Goal: Transaction & Acquisition: Purchase product/service

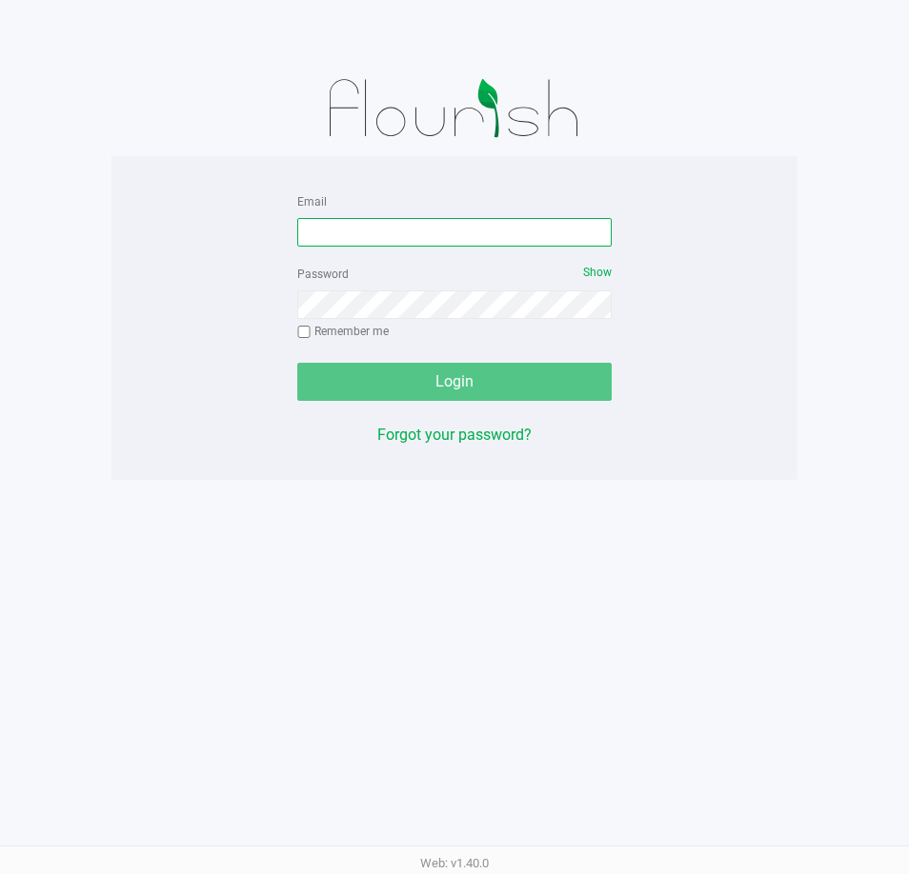
click at [364, 230] on input "Email" at bounding box center [454, 232] width 314 height 29
type input "[EMAIL_ADDRESS][DOMAIN_NAME]"
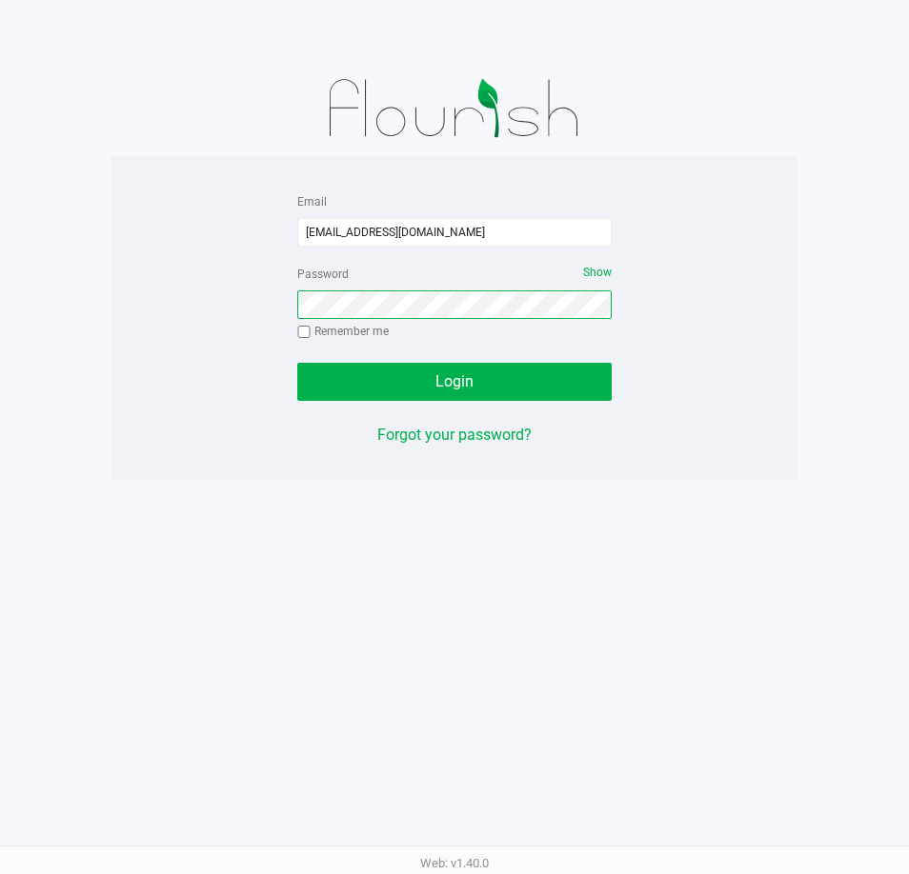
click at [297, 363] on button "Login" at bounding box center [454, 382] width 314 height 38
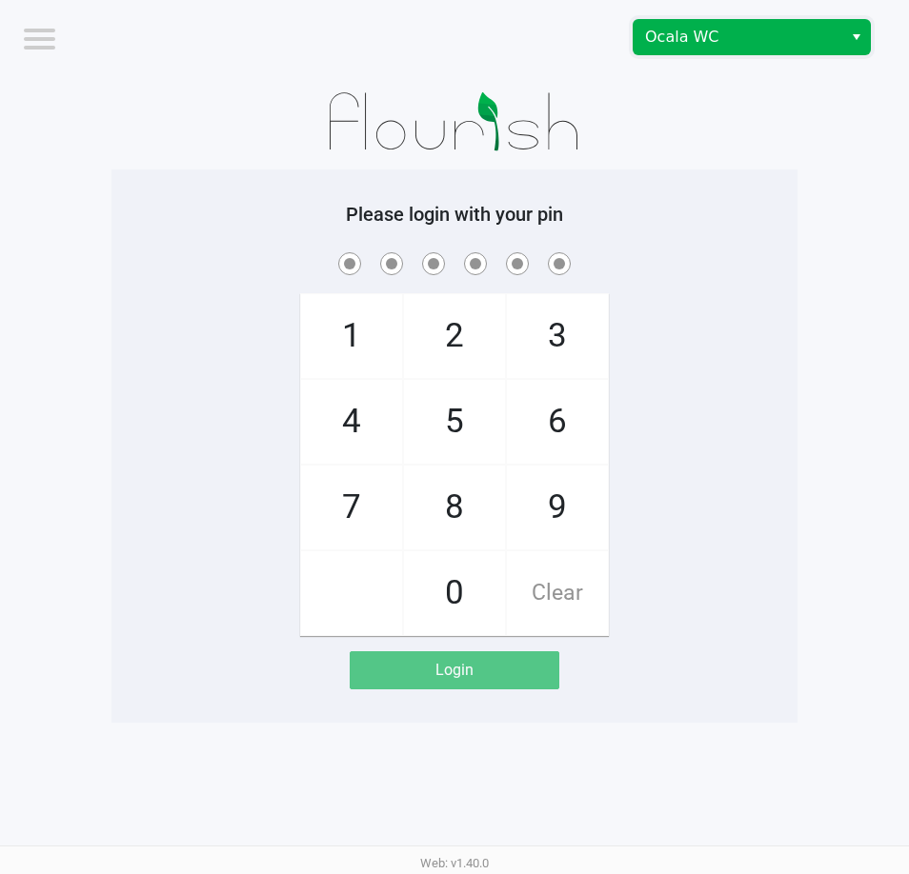
click at [710, 23] on span "Ocala WC" at bounding box center [737, 37] width 209 height 34
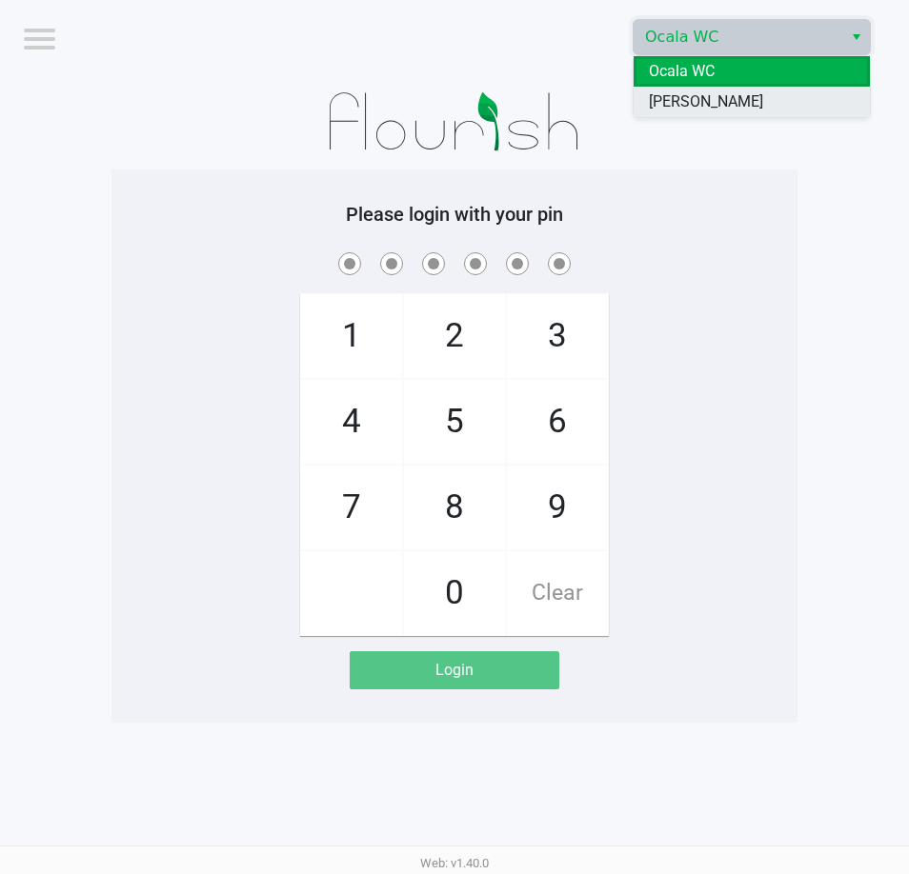
click at [698, 95] on span "[PERSON_NAME]" at bounding box center [706, 101] width 114 height 23
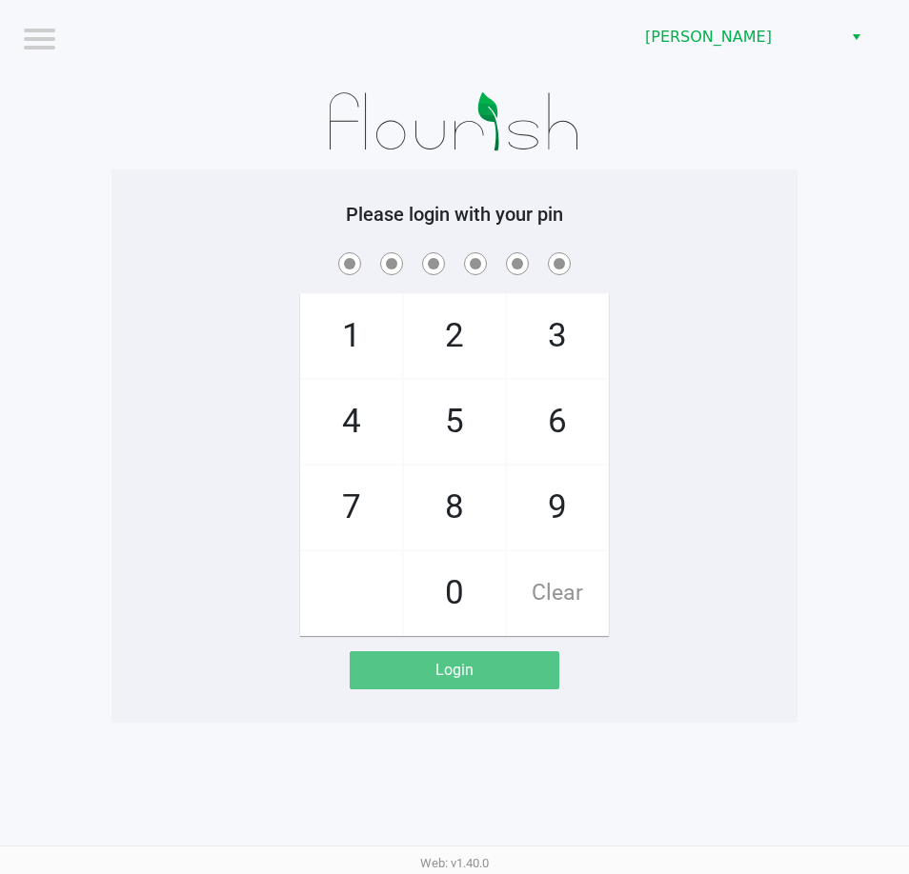
drag, startPoint x: 813, startPoint y: 227, endPoint x: 776, endPoint y: 186, distance: 55.3
click at [813, 224] on app-pos-login-wrapper "Logout Summerfield WC Please login with your pin 1 4 7 2 5 8 0 3 6 9 Clear Login" at bounding box center [454, 361] width 909 height 723
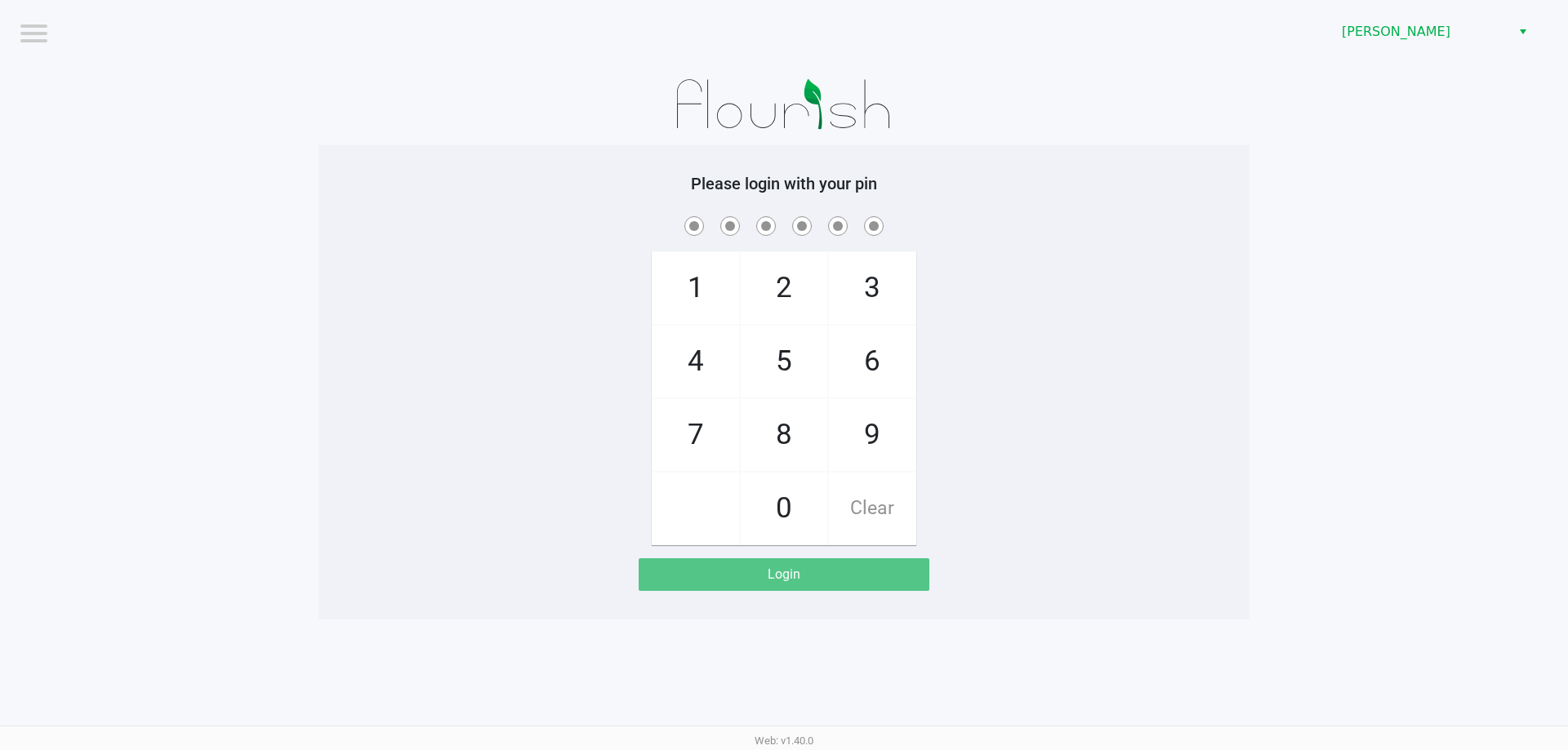
click at [778, 201] on app-pos-login-wrapper "Logout Summerfield WC Please login with your pin 1 4 7 2 5 8 0 3 6 9 Clear Login" at bounding box center [784, 309] width 1568 height 620
checkbox input "true"
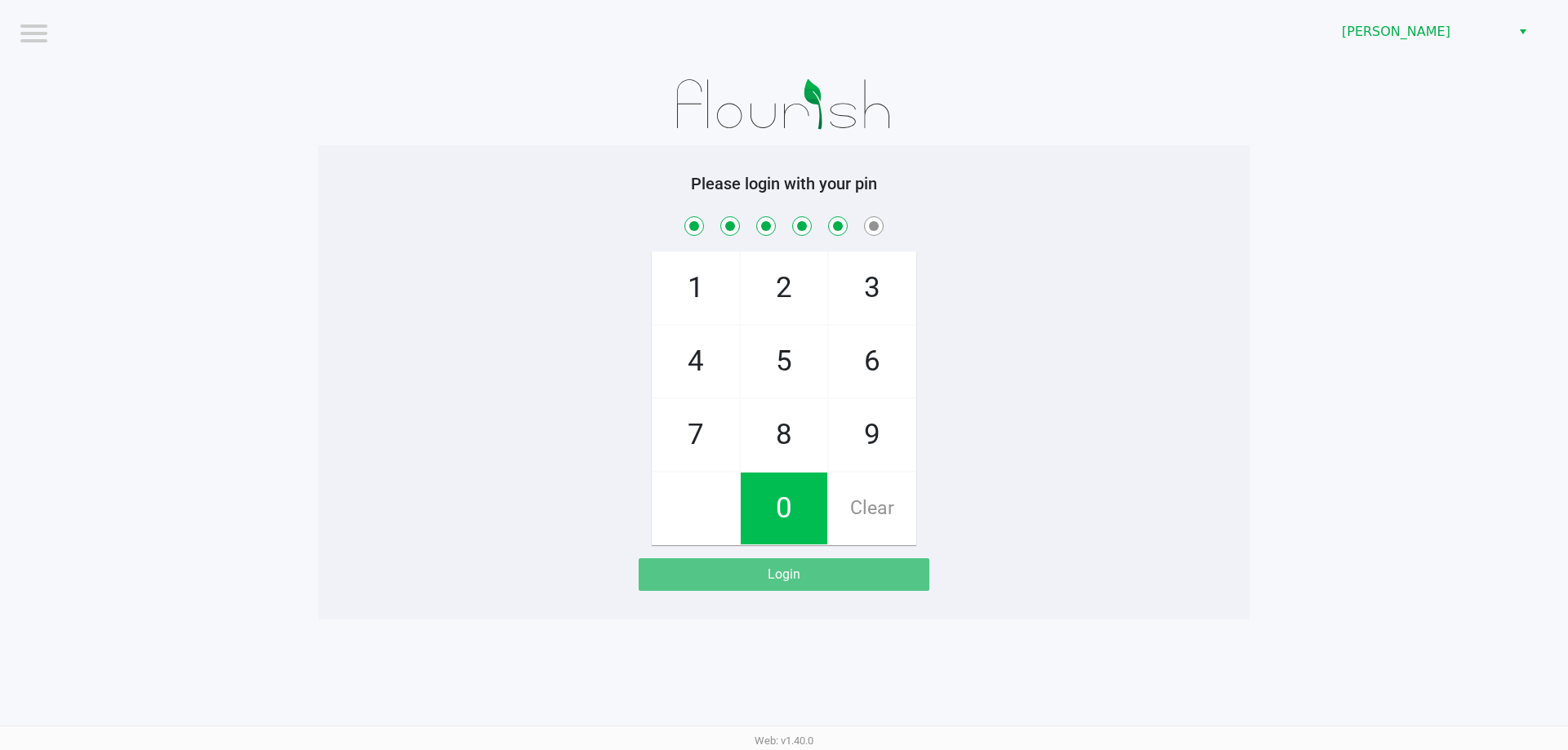
checkbox input "true"
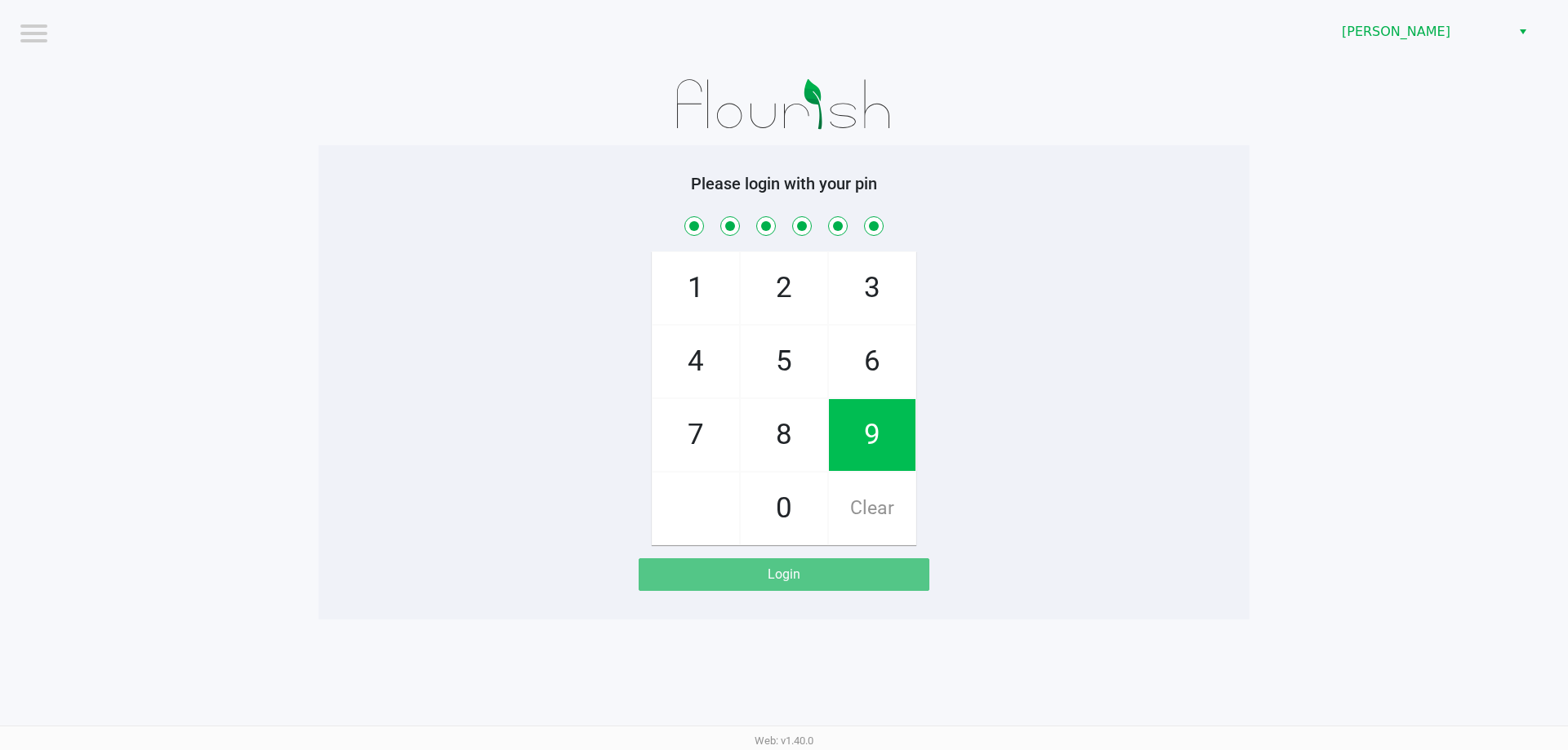
checkbox input "true"
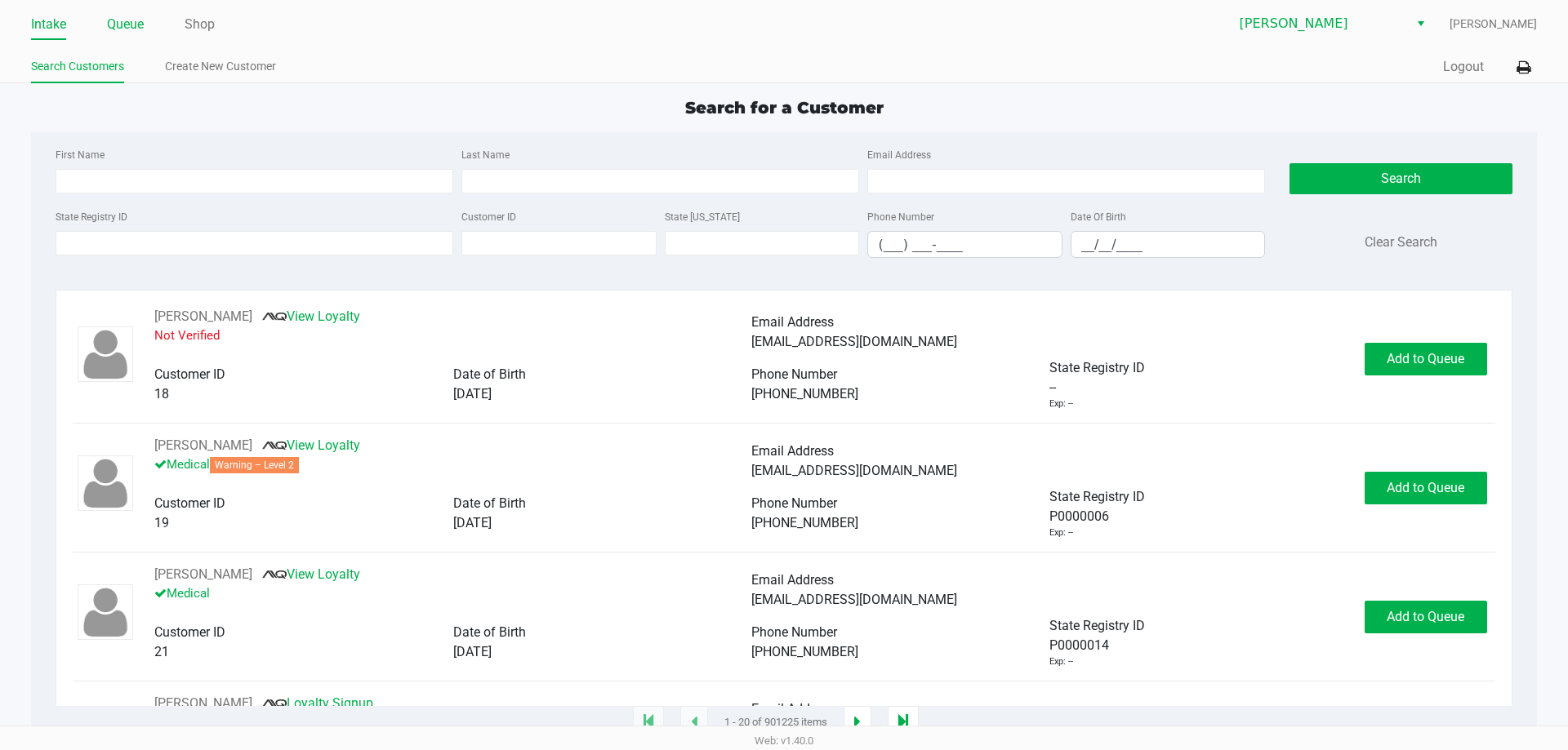
click at [126, 13] on link "Queue" at bounding box center [125, 24] width 37 height 23
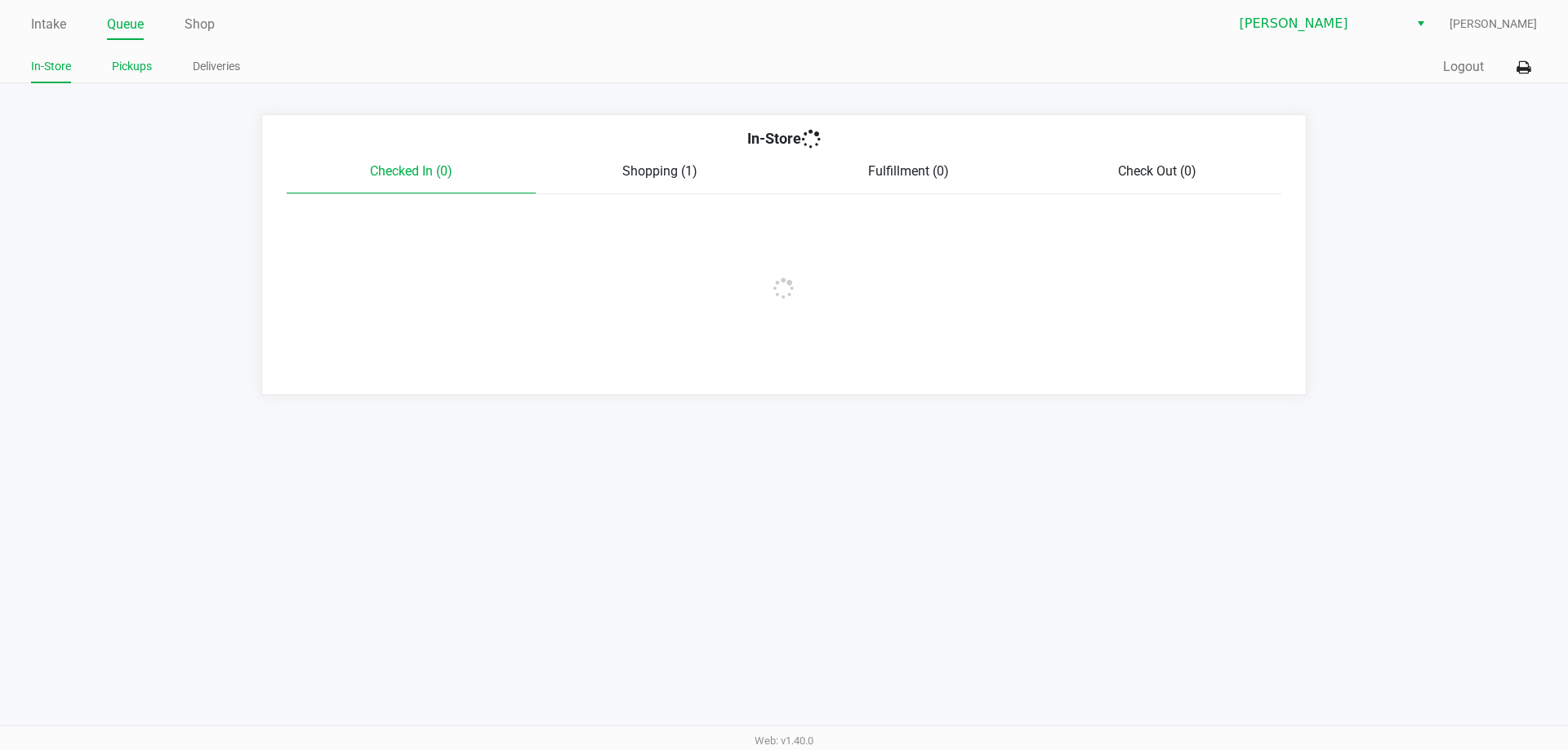
click at [135, 73] on link "Pickups" at bounding box center [131, 67] width 40 height 21
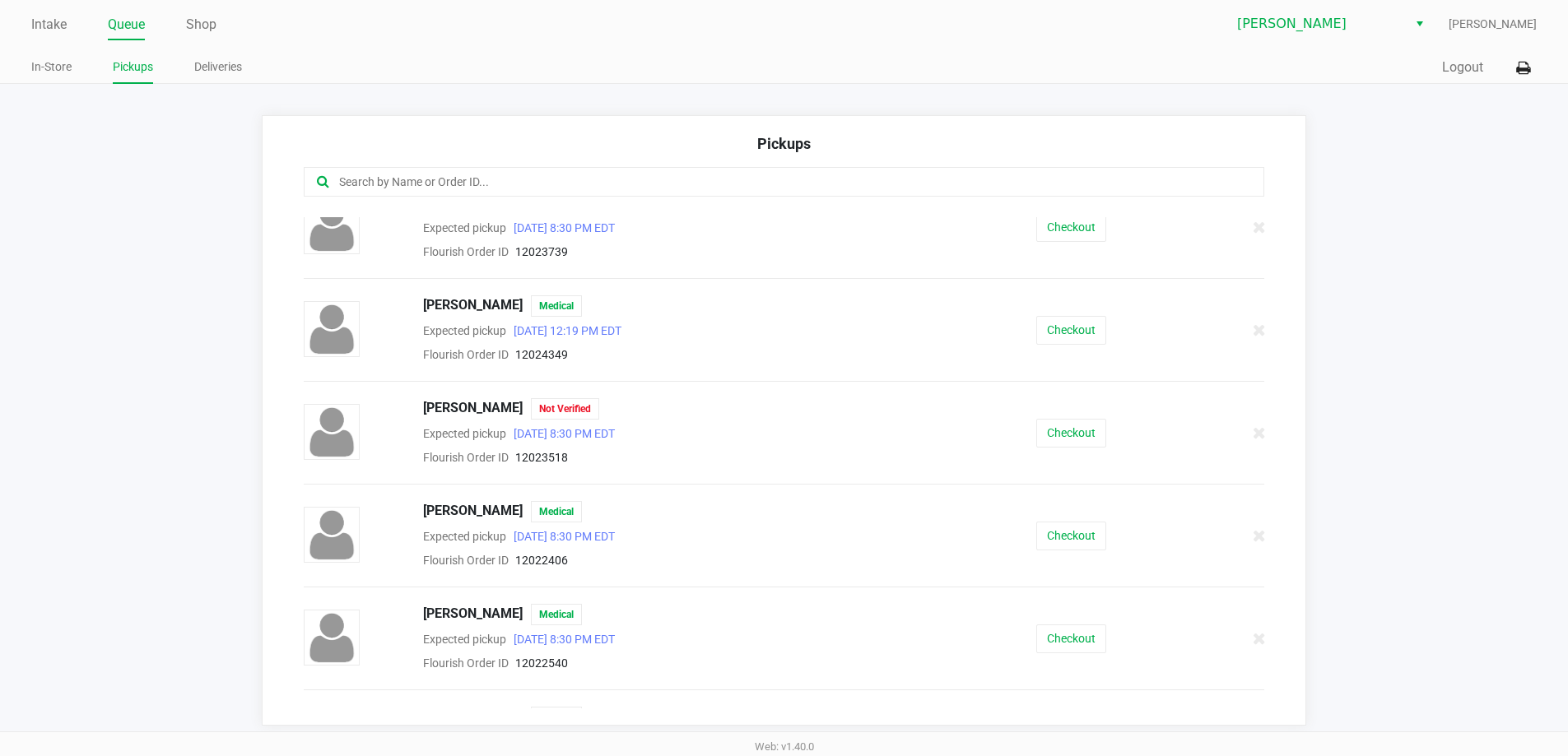
scroll to position [823, 0]
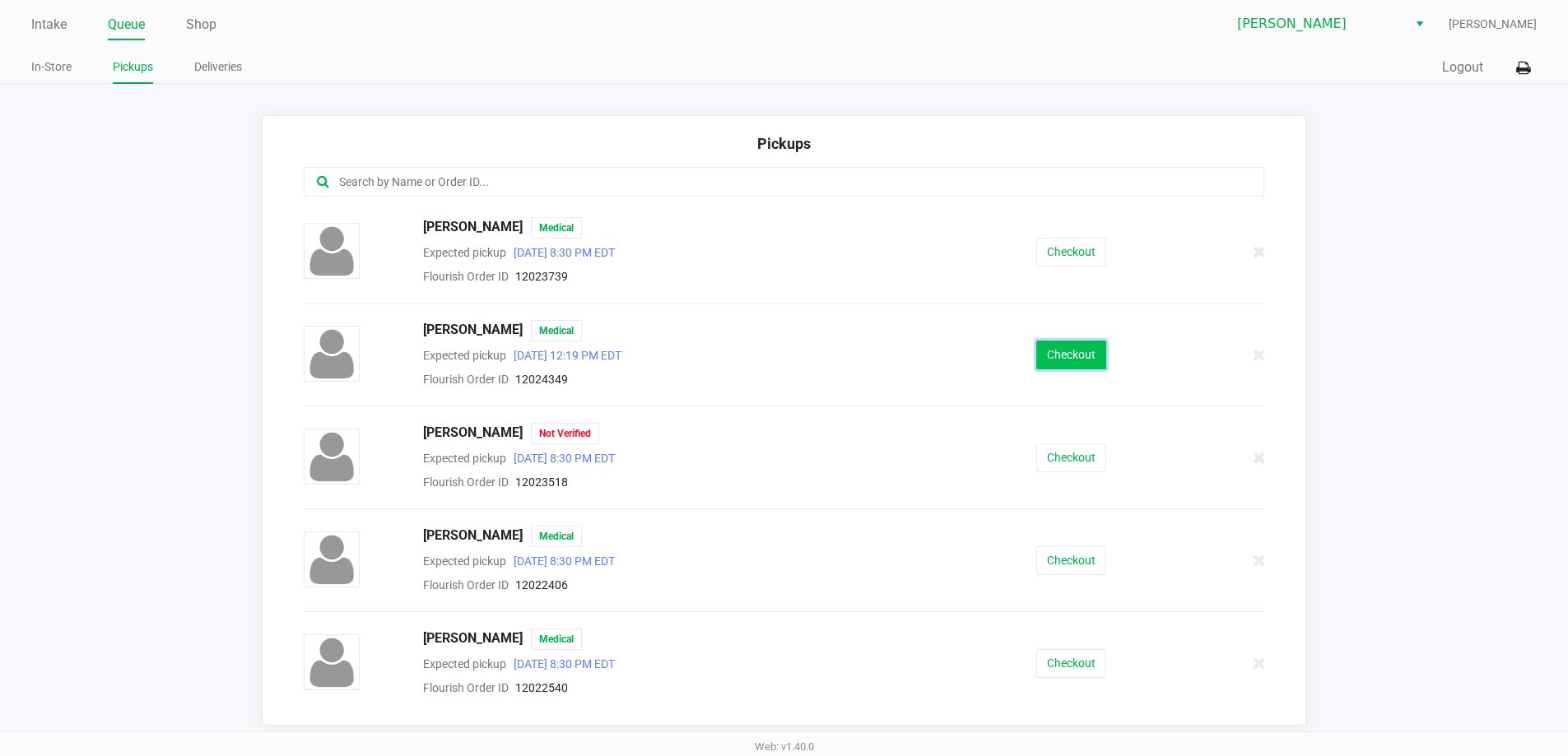
click at [785, 344] on button "Checkout" at bounding box center [1071, 354] width 70 height 29
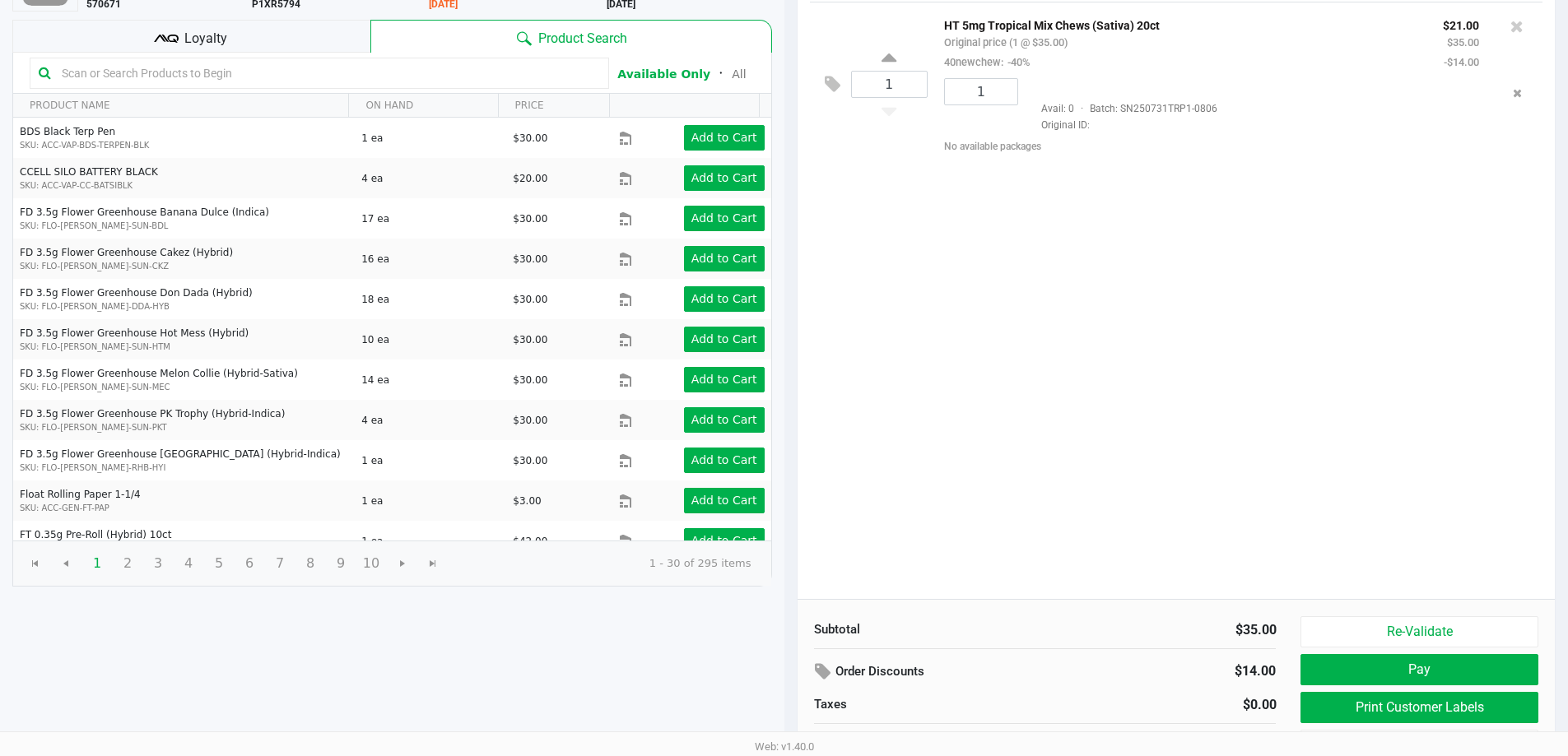
scroll to position [168, 0]
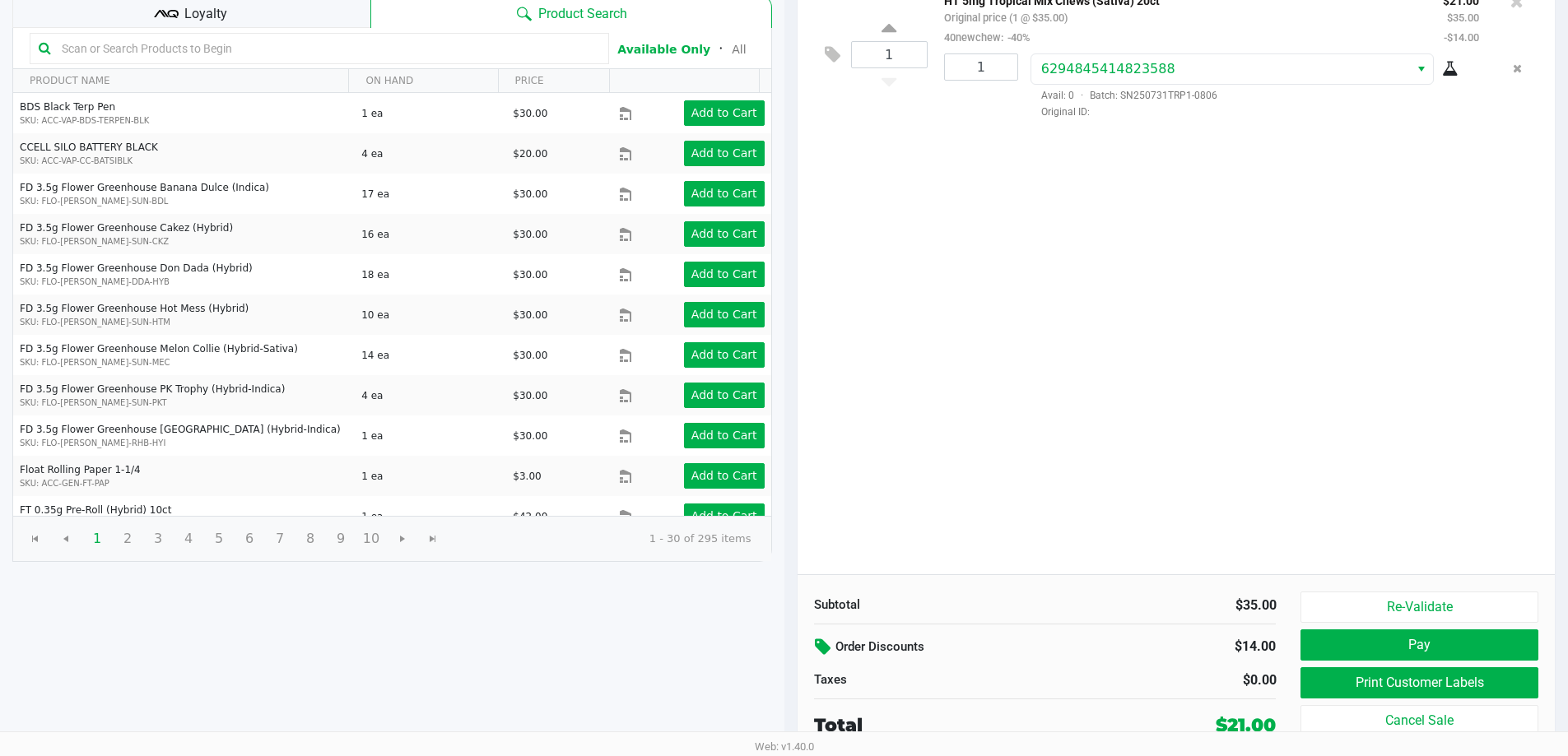
click at [785, 645] on icon at bounding box center [825, 647] width 20 height 19
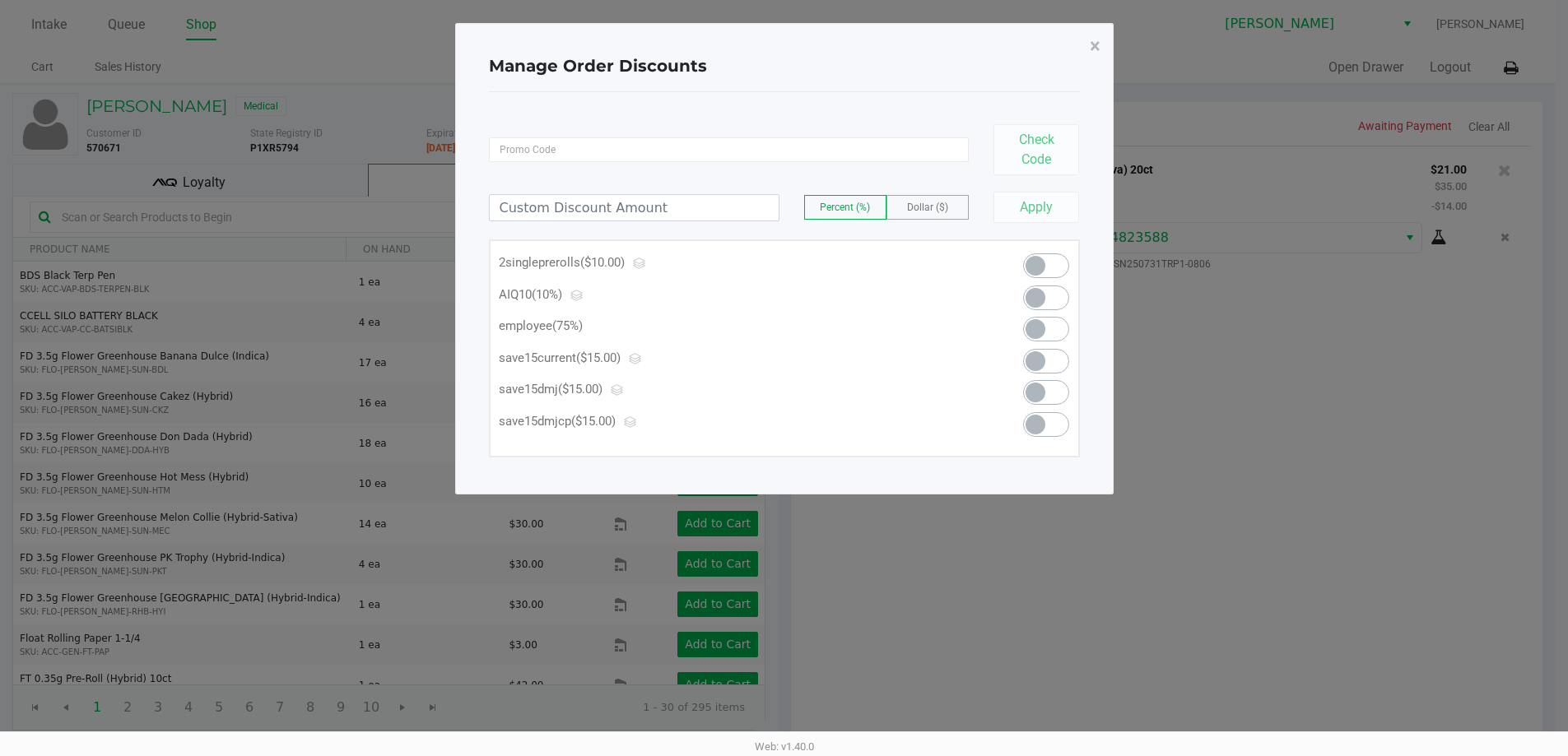
scroll to position [0, 0]
click at [785, 330] on span at bounding box center [1042, 329] width 20 height 20
type input "75.00"
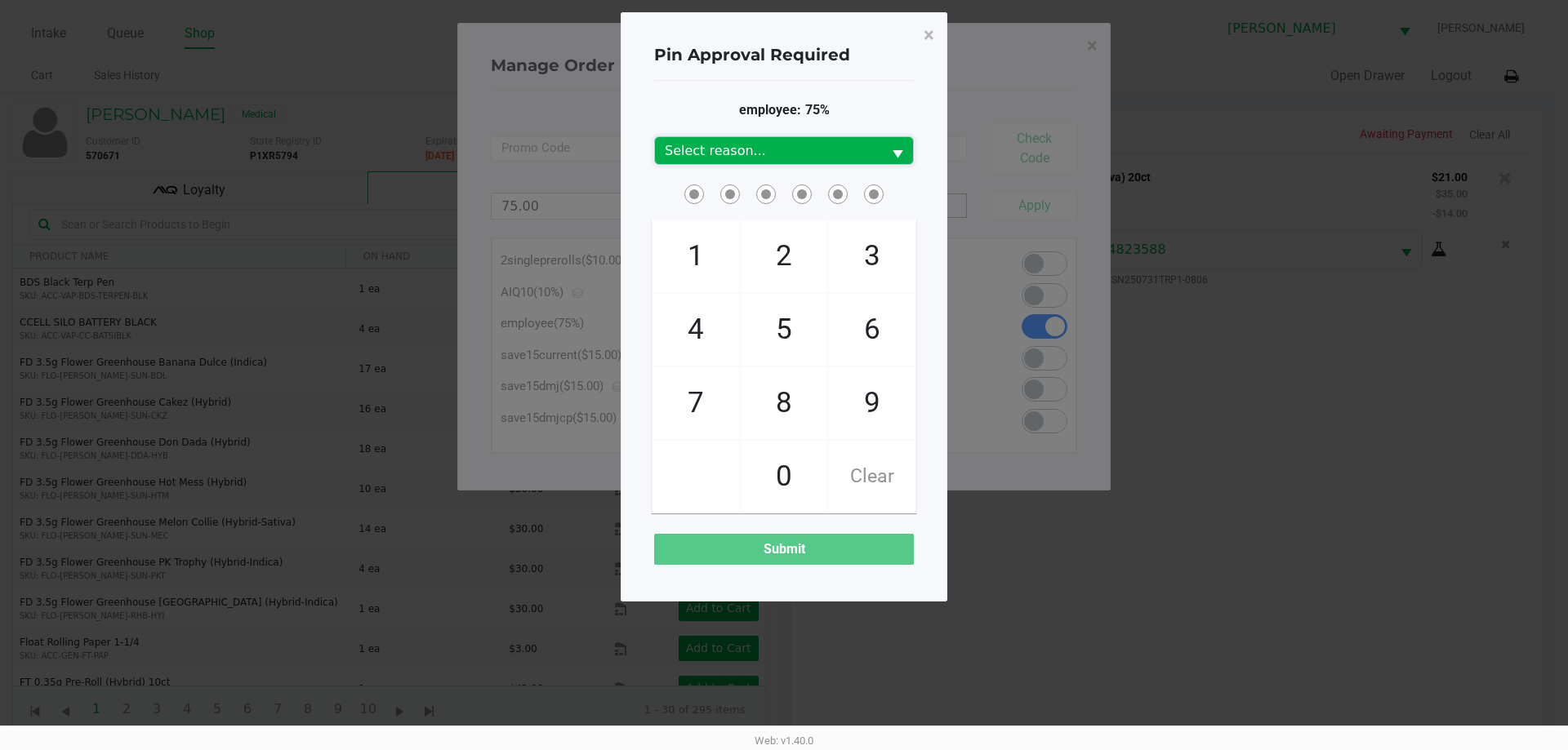
click at [778, 142] on span "Select reason..." at bounding box center [768, 151] width 207 height 20
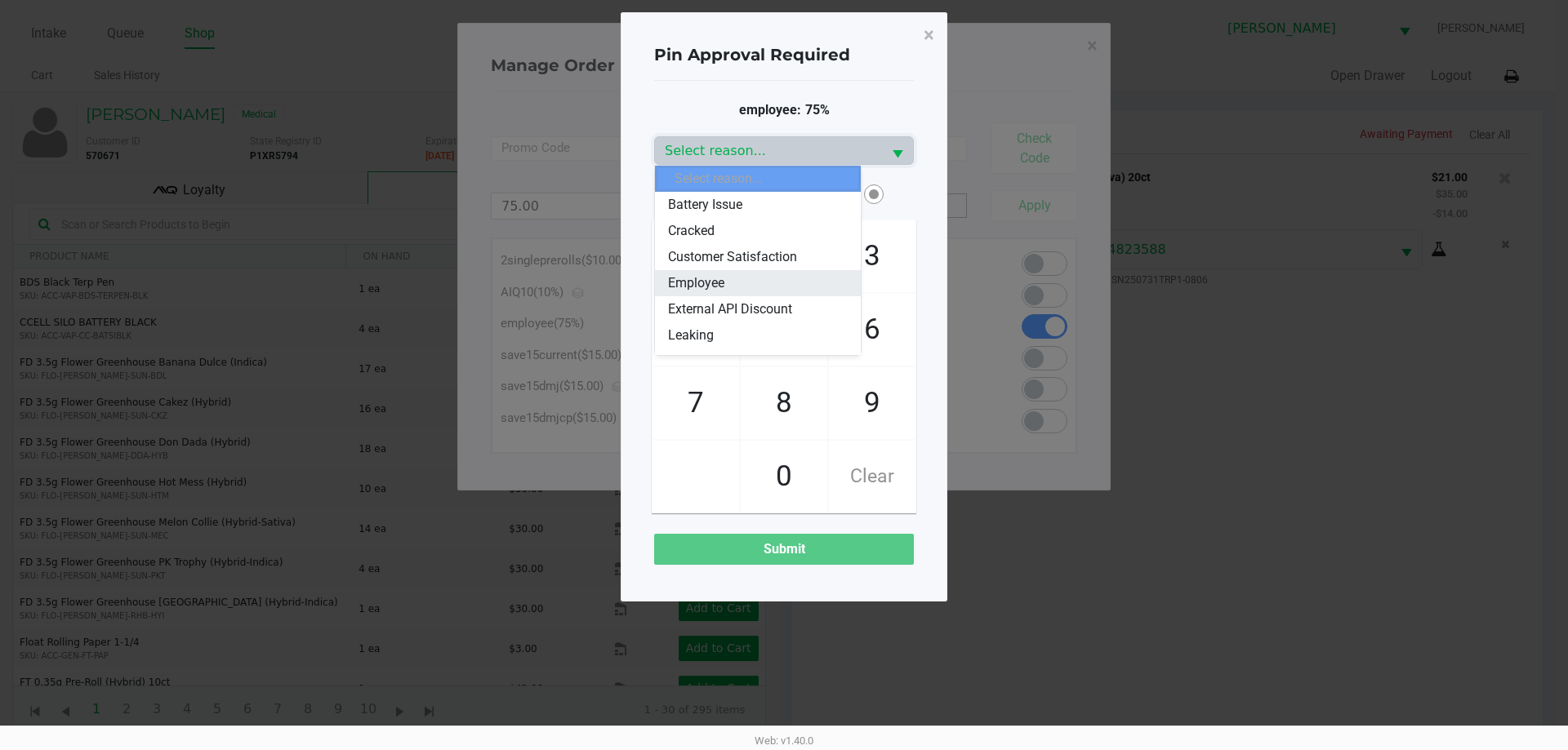
drag, startPoint x: 708, startPoint y: 281, endPoint x: 730, endPoint y: 318, distance: 43.0
click at [712, 283] on span "Employee" at bounding box center [696, 283] width 57 height 20
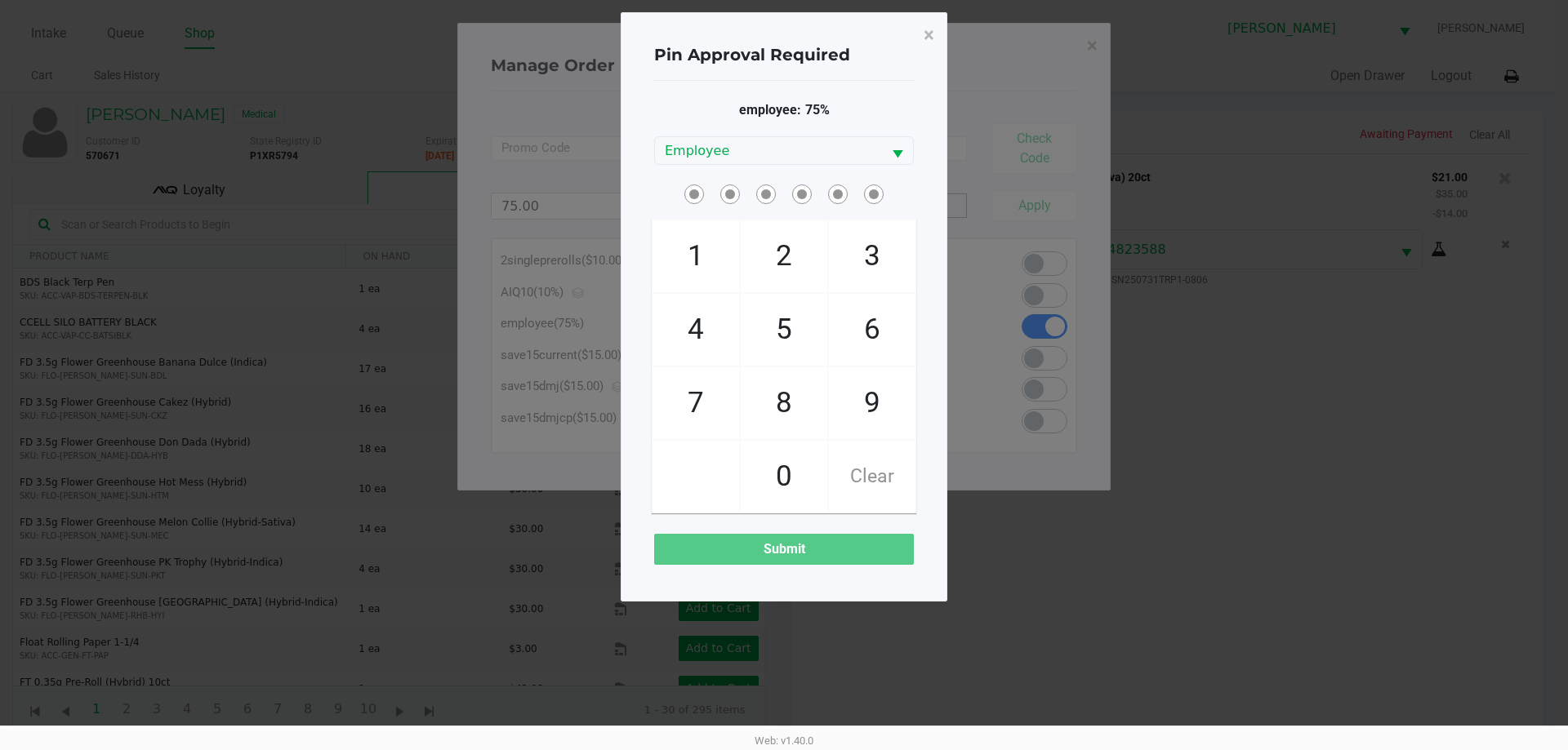
drag, startPoint x: 704, startPoint y: 404, endPoint x: 773, endPoint y: 468, distance: 94.1
click at [712, 404] on span "7" at bounding box center [695, 404] width 87 height 72
checkbox input "true"
click at [776, 471] on span "0" at bounding box center [784, 477] width 87 height 72
checkbox input "true"
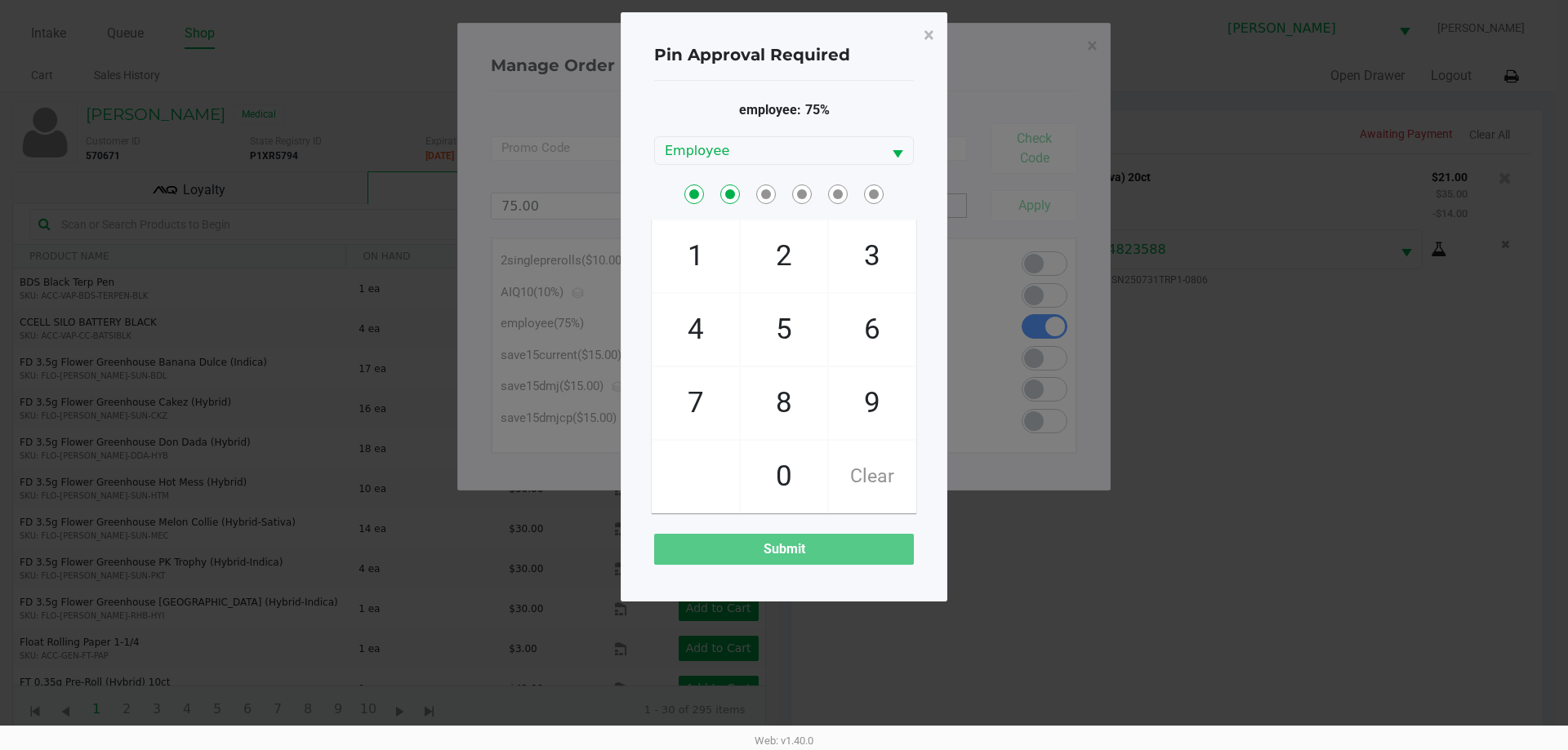
click at [698, 340] on span "4" at bounding box center [695, 330] width 87 height 72
checkbox input "true"
click at [778, 474] on span "0" at bounding box center [784, 477] width 87 height 72
checkbox input "true"
drag, startPoint x: 856, startPoint y: 396, endPoint x: 816, endPoint y: 357, distance: 55.9
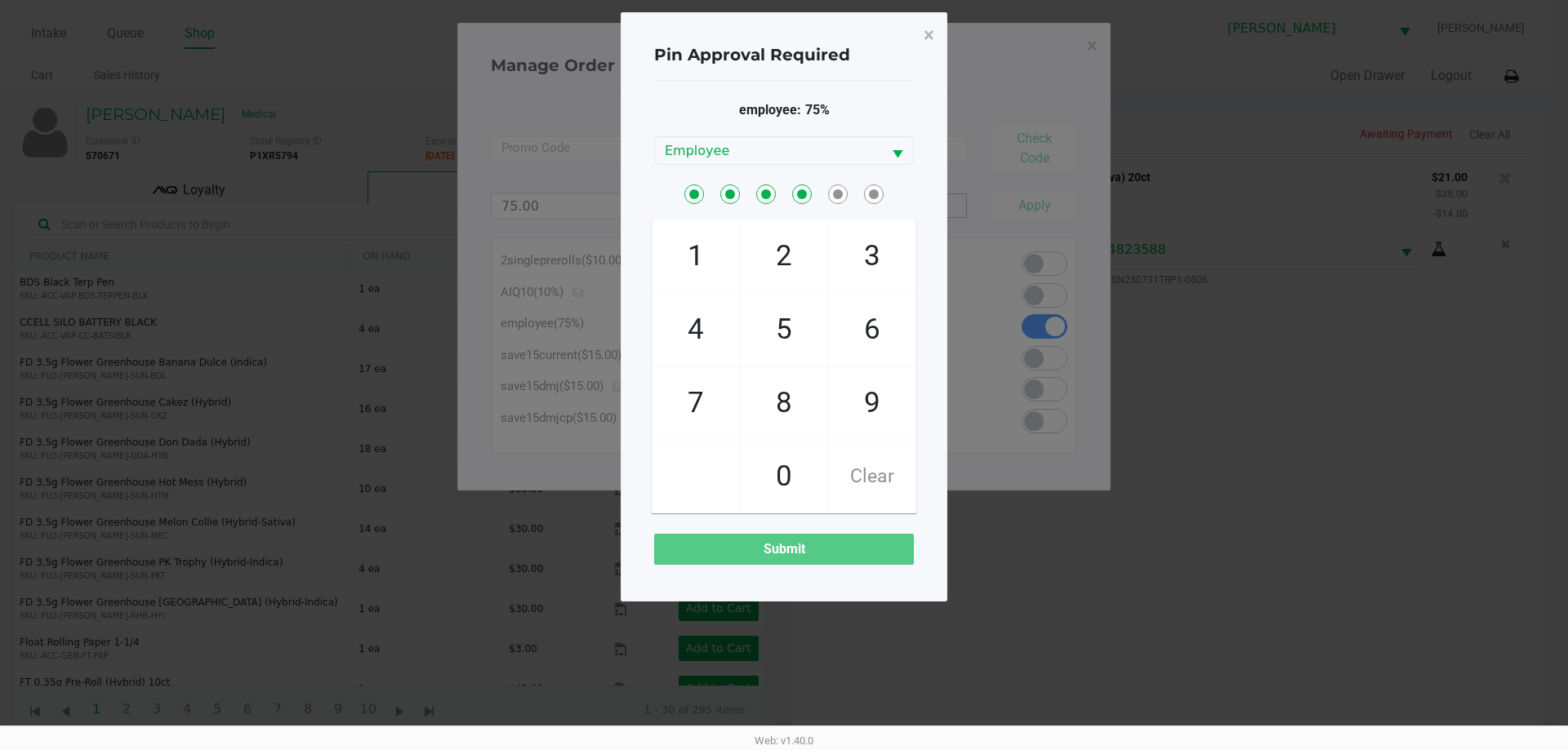
click at [778, 384] on span "9" at bounding box center [872, 404] width 87 height 72
checkbox input "true"
click at [778, 345] on span "5" at bounding box center [784, 330] width 87 height 72
checkbox input "true"
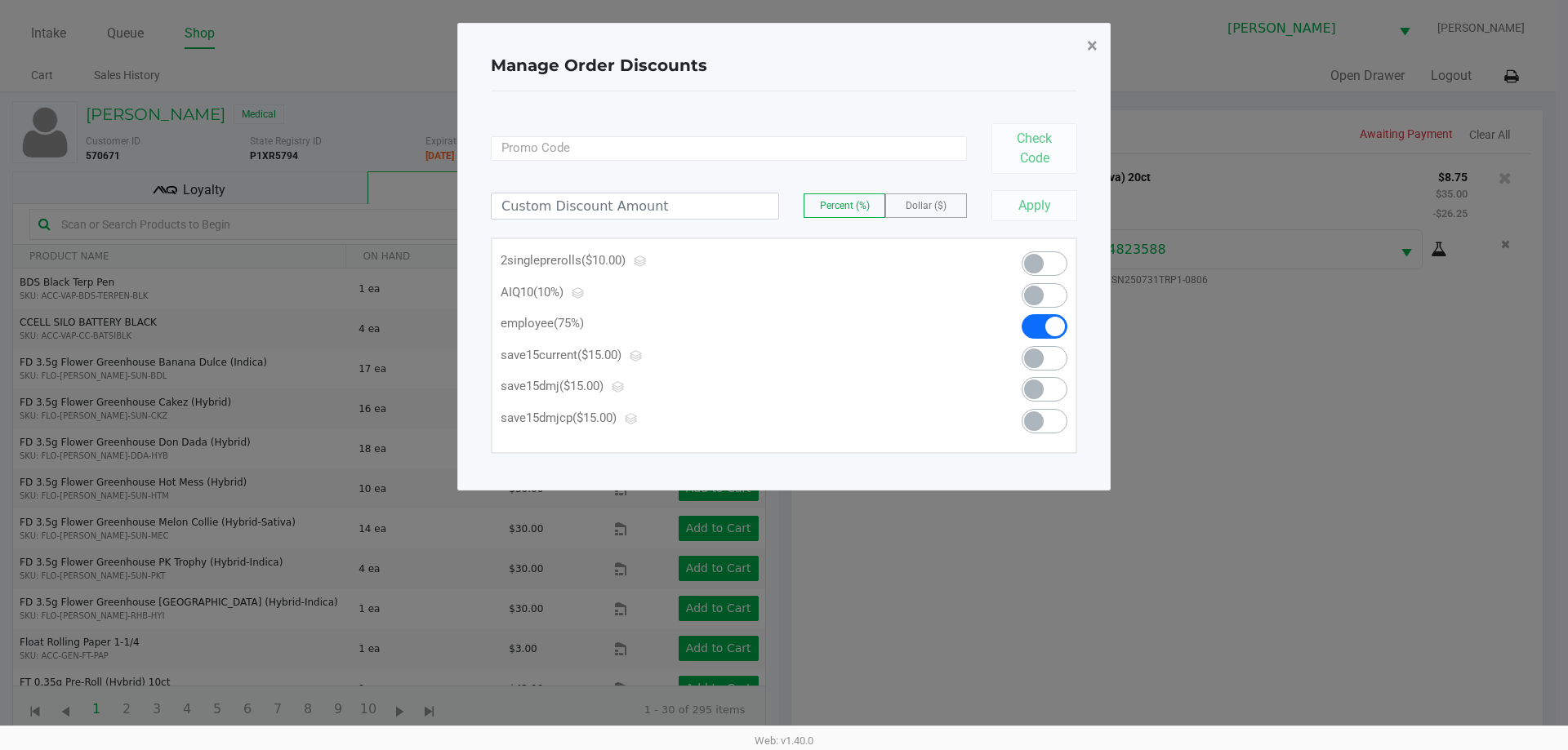
click at [778, 53] on span "×" at bounding box center [1092, 45] width 10 height 23
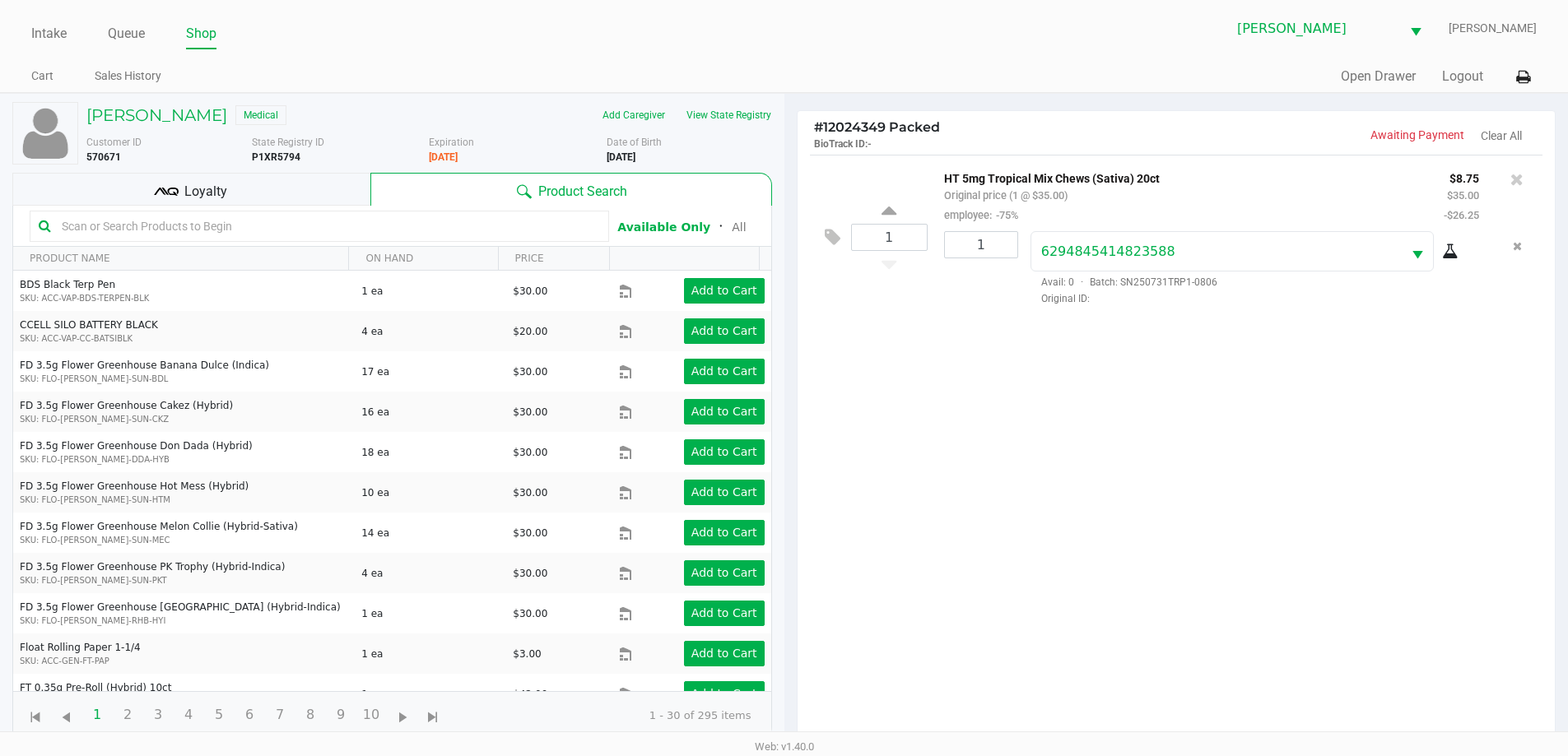
click at [785, 563] on div "1 HT 5mg Tropical Mix Chews (Sativa) 20ct Original price (1 @ $35.00) employee:…" at bounding box center [1176, 453] width 758 height 597
click at [130, 43] on link "Queue" at bounding box center [126, 34] width 37 height 23
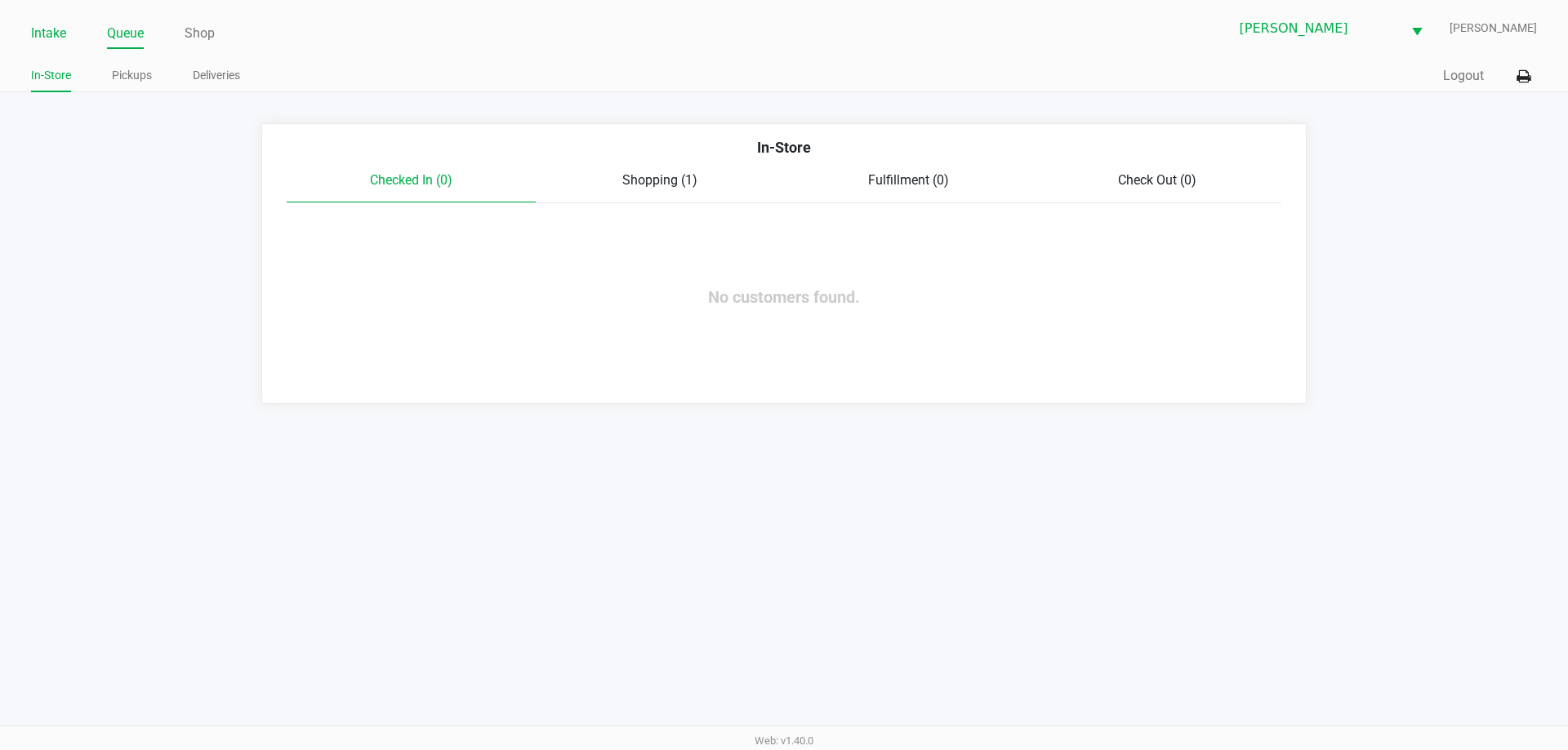
click at [53, 33] on link "Intake" at bounding box center [48, 33] width 35 height 23
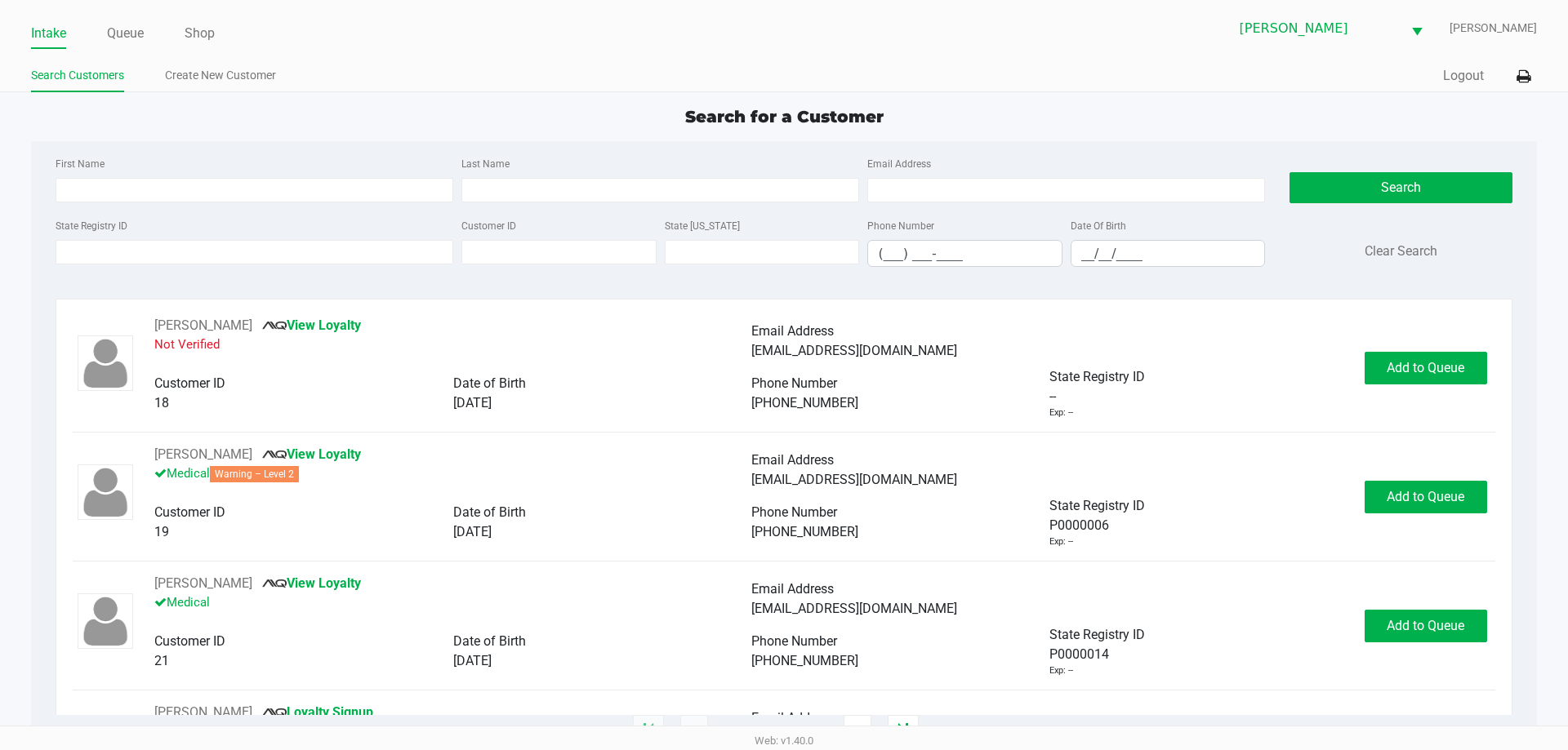
click at [187, 107] on div "Search for a Customer" at bounding box center [784, 117] width 1529 height 25
click at [90, 256] on input "State Registry ID" at bounding box center [255, 252] width 398 height 25
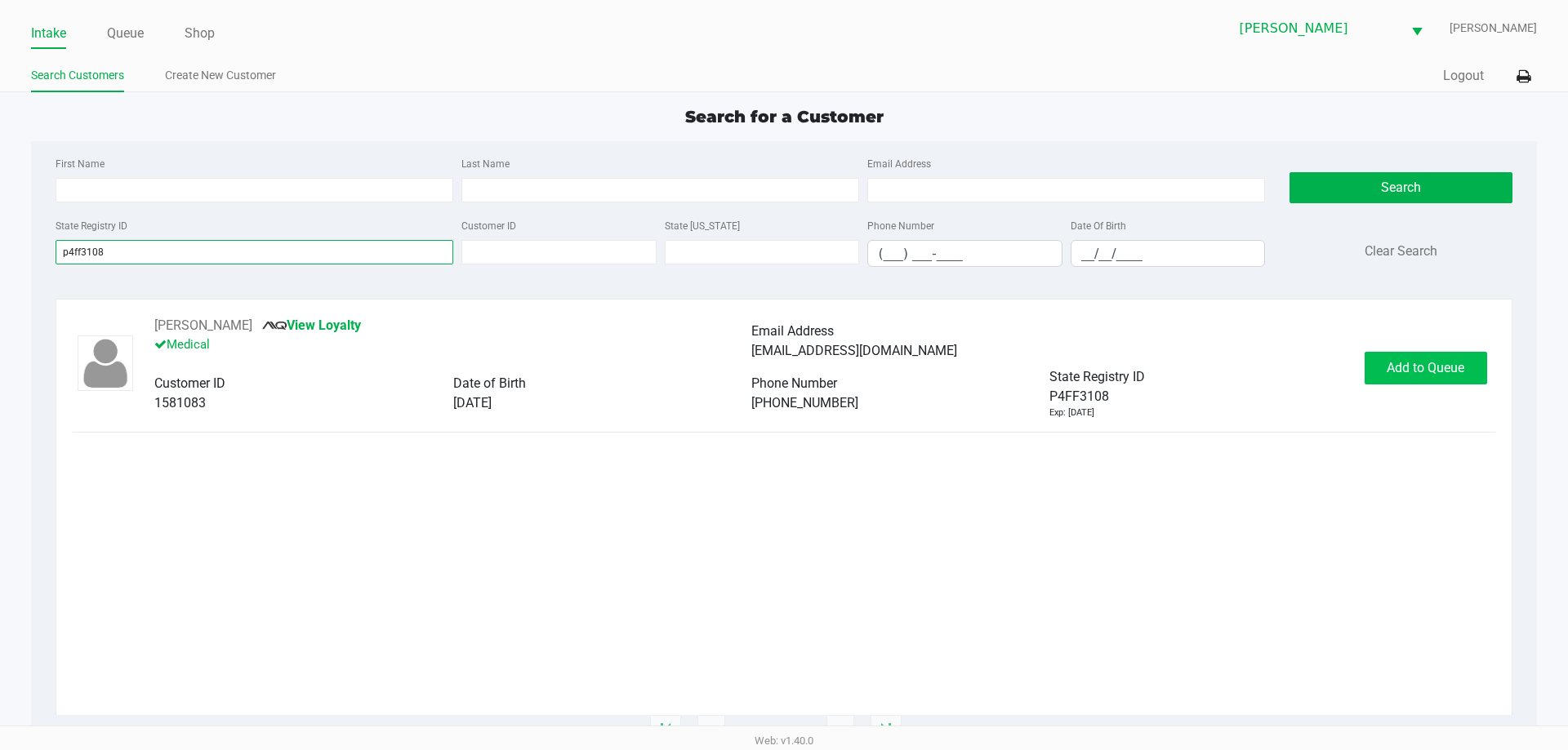
type input "p4ff3108"
click at [778, 377] on button "Add to Queue" at bounding box center [1425, 368] width 123 height 33
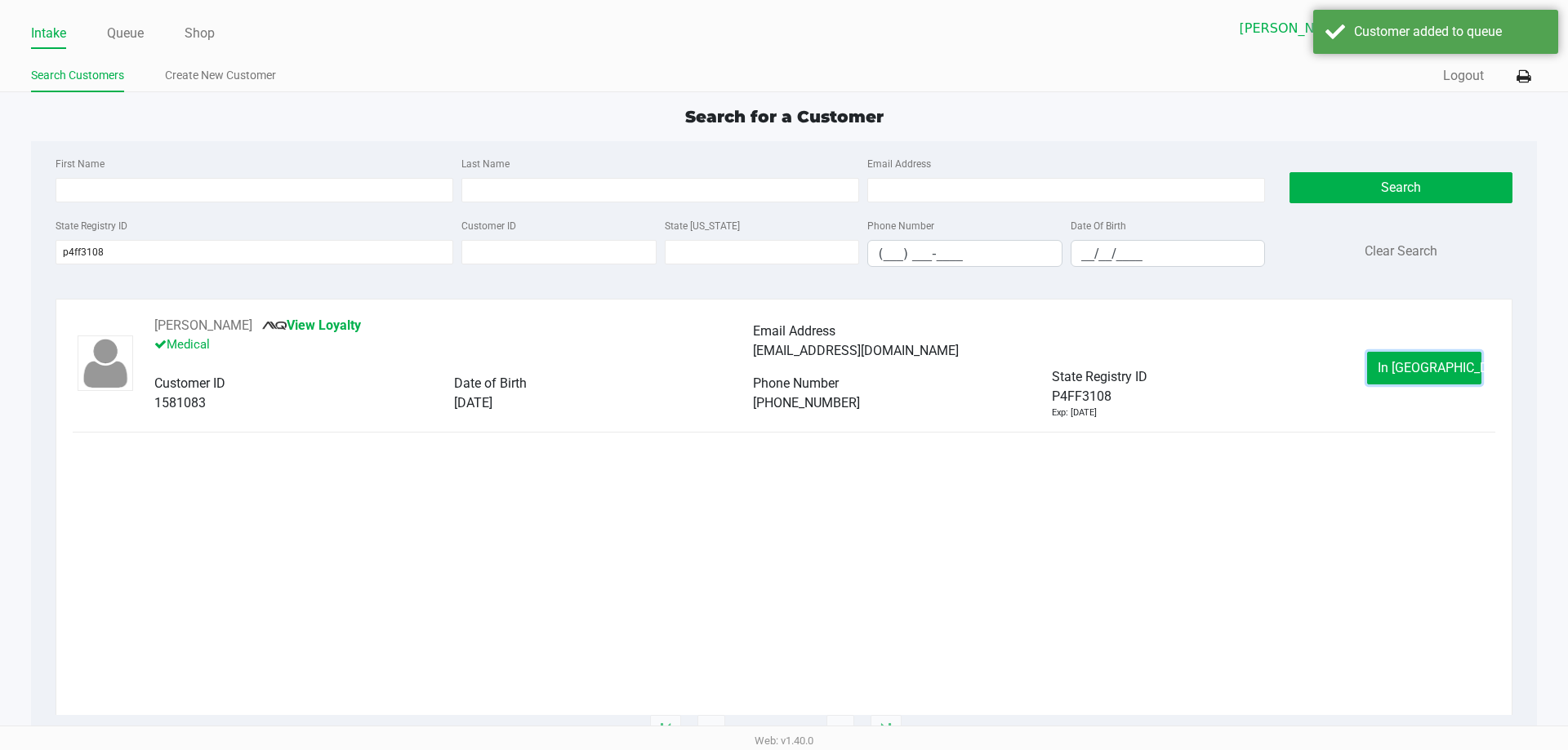
click at [778, 375] on span "In Queue" at bounding box center [1446, 368] width 137 height 15
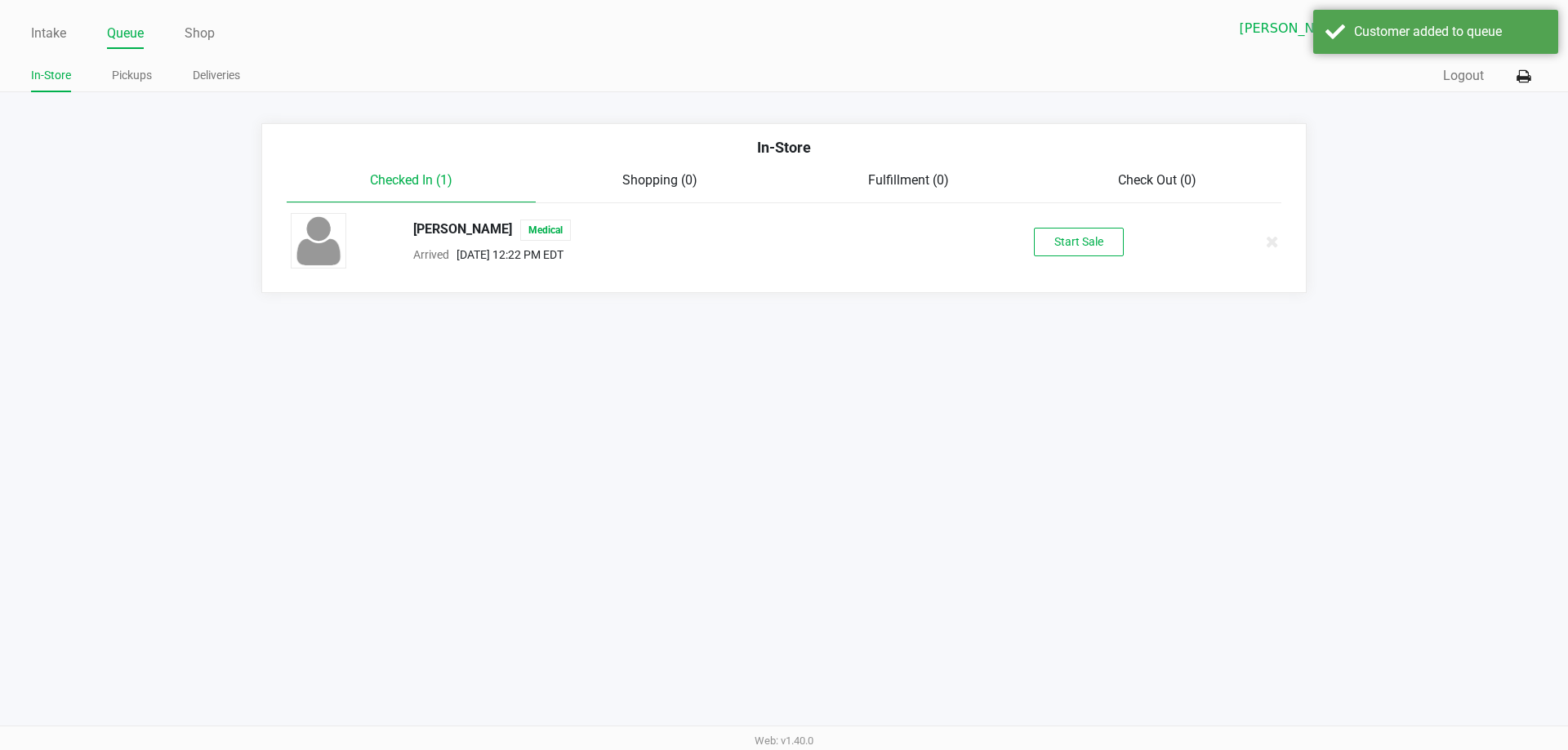
click at [778, 225] on div "NANCY MOORE Medical Arrived Sep 29, 2025 12:22 PM EDT Start Sale" at bounding box center [784, 242] width 1011 height 57
click at [778, 248] on button "Start Sale" at bounding box center [1078, 242] width 90 height 28
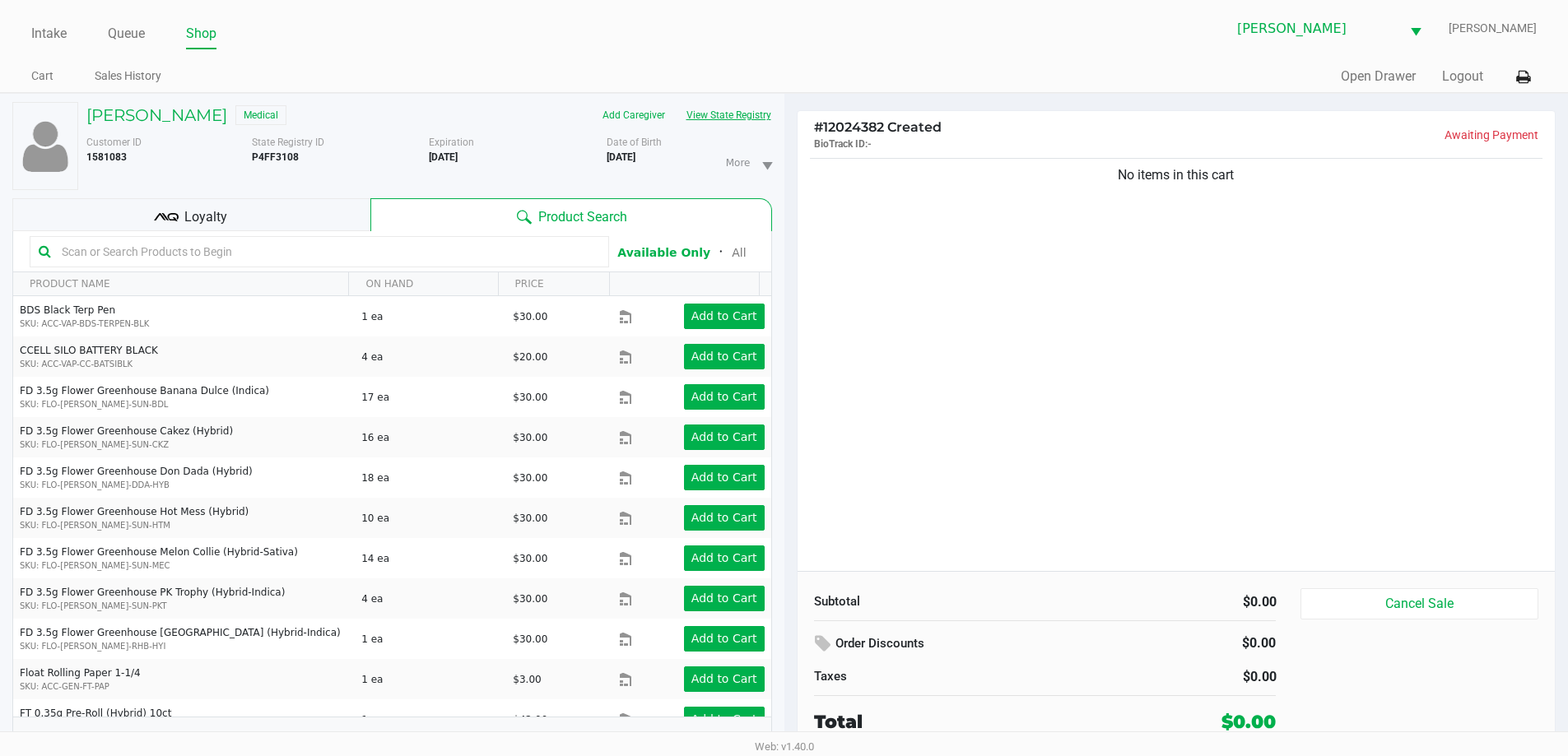
click at [704, 116] on button "View State Registry" at bounding box center [723, 115] width 96 height 26
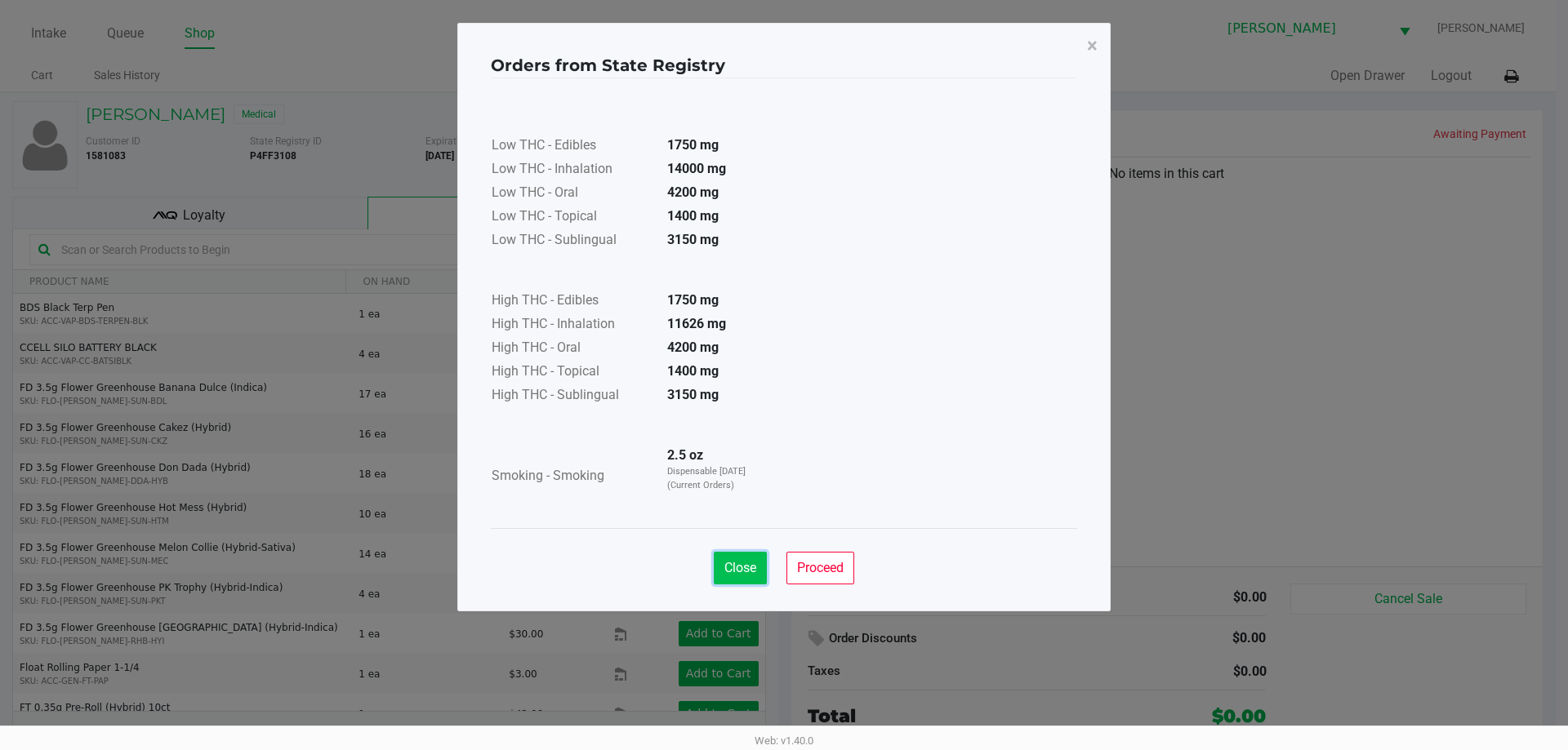
click at [728, 562] on span "Close" at bounding box center [740, 567] width 32 height 15
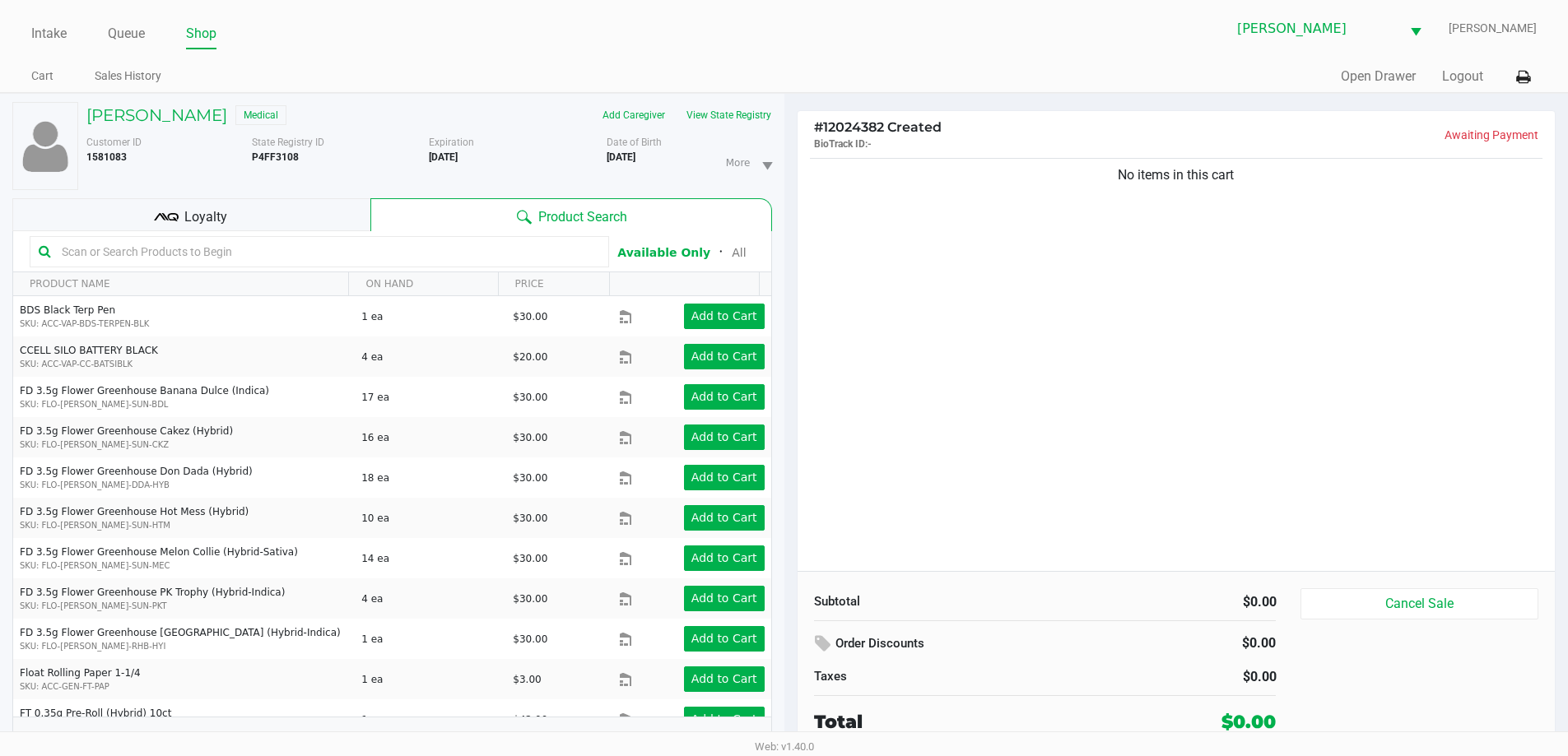
click at [785, 407] on div "No items in this cart" at bounding box center [1176, 363] width 758 height 416
click at [134, 251] on input "text" at bounding box center [328, 251] width 545 height 25
click at [785, 466] on div "No items in this cart" at bounding box center [1176, 363] width 758 height 416
click at [165, 258] on input "text" at bounding box center [328, 251] width 545 height 25
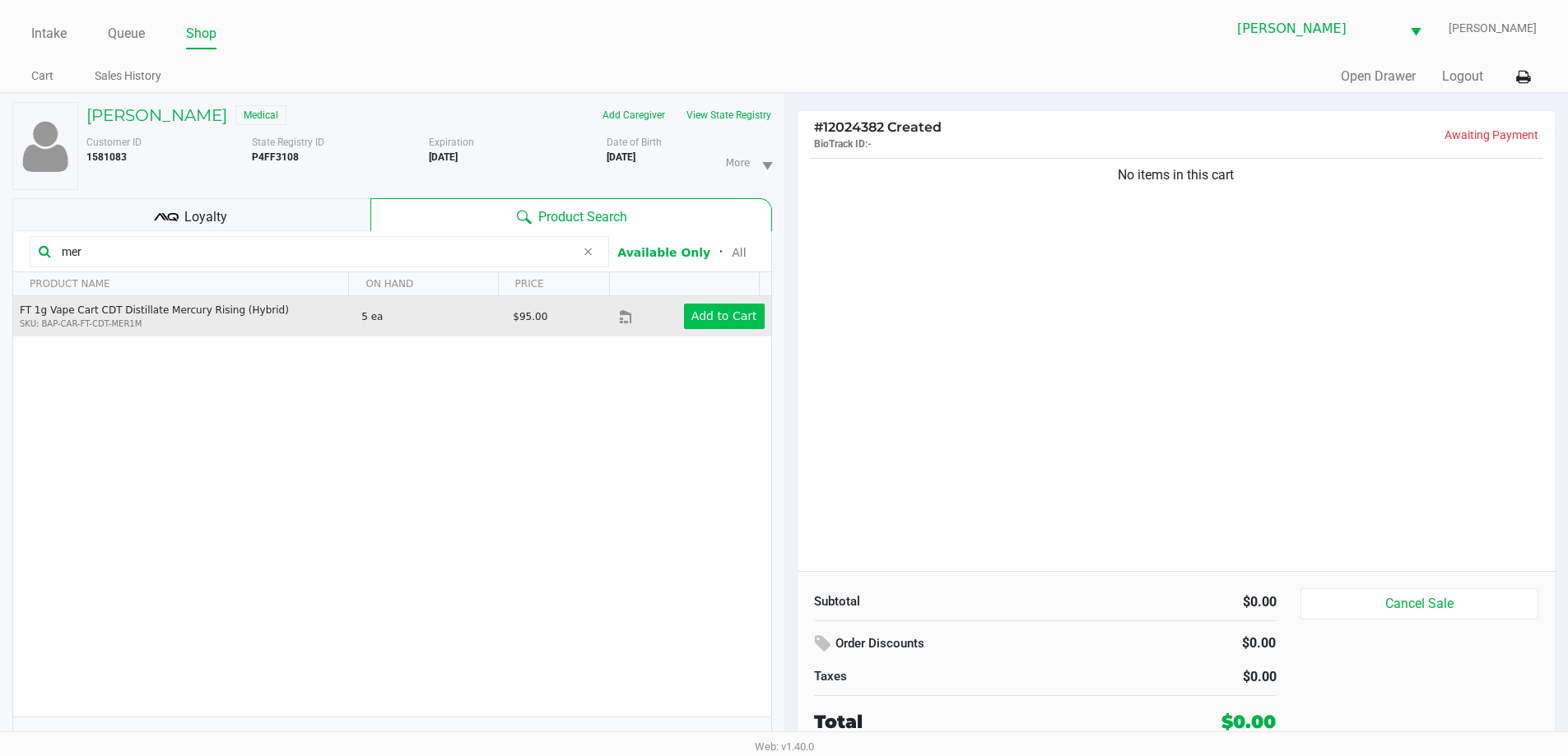
type input "mer"
click at [723, 314] on app-button-loader "Add to Cart" at bounding box center [724, 315] width 66 height 13
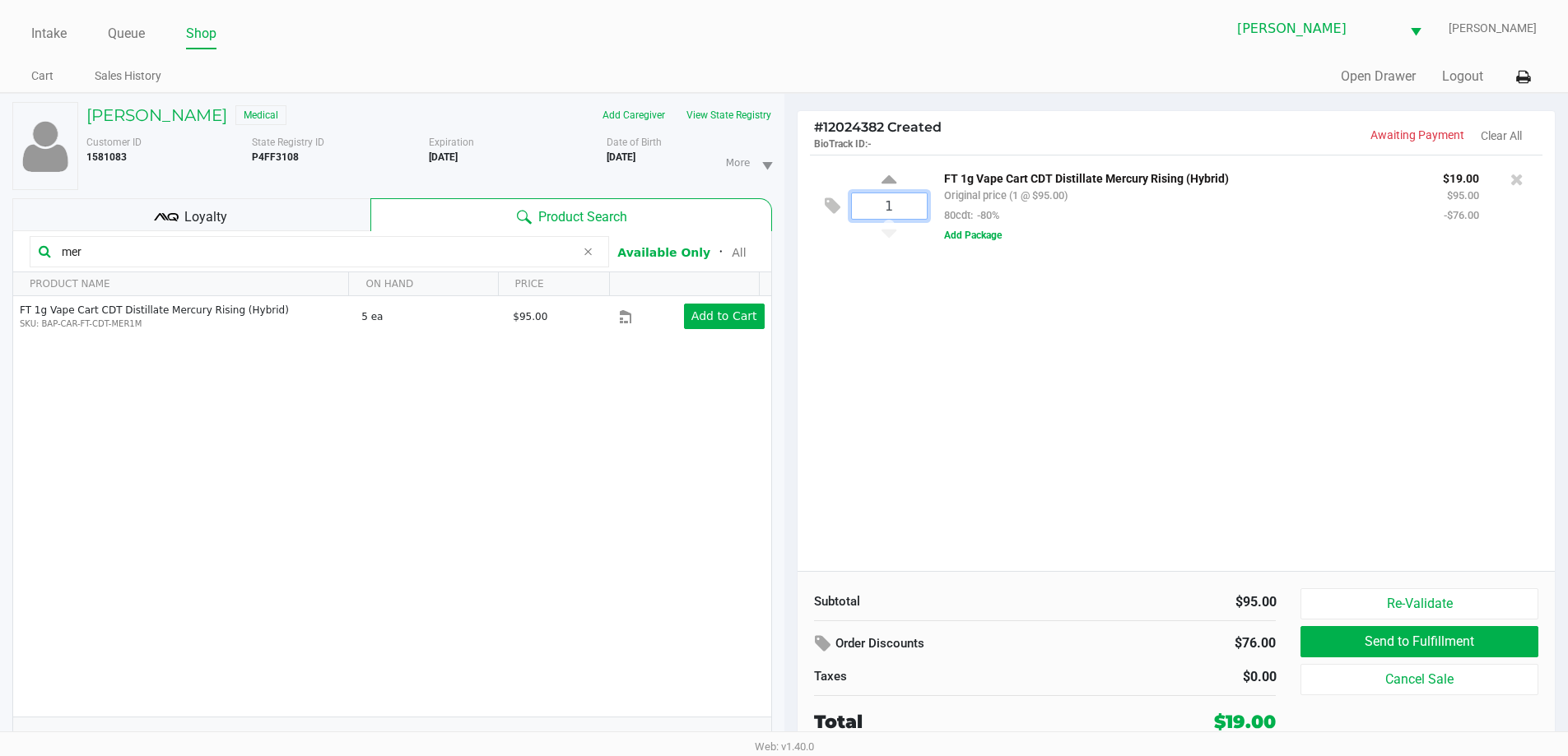
click at [785, 209] on input "1" at bounding box center [889, 206] width 75 height 26
type input "4"
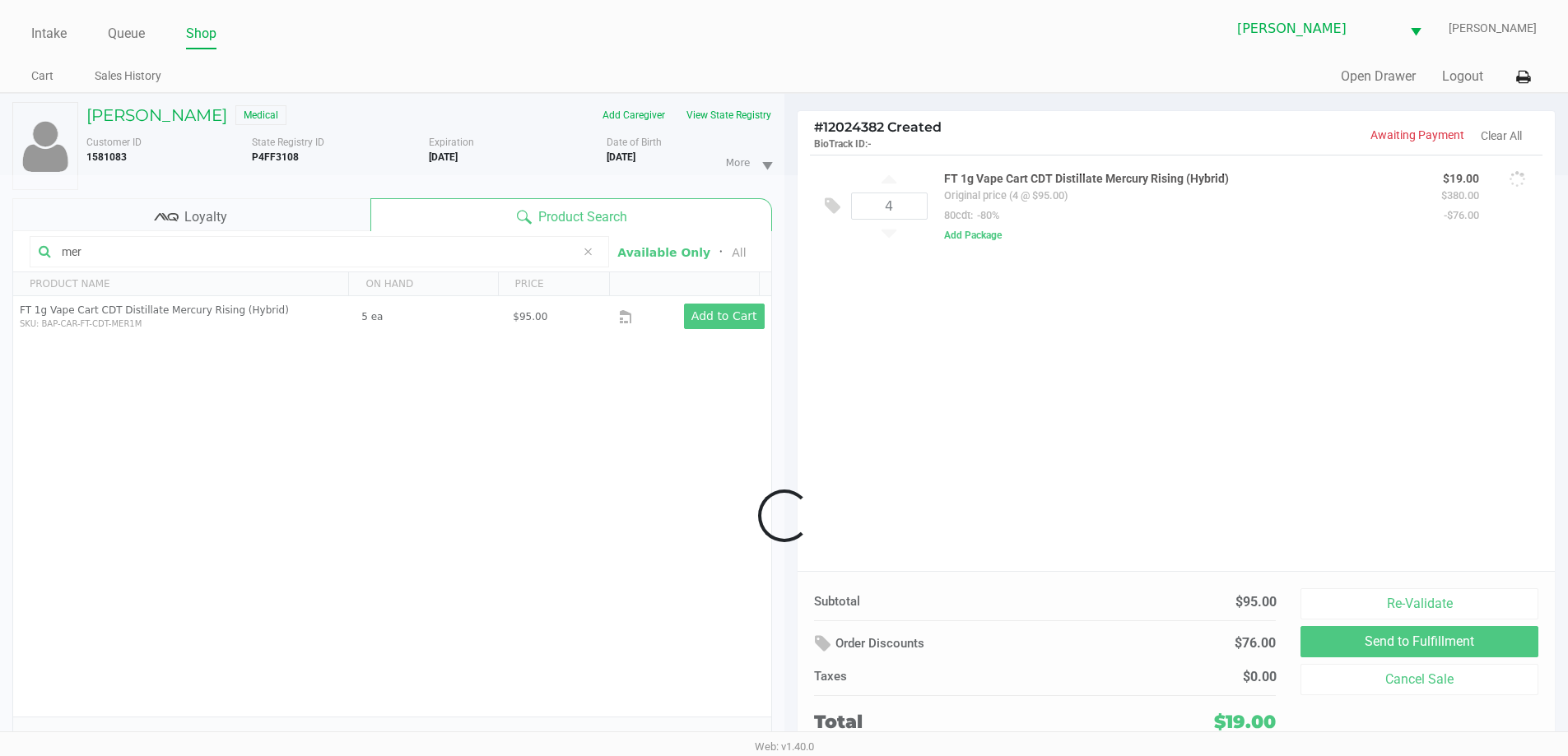
click at [785, 416] on div "Loading NANCY MOORE Medical Add Caregiver View State Registry Customer ID 15810…" at bounding box center [784, 434] width 1568 height 681
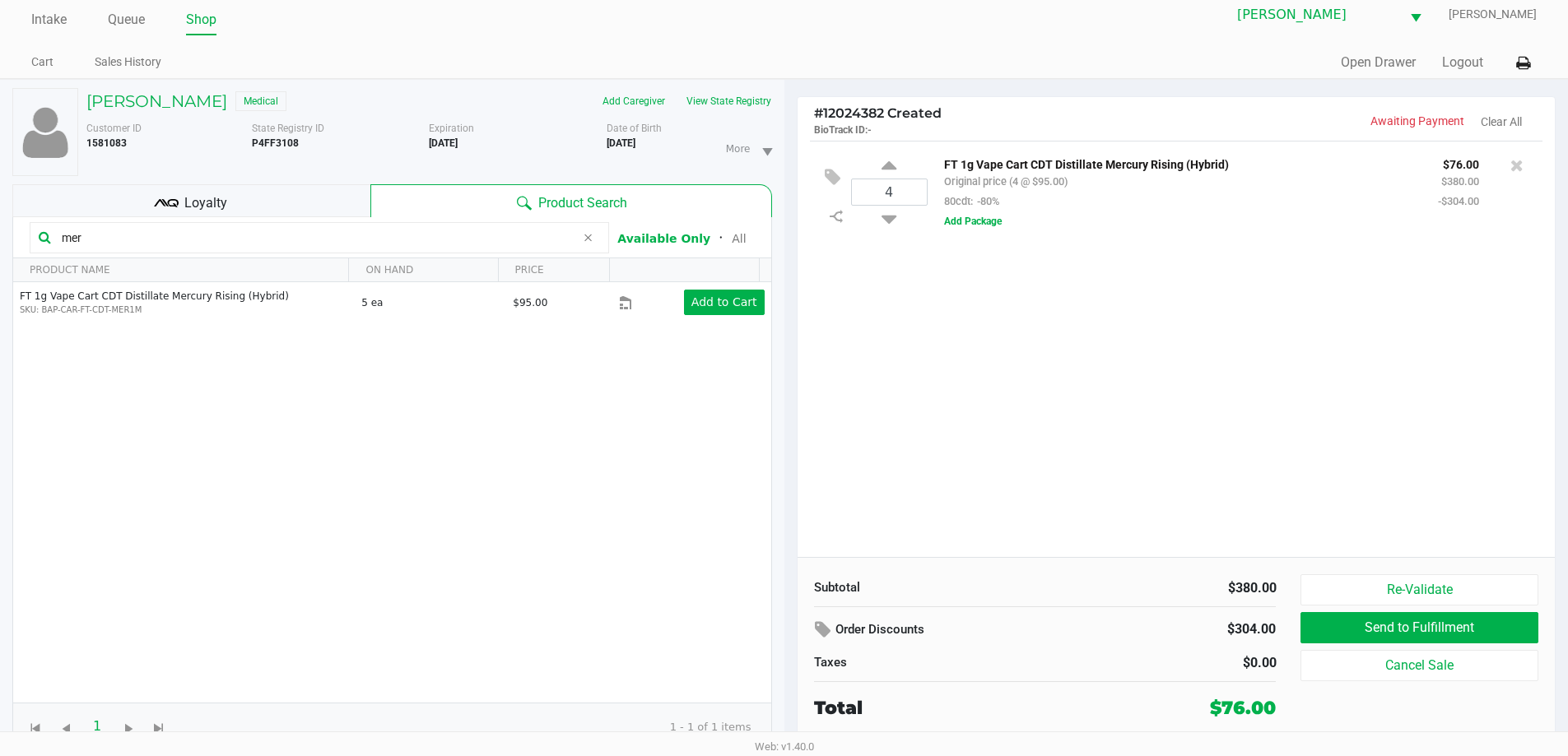
scroll to position [17, 0]
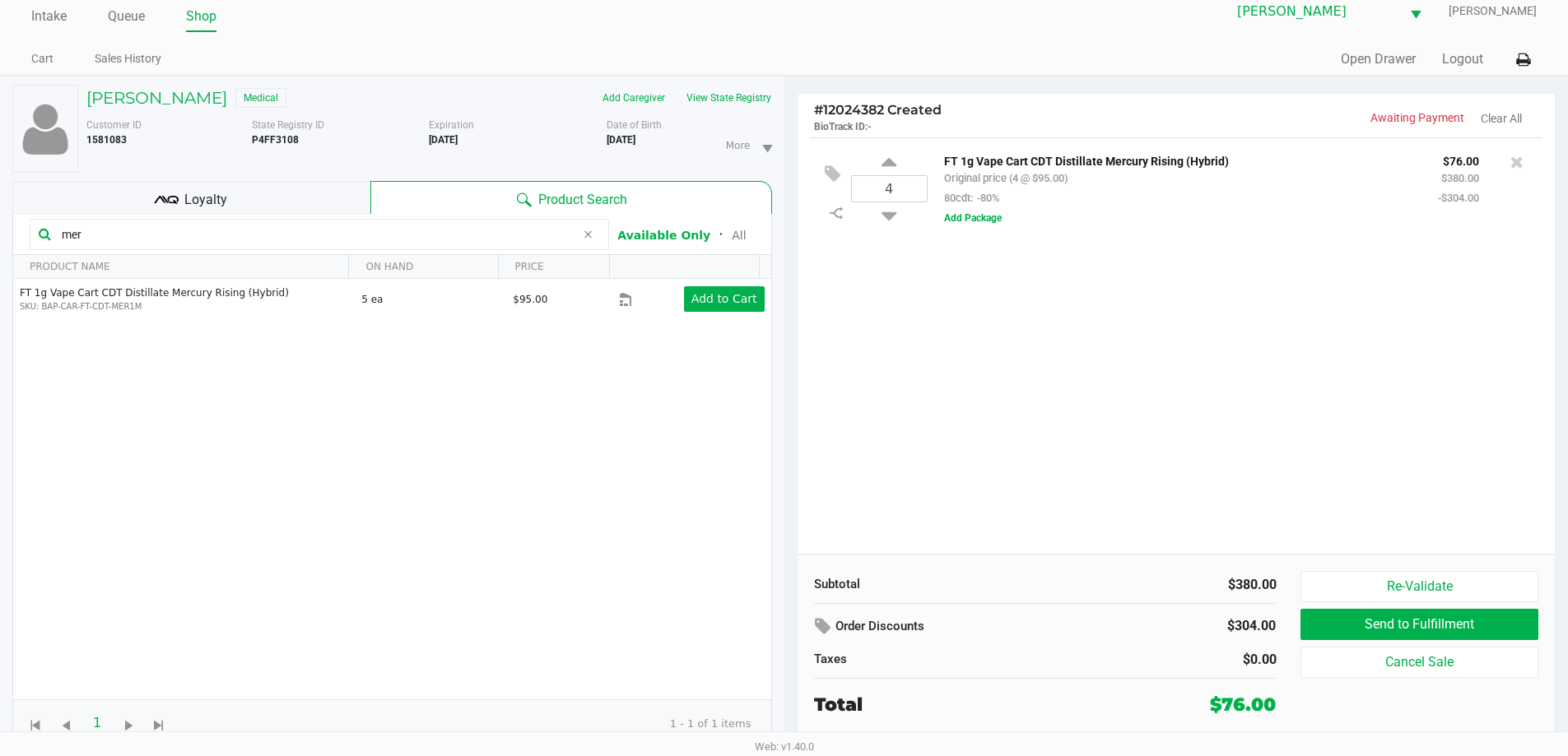
click at [785, 370] on div "4 FT 1g Vape Cart CDT Distillate Mercury Rising (Hybrid) Original price (4 @ $9…" at bounding box center [1176, 346] width 758 height 416
drag, startPoint x: 860, startPoint y: 440, endPoint x: 907, endPoint y: 455, distance: 49.3
click at [785, 440] on div "4 FT 1g Vape Cart CDT Distillate Mercury Rising (Hybrid) Original price (4 @ $9…" at bounding box center [1176, 346] width 758 height 416
click at [785, 448] on div "4 FT 1g Vape Cart CDT Distillate Mercury Rising (Hybrid) Original price (4 @ $9…" at bounding box center [1176, 346] width 758 height 416
click at [785, 431] on div "4 FT 1g Vape Cart CDT Distillate Mercury Rising (Hybrid) Original price (4 @ $9…" at bounding box center [1176, 346] width 758 height 416
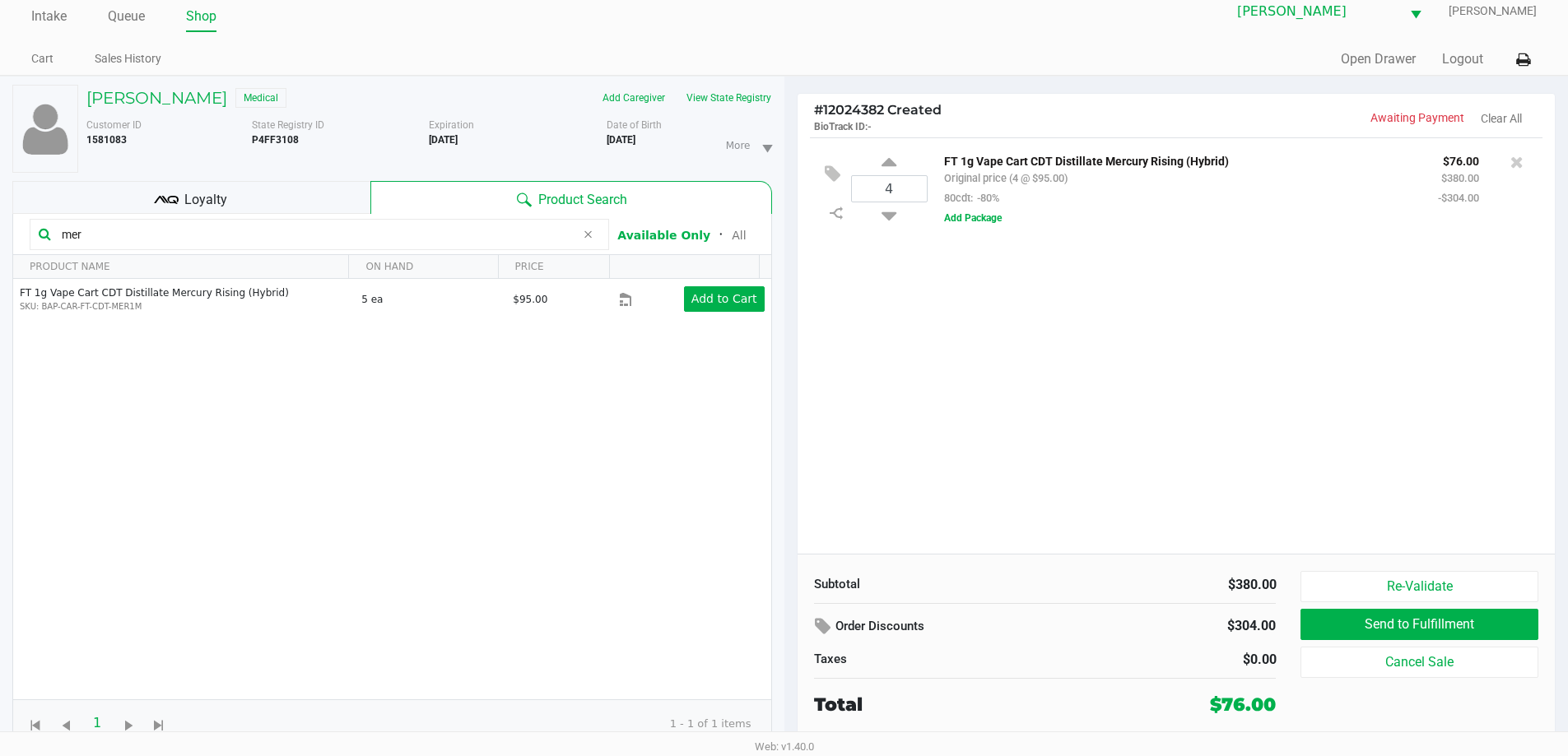
click at [785, 468] on div "4 FT 1g Vape Cart CDT Distillate Mercury Rising (Hybrid) Original price (4 @ $9…" at bounding box center [1176, 346] width 758 height 416
click at [785, 452] on div "4 FT 1g Vape Cart CDT Distillate Mercury Rising (Hybrid) Original price (4 @ $9…" at bounding box center [1176, 346] width 758 height 416
click at [785, 441] on div "4 FT 1g Vape Cart CDT Distillate Mercury Rising (Hybrid) Original price (4 @ $9…" at bounding box center [1176, 346] width 758 height 416
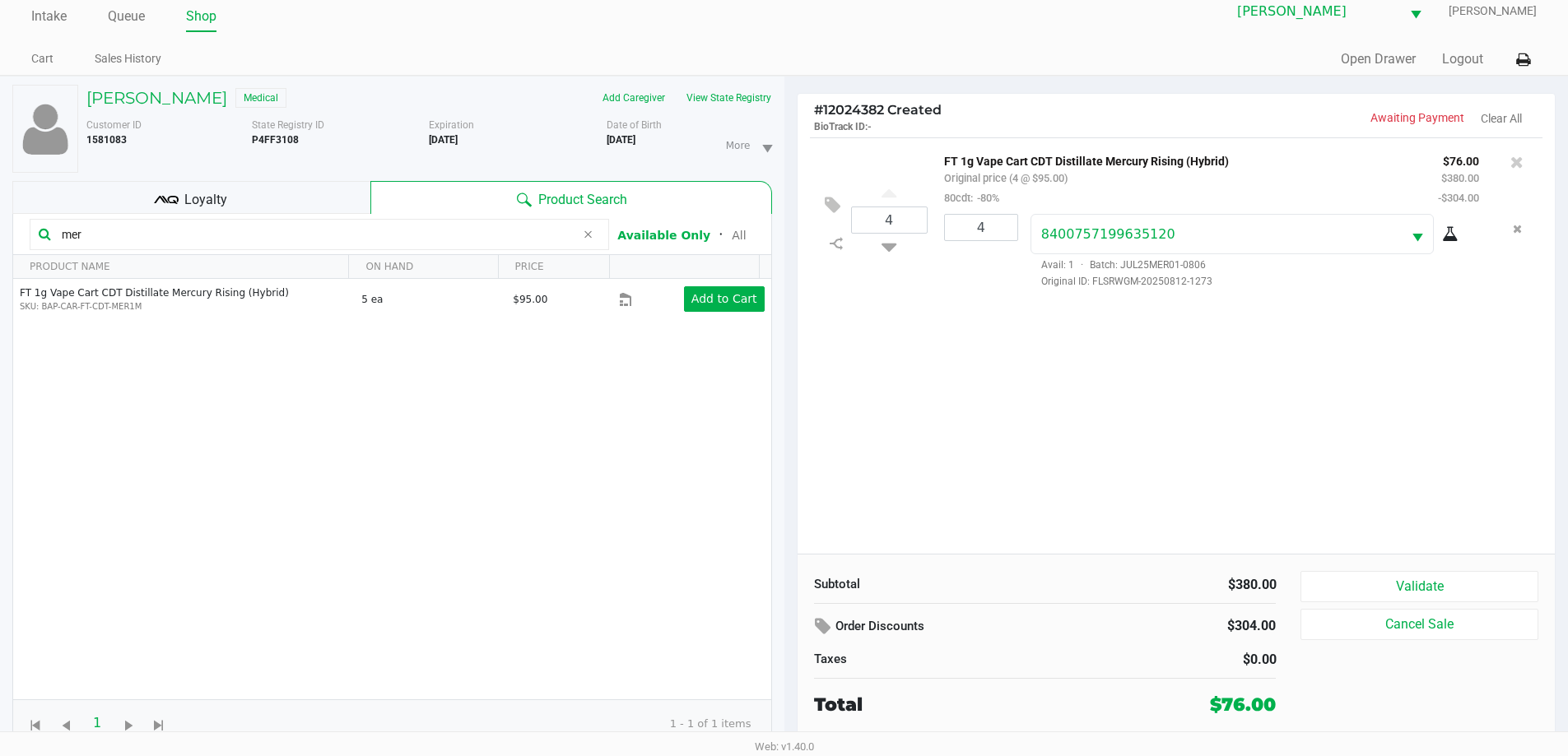
drag, startPoint x: 794, startPoint y: 441, endPoint x: 913, endPoint y: 472, distance: 123.0
click at [785, 469] on div "# 12024382 Created BioTrack ID: - Awaiting Payment Clear All 4 FT 1g Vape Cart …" at bounding box center [1177, 416] width 785 height 680
drag, startPoint x: 1091, startPoint y: 477, endPoint x: 1360, endPoint y: 637, distance: 313.0
click at [785, 477] on div "4 FT 1g Vape Cart CDT Distillate Mercury Rising (Hybrid) Original price (4 @ $9…" at bounding box center [1176, 346] width 758 height 416
click at [785, 596] on button "Validate" at bounding box center [1419, 587] width 237 height 31
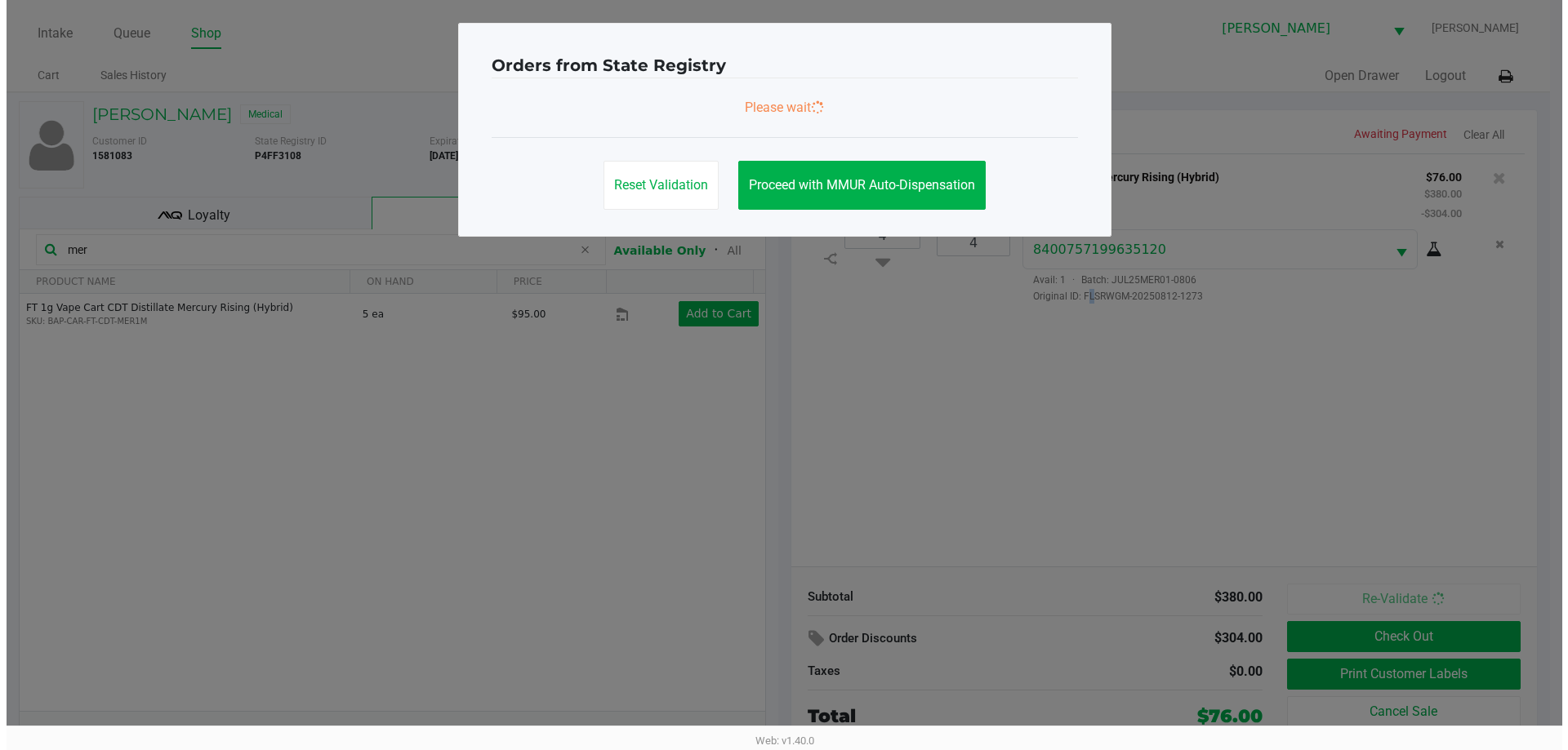
scroll to position [0, 0]
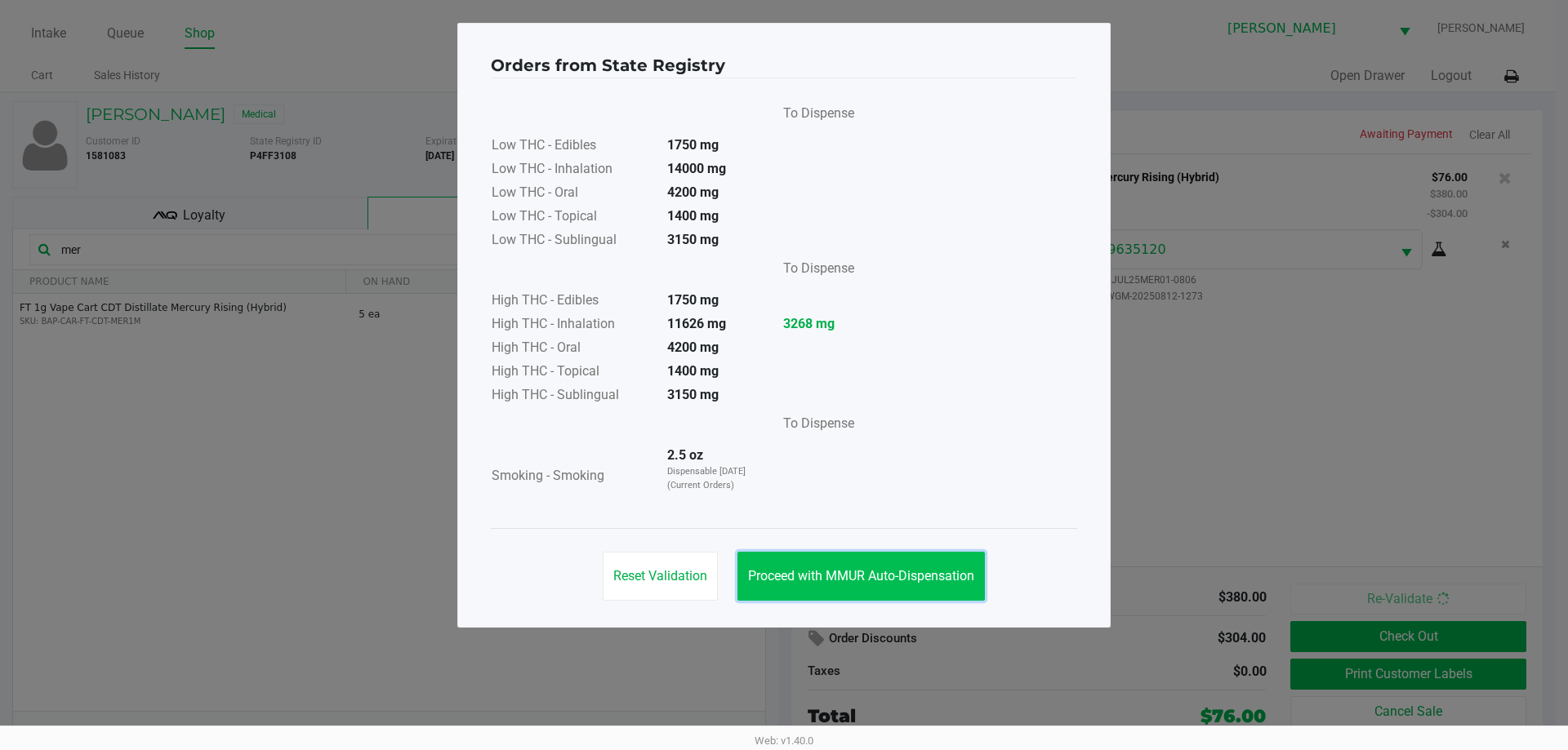
click at [778, 573] on span "Proceed with MMUR Auto-Dispensation" at bounding box center [861, 576] width 226 height 15
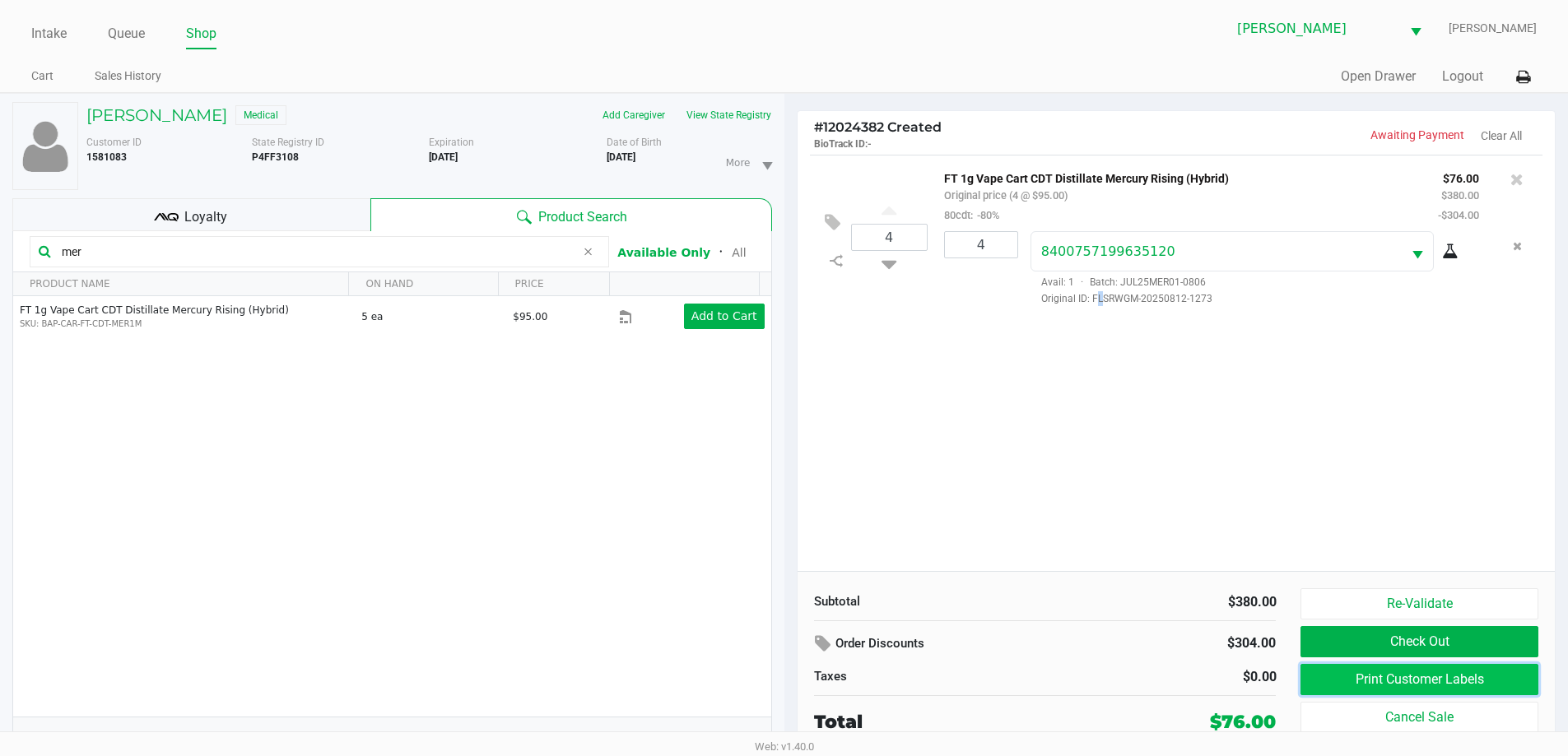
click at [785, 686] on button "Print Customer Labels" at bounding box center [1419, 680] width 237 height 31
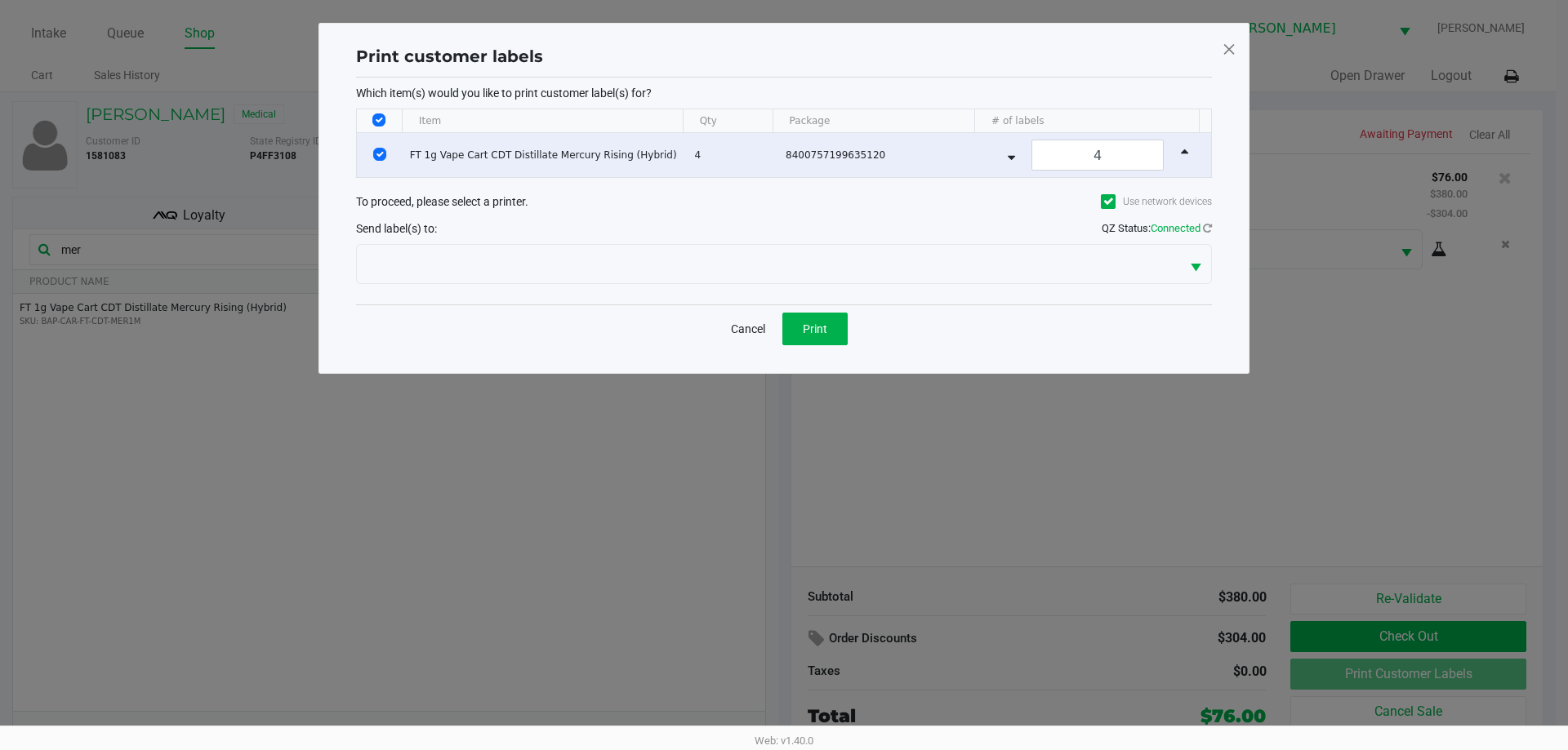
click at [610, 226] on div "Send label(s) to: QZ Status: Connected" at bounding box center [784, 228] width 856 height 24
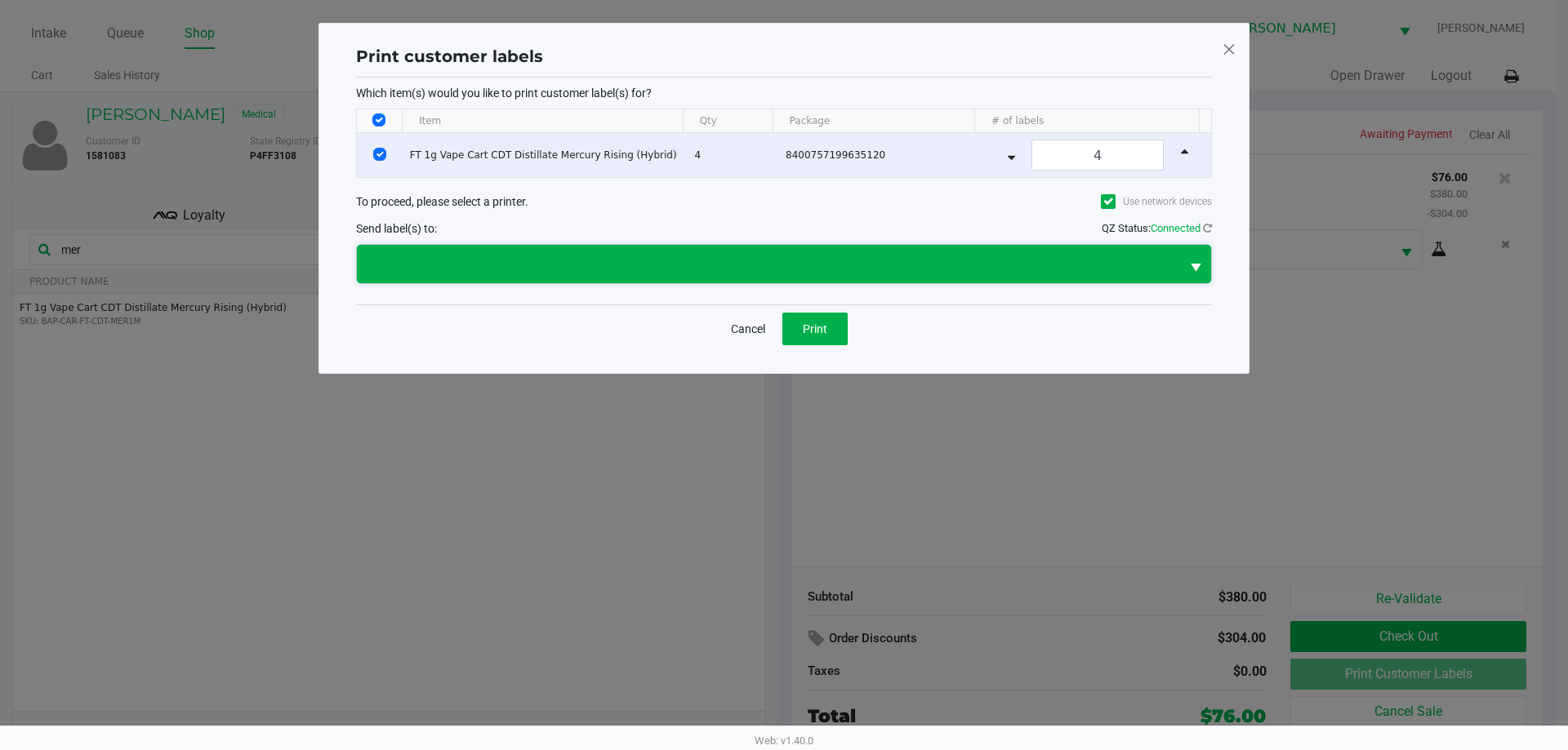
click at [587, 262] on span at bounding box center [768, 264] width 803 height 20
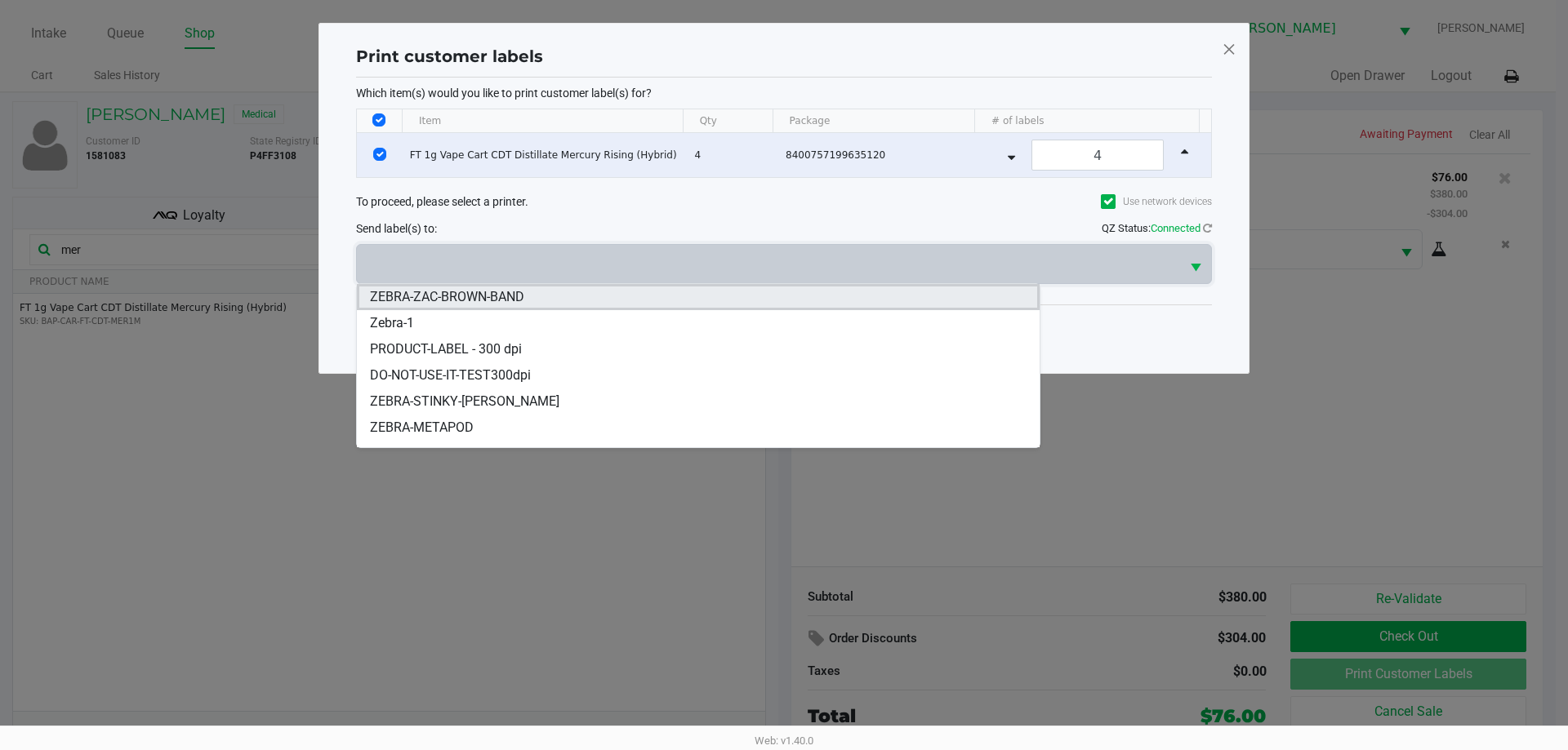
click at [450, 290] on span "ZEBRA-ZAC-BROWN-BAND" at bounding box center [447, 297] width 154 height 20
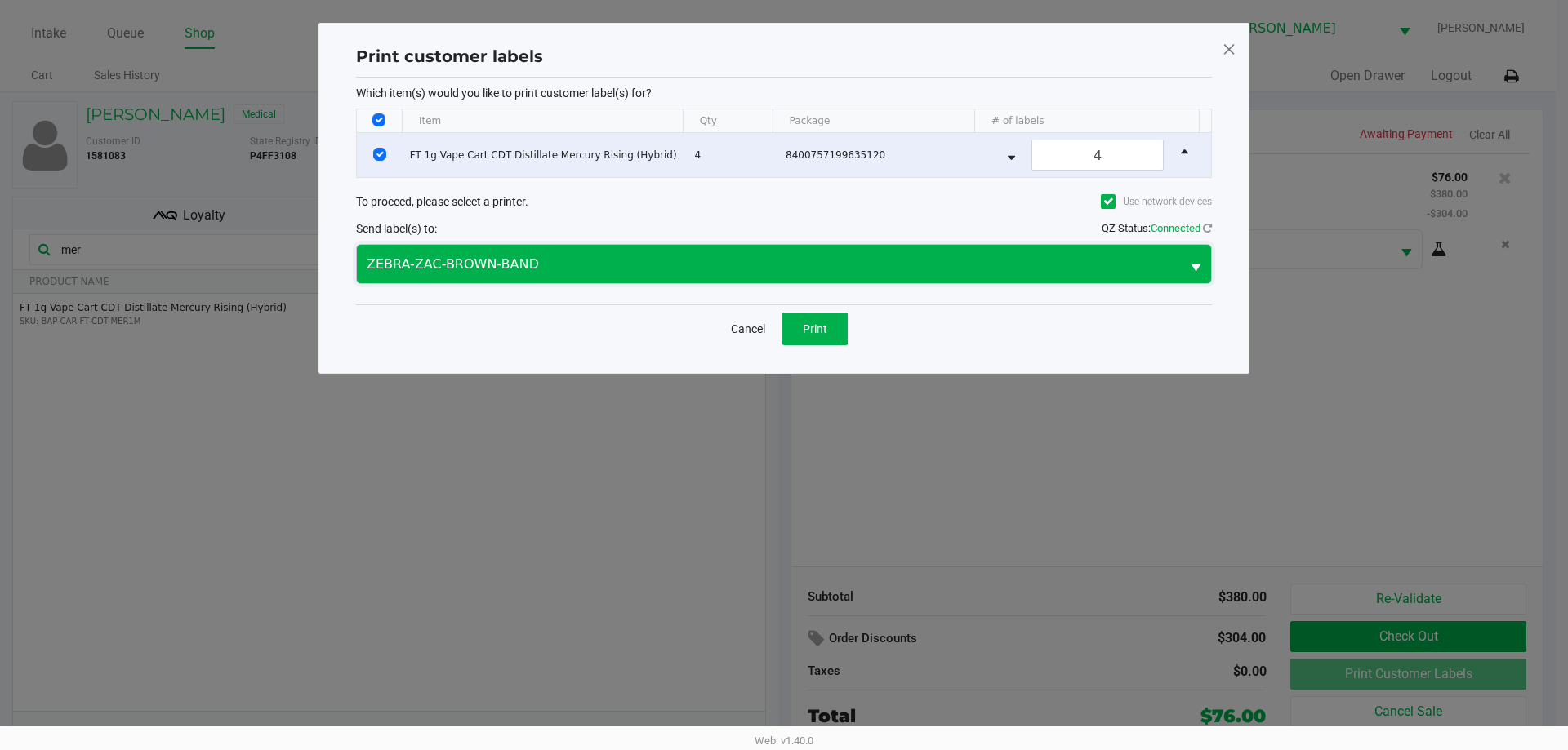
click at [425, 265] on span "ZEBRA-ZAC-BROWN-BAND" at bounding box center [768, 264] width 803 height 20
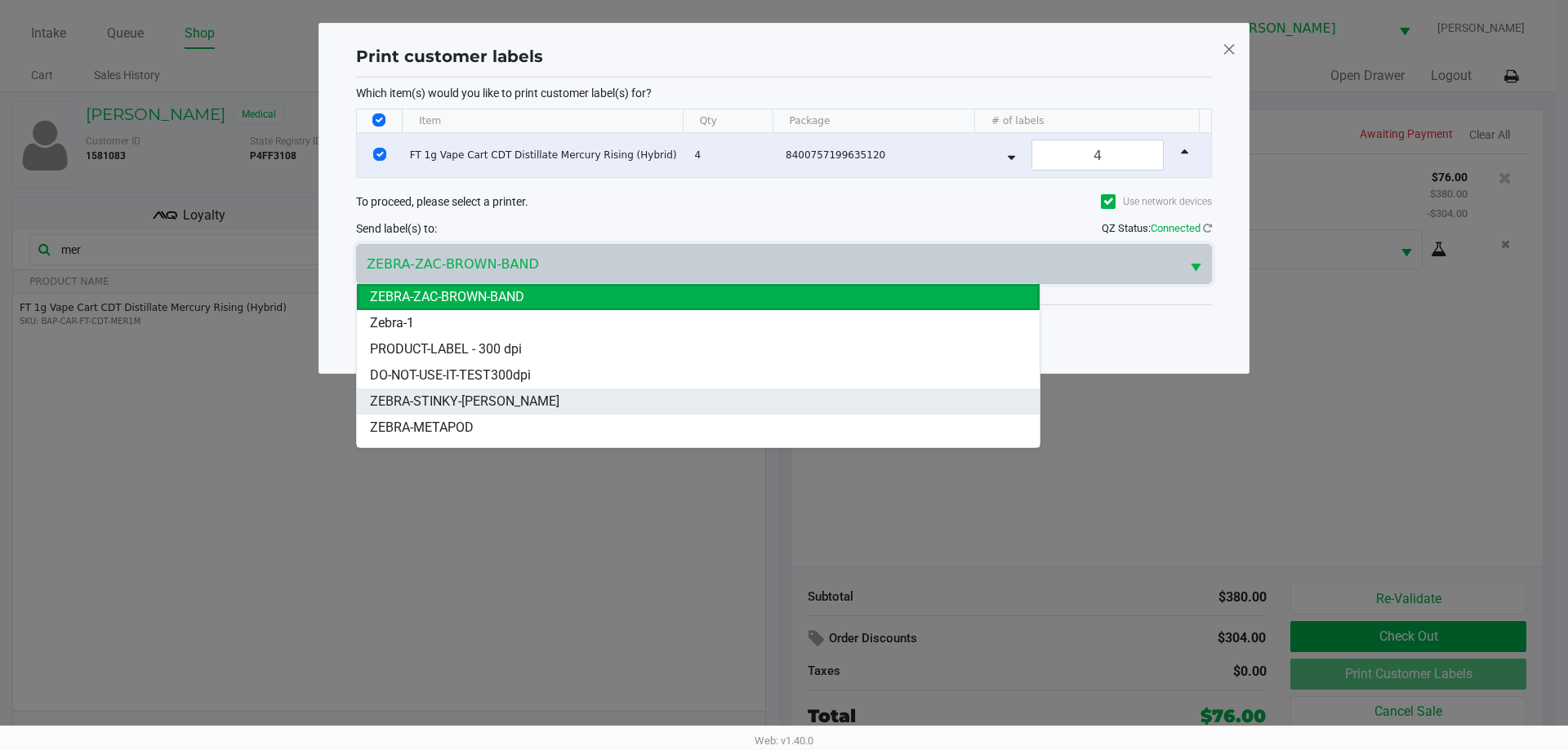
click at [472, 395] on span "ZEBRA-STINKY-PETE" at bounding box center [464, 401] width 189 height 20
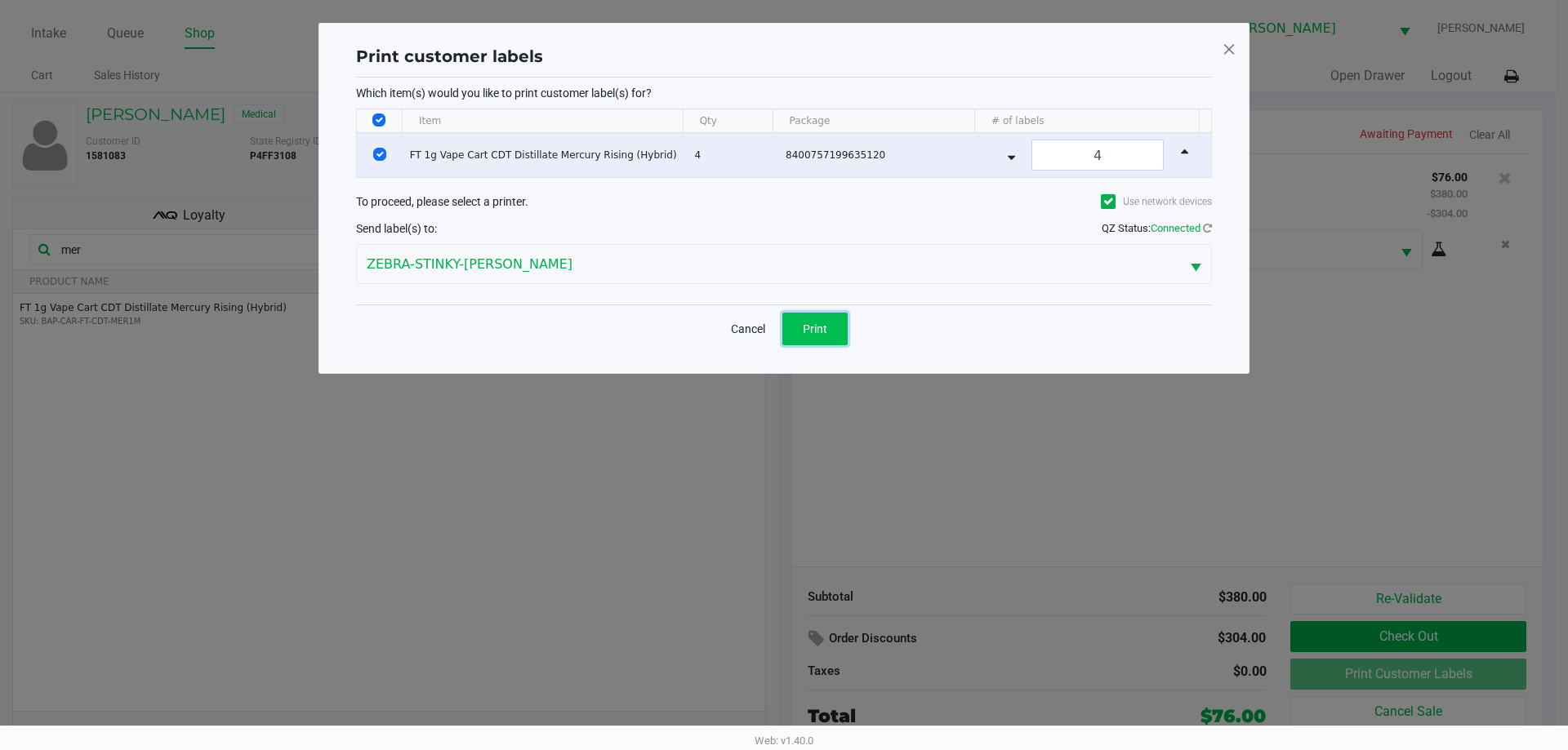
click at [778, 318] on button "Print" at bounding box center [814, 329] width 65 height 33
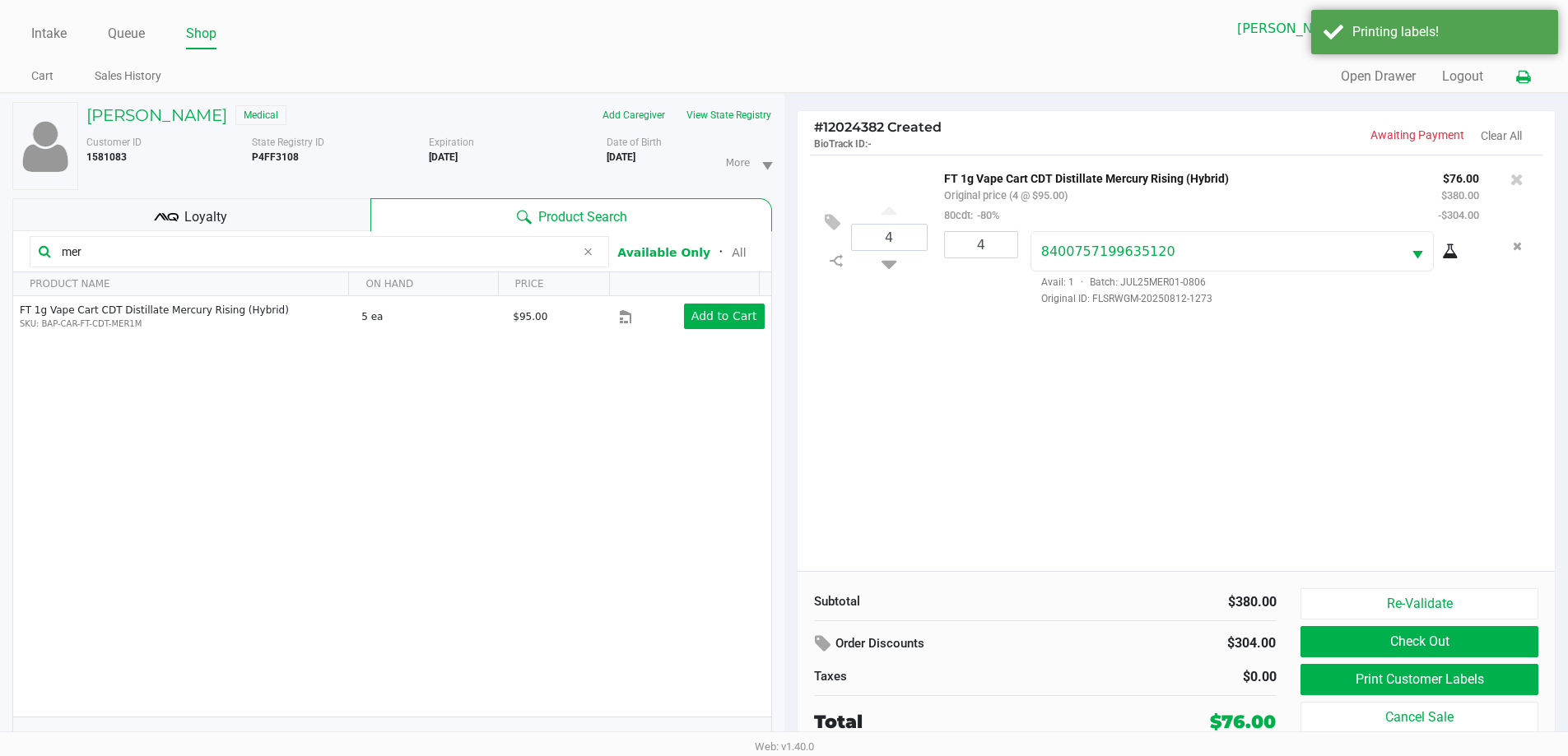
click at [785, 80] on icon at bounding box center [1523, 77] width 14 height 11
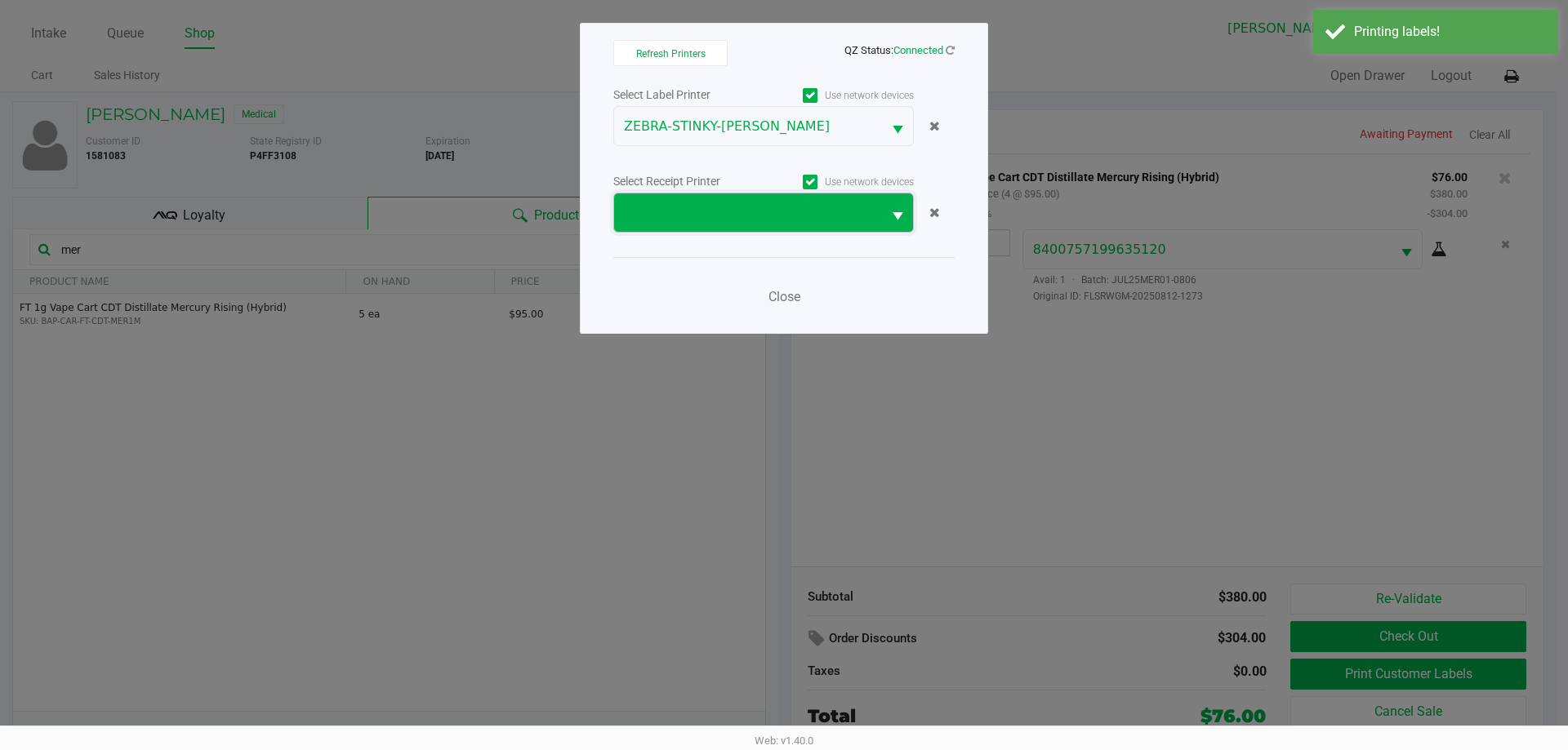
click at [679, 207] on span at bounding box center [748, 213] width 249 height 20
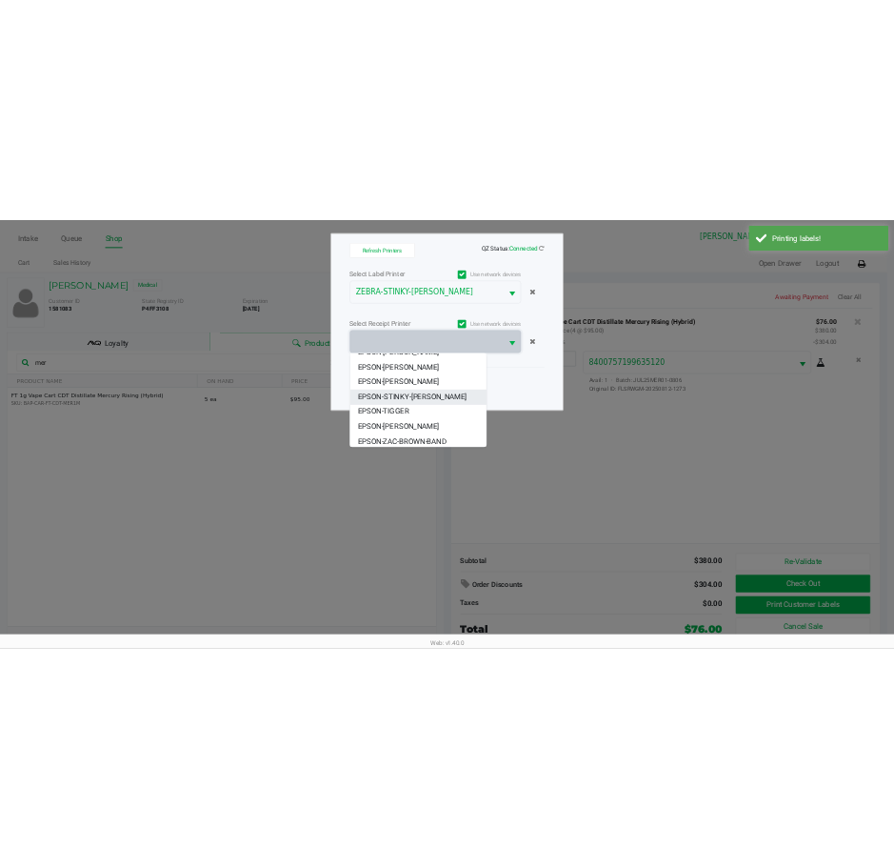
scroll to position [206, 0]
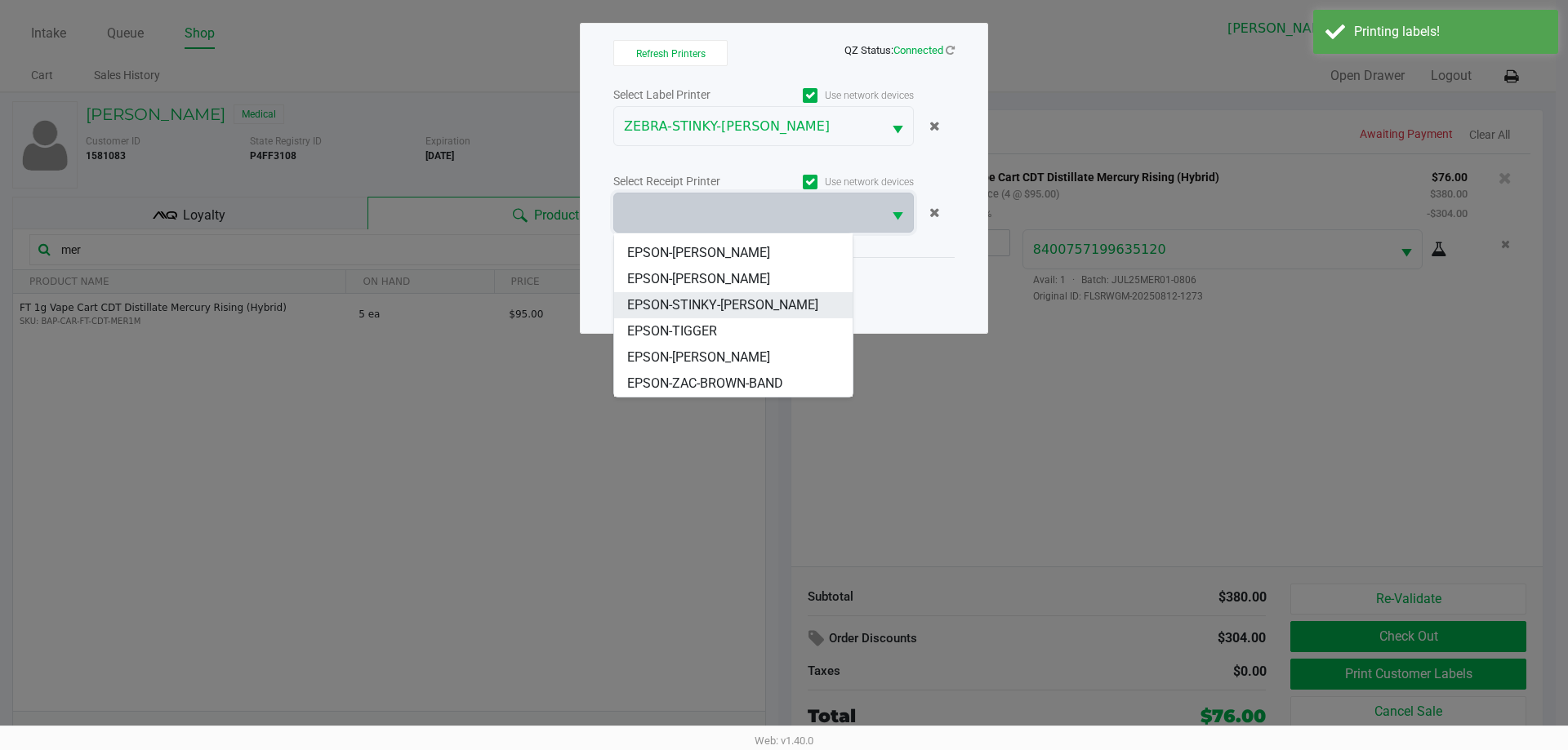
click at [700, 296] on span "EPSON-STINKY-PETE" at bounding box center [722, 305] width 191 height 20
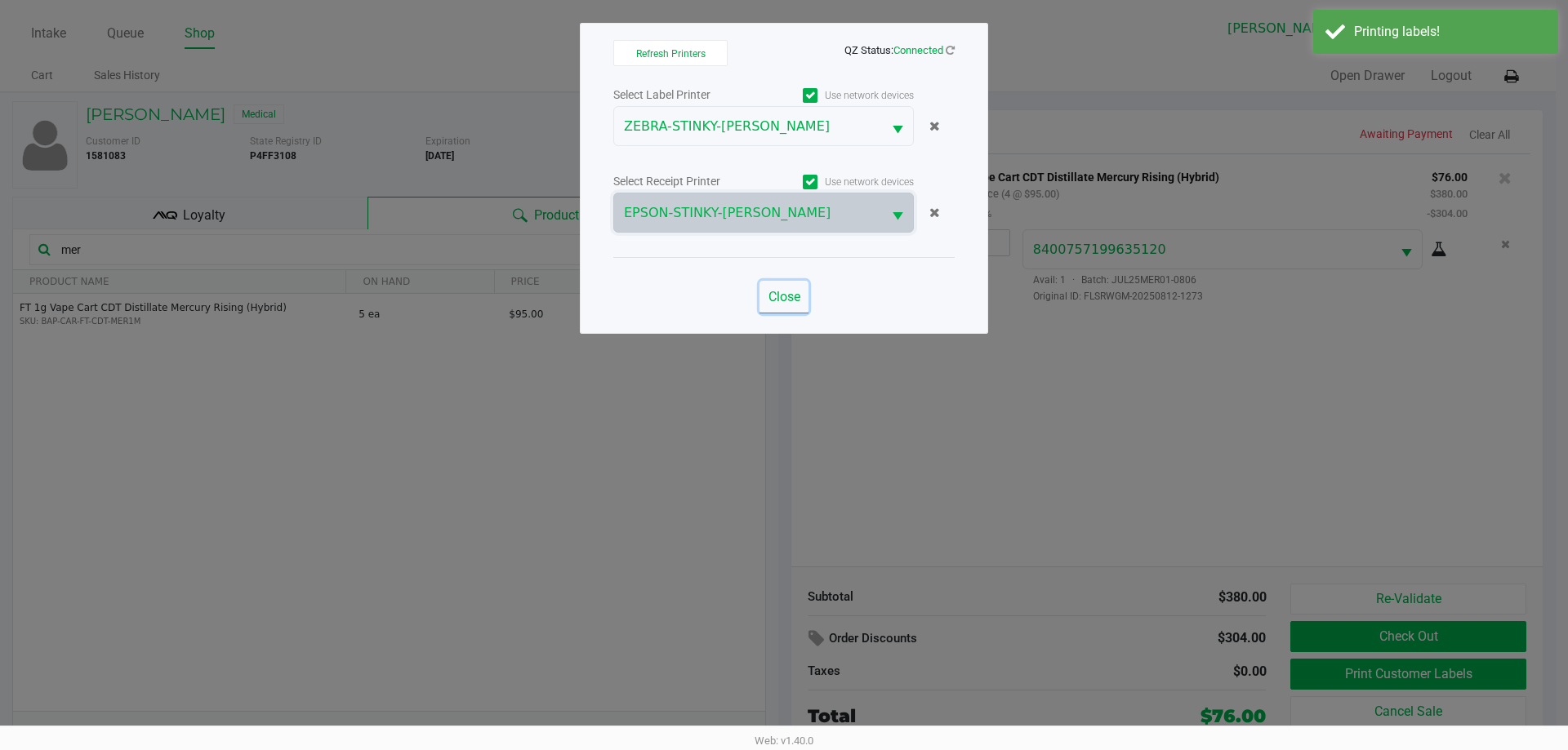
click at [778, 303] on span "Close" at bounding box center [784, 297] width 32 height 15
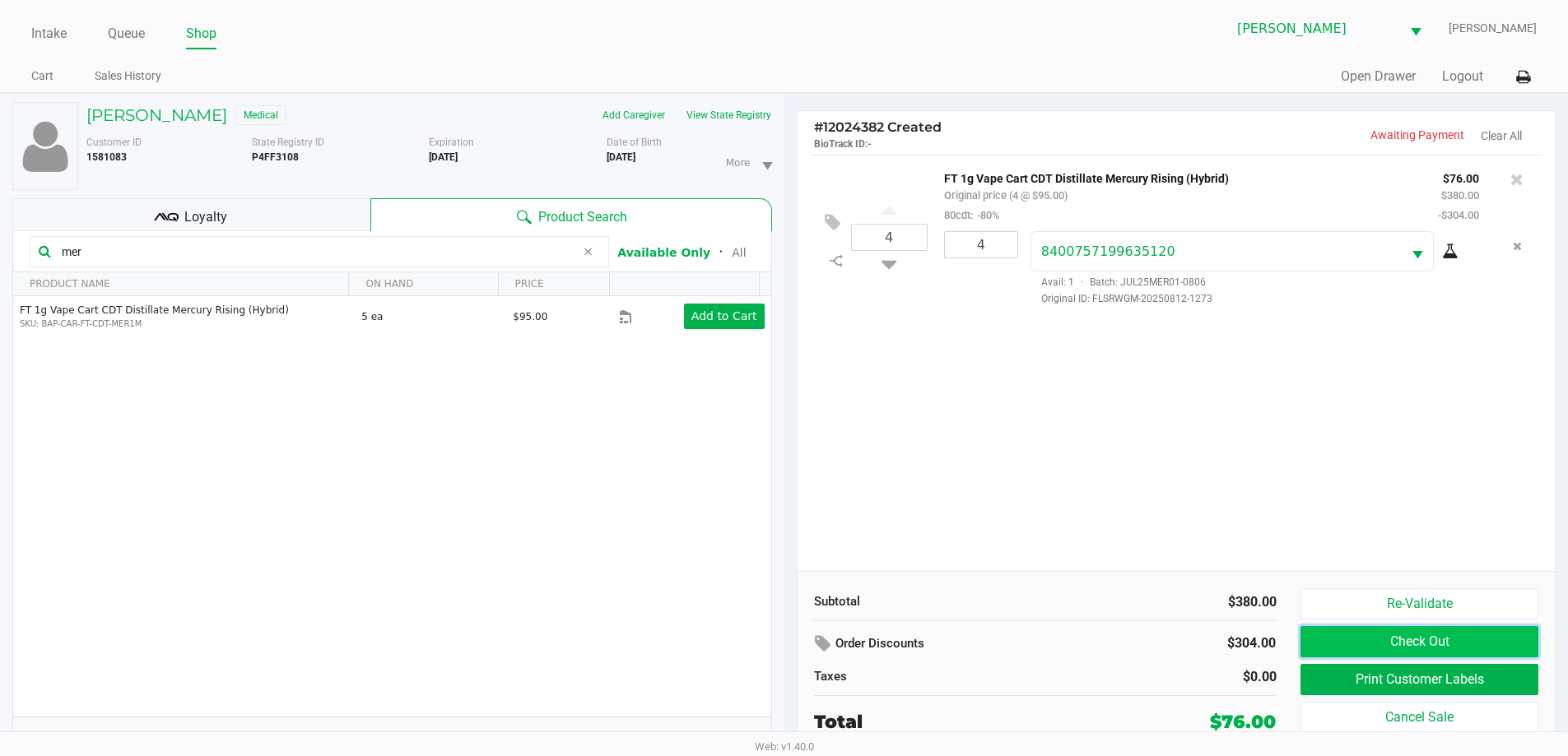
click at [785, 638] on button "Check Out" at bounding box center [1419, 642] width 237 height 31
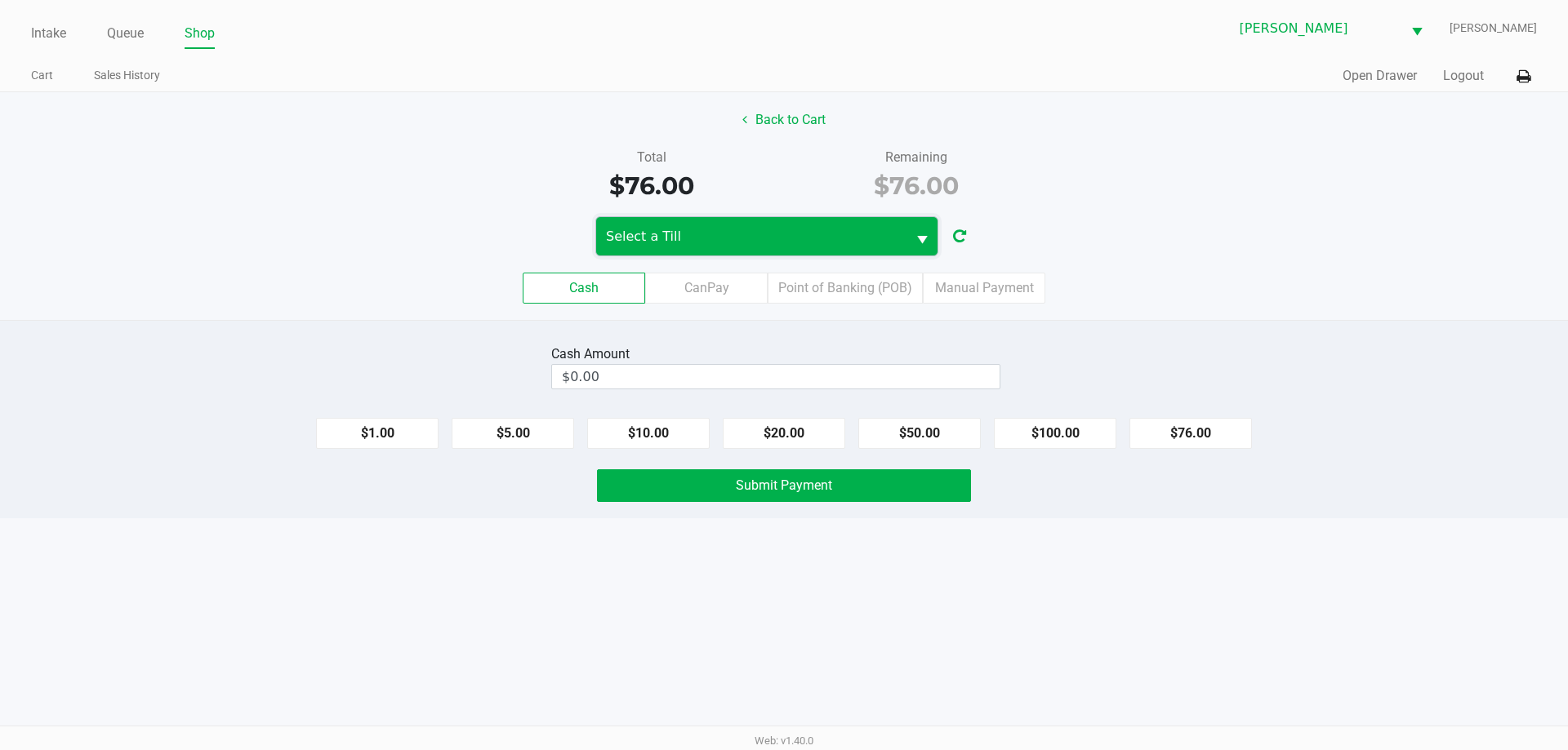
click at [646, 242] on span "Select a Till" at bounding box center [751, 237] width 291 height 20
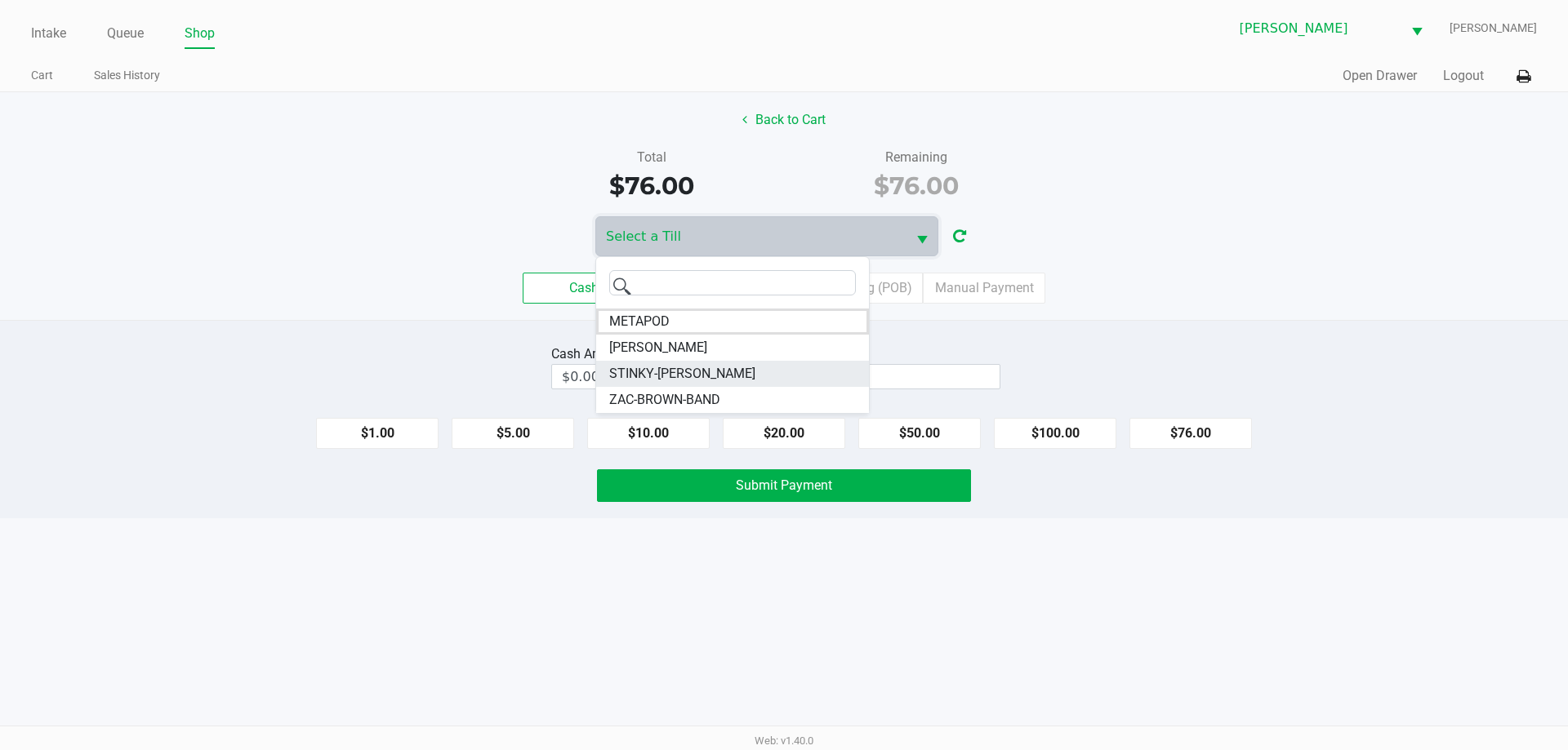
click at [651, 375] on span "STINKY-PETE" at bounding box center [682, 374] width 146 height 20
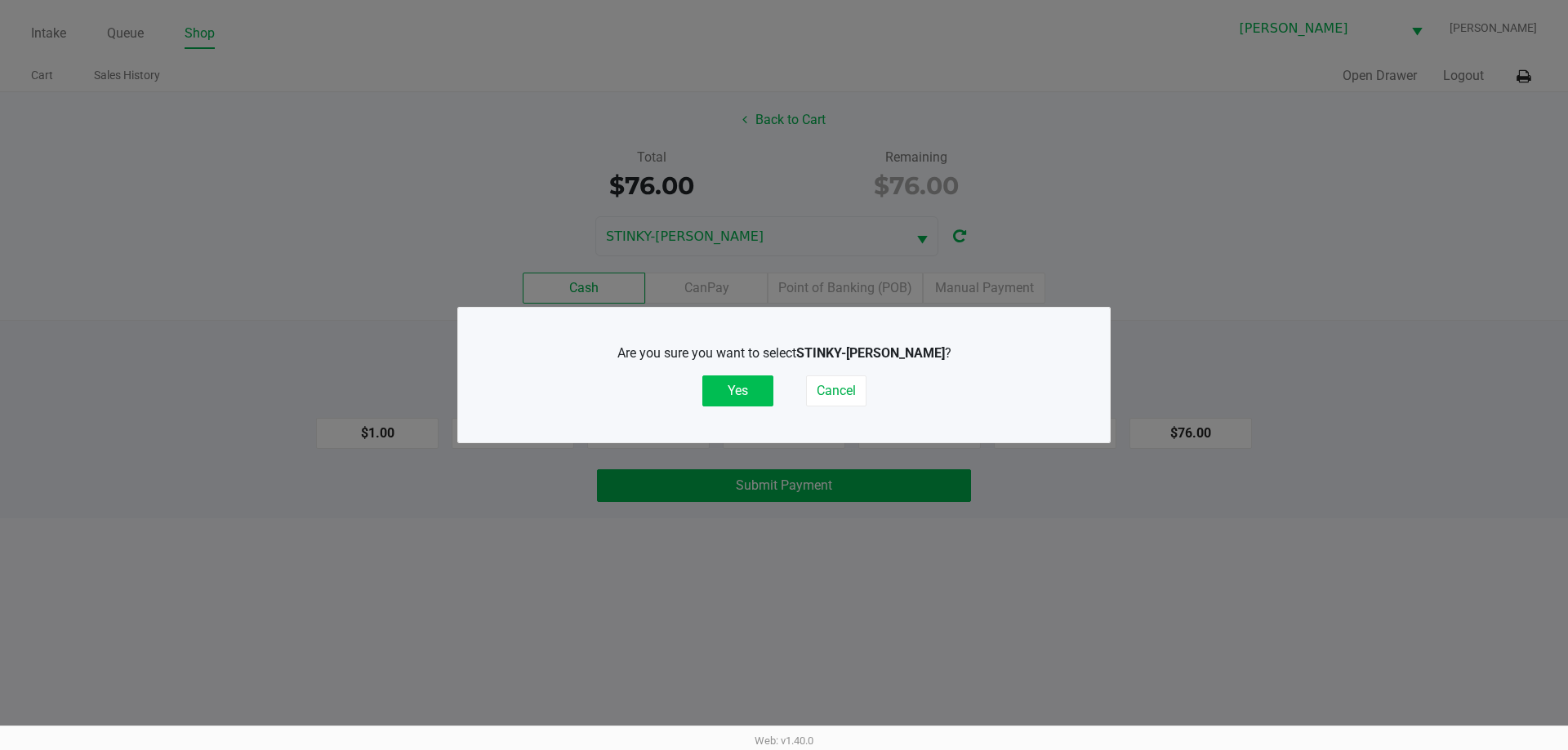
click at [728, 388] on button "Yes" at bounding box center [737, 391] width 71 height 31
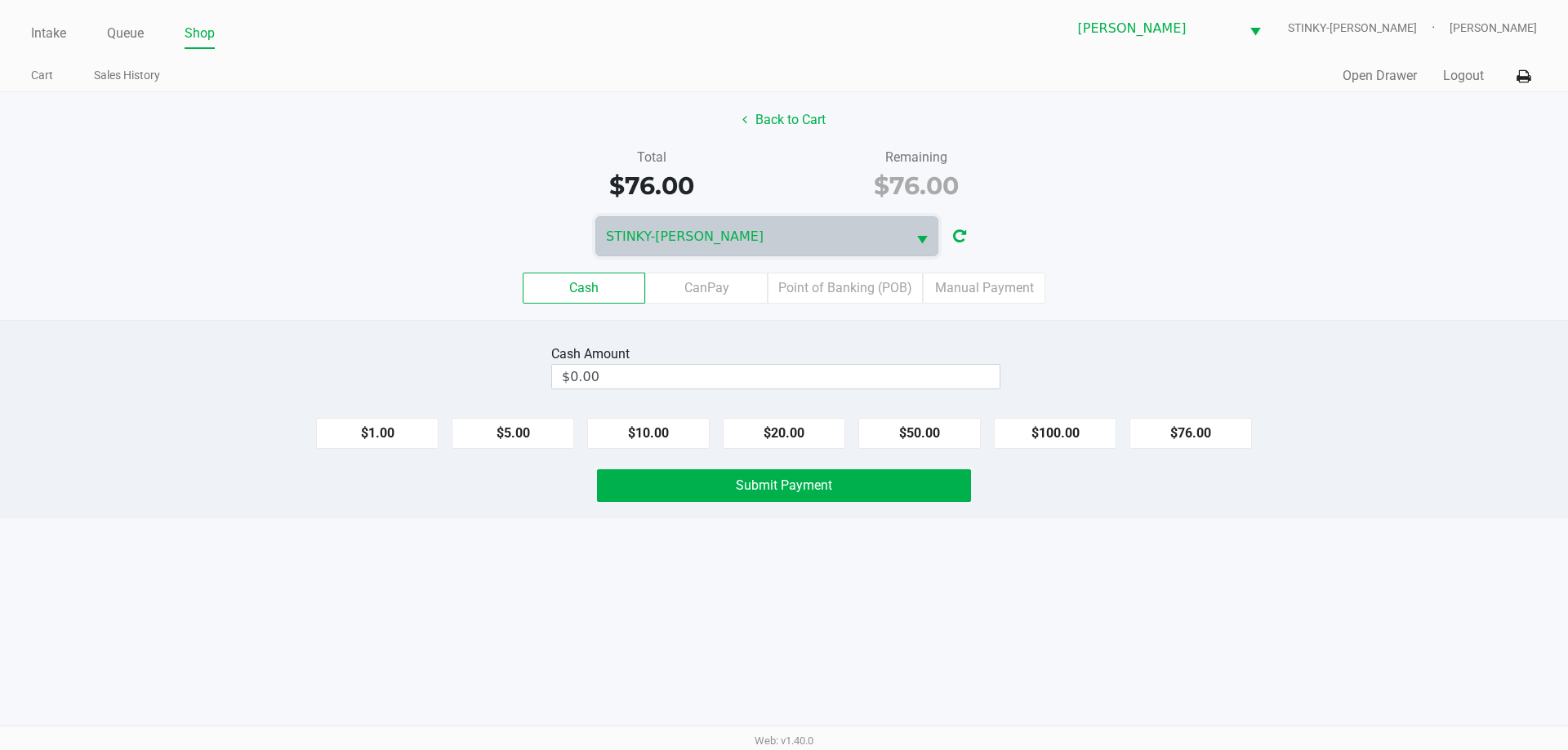
click at [778, 285] on label "Point of Banking (POB)" at bounding box center [844, 288] width 155 height 31
click at [0, 0] on 7 "Point of Banking (POB)" at bounding box center [0, 0] width 0 height 0
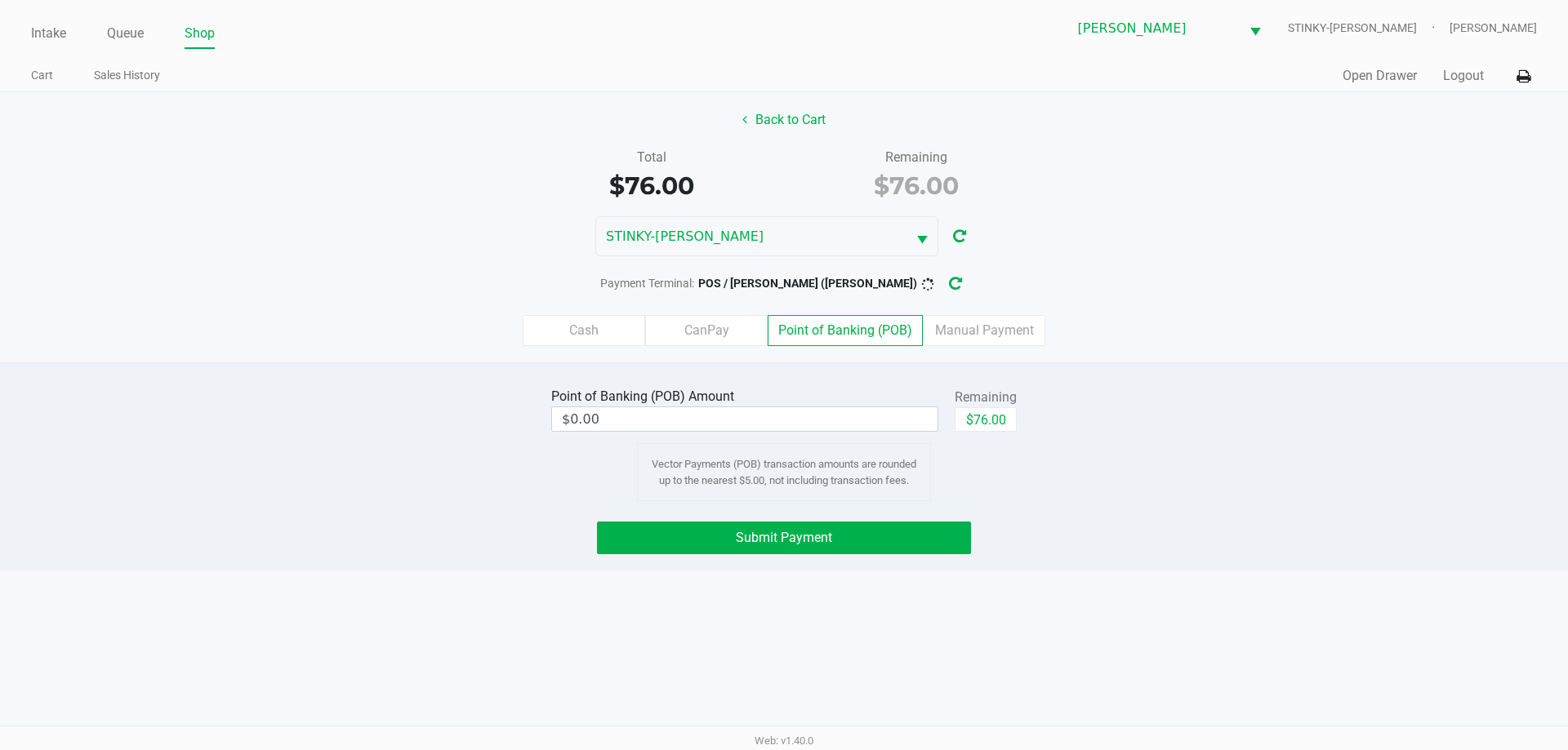
click at [778, 423] on button "$76.00" at bounding box center [985, 419] width 62 height 25
type input "$76.00"
click at [778, 536] on span "Submit Payment" at bounding box center [784, 537] width 96 height 15
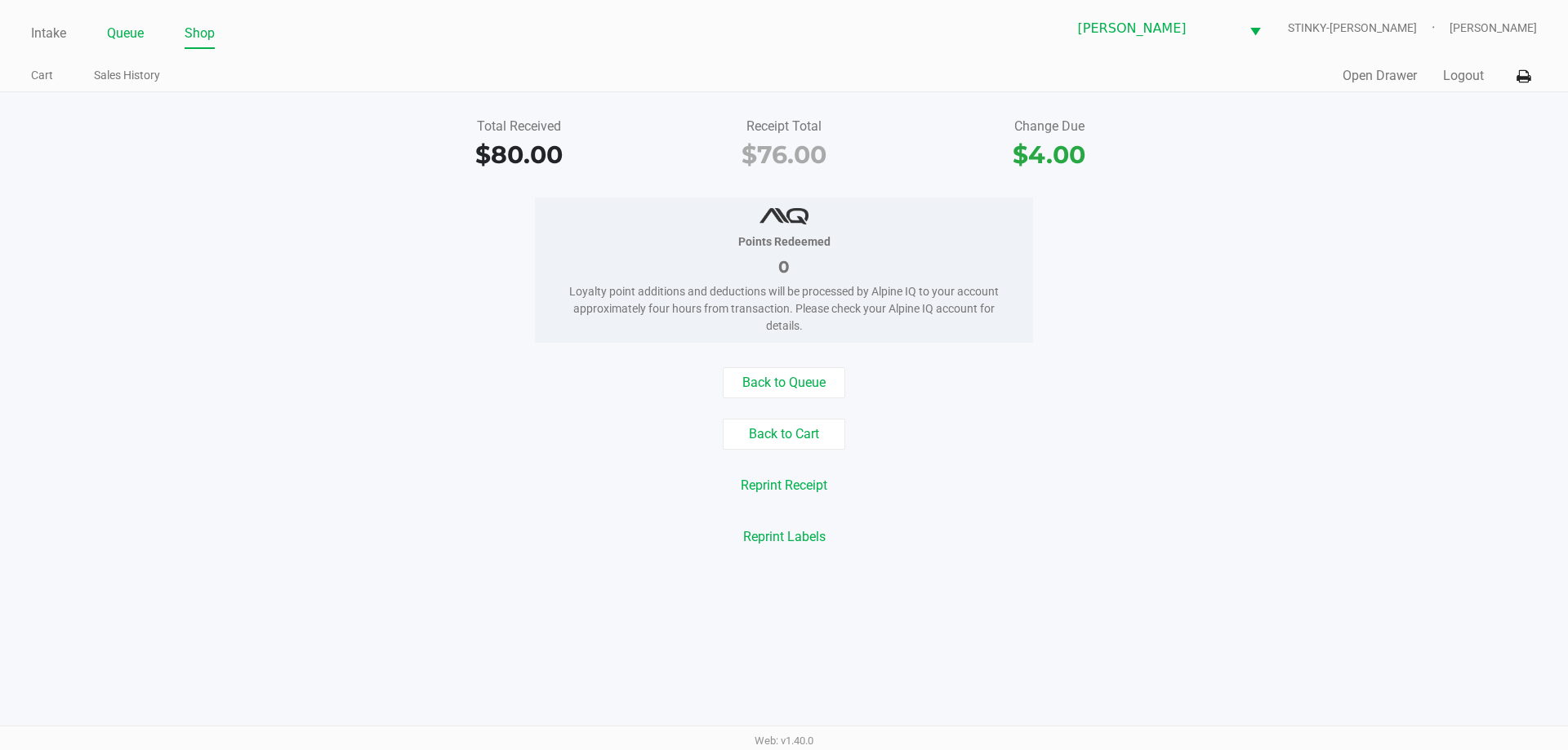
click at [124, 38] on link "Queue" at bounding box center [125, 33] width 37 height 23
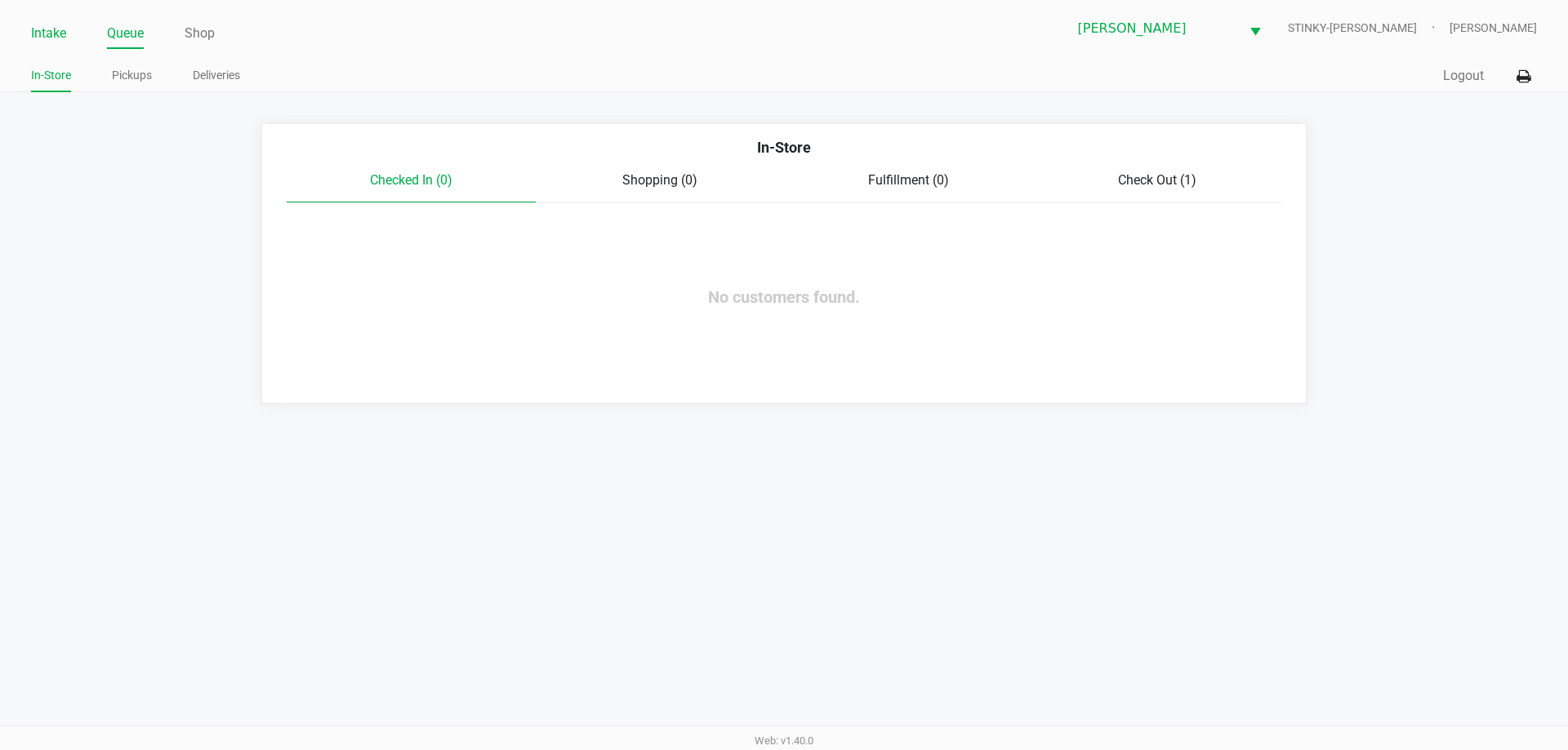
click at [58, 39] on link "Intake" at bounding box center [48, 33] width 35 height 23
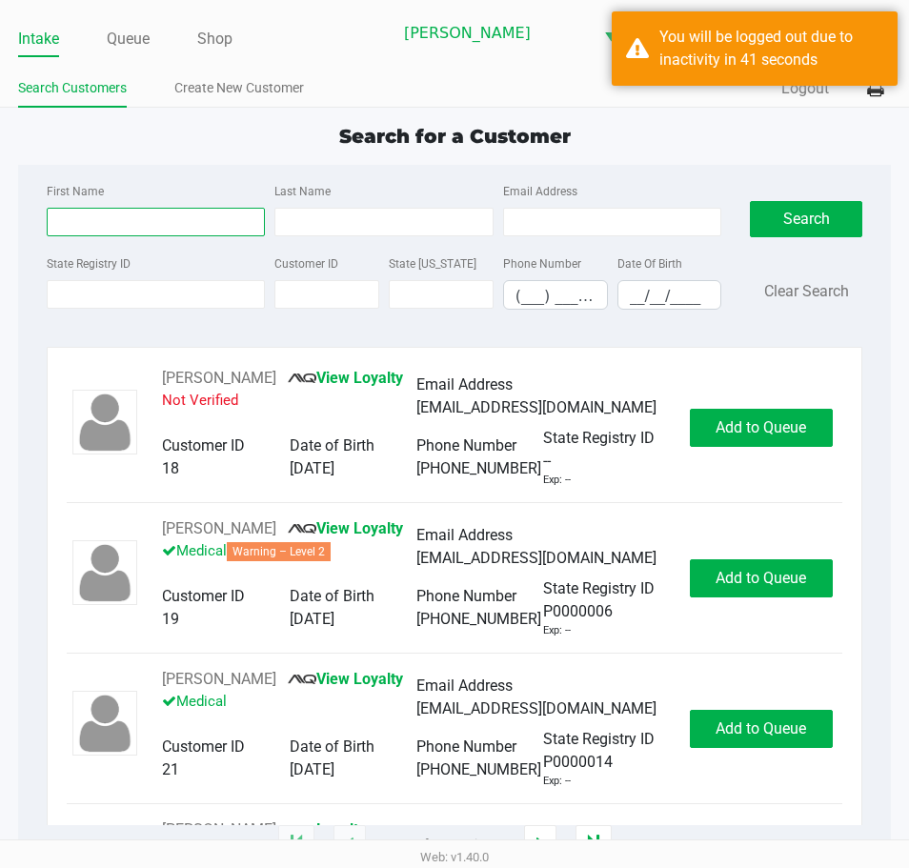
click at [163, 217] on input "First Name" at bounding box center [156, 222] width 218 height 29
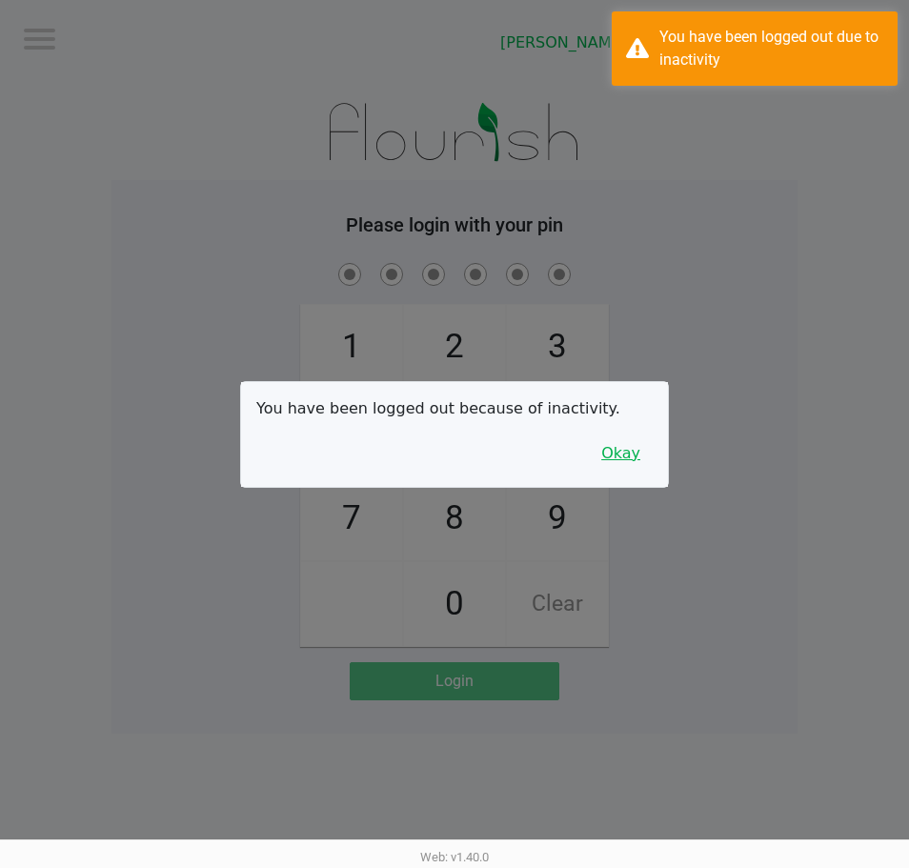
click at [631, 454] on button "Okay" at bounding box center [621, 453] width 64 height 36
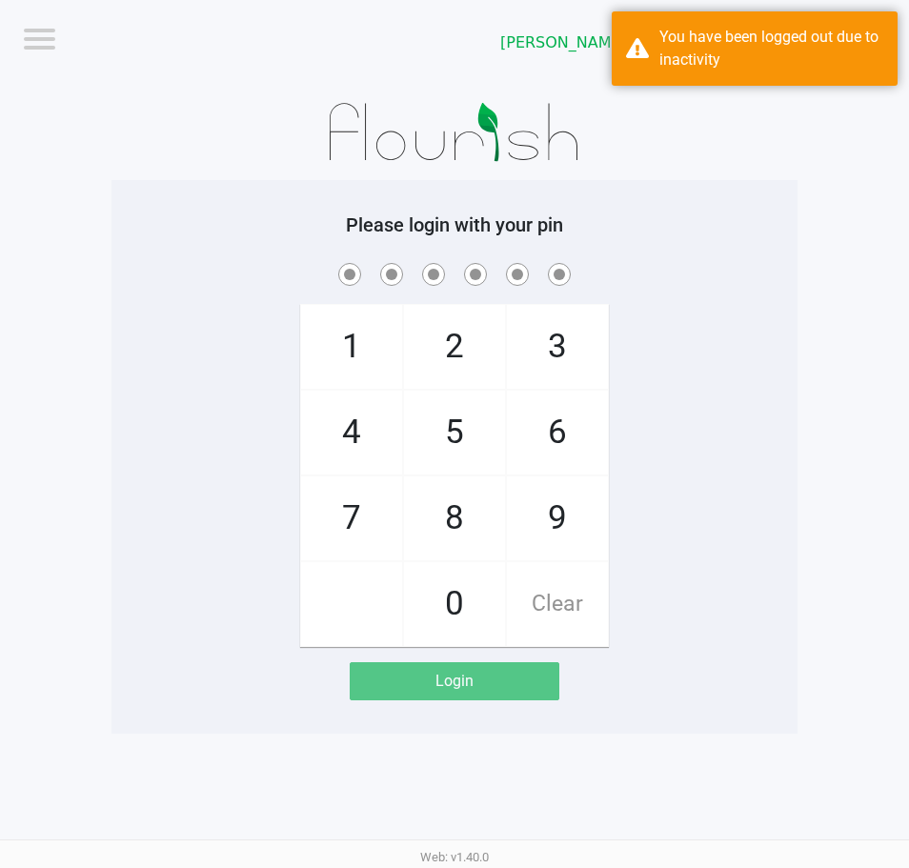
drag, startPoint x: 673, startPoint y: 402, endPoint x: 646, endPoint y: 382, distance: 34.1
click at [673, 397] on div "1 4 7 2 5 8 0 3 6 9 Clear" at bounding box center [454, 453] width 686 height 388
checkbox input "true"
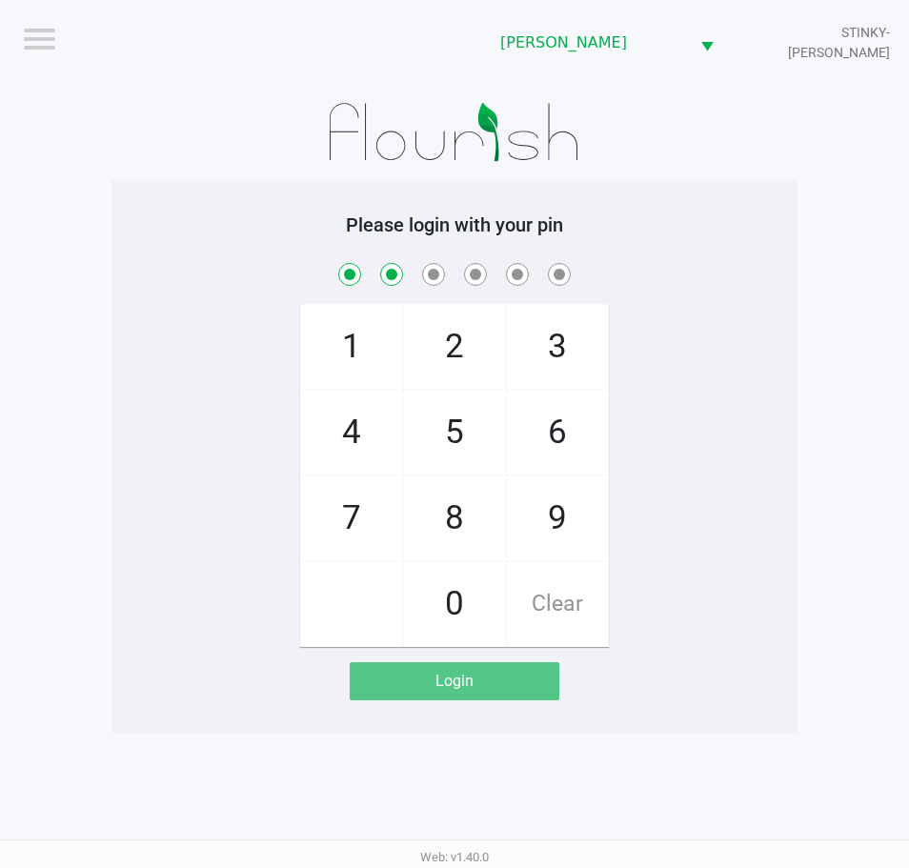
checkbox input "true"
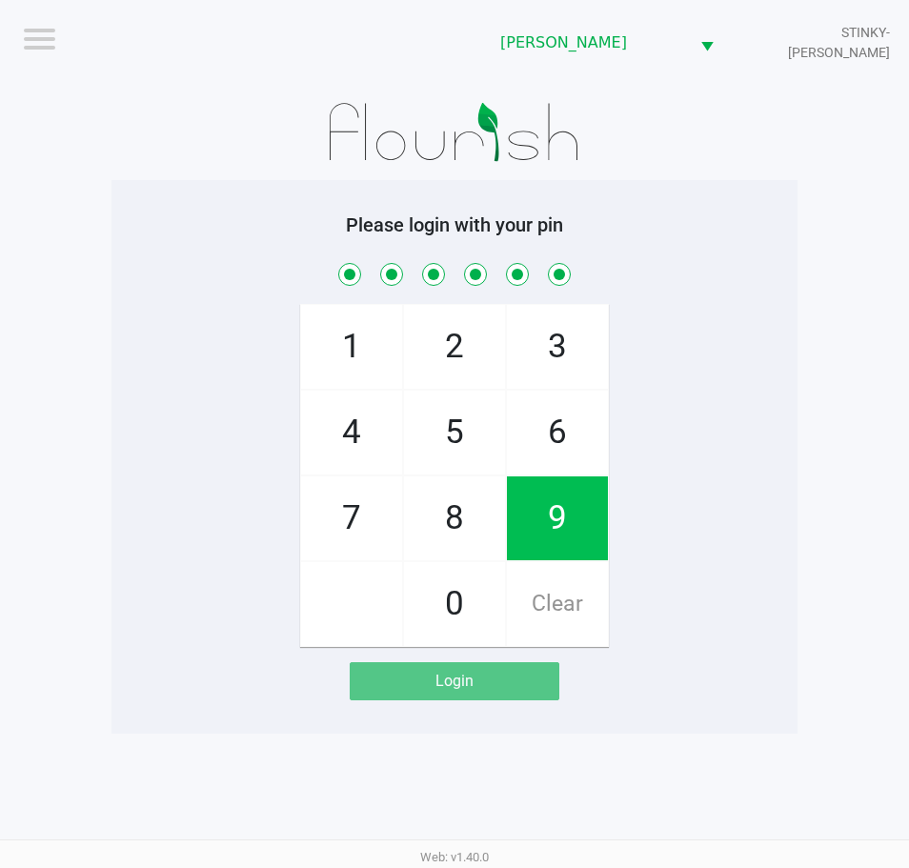
checkbox input "true"
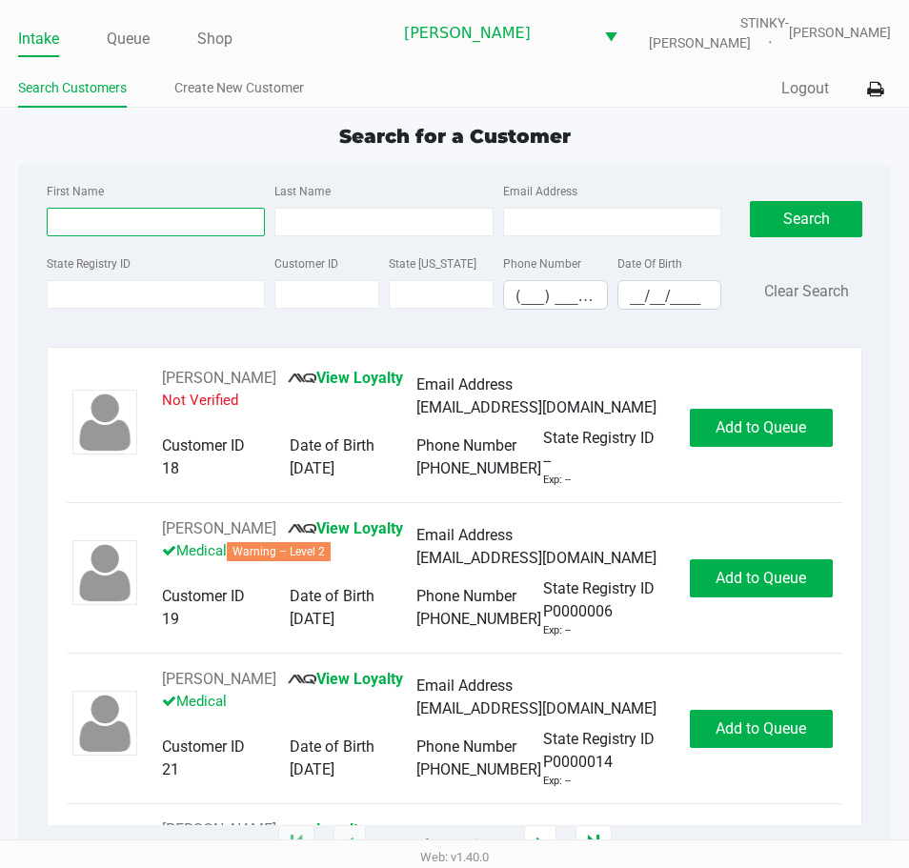
click at [98, 212] on input "First Name" at bounding box center [156, 222] width 218 height 29
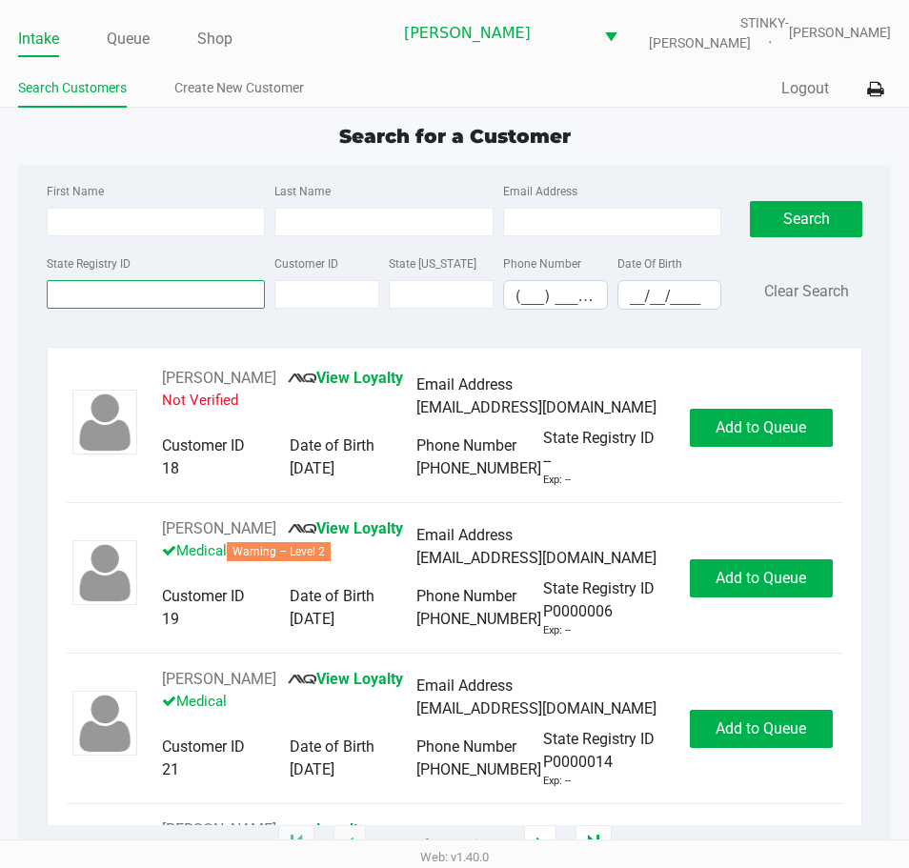
click at [99, 299] on input "State Registry ID" at bounding box center [156, 294] width 218 height 29
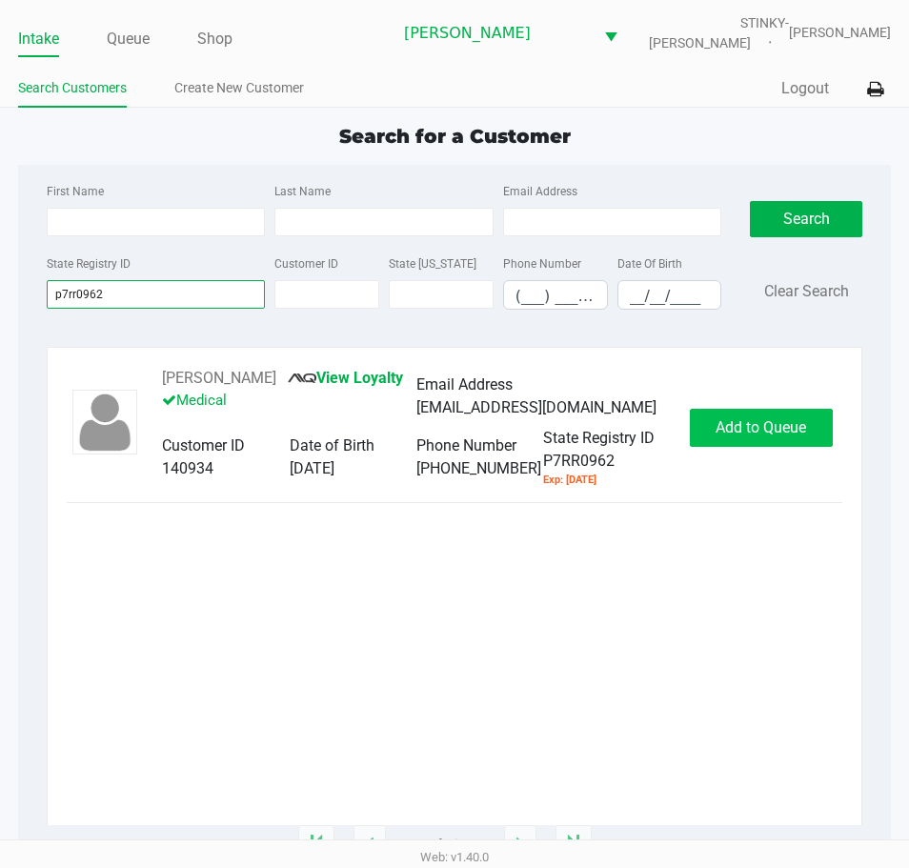
type input "p7rr0962"
click at [778, 419] on span "Add to Queue" at bounding box center [760, 427] width 90 height 18
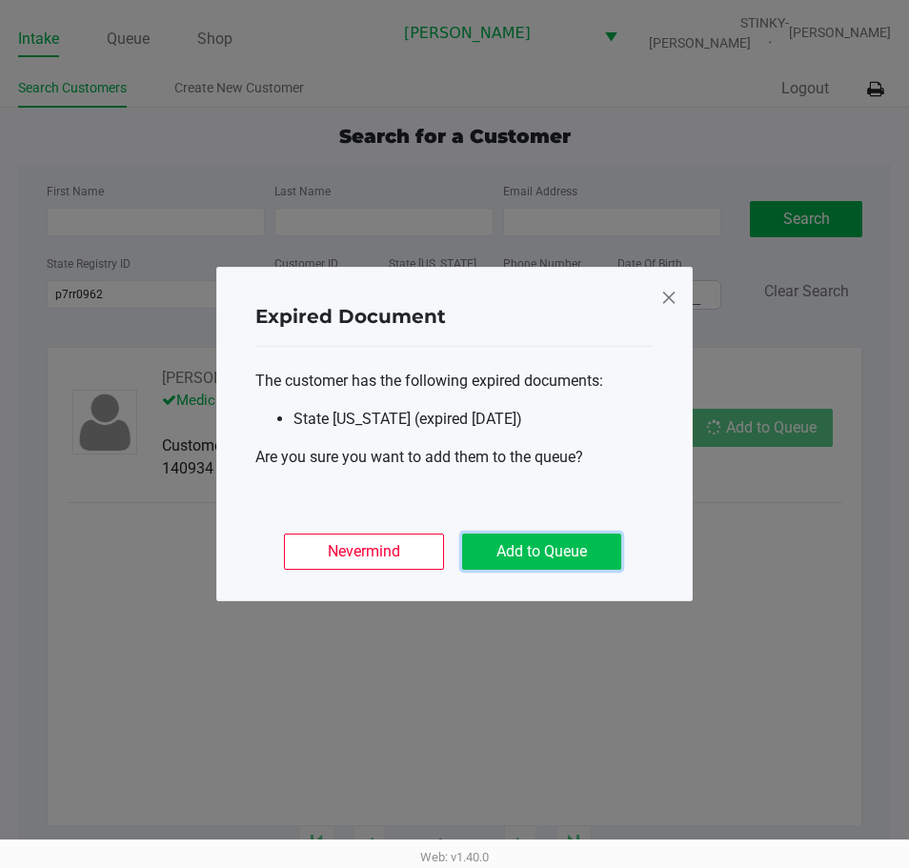
click at [555, 549] on button "Add to Queue" at bounding box center [541, 551] width 159 height 36
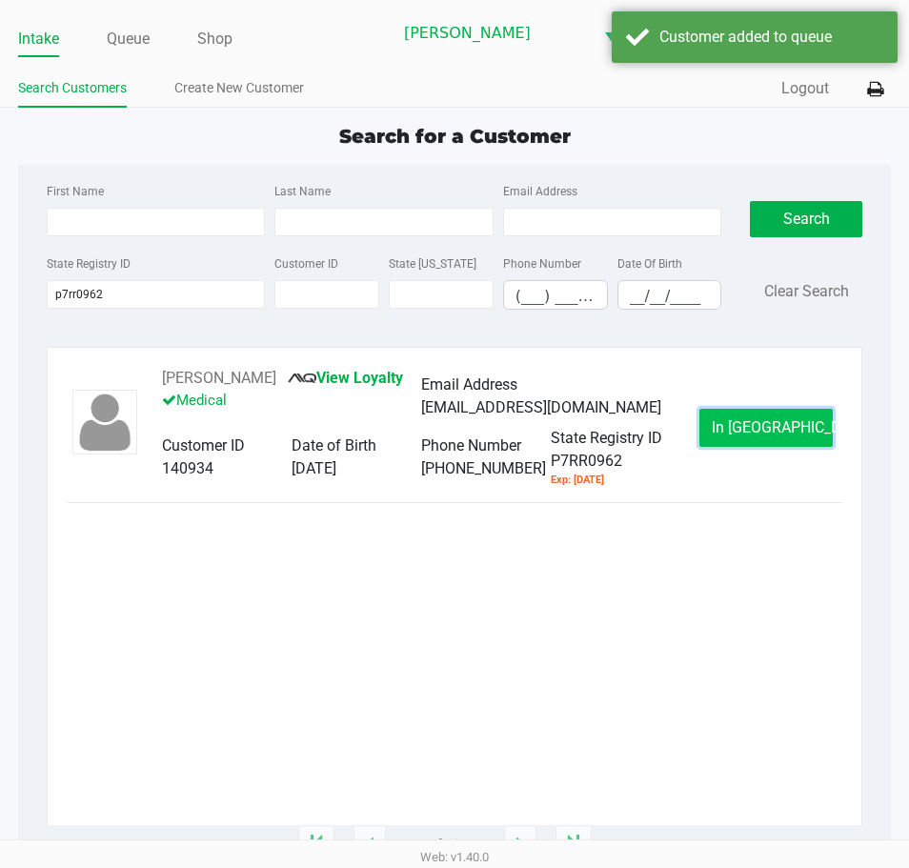
click at [766, 422] on span "In Queue" at bounding box center [791, 427] width 160 height 18
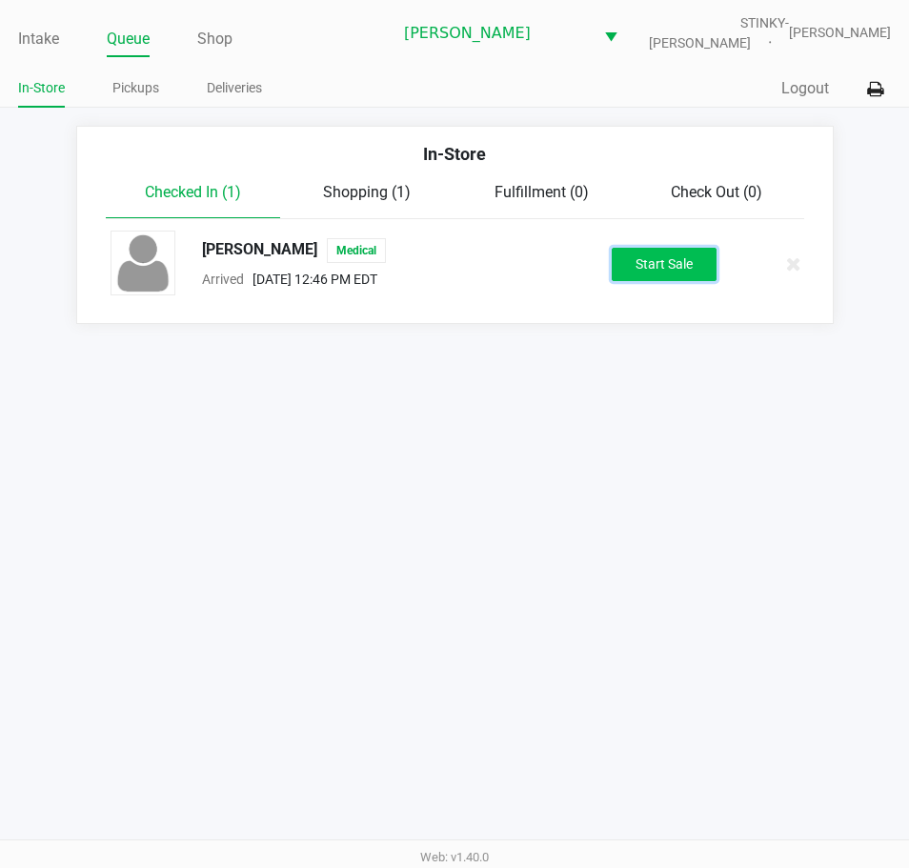
click at [692, 257] on button "Start Sale" at bounding box center [663, 264] width 105 height 33
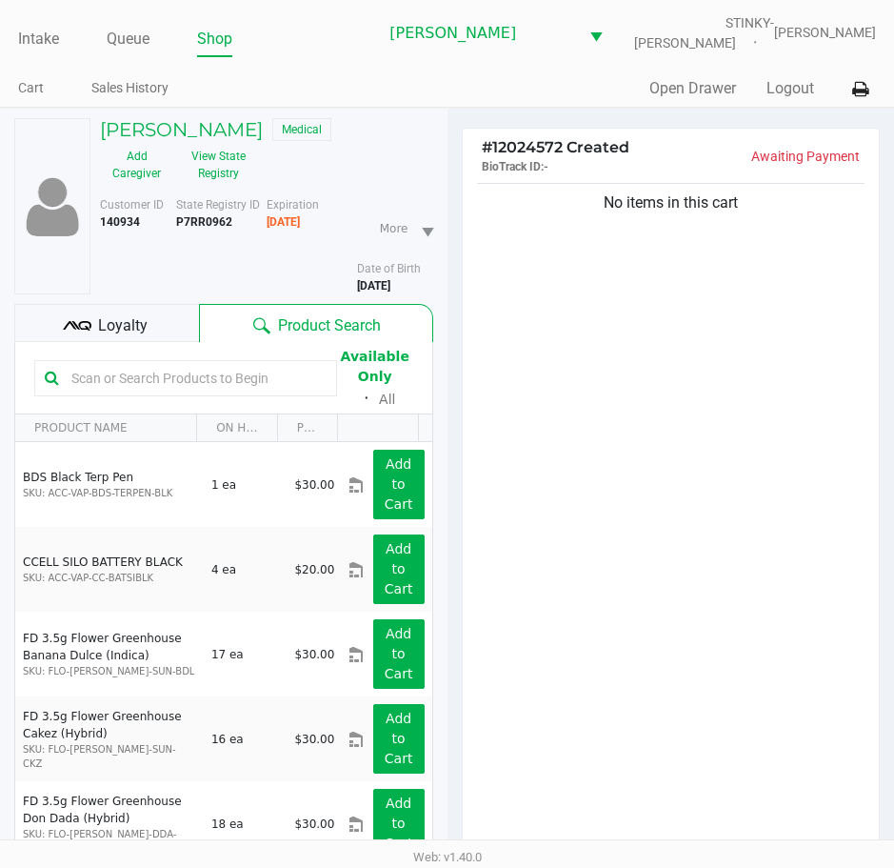
click at [612, 342] on div "No items in this cart" at bounding box center [671, 521] width 417 height 684
click at [688, 572] on div "No items in this cart" at bounding box center [671, 521] width 417 height 684
click at [228, 163] on button "View State Registry" at bounding box center [212, 165] width 79 height 48
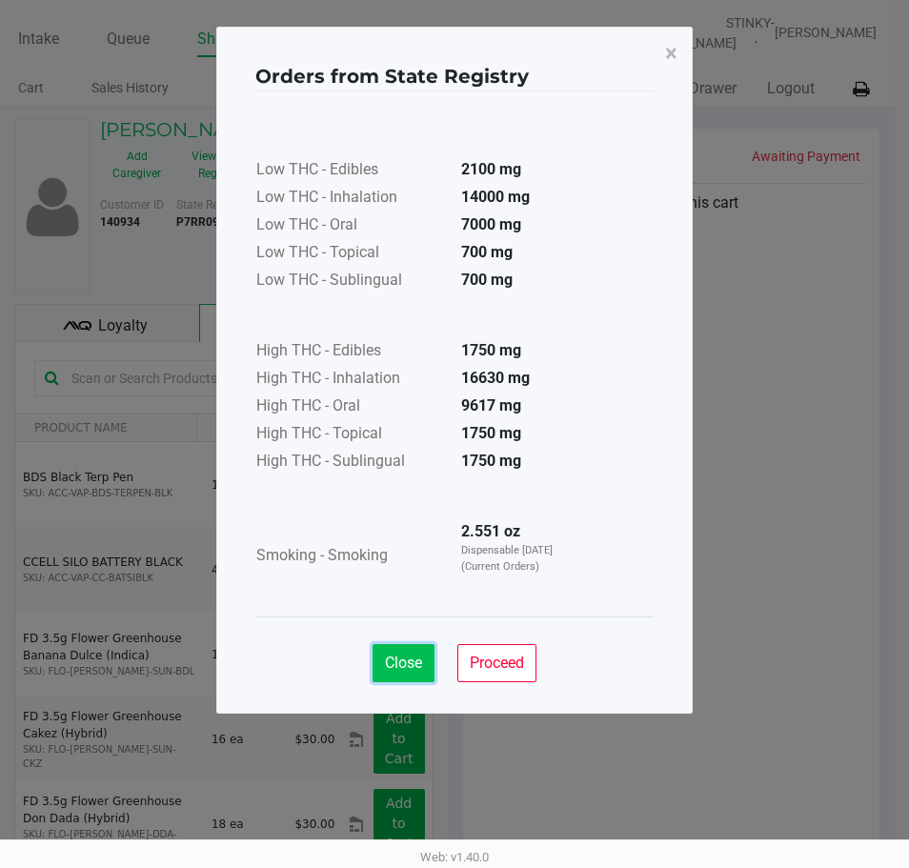
click at [391, 657] on span "Close" at bounding box center [403, 662] width 37 height 18
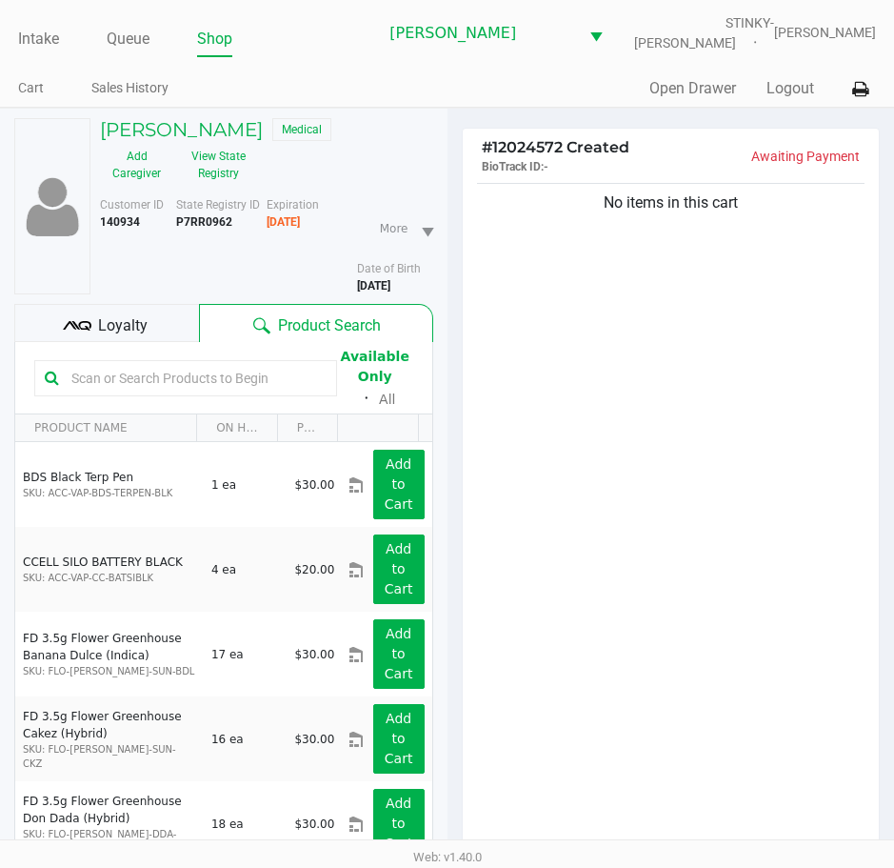
click at [568, 396] on div "No items in this cart" at bounding box center [671, 521] width 417 height 684
click at [226, 151] on button "View State Registry" at bounding box center [212, 165] width 79 height 48
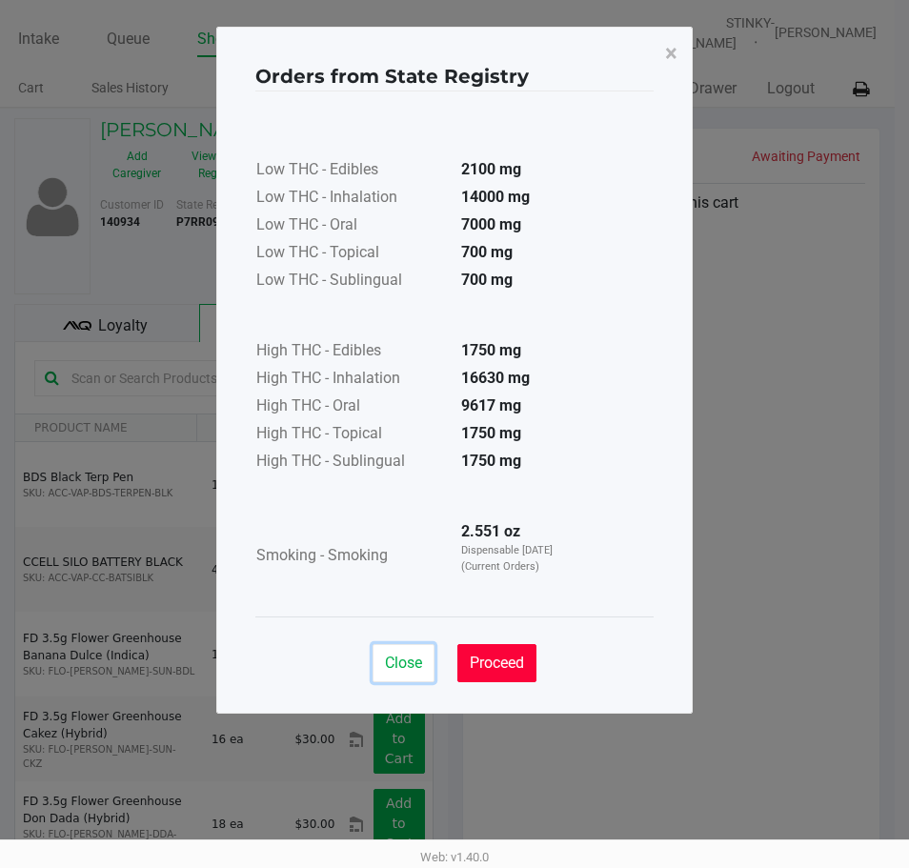
drag, startPoint x: 385, startPoint y: 677, endPoint x: 464, endPoint y: 650, distance: 83.4
click at [385, 675] on button "Close" at bounding box center [403, 663] width 62 height 38
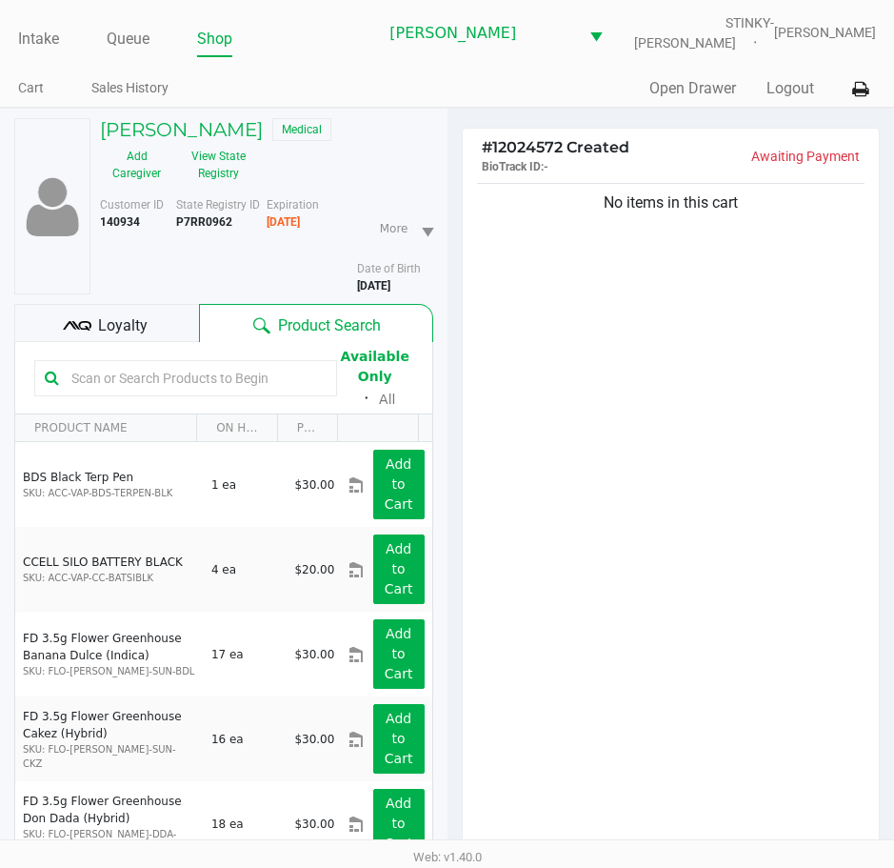
click at [618, 517] on div "No items in this cart" at bounding box center [671, 521] width 417 height 684
click at [641, 551] on div "No items in this cart" at bounding box center [671, 521] width 417 height 684
click at [536, 497] on div "No items in this cart" at bounding box center [671, 521] width 417 height 684
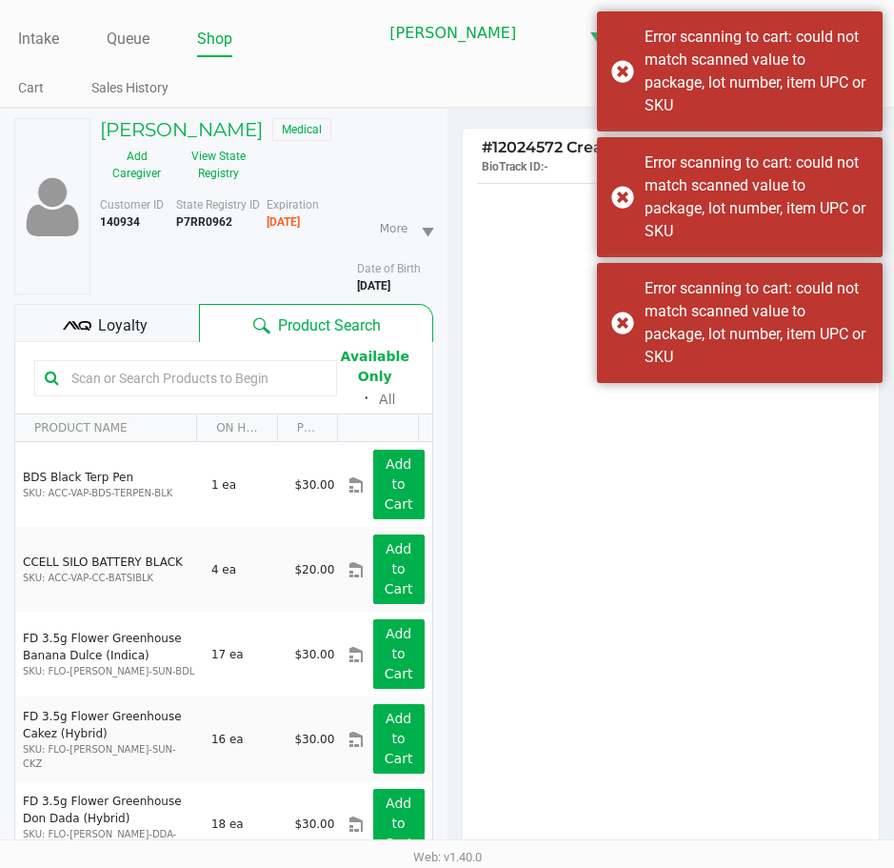
click at [120, 369] on input "text" at bounding box center [195, 378] width 263 height 29
type input "arz"
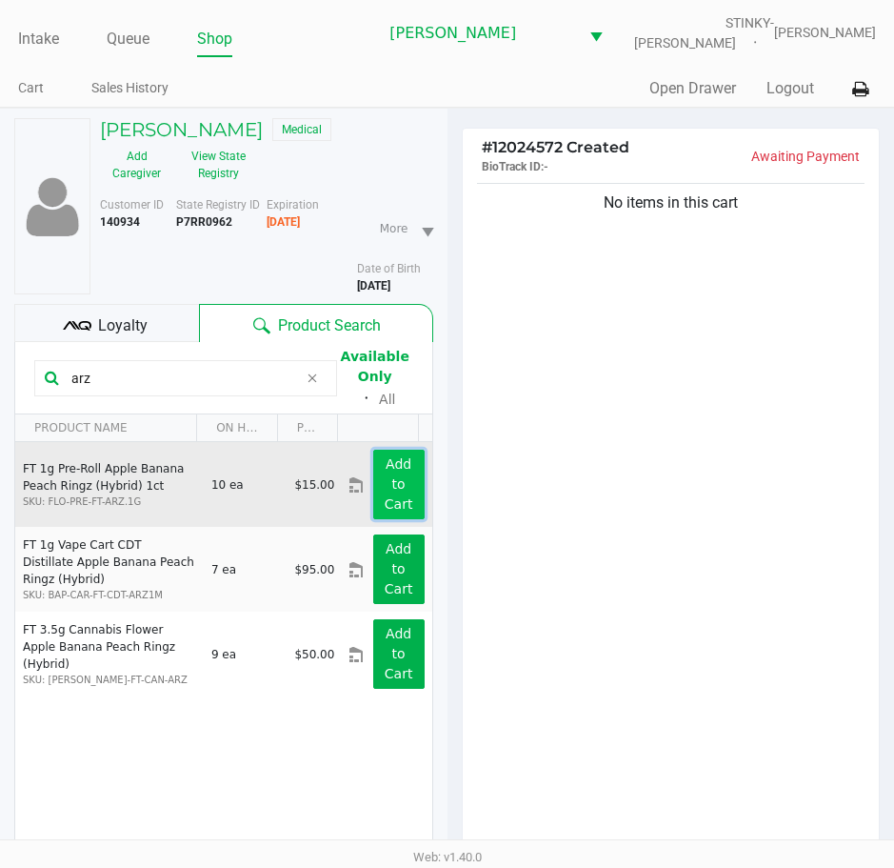
click at [385, 500] on app-button-loader "Add to Cart" at bounding box center [399, 483] width 29 height 55
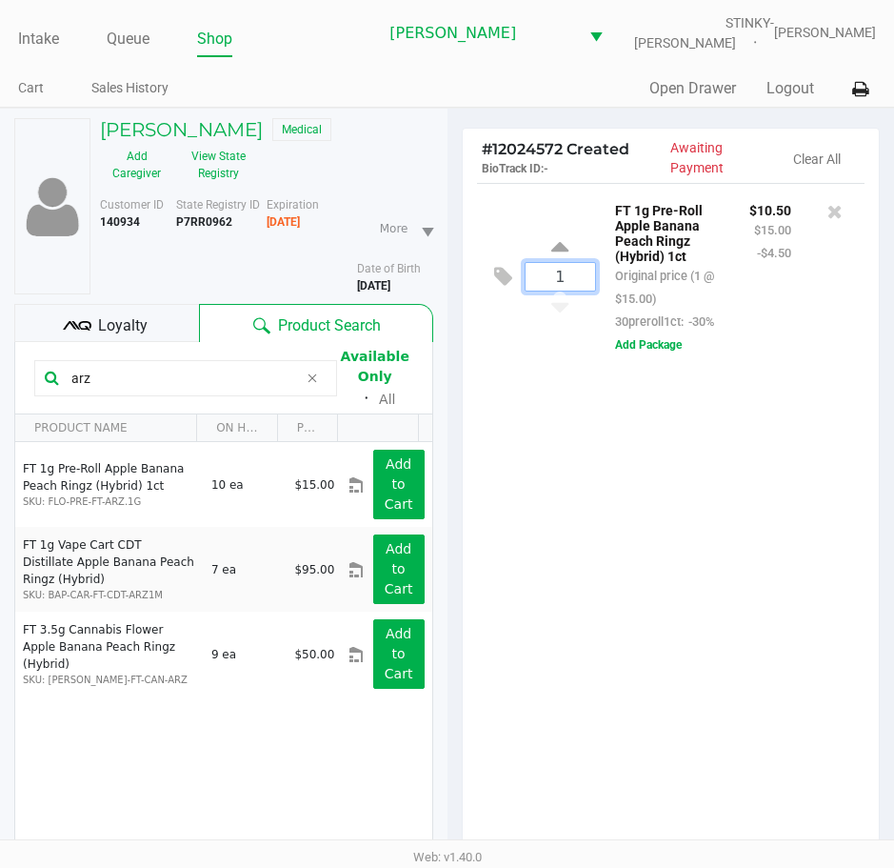
click at [583, 283] on input "1" at bounding box center [561, 277] width 70 height 28
type input "2"
click at [647, 499] on div "Loading LISA TABER Medical Add Caregiver View State Registry Customer ID 140934…" at bounding box center [447, 593] width 894 height 970
drag, startPoint x: 100, startPoint y: 386, endPoint x: 53, endPoint y: 383, distance: 46.8
click at [53, 383] on div "arz" at bounding box center [185, 378] width 303 height 36
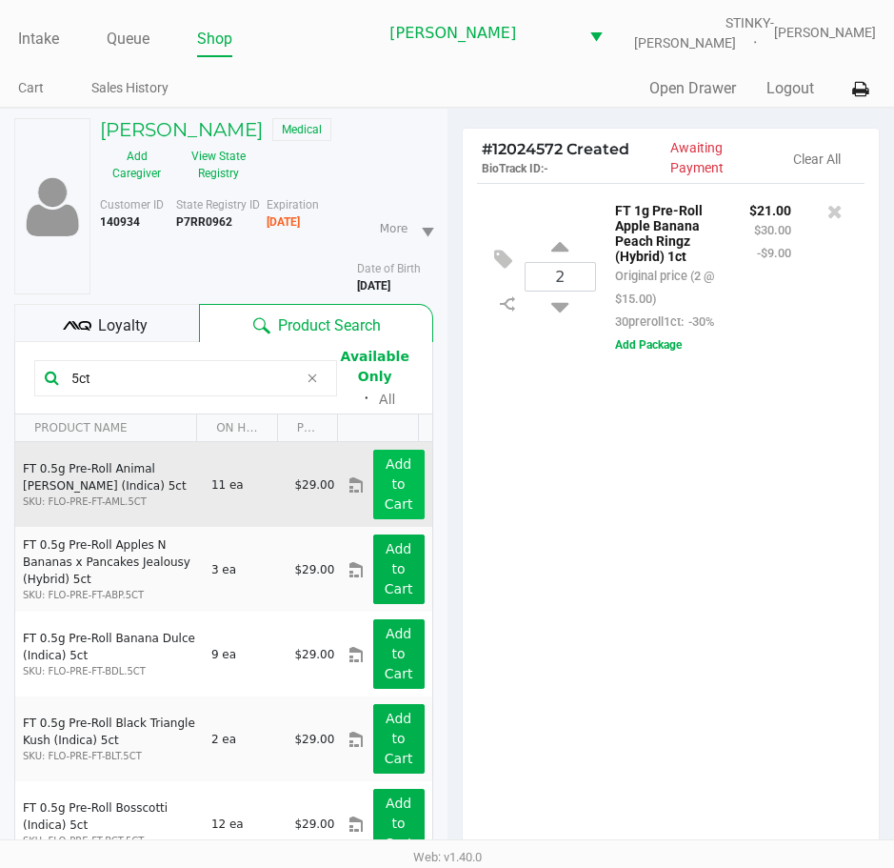
type input "5ct"
click at [385, 496] on app-button-loader "Add to Cart" at bounding box center [399, 483] width 29 height 55
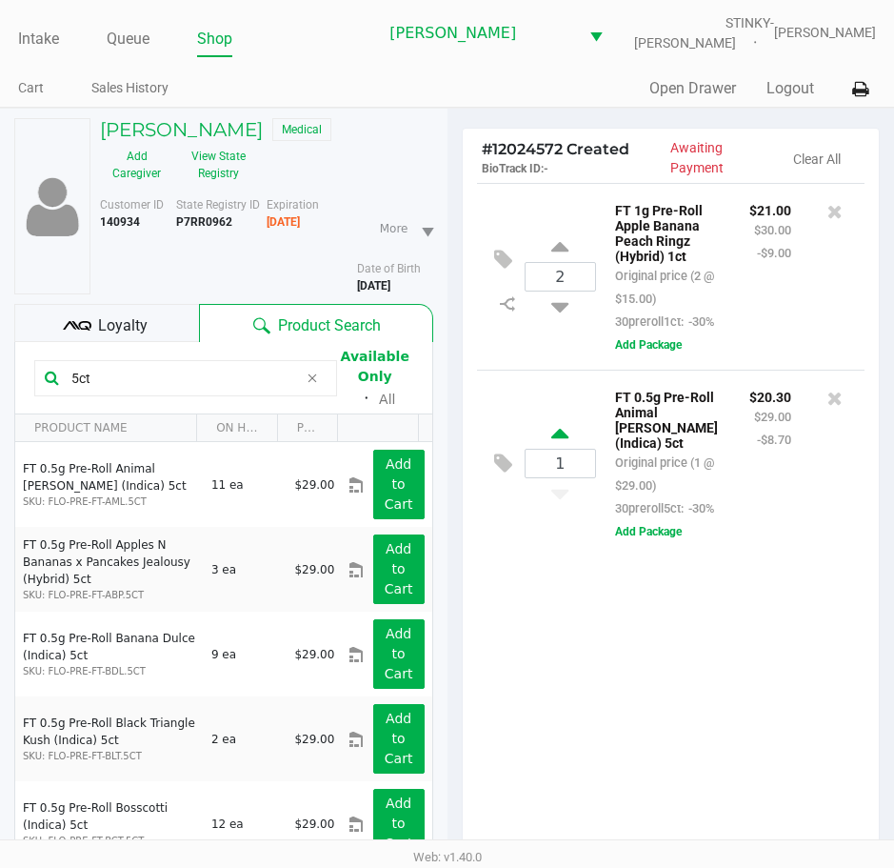
click at [561, 438] on icon at bounding box center [559, 437] width 17 height 24
type input "2"
click at [581, 621] on div "2 FT 1g Pre-Roll Apple Banana Peach Ringz (Hybrid) 1ct Original price (2 @ $15.…" at bounding box center [671, 525] width 417 height 684
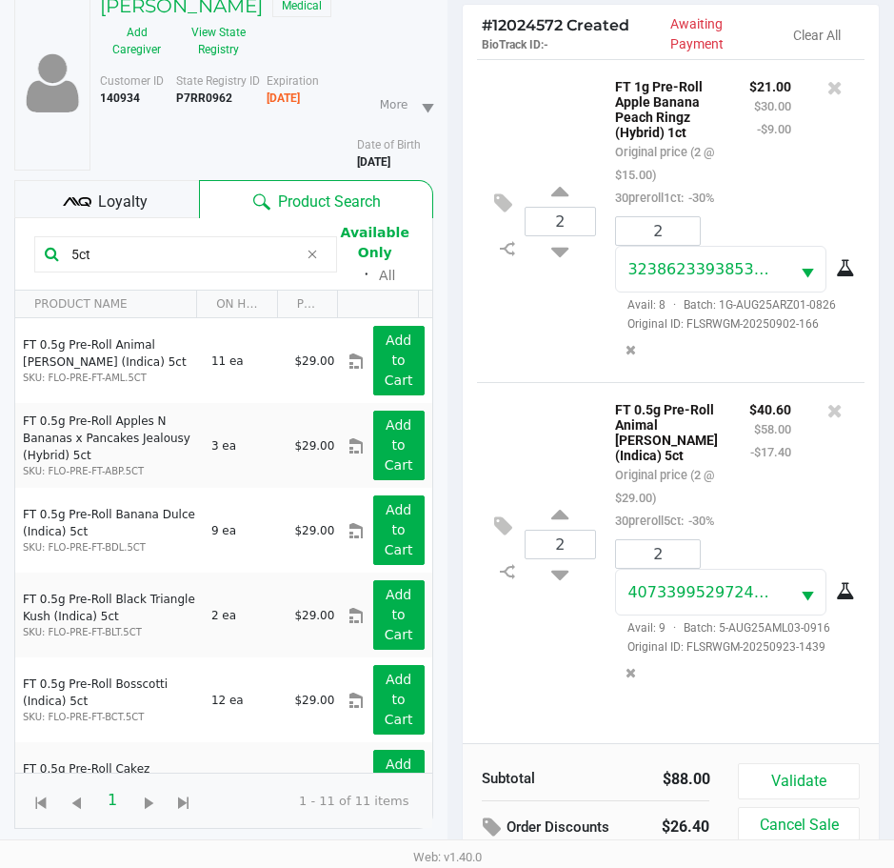
scroll to position [210, 0]
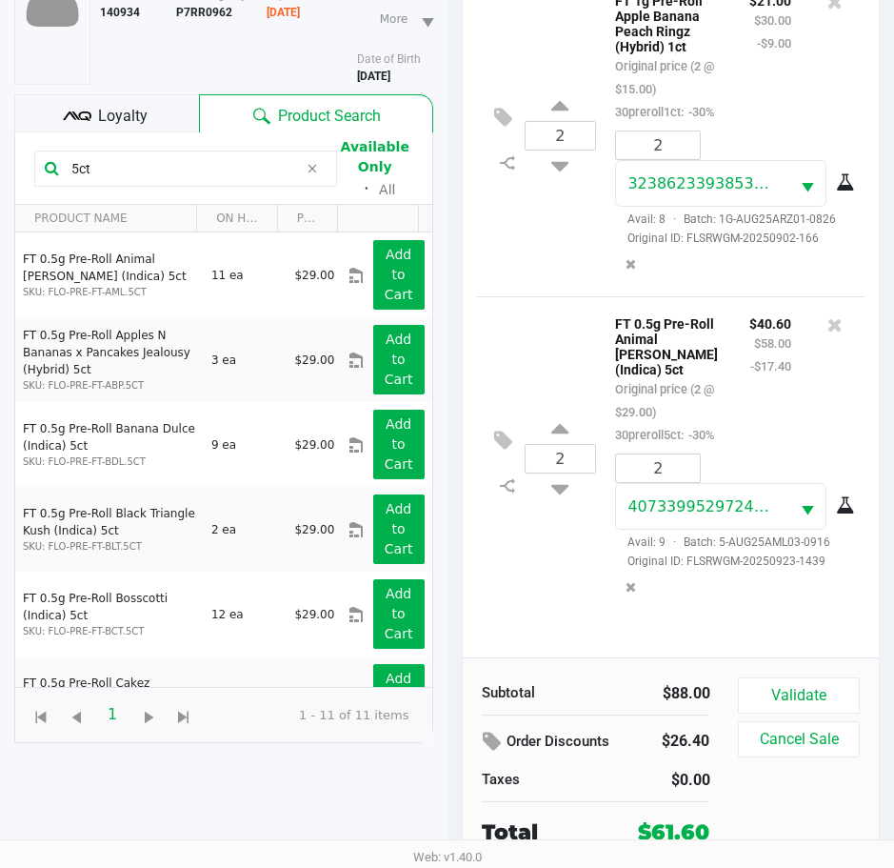
click at [516, 567] on div "2 FT 0.5g Pre-Roll Animal Larry (Indica) 5ct Original price (2 @ $29.00) 30prer…" at bounding box center [671, 457] width 389 height 323
click at [776, 700] on button "Validate" at bounding box center [798, 695] width 121 height 36
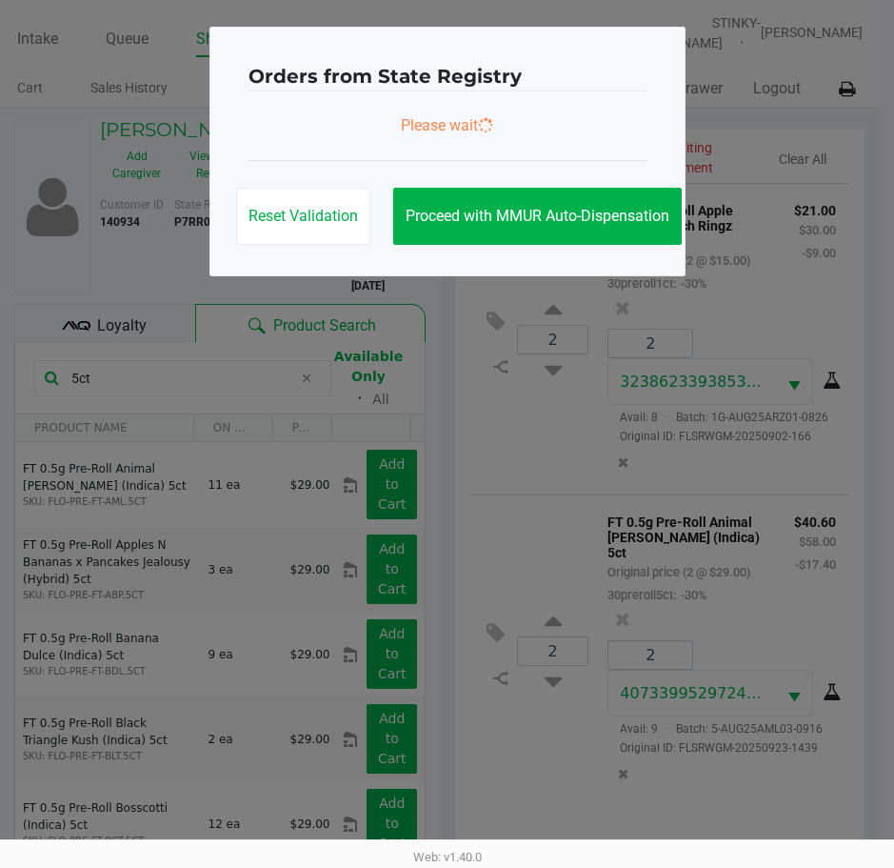
scroll to position [0, 0]
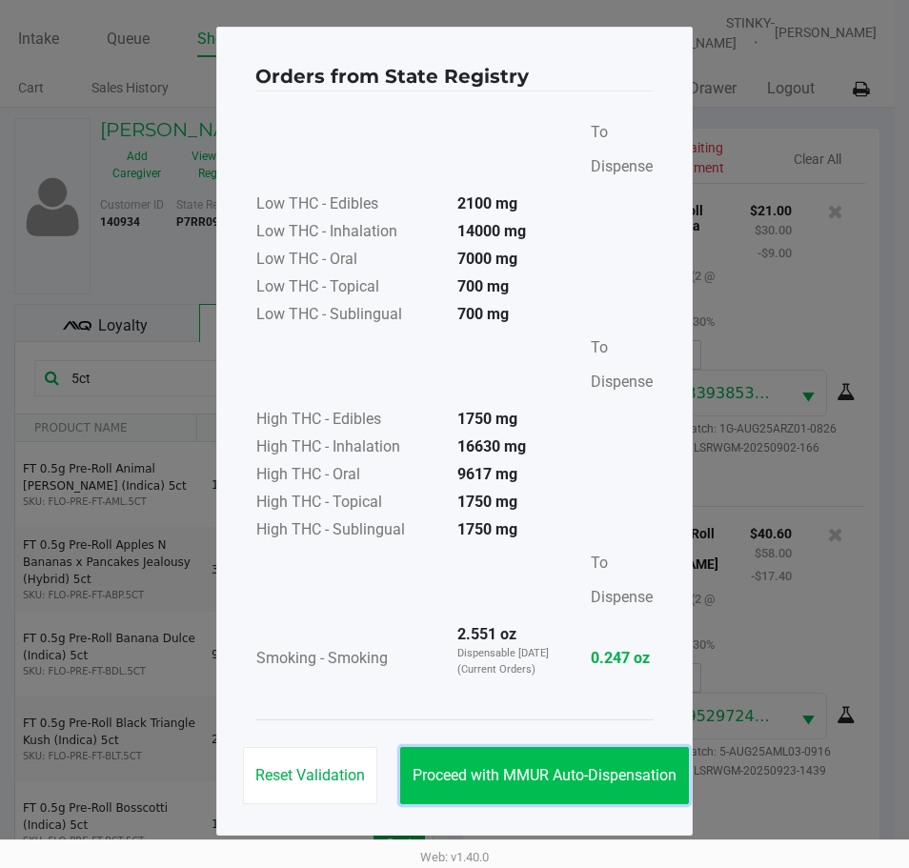
click at [460, 787] on button "Proceed with MMUR Auto-Dispensation" at bounding box center [544, 775] width 289 height 57
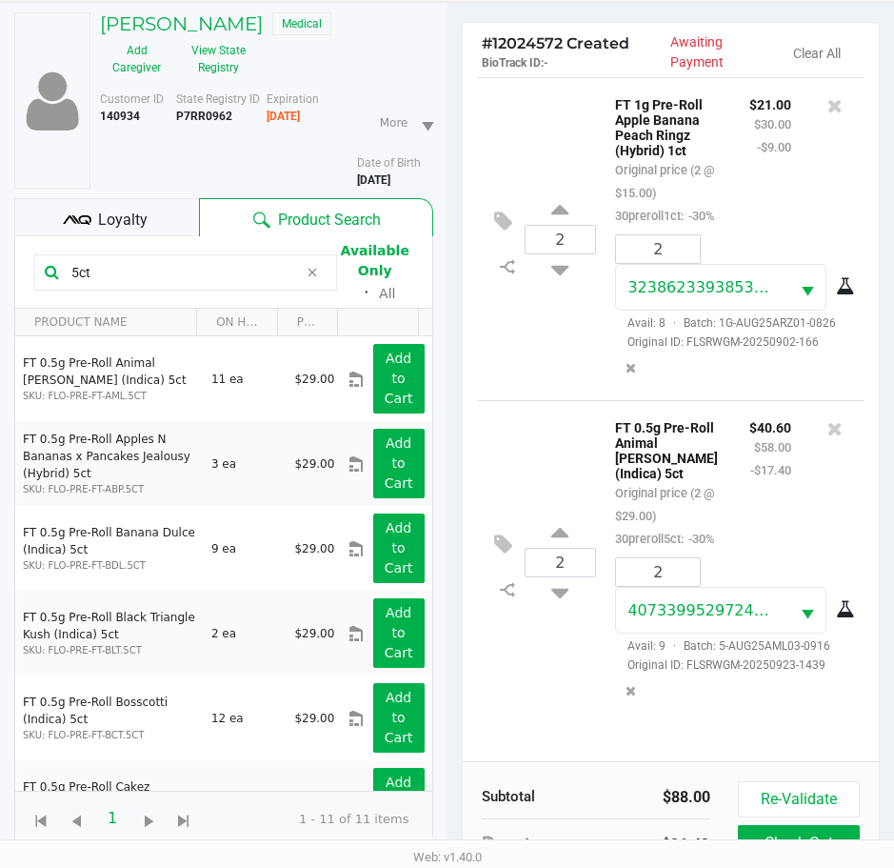
scroll to position [252, 0]
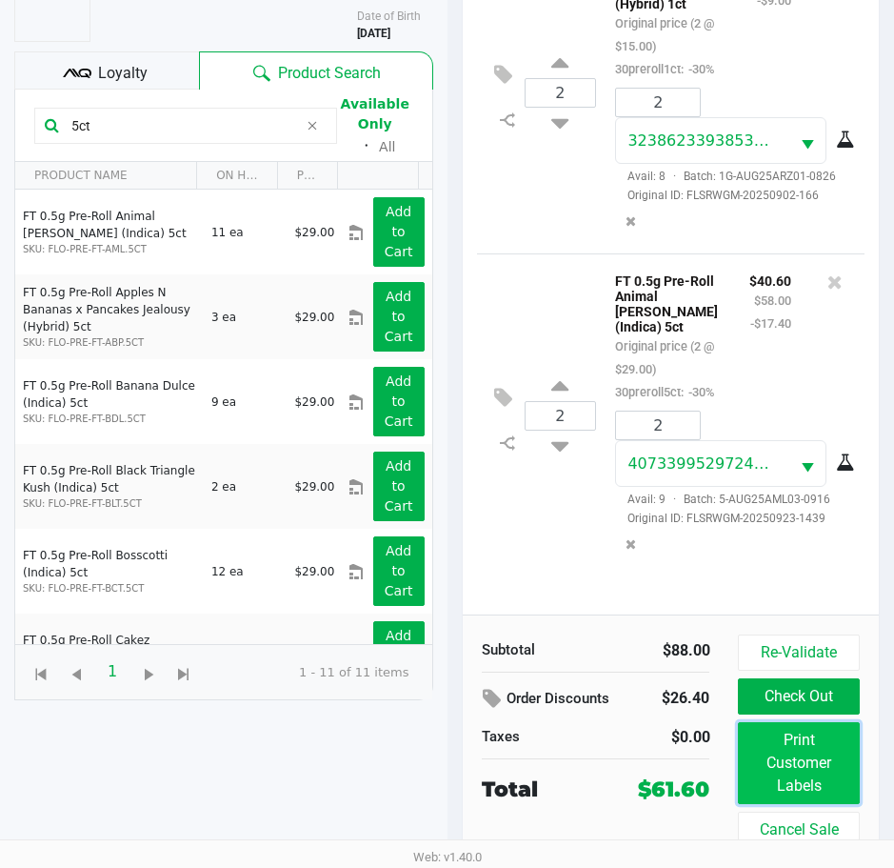
click at [806, 768] on button "Print Customer Labels" at bounding box center [798, 763] width 121 height 82
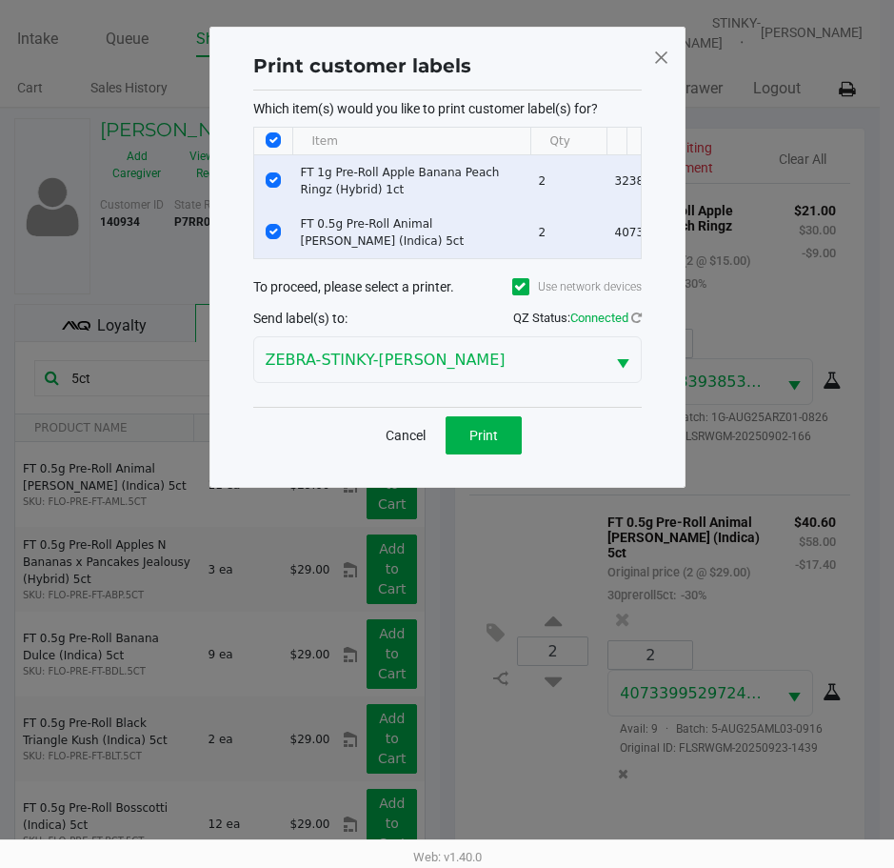
scroll to position [0, 0]
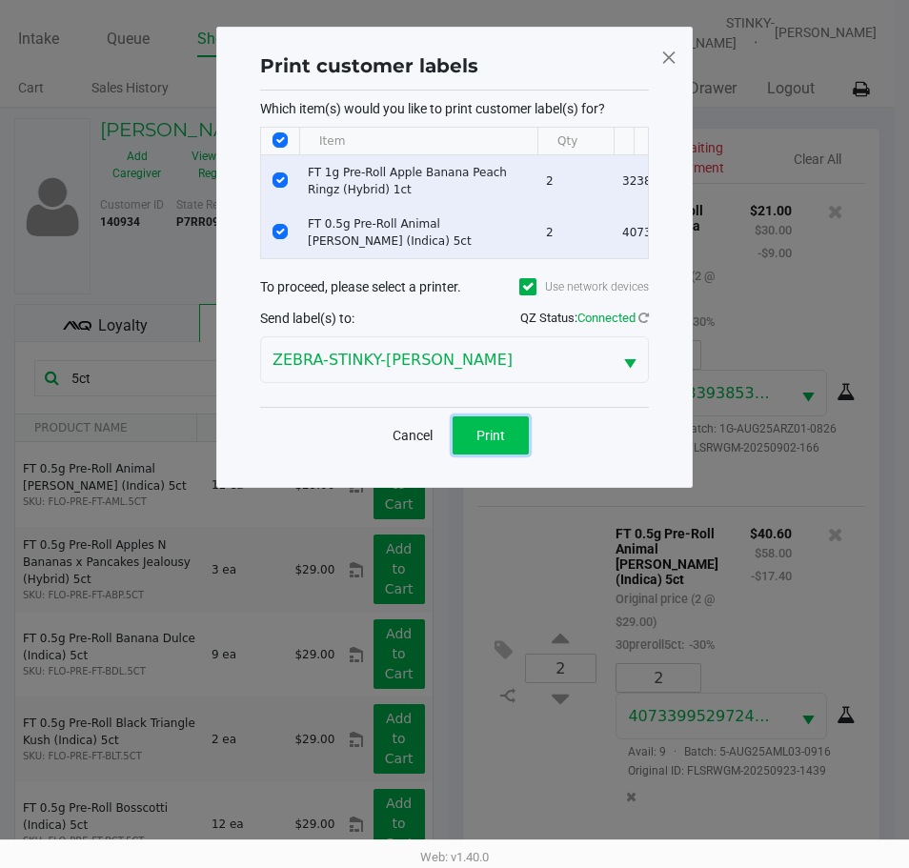
click at [460, 446] on button "Print" at bounding box center [490, 435] width 76 height 38
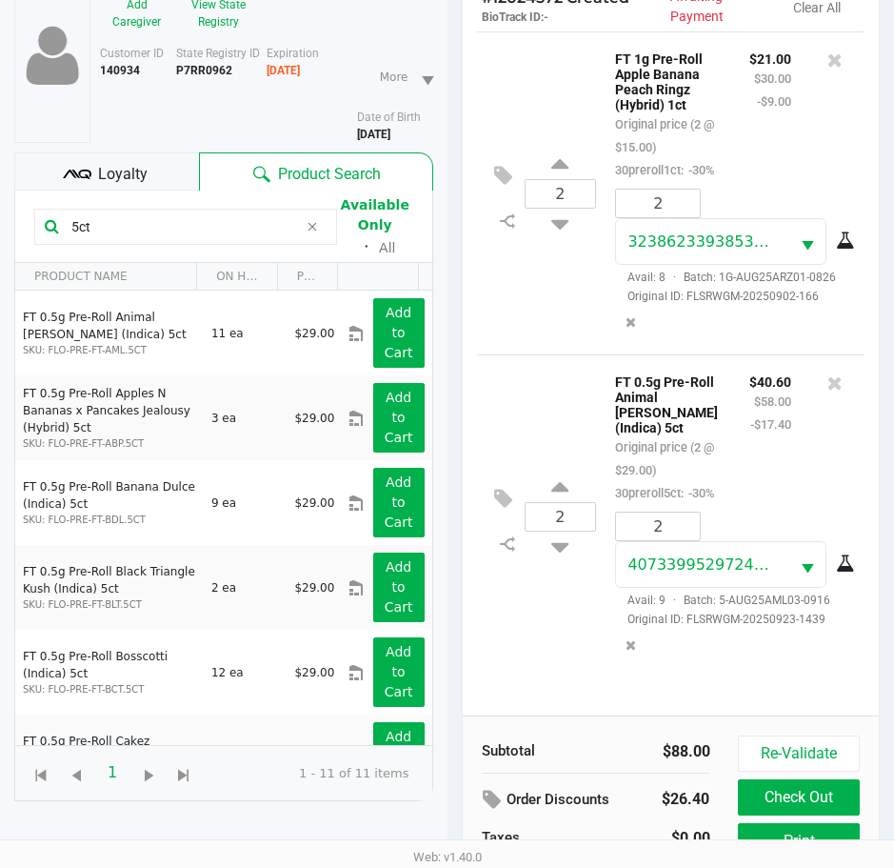
scroll to position [252, 0]
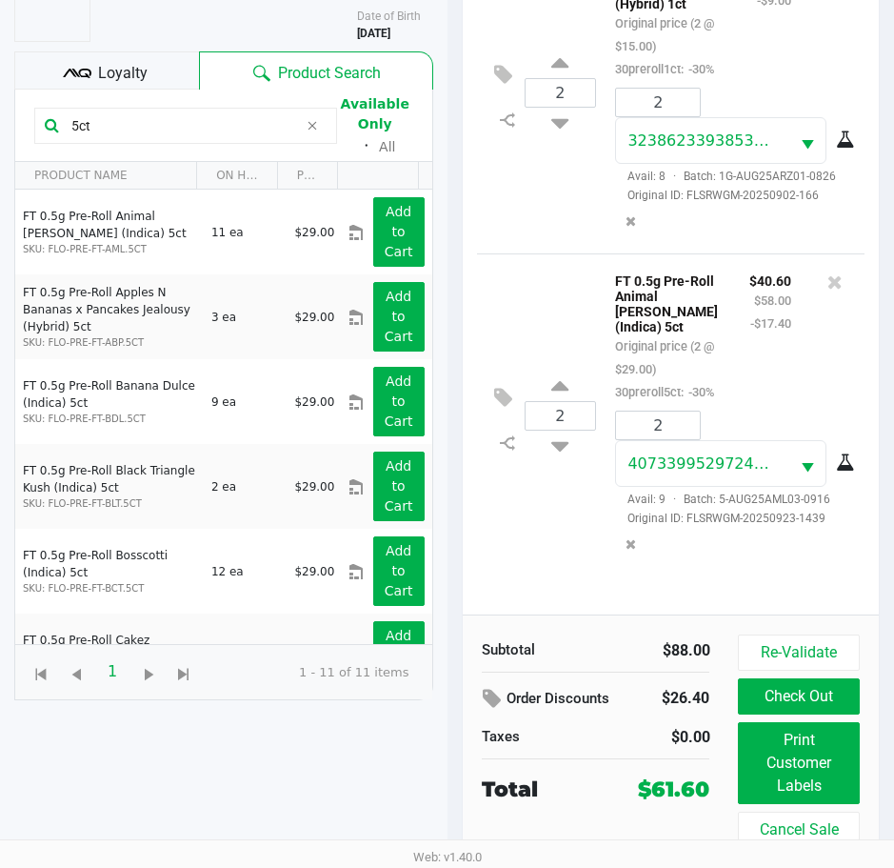
click at [79, 72] on icon at bounding box center [85, 74] width 13 height 10
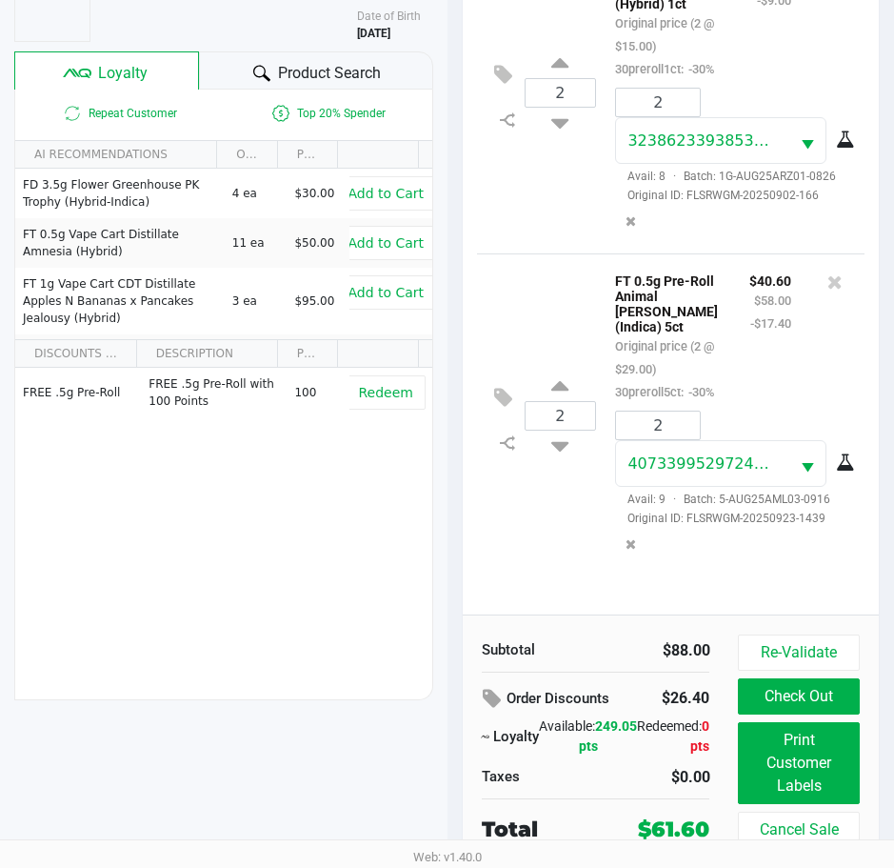
click at [531, 541] on div "2 FT 0.5g Pre-Roll Animal Larry (Indica) 5ct Original price (2 @ $29.00) 30prer…" at bounding box center [671, 414] width 389 height 323
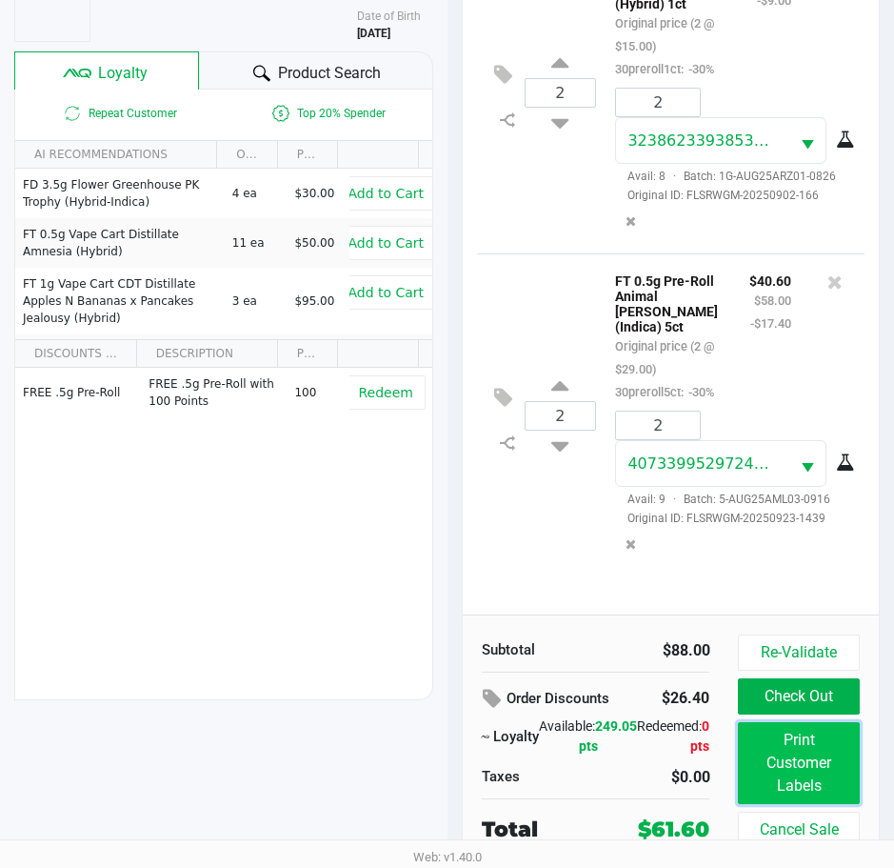
click at [794, 764] on button "Print Customer Labels" at bounding box center [798, 763] width 121 height 82
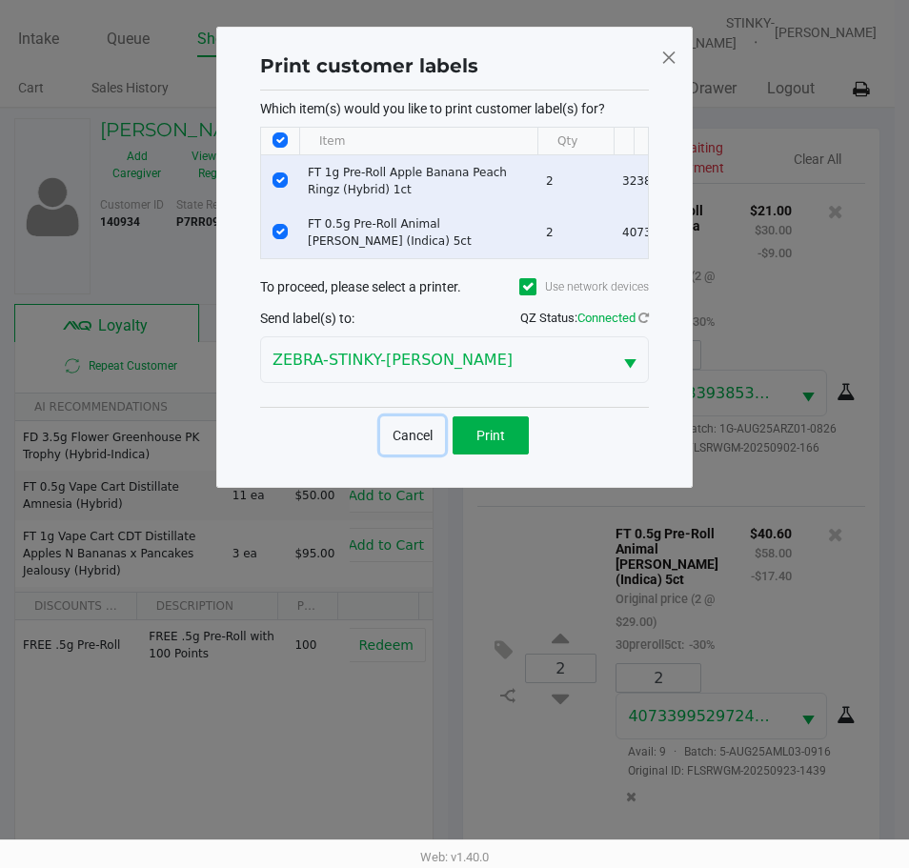
click at [405, 437] on button "Cancel" at bounding box center [412, 435] width 65 height 38
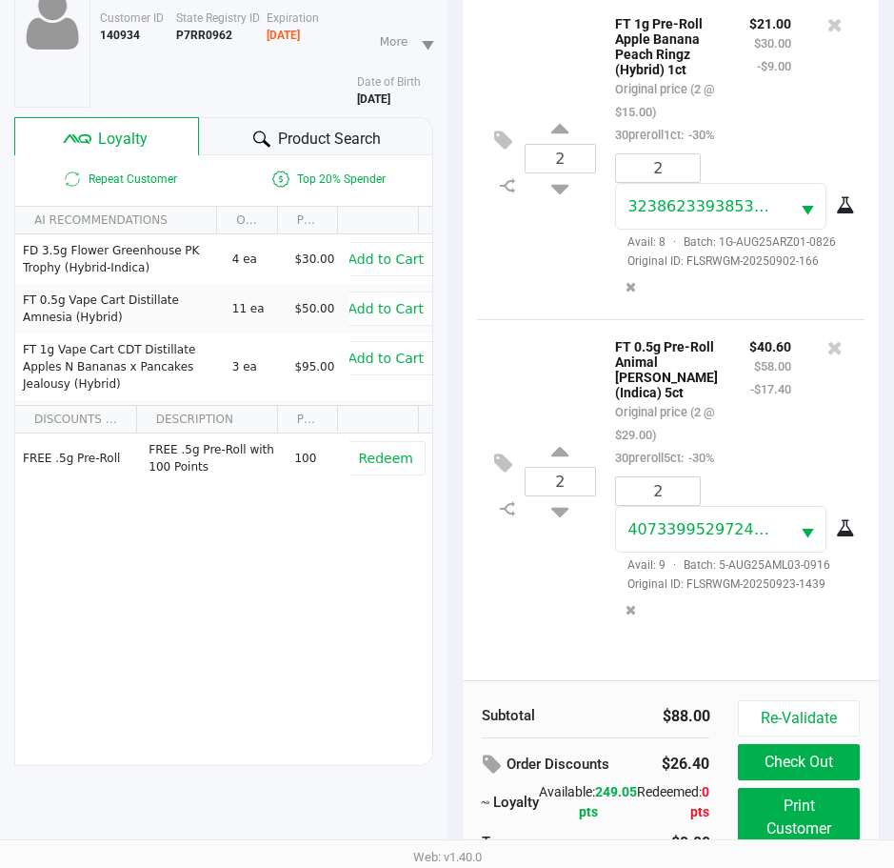
scroll to position [252, 0]
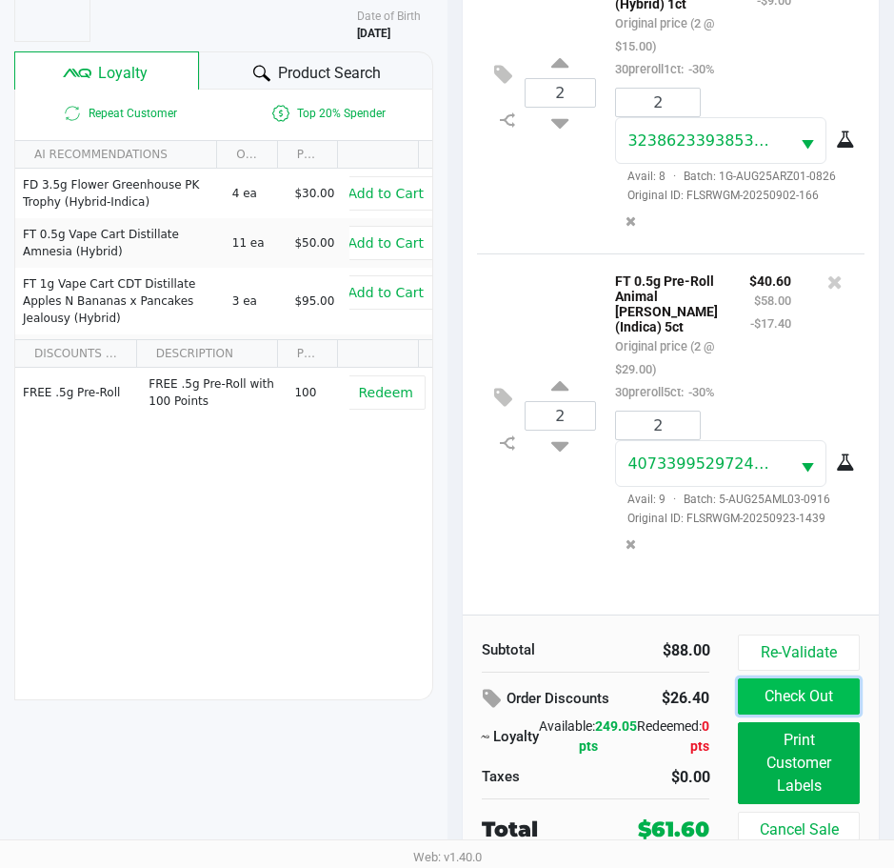
click at [758, 704] on button "Check Out" at bounding box center [798, 696] width 121 height 36
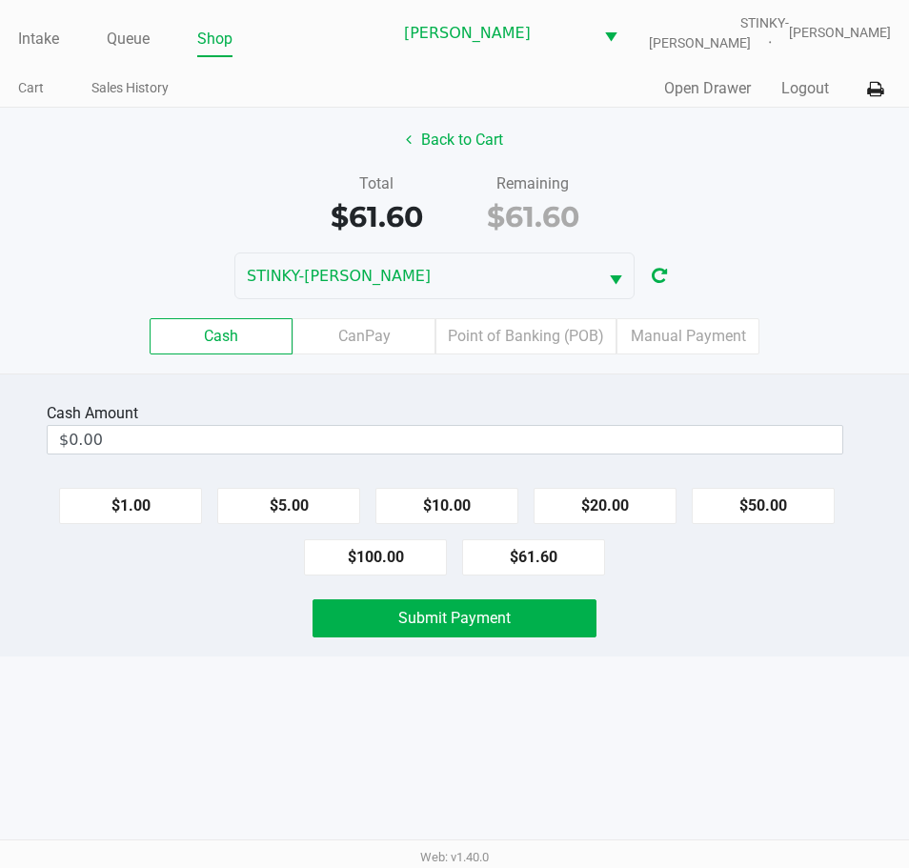
click at [724, 631] on div "Submit Payment" at bounding box center [454, 618] width 937 height 38
click at [546, 565] on button "$61.60" at bounding box center [533, 557] width 143 height 36
click at [548, 322] on label "Point of Banking (POB)" at bounding box center [525, 336] width 181 height 36
click at [0, 0] on 7 "Point of Banking (POB)" at bounding box center [0, 0] width 0 height 0
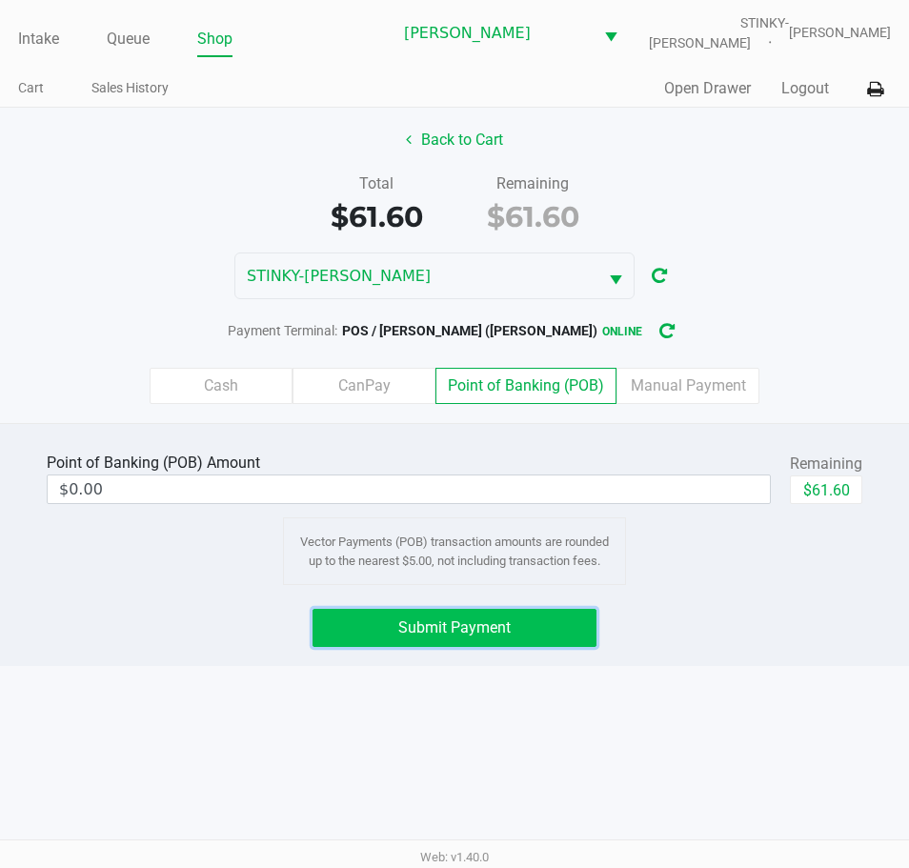
click at [481, 621] on span "Submit Payment" at bounding box center [454, 627] width 112 height 18
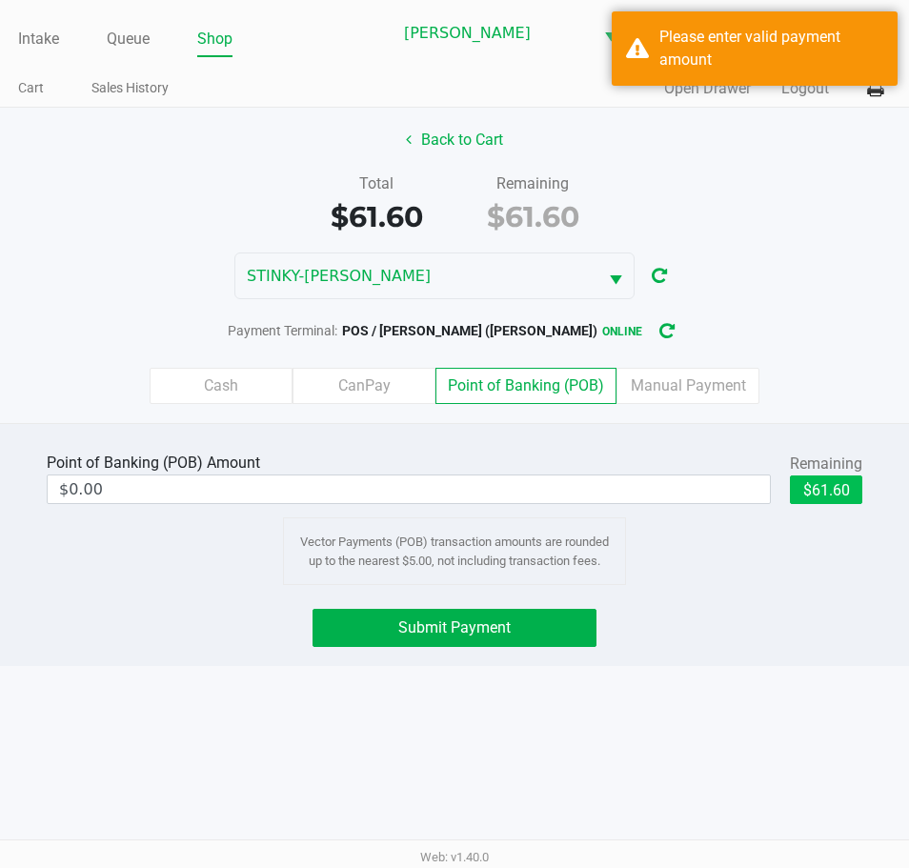
click at [856, 489] on button "$61.60" at bounding box center [826, 489] width 72 height 29
type input "$61.60"
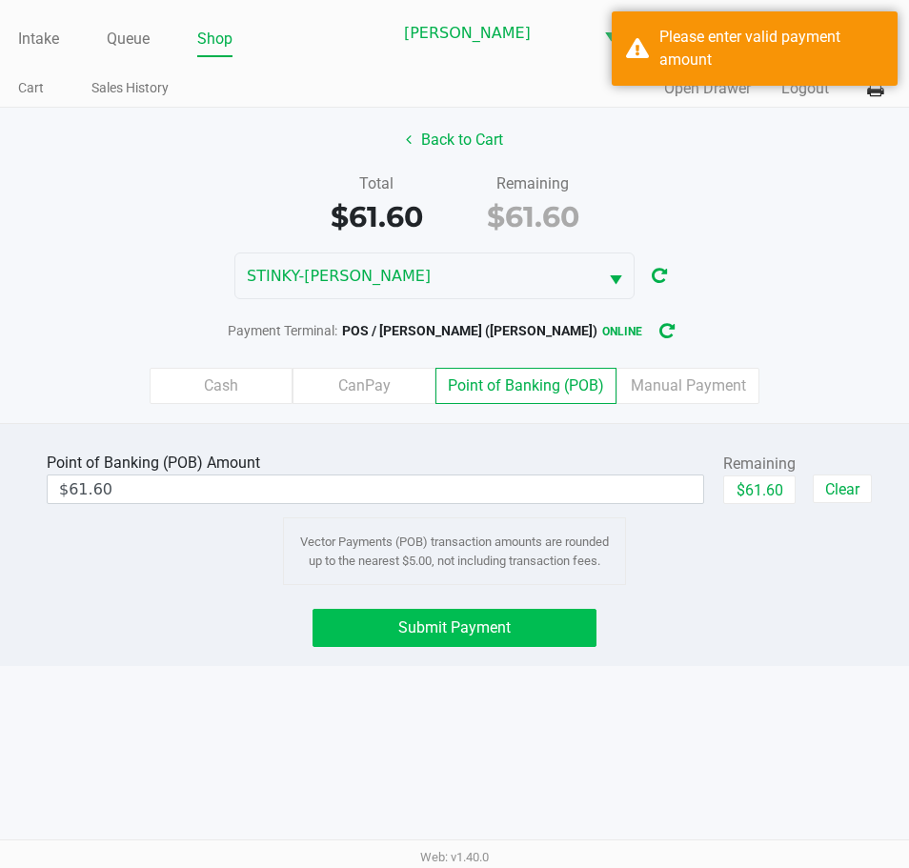
click at [439, 640] on button "Submit Payment" at bounding box center [454, 628] width 284 height 38
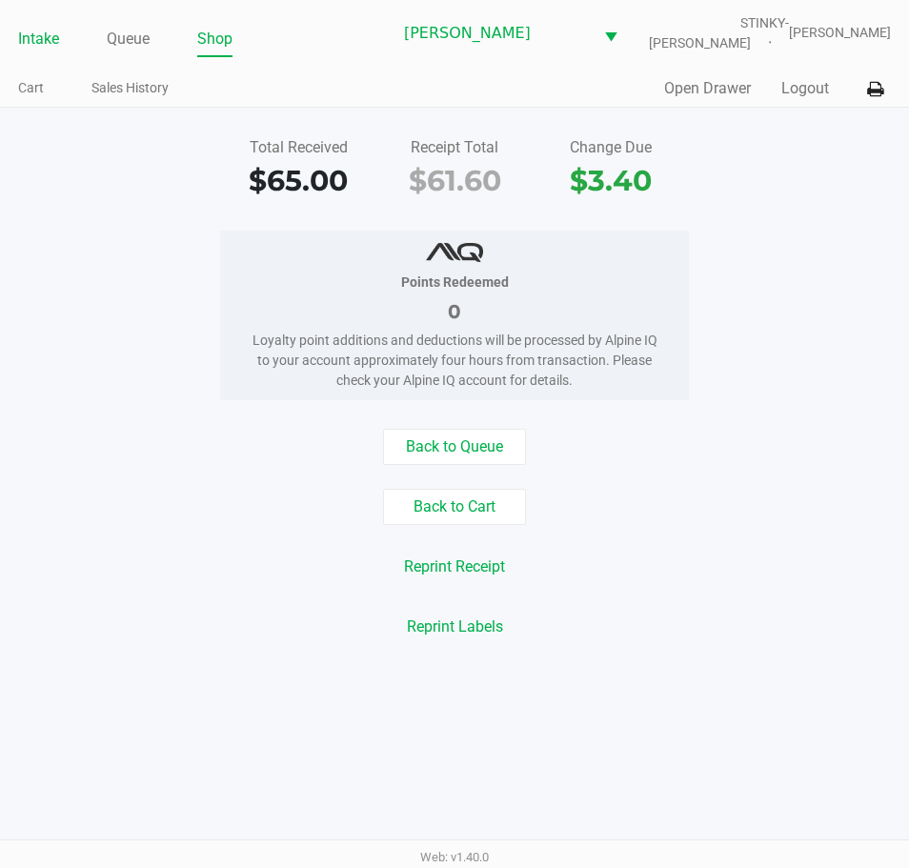
click at [36, 36] on link "Intake" at bounding box center [38, 39] width 41 height 27
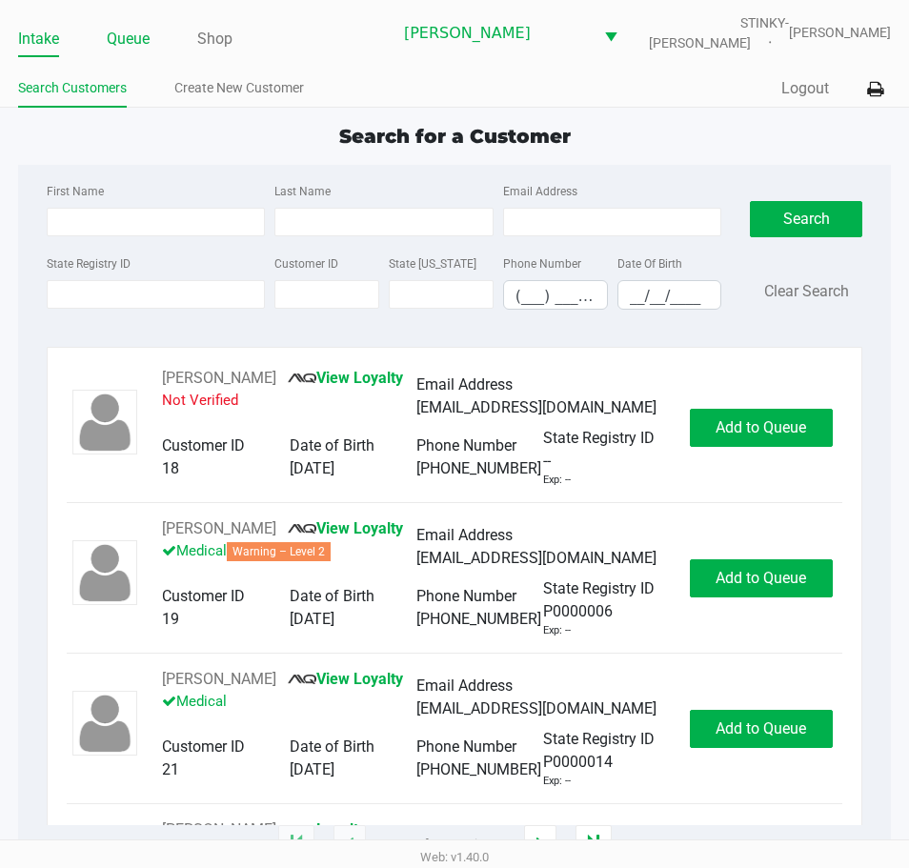
click at [124, 42] on link "Queue" at bounding box center [128, 39] width 43 height 27
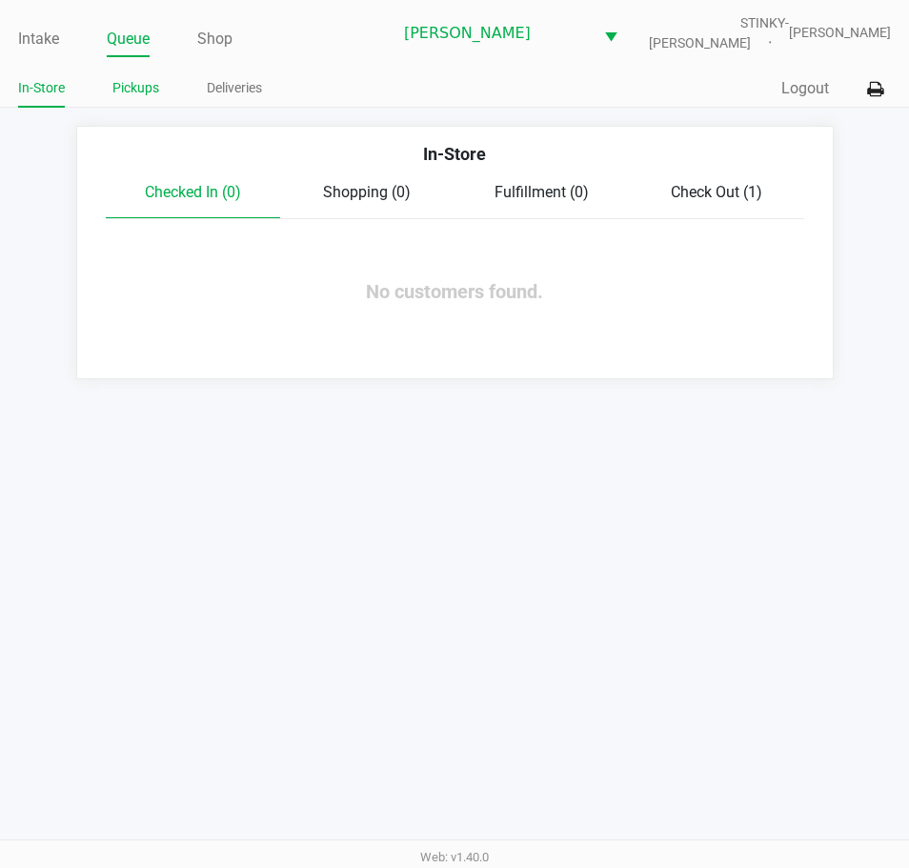
click at [149, 94] on link "Pickups" at bounding box center [135, 88] width 47 height 24
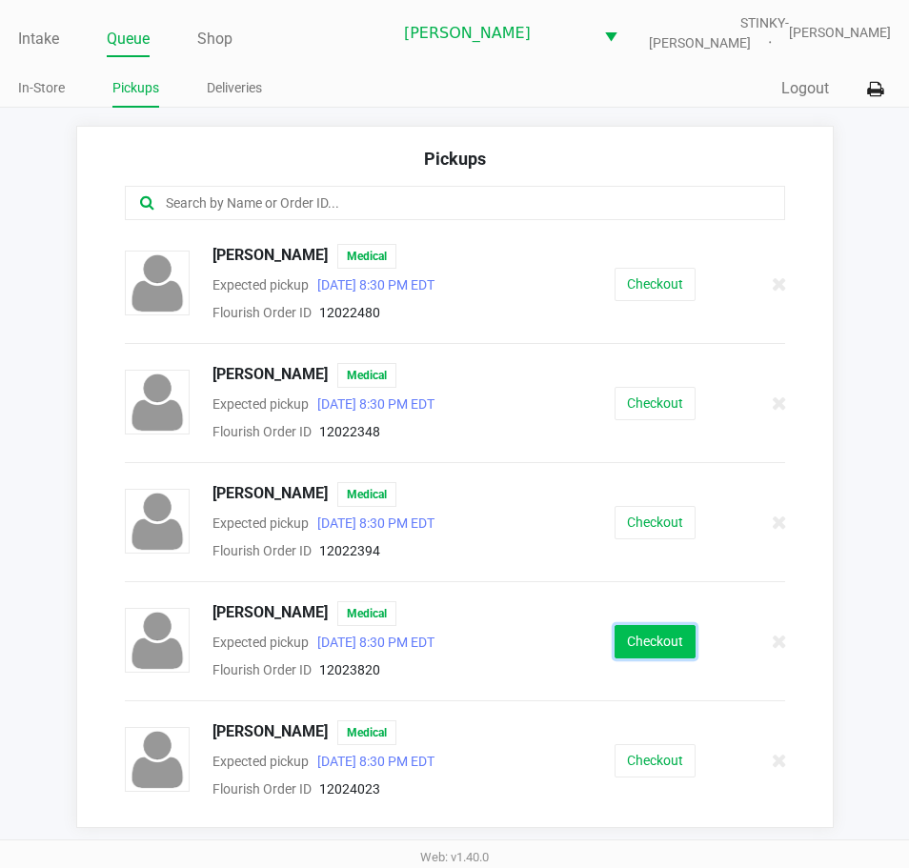
click at [643, 640] on button "Checkout" at bounding box center [654, 641] width 81 height 33
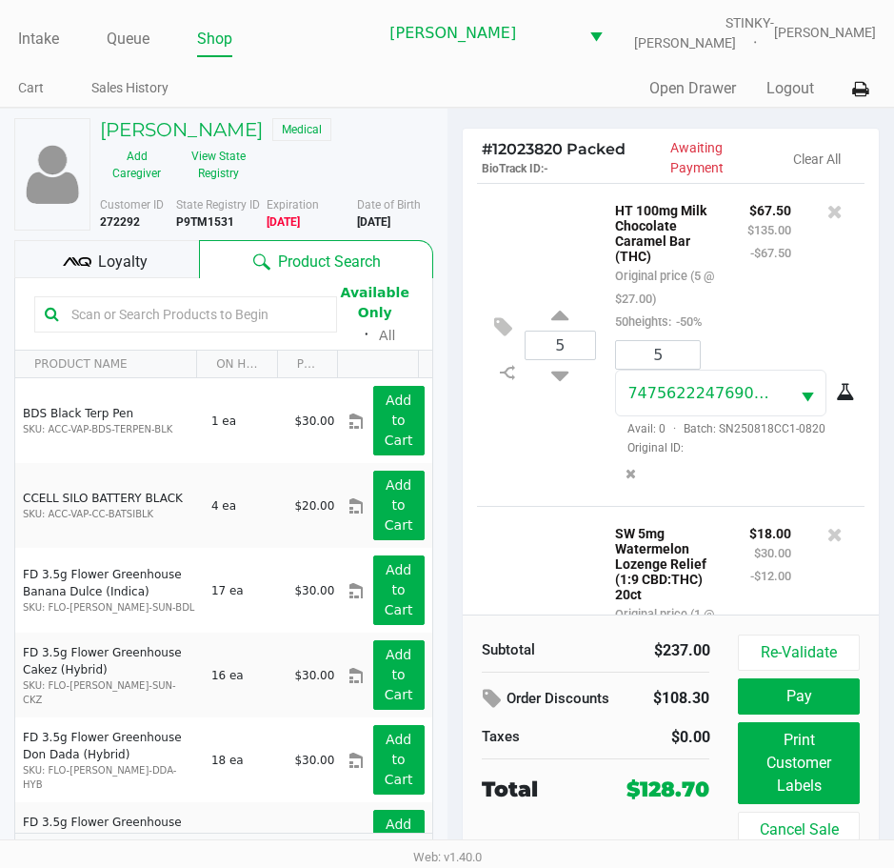
click at [511, 607] on div "1 SW 5mg Watermelon Lozenge Relief (1:9 CBD:THC) 20ct Original price (1 @ $30.0…" at bounding box center [671, 675] width 389 height 338
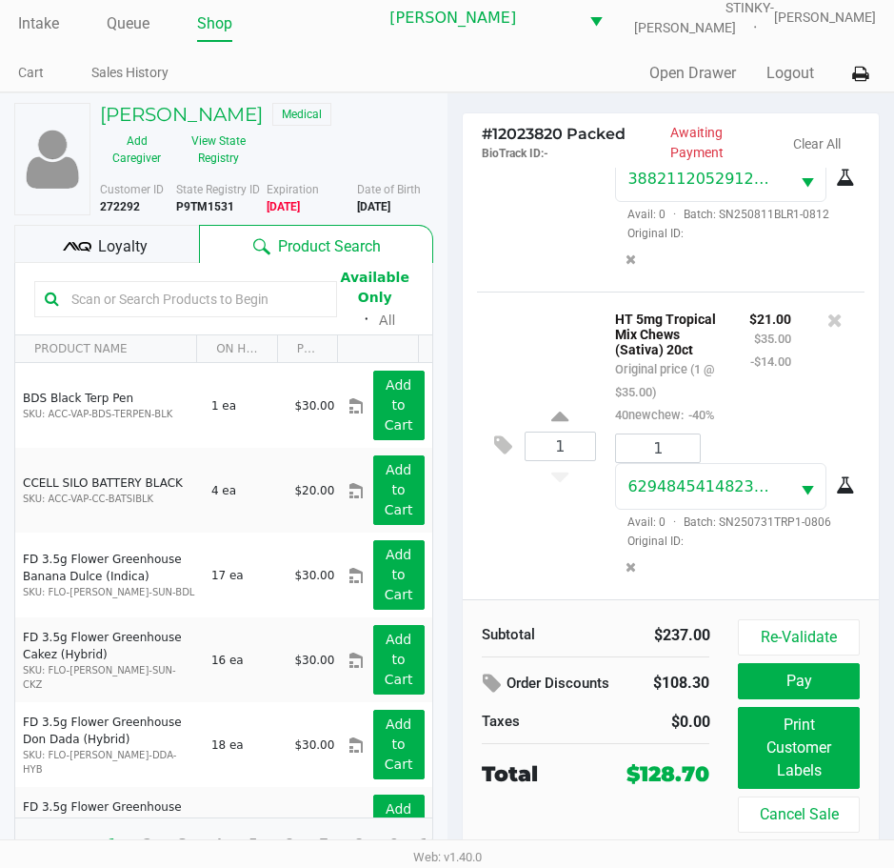
scroll to position [30, 0]
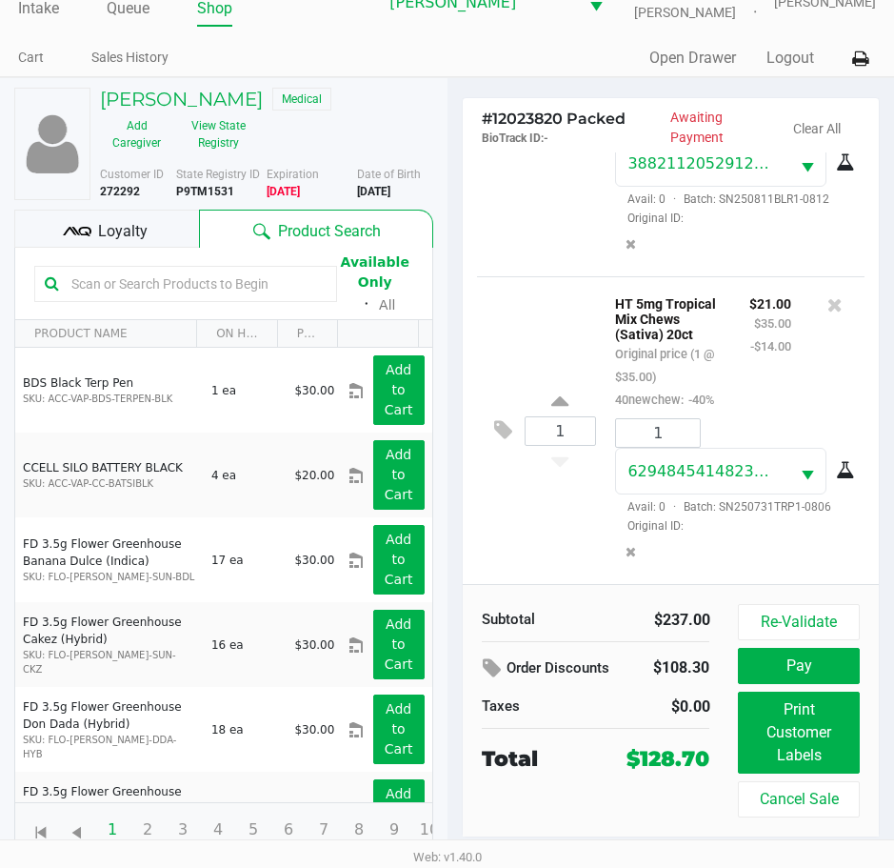
click at [108, 215] on div "Loyalty" at bounding box center [106, 229] width 185 height 38
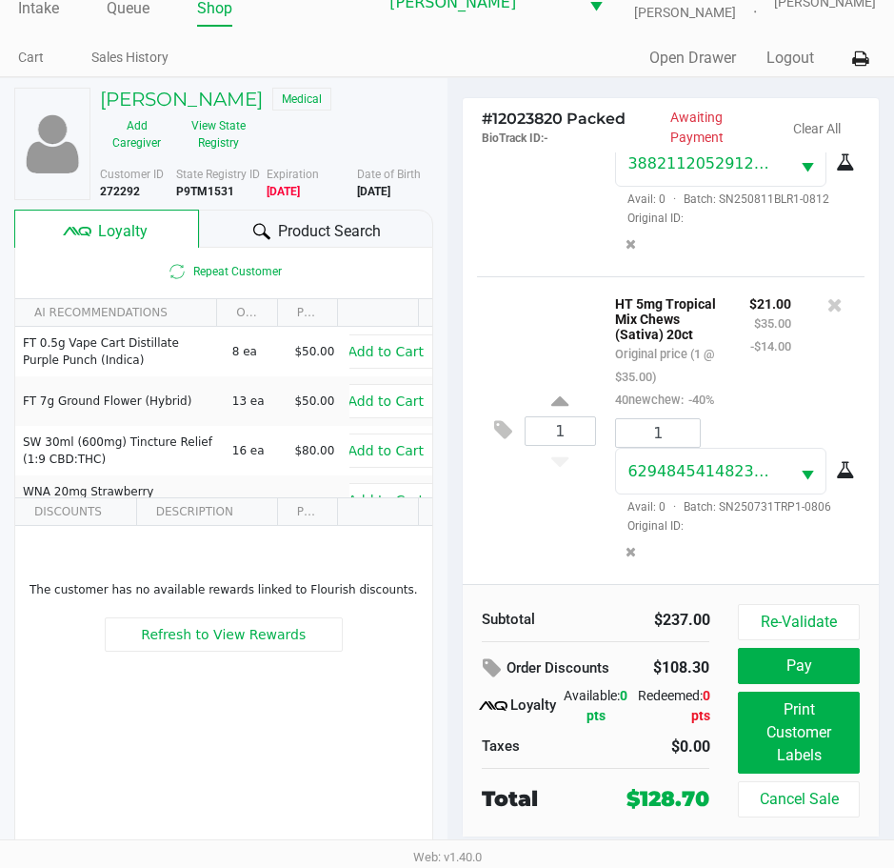
click at [511, 540] on div "1 HT 5mg Tropical Mix Chews (Sativa) 20ct Original price (1 @ $35.00) 40newchew…" at bounding box center [671, 430] width 389 height 308
click at [810, 659] on button "Pay" at bounding box center [798, 666] width 121 height 36
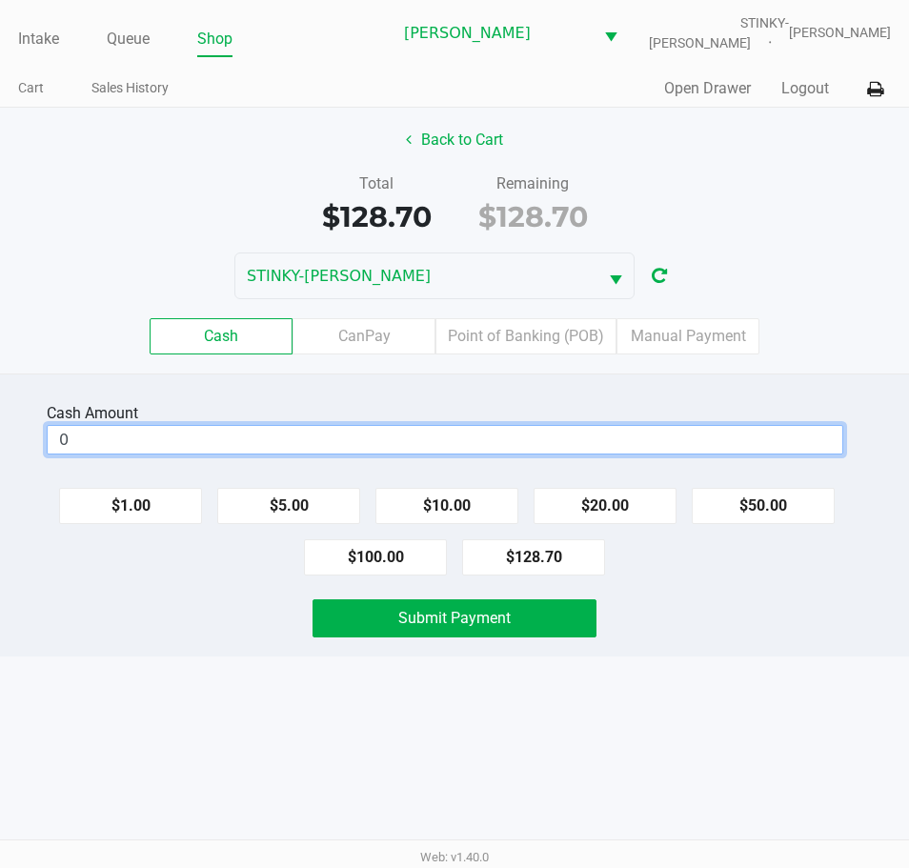
click at [134, 431] on input "0" at bounding box center [445, 440] width 794 height 28
type input "$140.00"
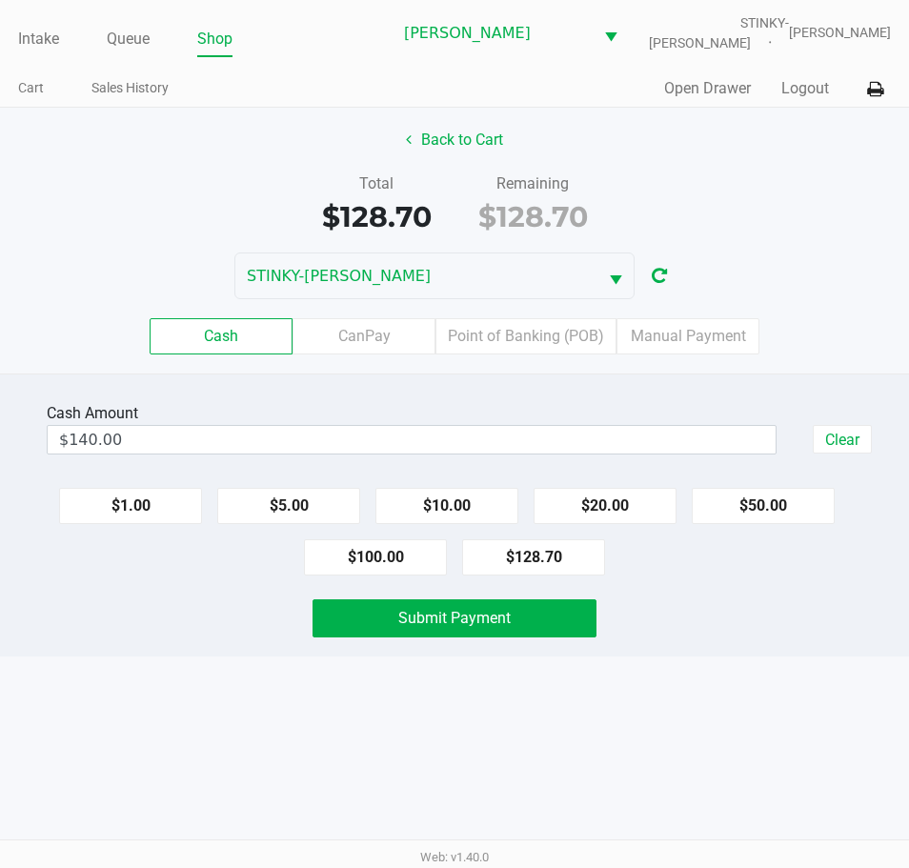
click at [438, 637] on div "Cash Amount $140.00 Clear $1.00 $5.00 $10.00 $20.00 $50.00 $100.00 $128.70 Subm…" at bounding box center [454, 514] width 909 height 283
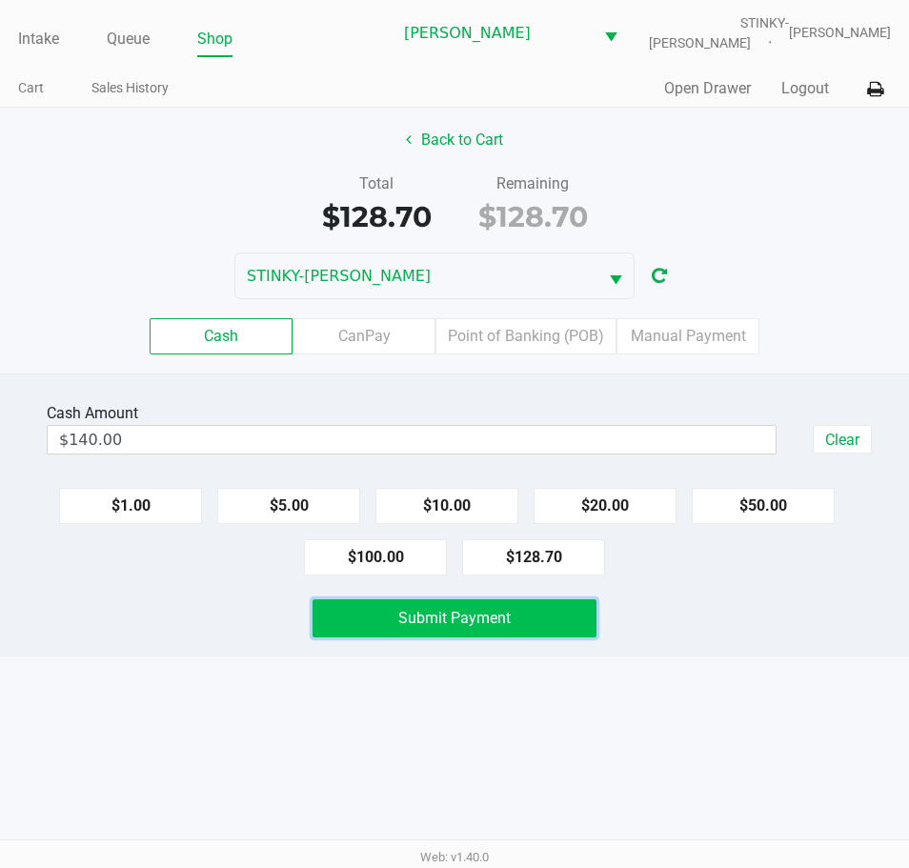
click at [438, 620] on span "Submit Payment" at bounding box center [454, 618] width 112 height 18
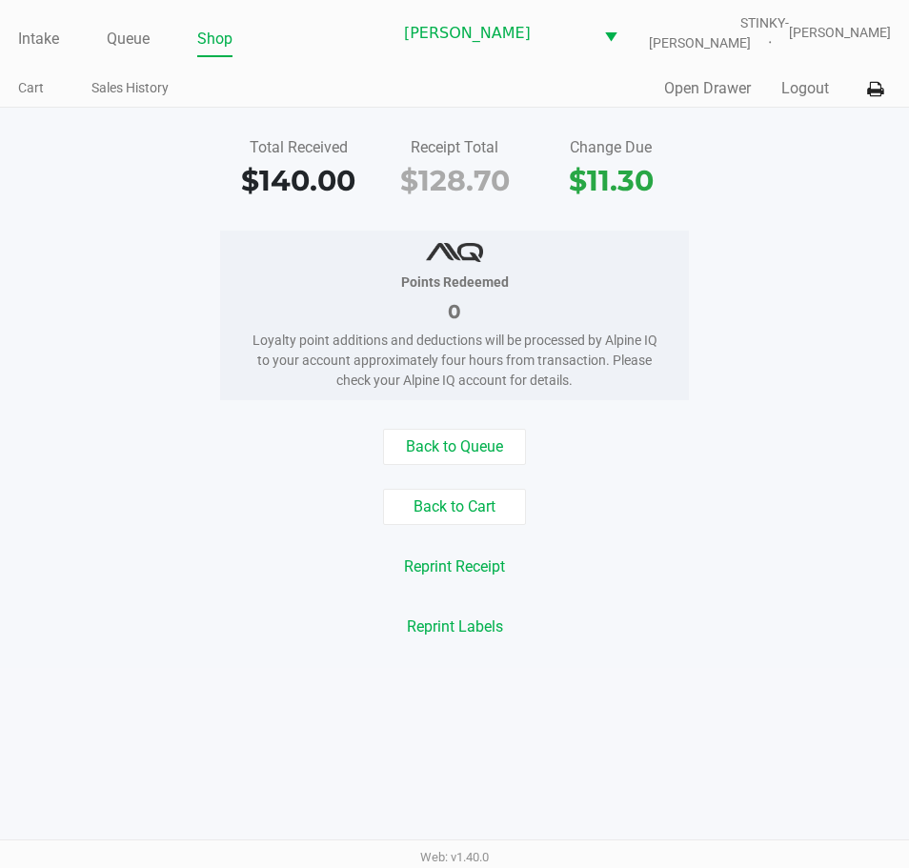
click at [96, 158] on div "Total Received $140.00 Receipt Total $128.70 Change Due $11.30" at bounding box center [454, 169] width 937 height 66
click at [33, 40] on link "Intake" at bounding box center [38, 39] width 41 height 27
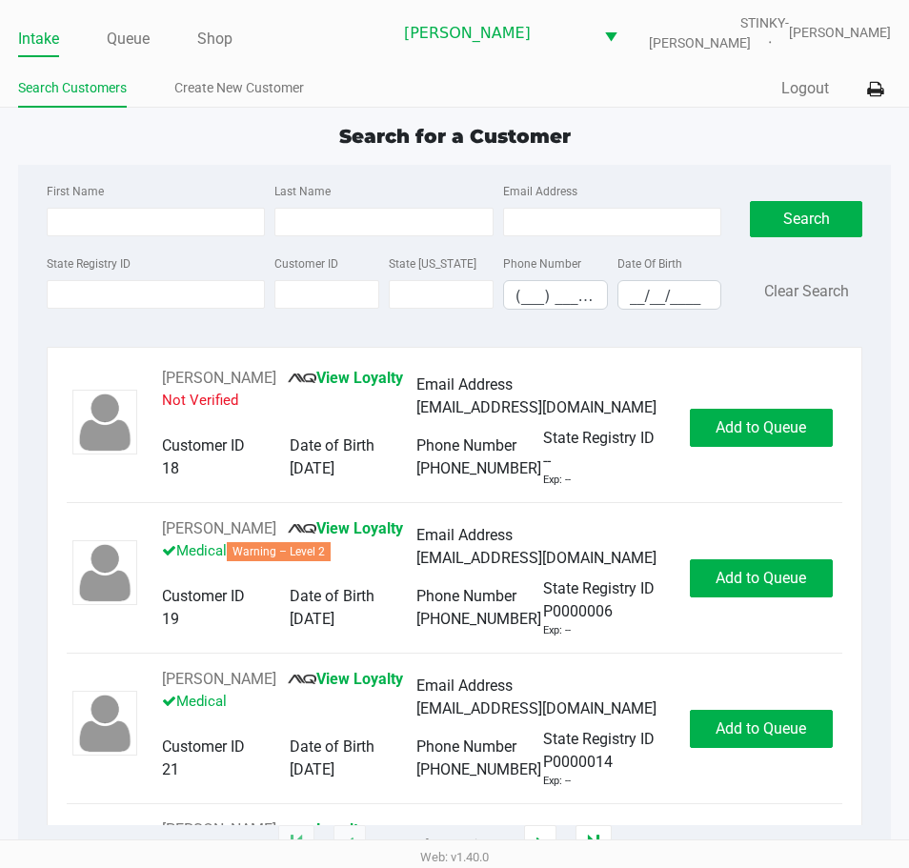
click at [178, 136] on div "Search for a Customer" at bounding box center [454, 136] width 901 height 29
click at [134, 187] on div "First Name" at bounding box center [156, 207] width 228 height 57
click at [325, 129] on div "Search for a Customer" at bounding box center [454, 136] width 901 height 29
click at [230, 141] on div "Search for a Customer" at bounding box center [454, 136] width 901 height 29
click at [230, 138] on div "Search for a Customer" at bounding box center [454, 136] width 901 height 29
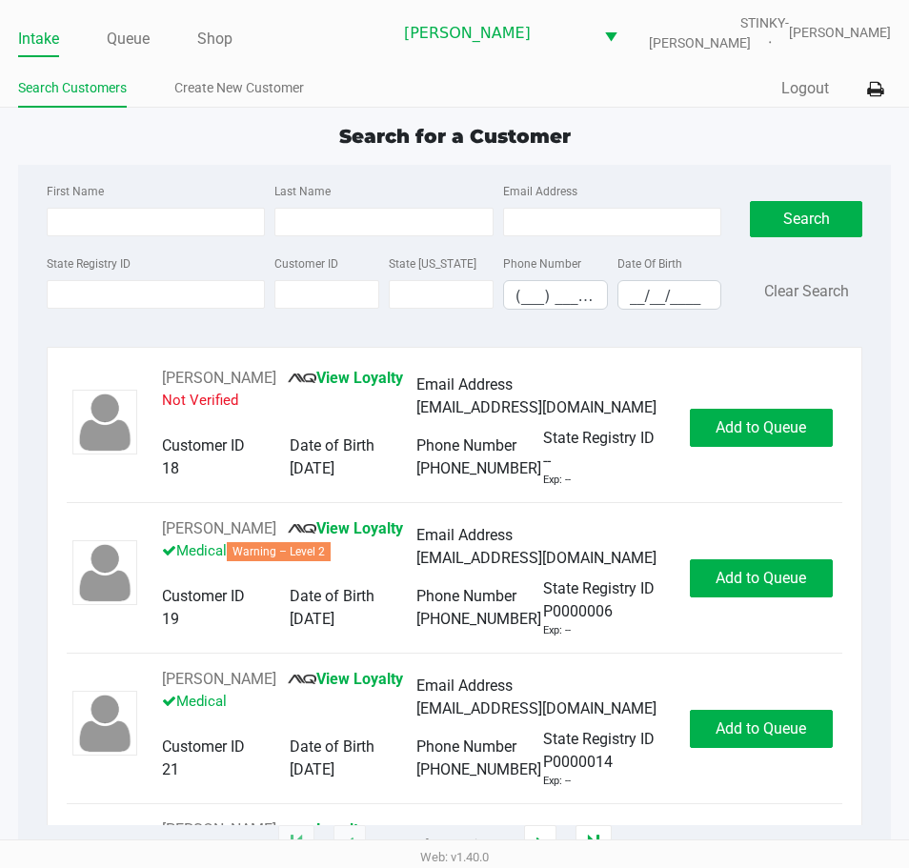
click at [308, 149] on div "Search for a Customer First Name Last Name Email Address State Registry ID Cust…" at bounding box center [454, 483] width 872 height 723
click at [252, 140] on div "Search for a Customer" at bounding box center [454, 136] width 901 height 29
click at [169, 142] on div "Search for a Customer" at bounding box center [454, 136] width 901 height 29
click at [189, 135] on div "Search for a Customer" at bounding box center [454, 136] width 901 height 29
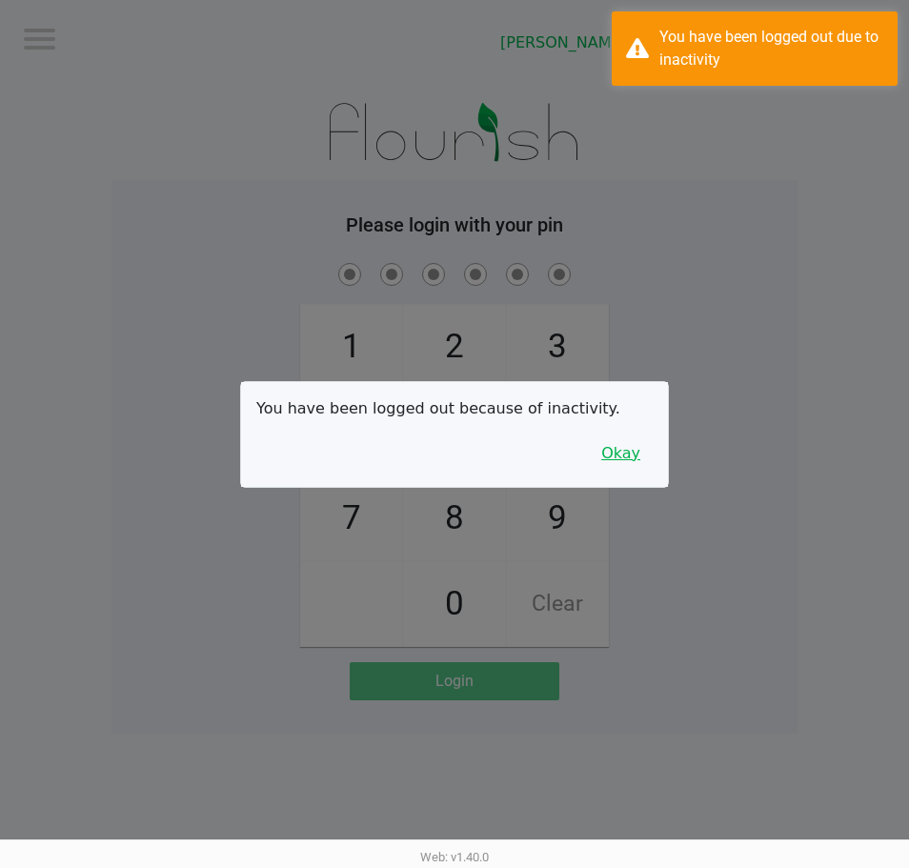
click at [649, 447] on button "Okay" at bounding box center [621, 453] width 64 height 36
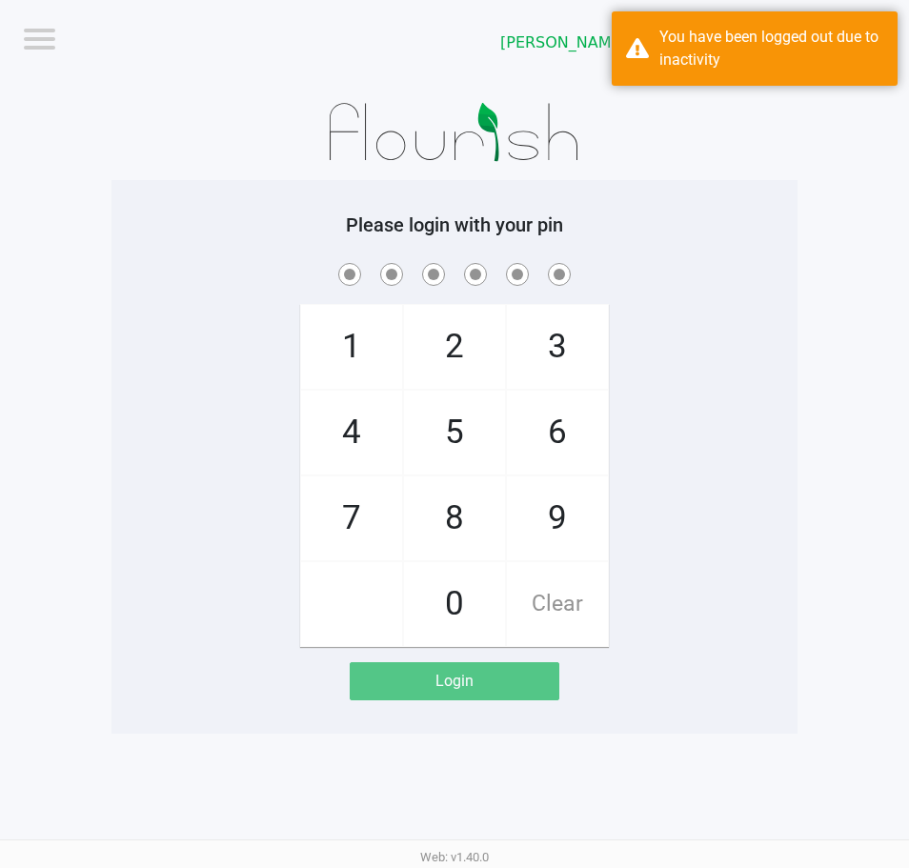
drag, startPoint x: 636, startPoint y: 361, endPoint x: 623, endPoint y: 330, distance: 34.1
click at [620, 335] on div "1 4 7 2 5 8 0 3 6 9 Clear" at bounding box center [454, 453] width 686 height 388
checkbox input "true"
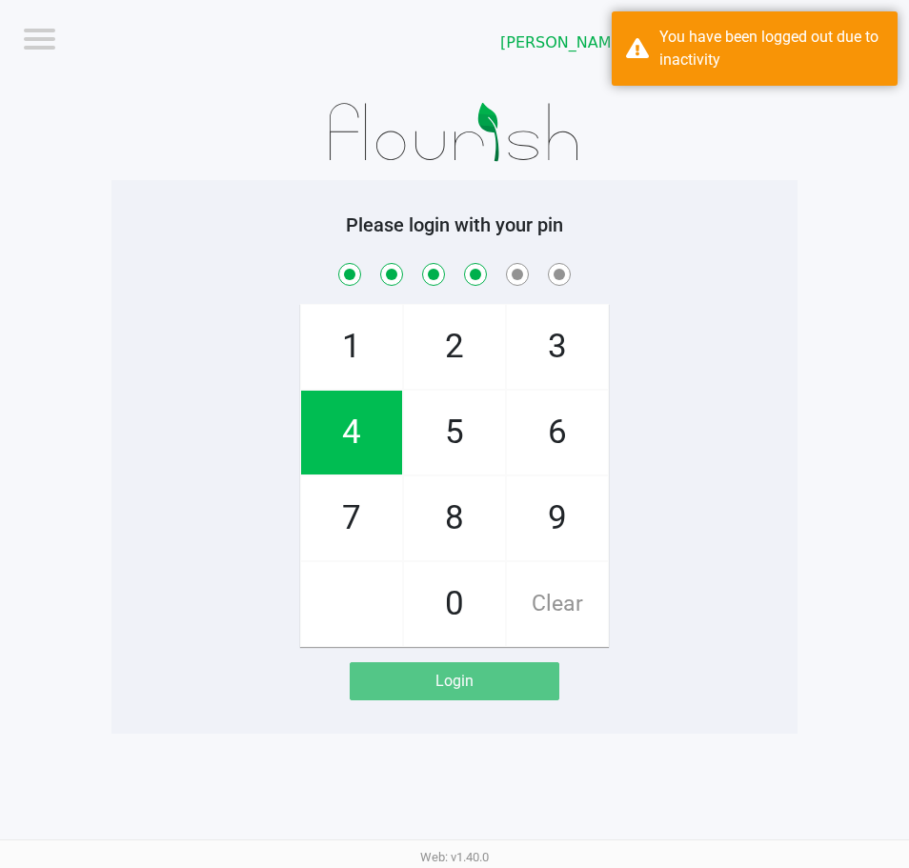
checkbox input "true"
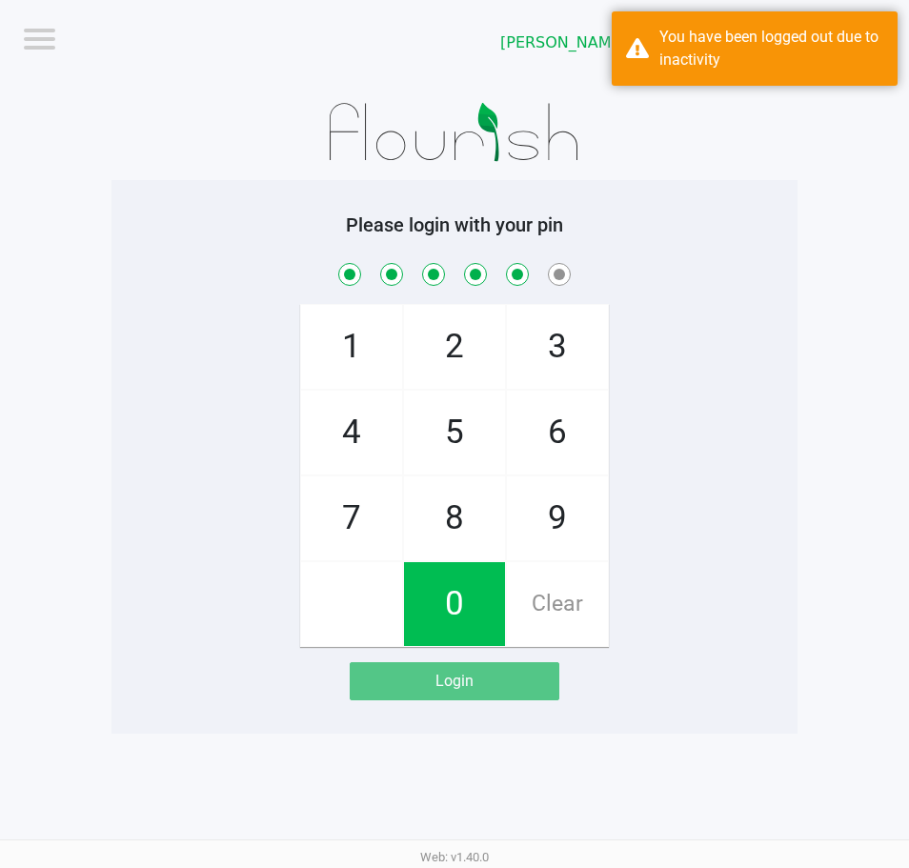
checkbox input "true"
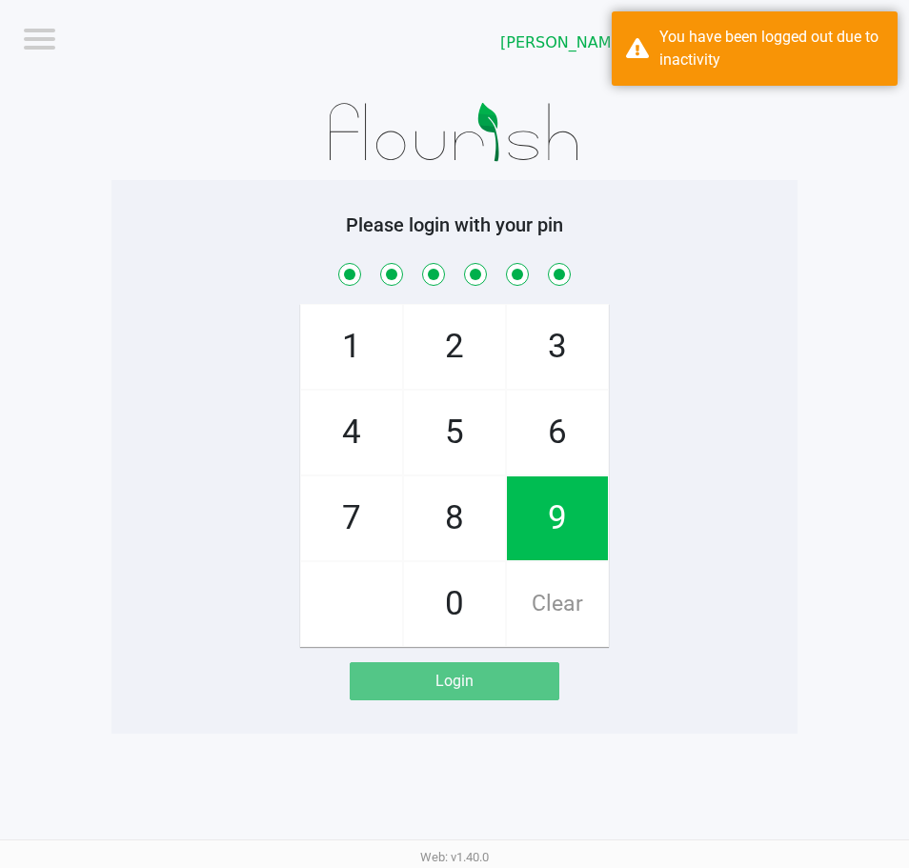
checkbox input "true"
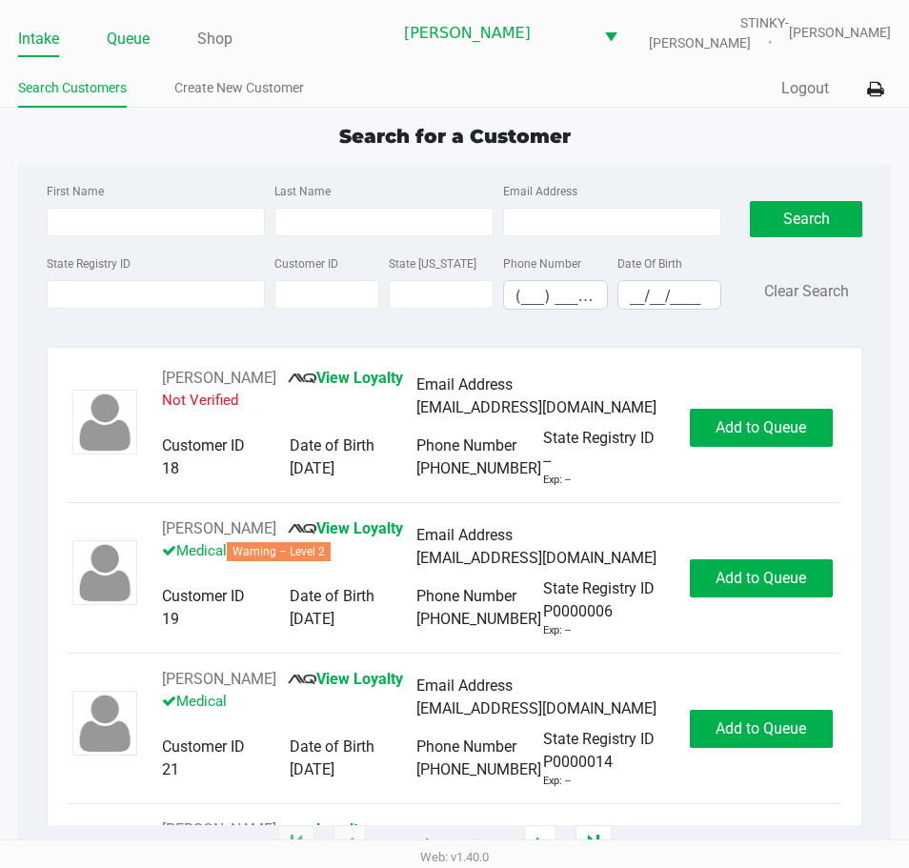
click at [138, 45] on link "Queue" at bounding box center [128, 39] width 43 height 27
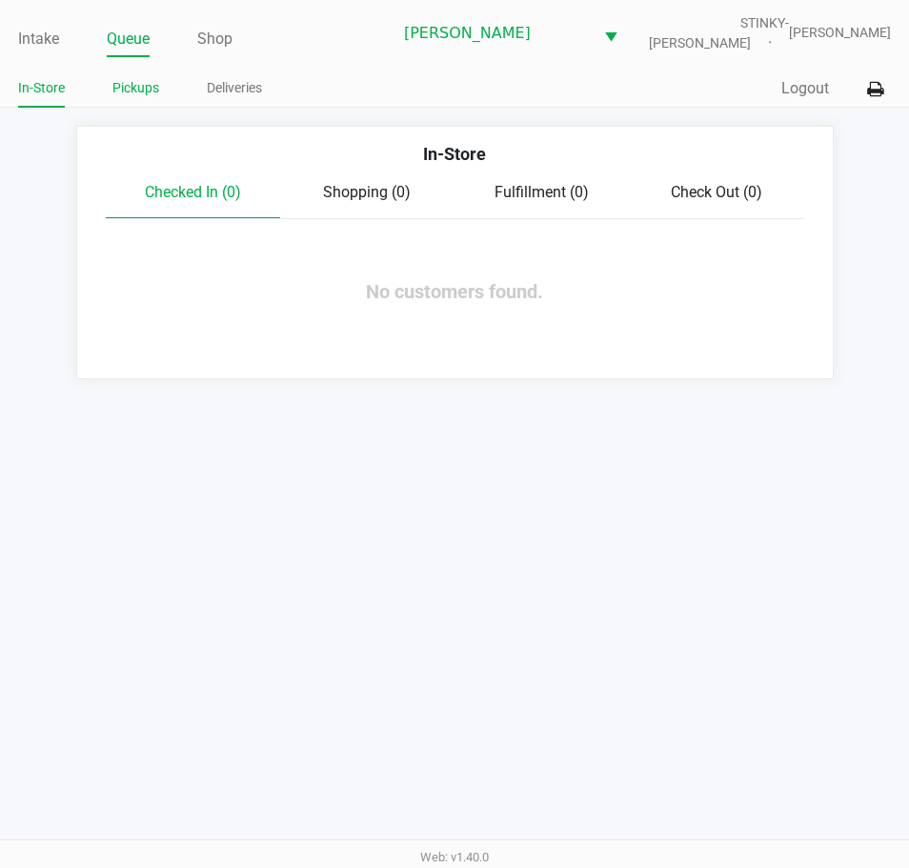
drag, startPoint x: 126, startPoint y: 85, endPoint x: 132, endPoint y: 100, distance: 16.6
click at [125, 85] on link "Pickups" at bounding box center [135, 88] width 47 height 24
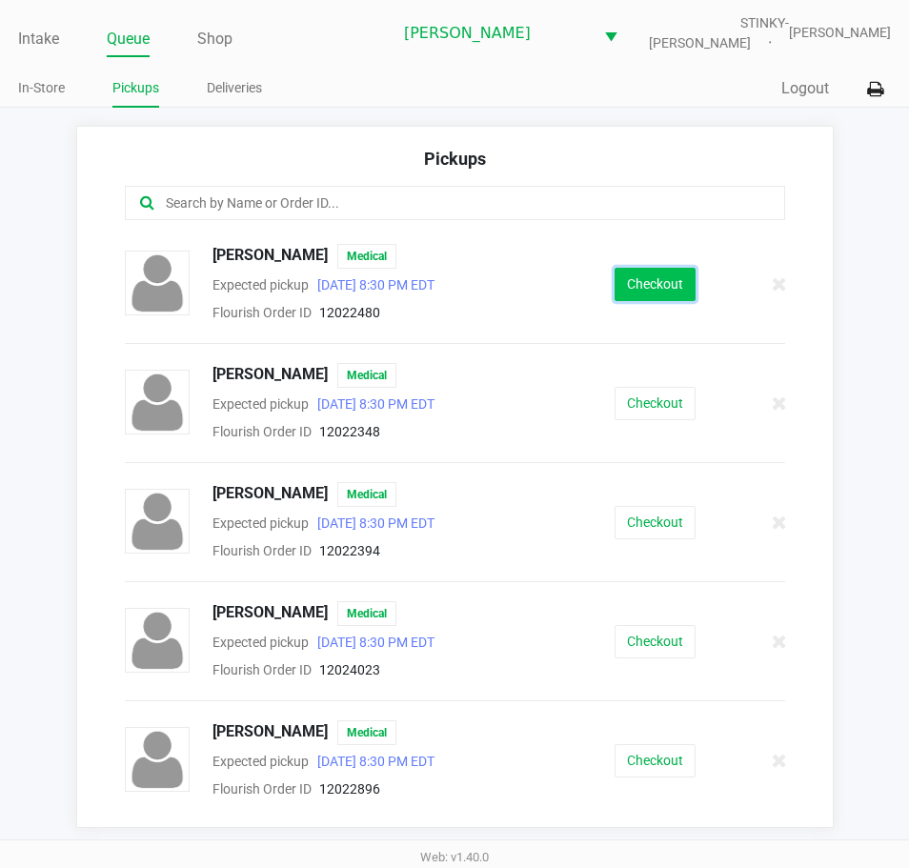
click at [614, 276] on button "Checkout" at bounding box center [654, 284] width 81 height 33
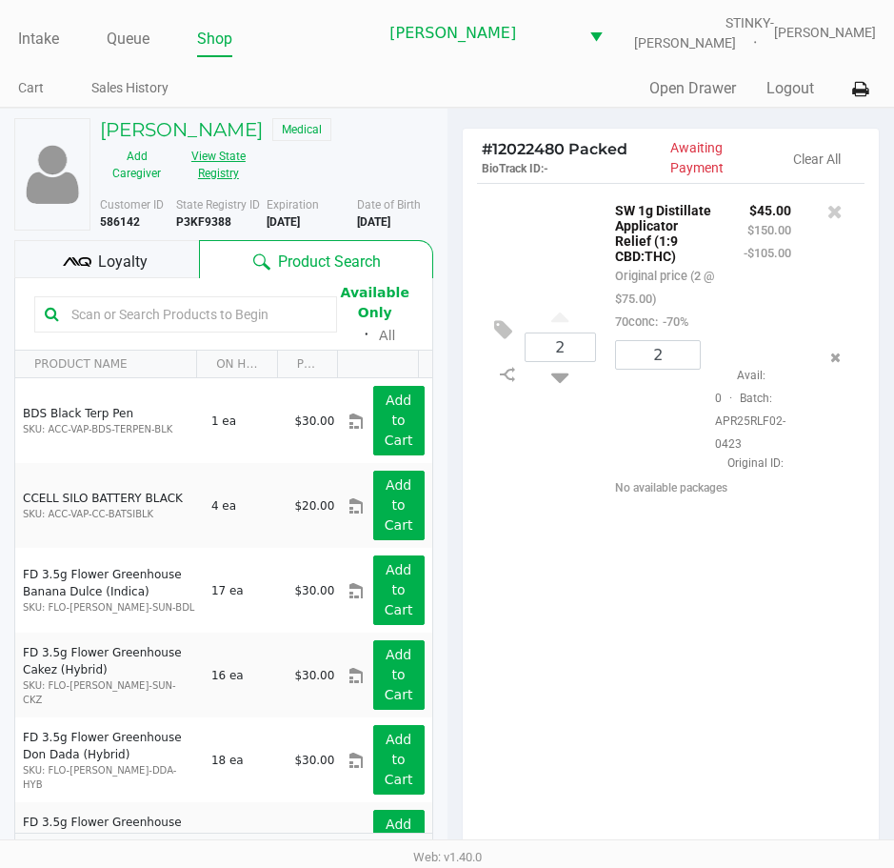
click at [216, 180] on button "View State Registry" at bounding box center [212, 165] width 79 height 48
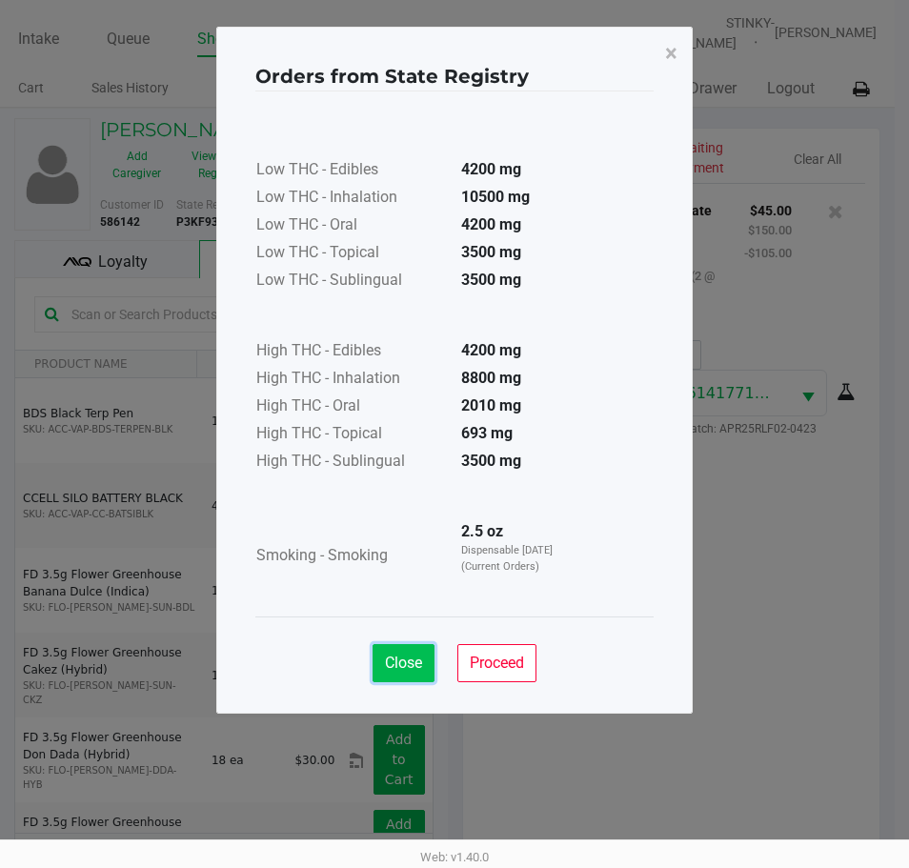
click at [394, 651] on button "Close" at bounding box center [403, 663] width 62 height 38
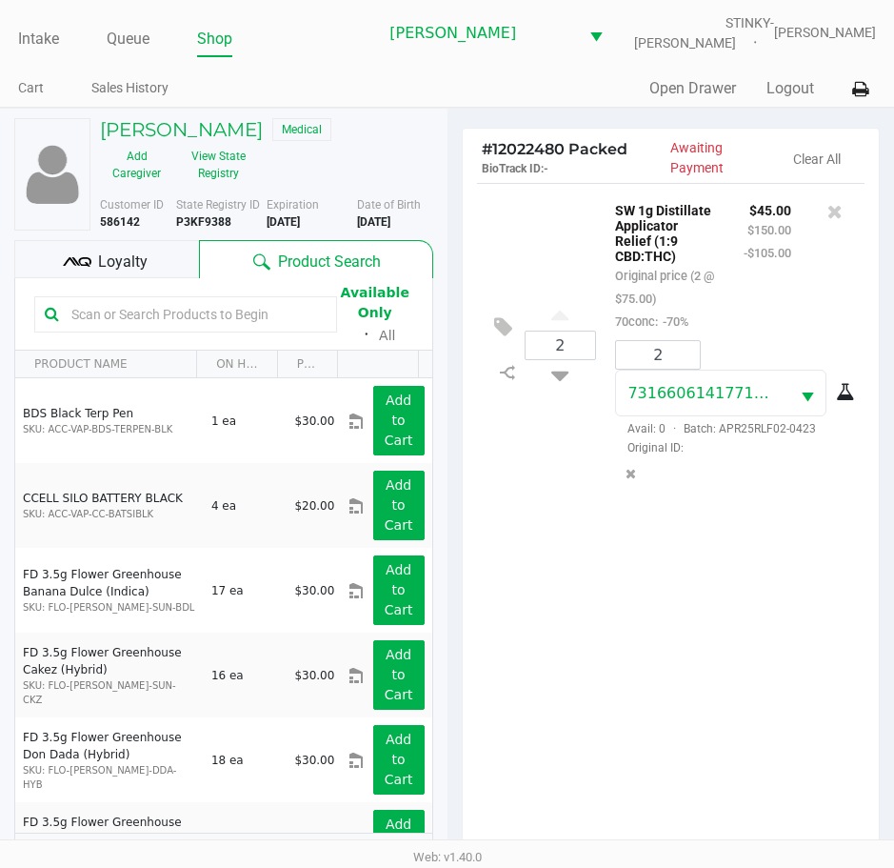
click at [782, 616] on div "2 SW 1g Distillate Applicator Relief (1:9 CBD:THC) Original price (2 @ $75.00) …" at bounding box center [671, 525] width 417 height 684
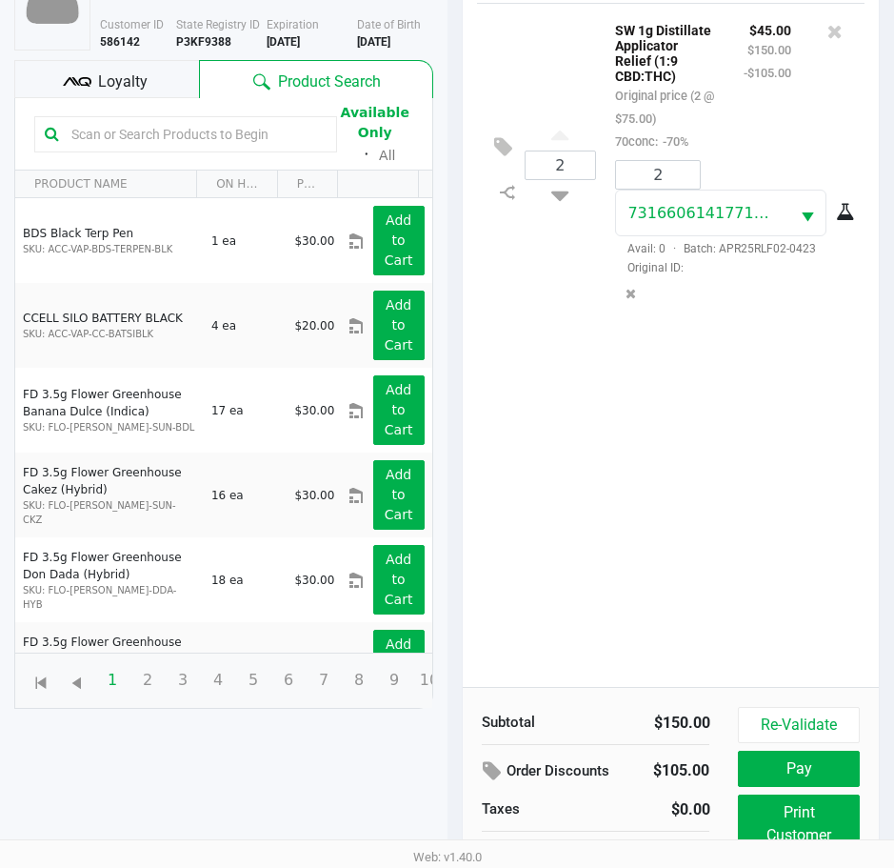
scroll to position [252, 0]
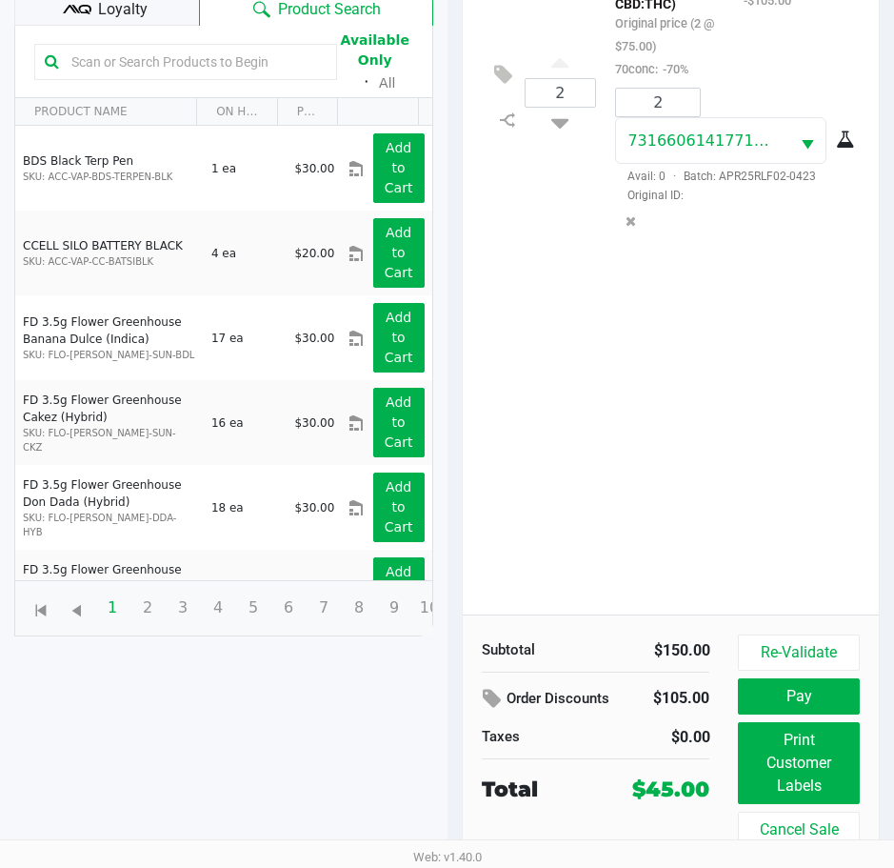
click at [791, 632] on div "Subtotal $150.00 Order Discounts $105.00 Taxes $0.00 Total $45.00 Re-Validate P…" at bounding box center [671, 740] width 417 height 252
click at [782, 652] on button "Re-Validate" at bounding box center [798, 652] width 121 height 36
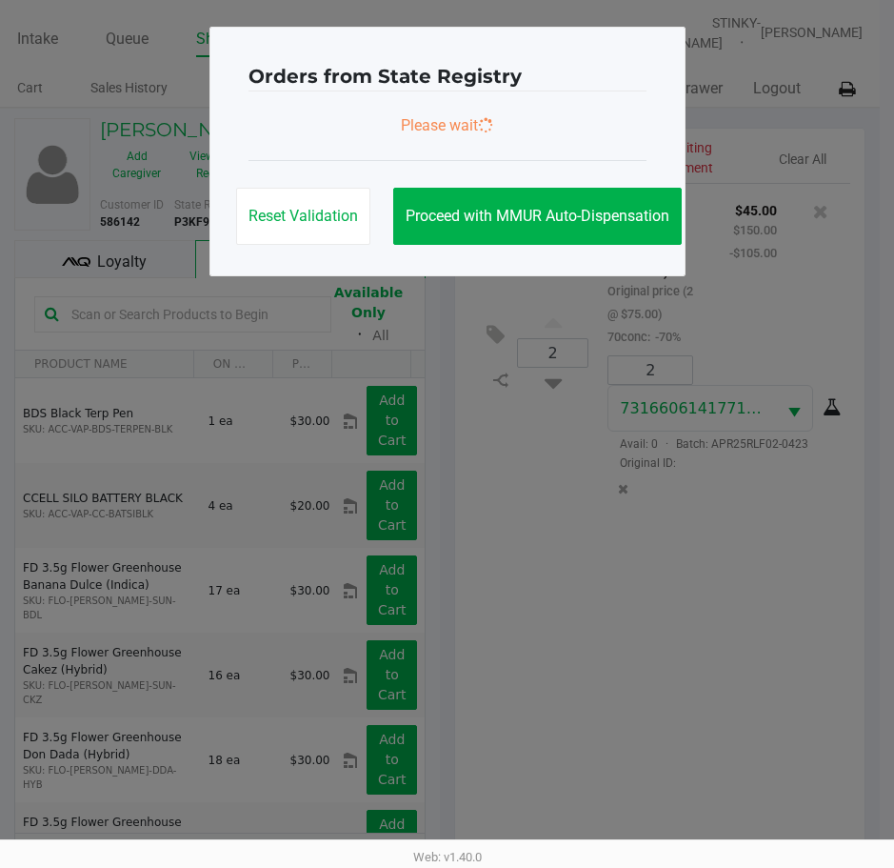
scroll to position [0, 0]
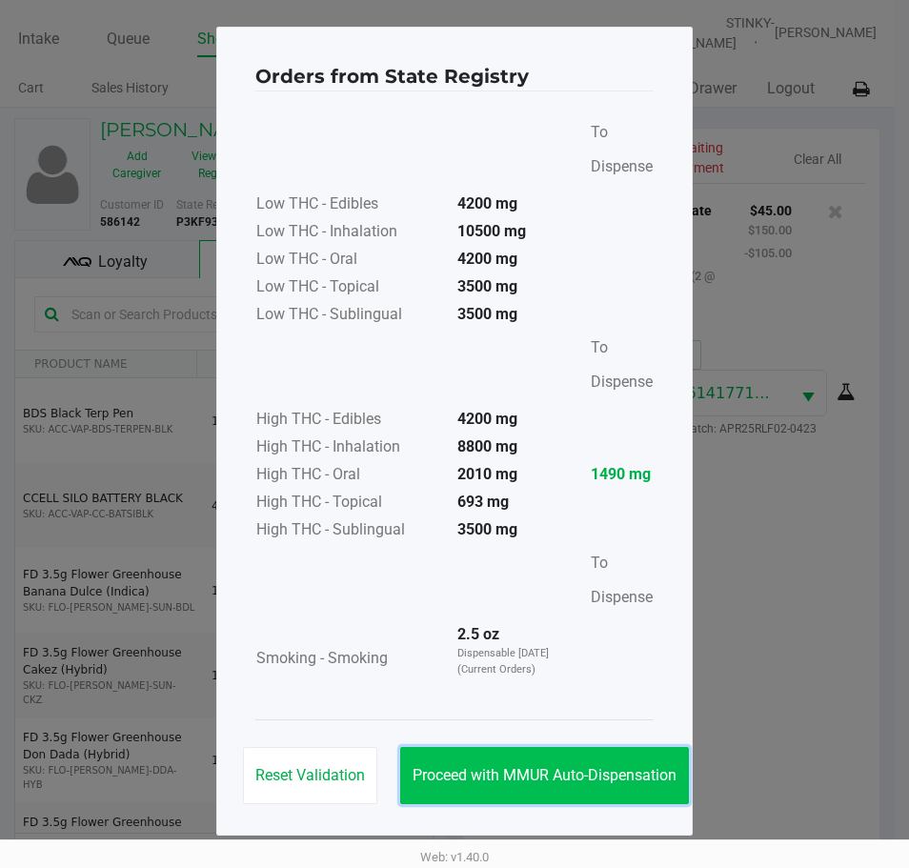
click at [542, 760] on button "Proceed with MMUR Auto-Dispensation" at bounding box center [544, 775] width 289 height 57
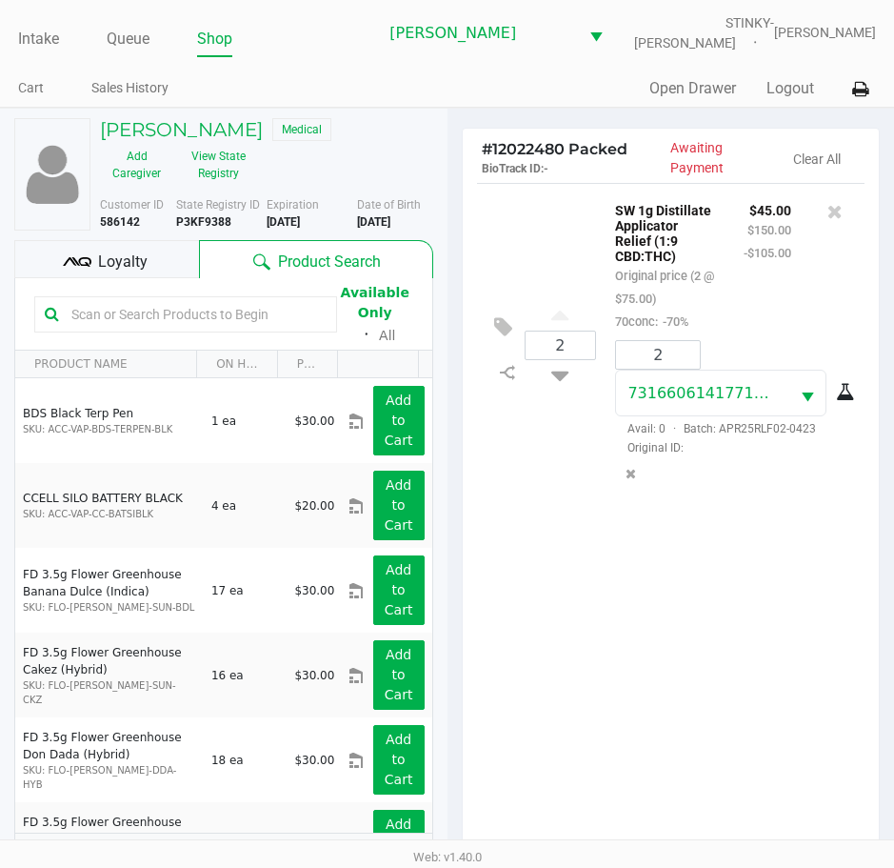
click at [132, 267] on span "Loyalty" at bounding box center [123, 261] width 50 height 23
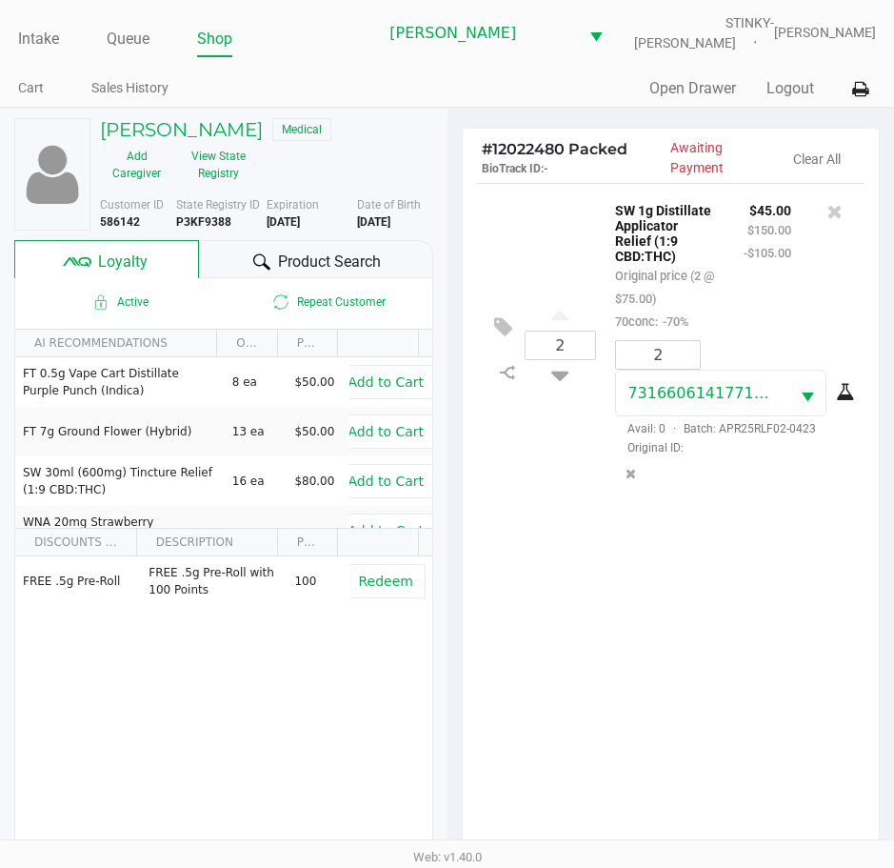
drag, startPoint x: 666, startPoint y: 676, endPoint x: 636, endPoint y: 610, distance: 72.9
click at [666, 670] on div "2 SW 1g Distillate Applicator Relief (1:9 CBD:THC) Original price (2 @ $75.00) …" at bounding box center [671, 525] width 417 height 684
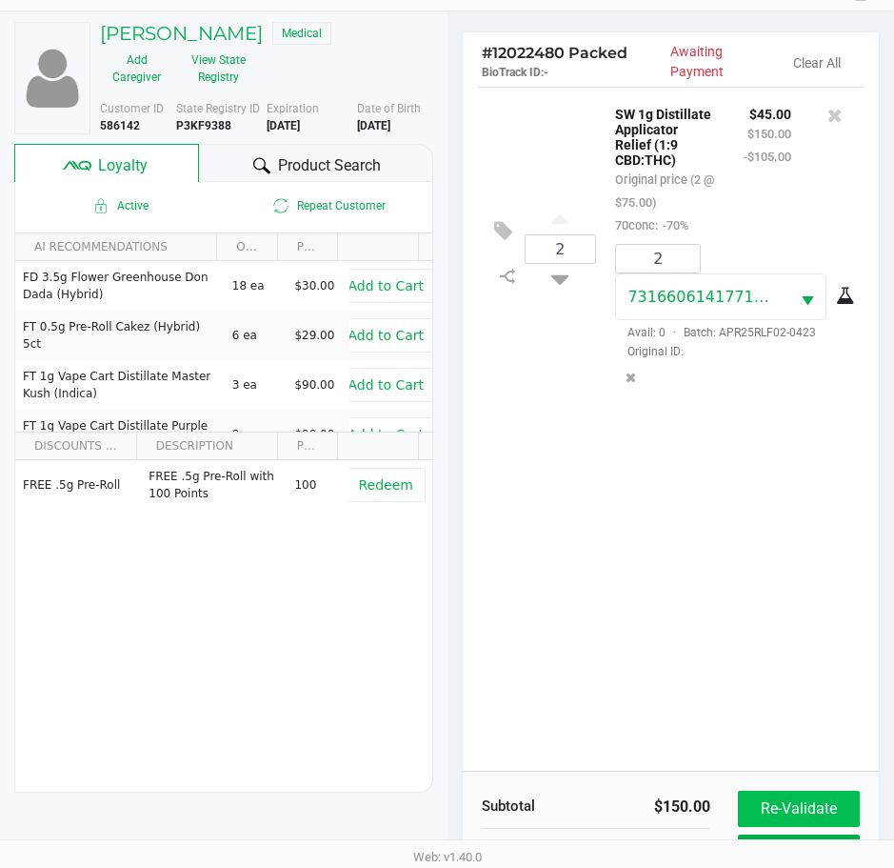
scroll to position [252, 0]
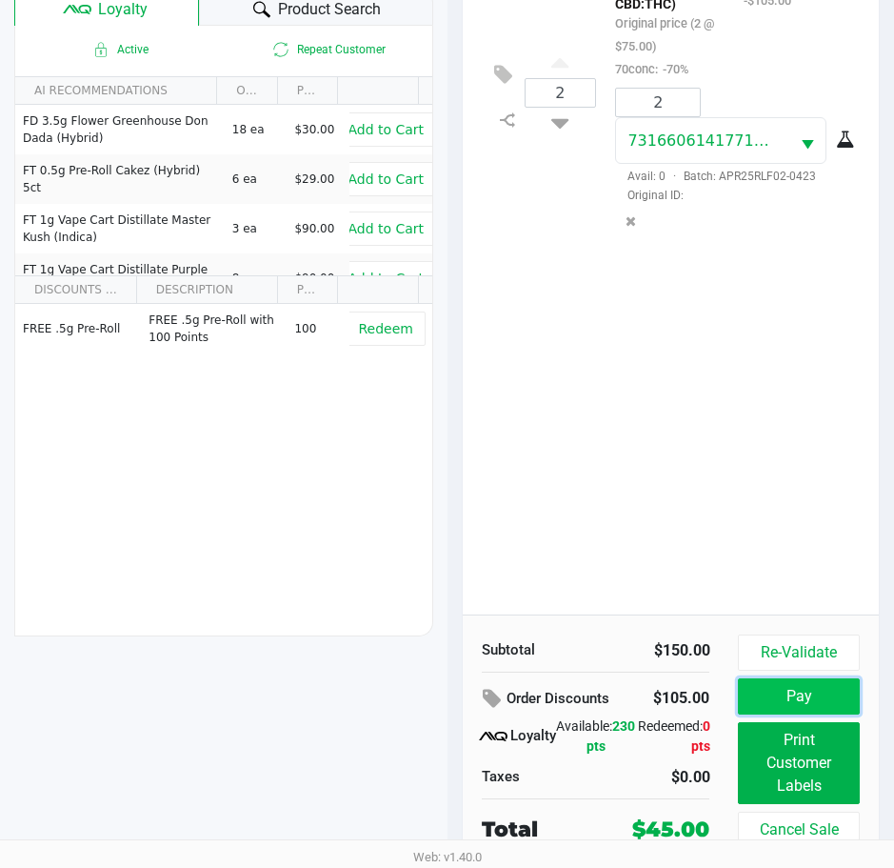
click at [770, 700] on button "Pay" at bounding box center [798, 696] width 121 height 36
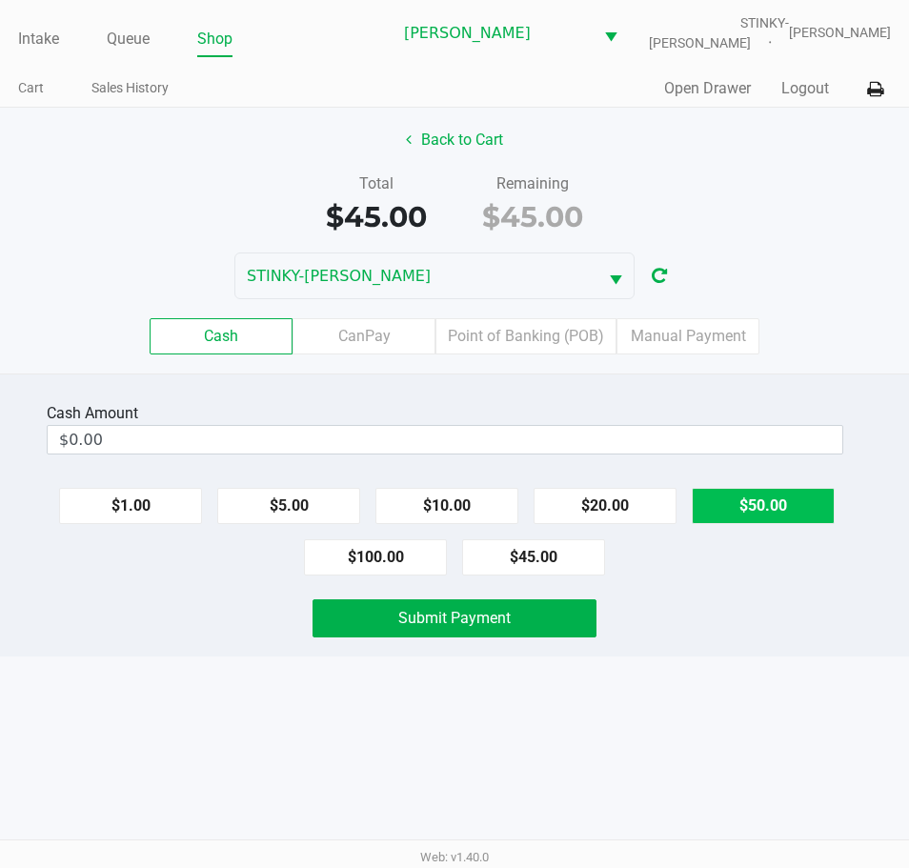
click at [759, 517] on button "$50.00" at bounding box center [762, 506] width 143 height 36
type input "$50.00"
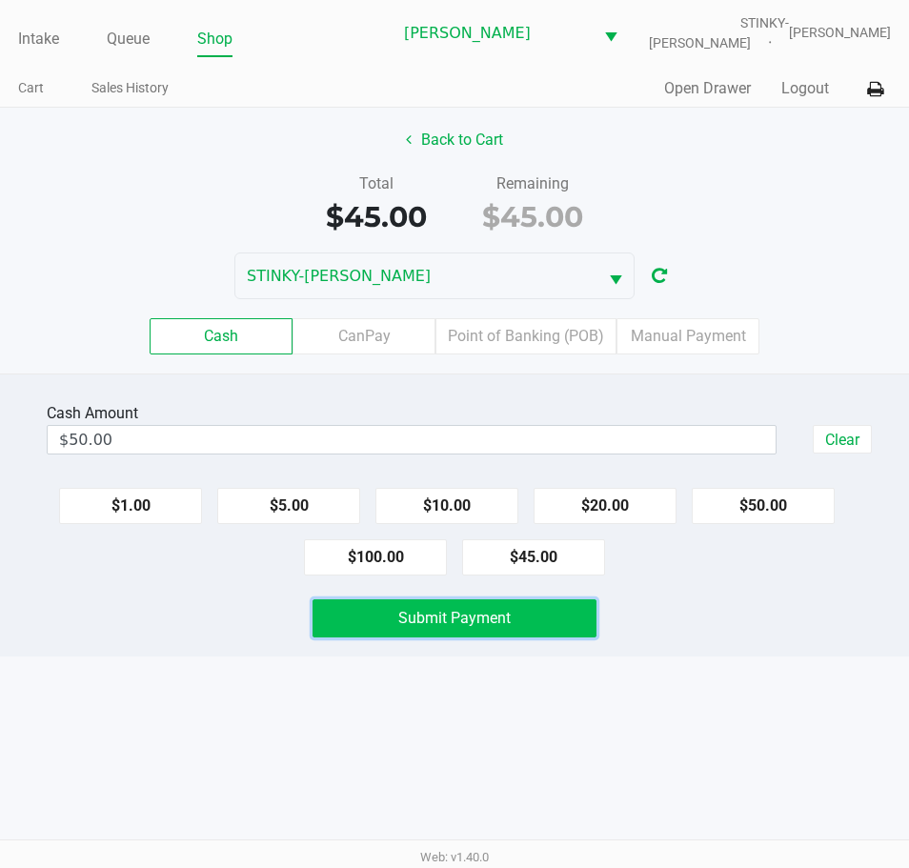
click at [470, 622] on span "Submit Payment" at bounding box center [454, 618] width 112 height 18
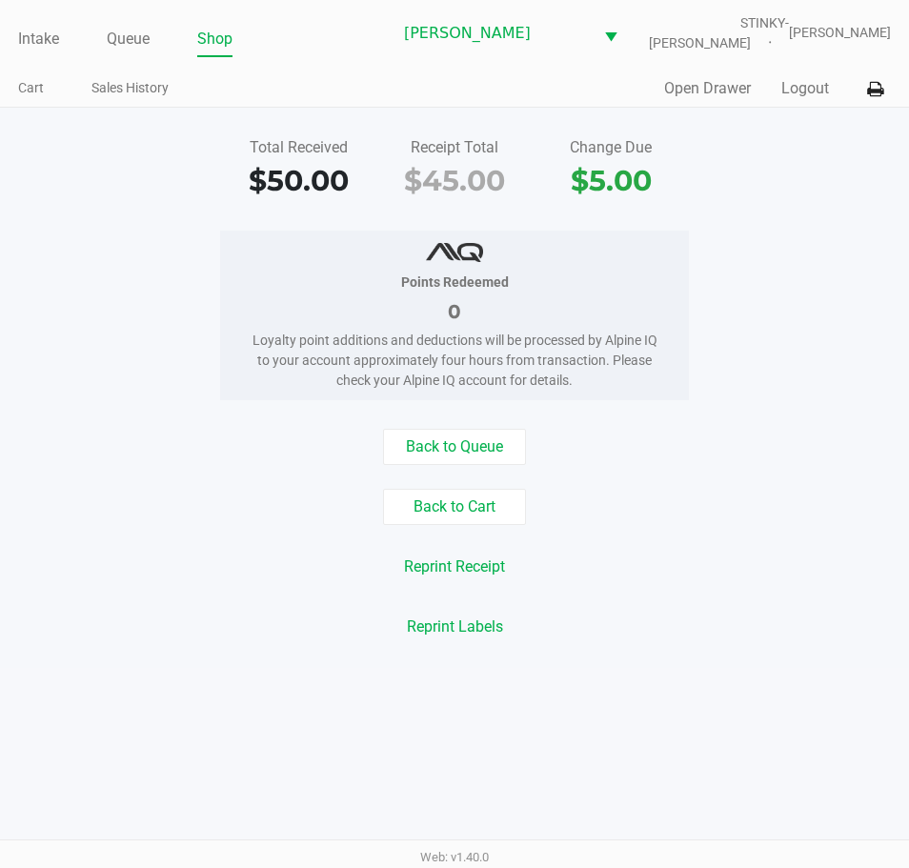
click at [696, 607] on div "Back to Queue Back to Cart Reprint Receipt Reprint Labels" at bounding box center [454, 537] width 937 height 216
click at [47, 33] on link "Intake" at bounding box center [38, 39] width 41 height 27
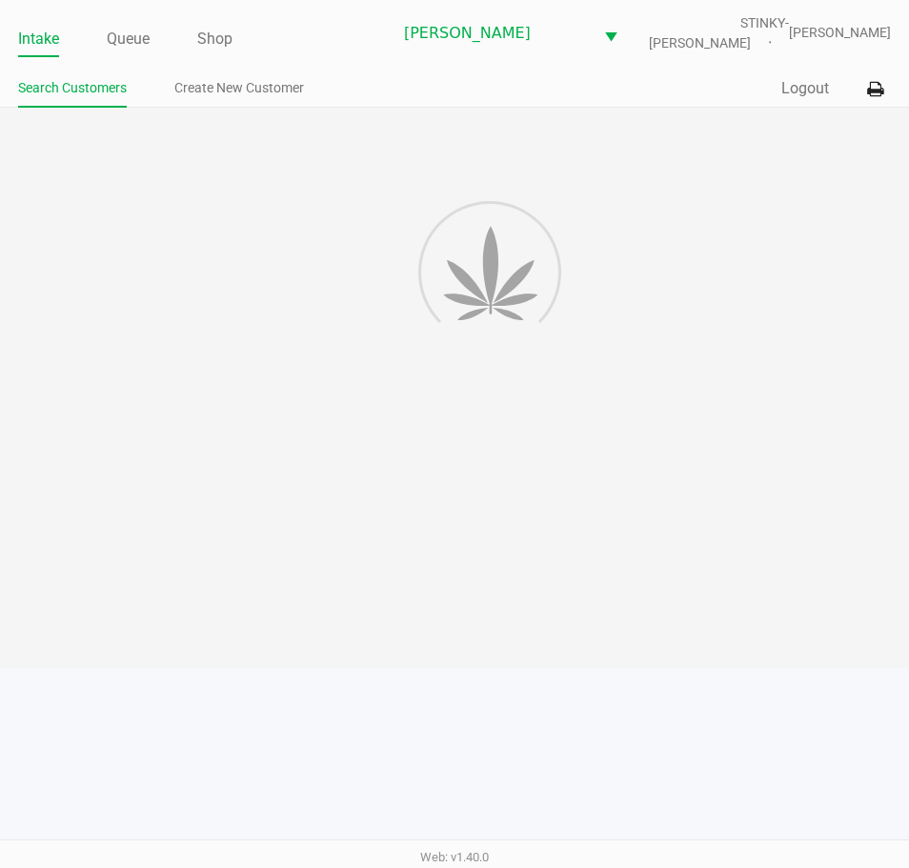
click at [198, 152] on div at bounding box center [454, 388] width 909 height 560
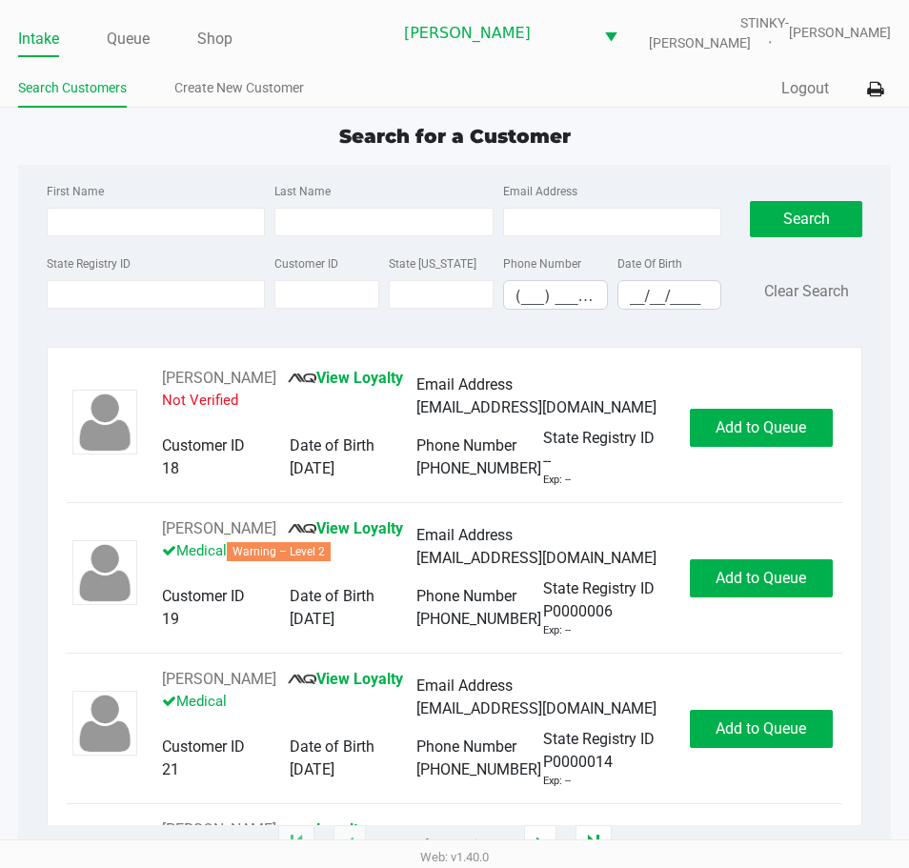
click at [248, 131] on div "Search for a Customer" at bounding box center [454, 136] width 901 height 29
click at [162, 135] on div "Search for a Customer" at bounding box center [454, 136] width 901 height 29
click at [160, 137] on div "Search for a Customer" at bounding box center [454, 136] width 901 height 29
click at [151, 150] on div "Search for a Customer First Name Last Name Email Address State Registry ID Cust…" at bounding box center [454, 483] width 872 height 723
click at [129, 278] on div "State Registry ID" at bounding box center [156, 280] width 228 height 58
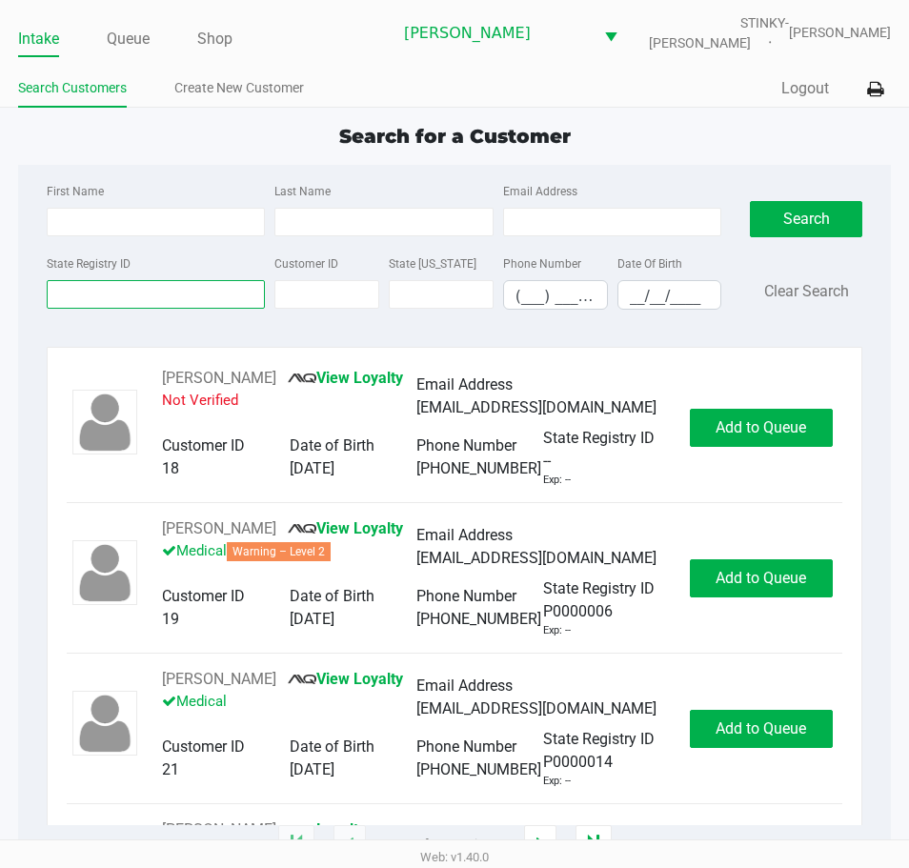
drag, startPoint x: 135, startPoint y: 301, endPoint x: 137, endPoint y: 291, distance: 9.7
click at [137, 299] on input "State Registry ID" at bounding box center [156, 294] width 218 height 29
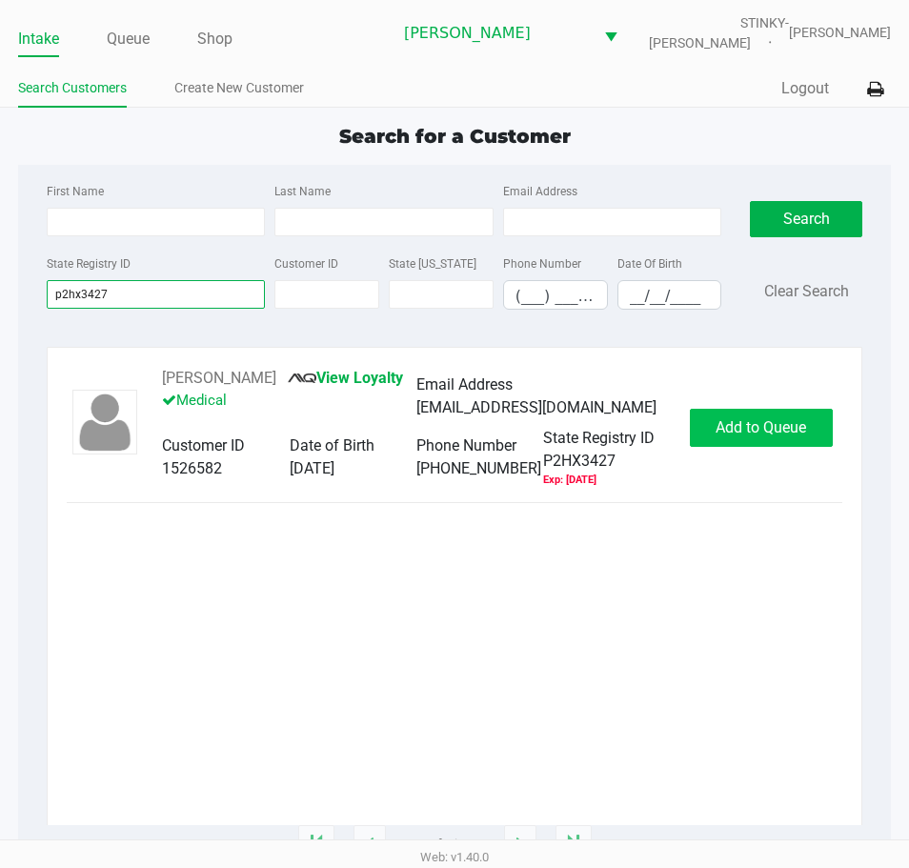
type input "p2hx3427"
click at [802, 419] on span "Add to Queue" at bounding box center [760, 427] width 90 height 18
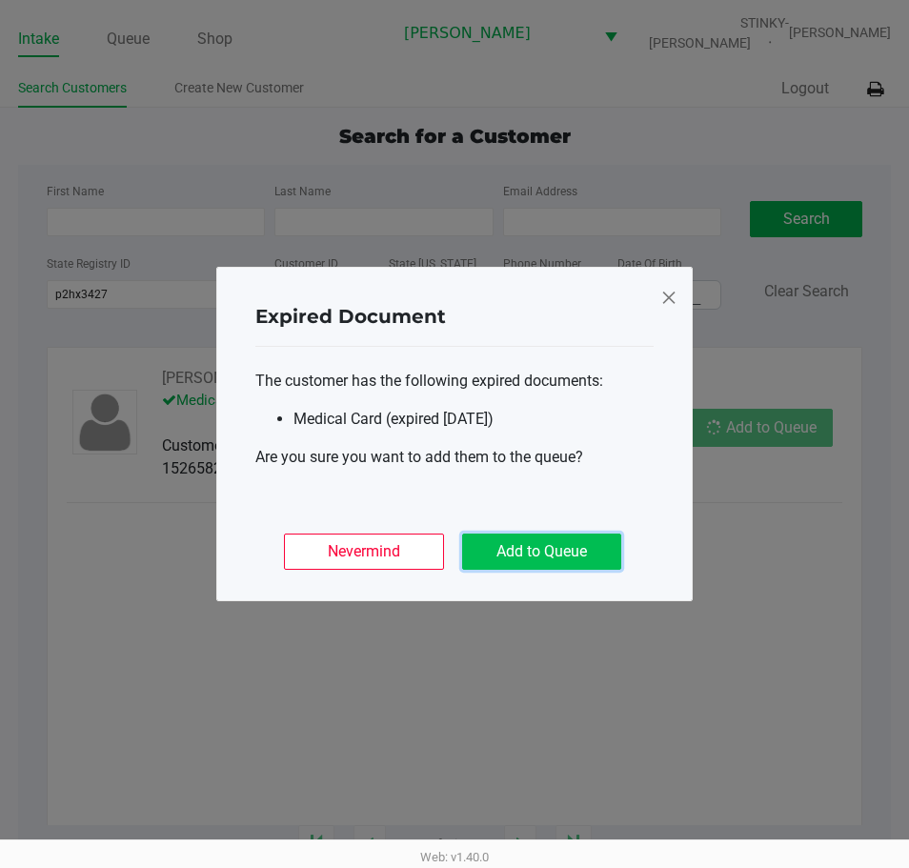
click at [562, 558] on button "Add to Queue" at bounding box center [541, 551] width 159 height 36
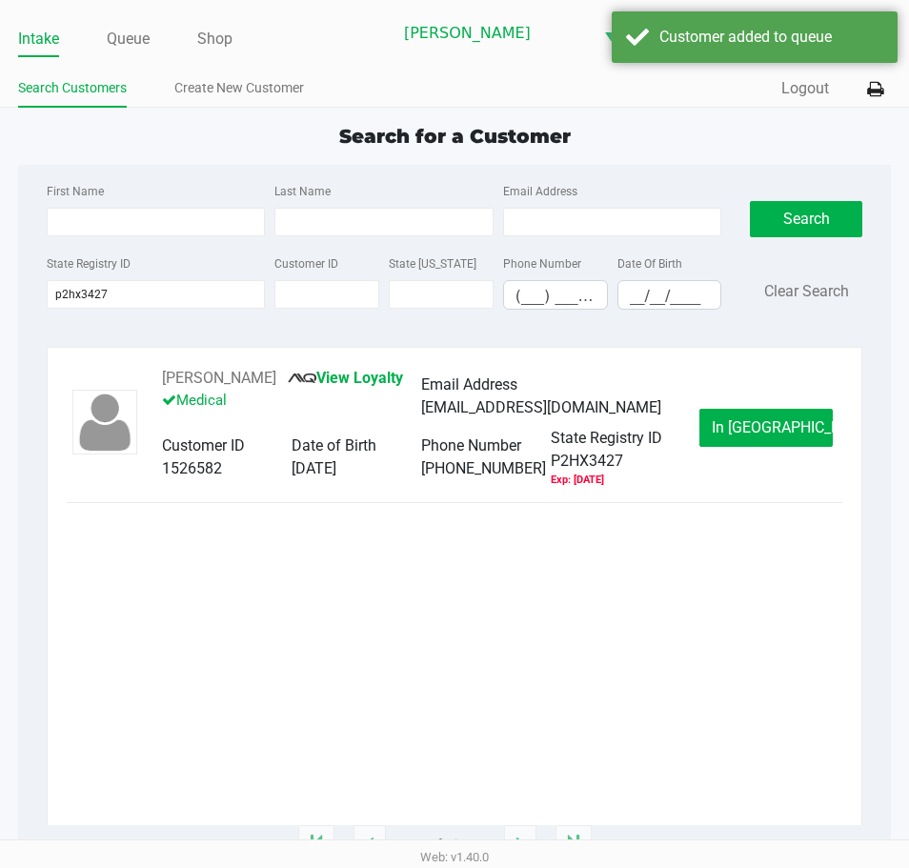
click at [758, 426] on span "In Queue" at bounding box center [791, 427] width 160 height 18
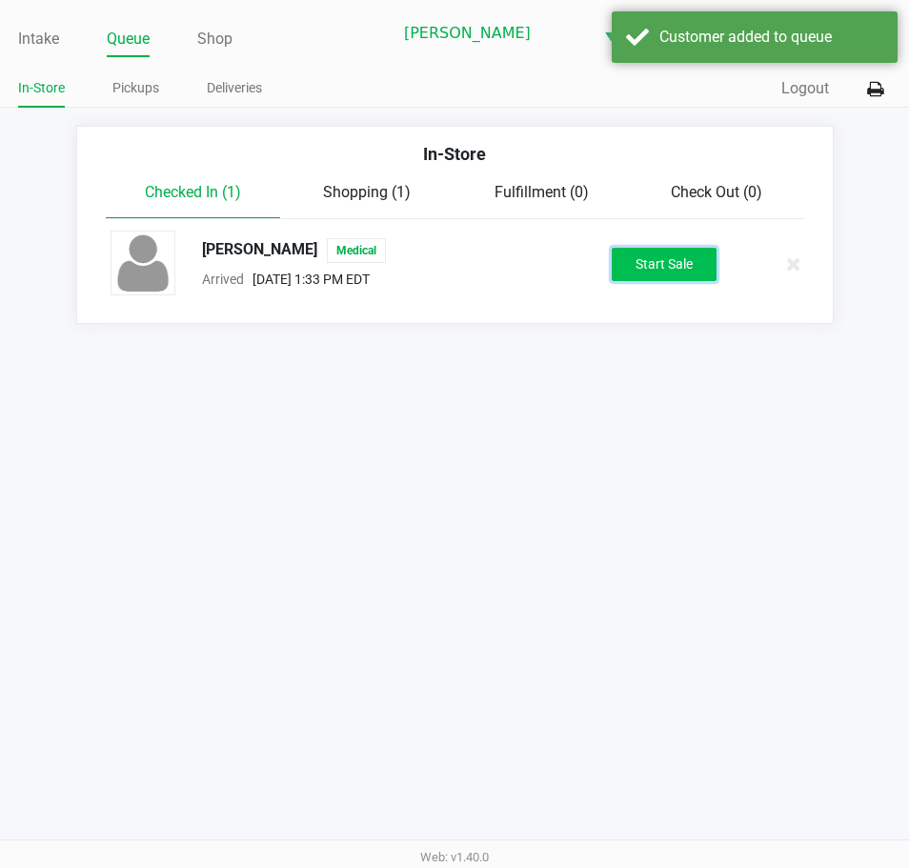
click at [654, 260] on button "Start Sale" at bounding box center [663, 264] width 105 height 33
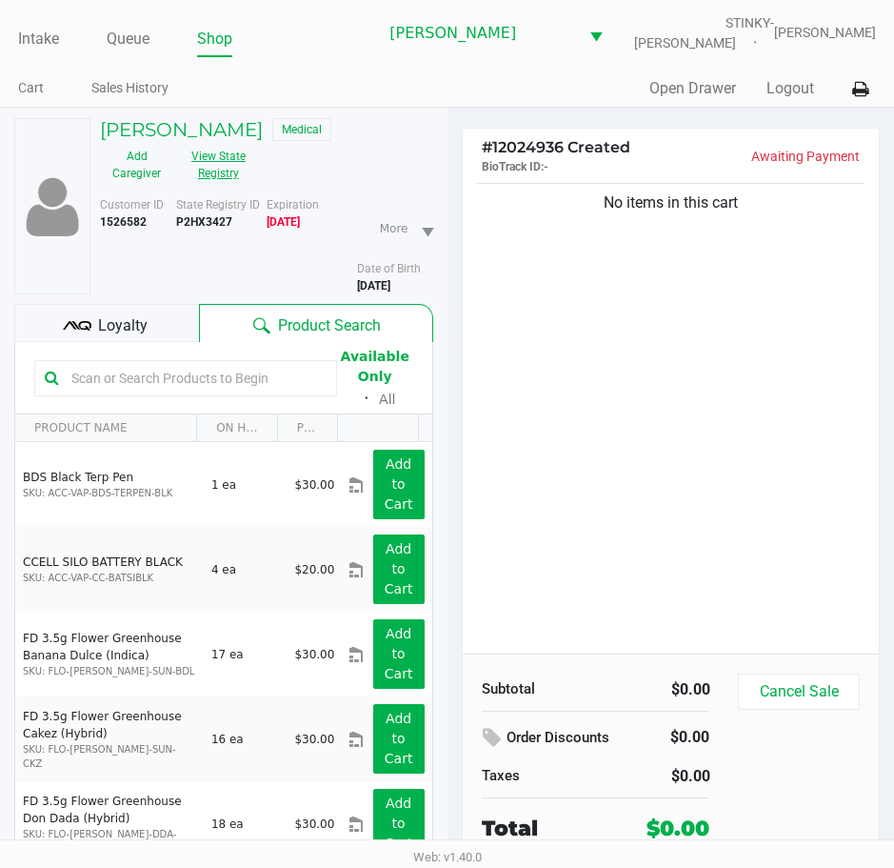
click at [217, 160] on button "View State Registry" at bounding box center [212, 165] width 79 height 48
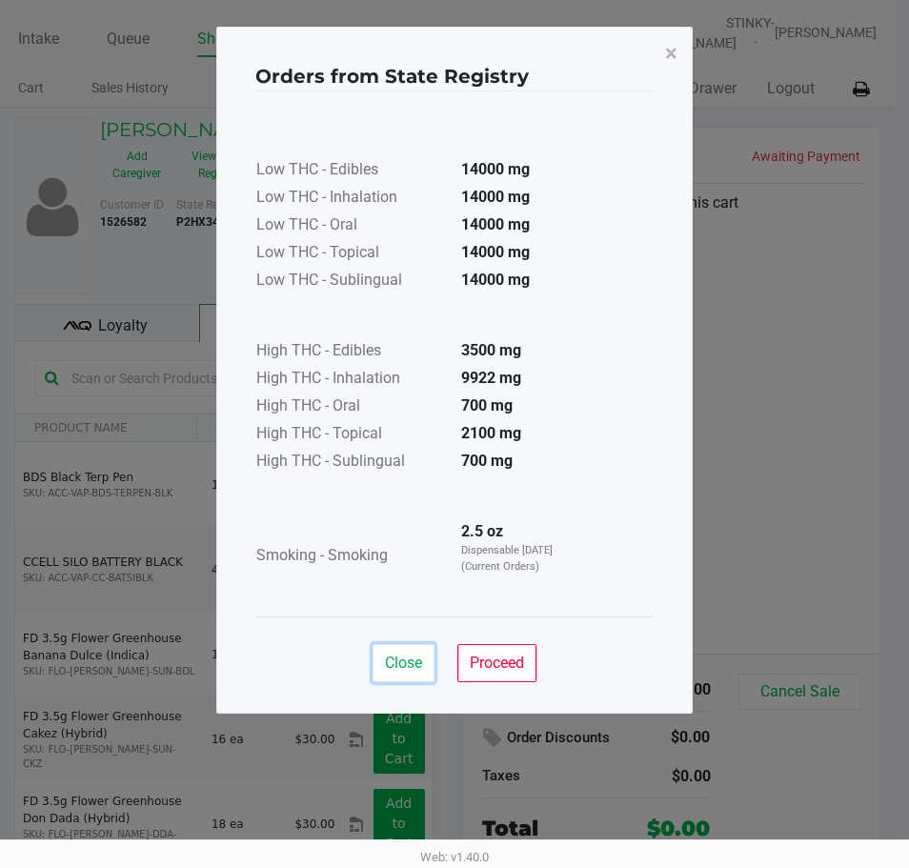
drag, startPoint x: 408, startPoint y: 674, endPoint x: 407, endPoint y: 687, distance: 12.4
click at [407, 675] on button "Close" at bounding box center [403, 663] width 62 height 38
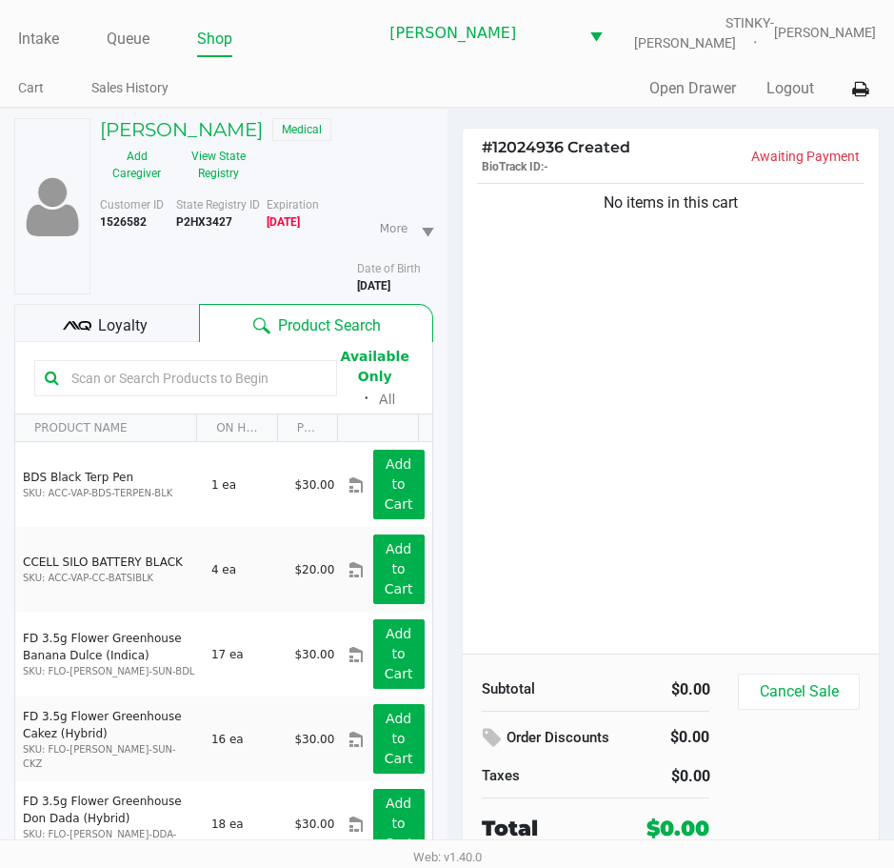
drag, startPoint x: 602, startPoint y: 480, endPoint x: 483, endPoint y: 470, distance: 119.4
click at [586, 474] on div "No items in this cart" at bounding box center [671, 416] width 417 height 474
drag, startPoint x: 636, startPoint y: 398, endPoint x: 537, endPoint y: 391, distance: 99.3
click at [633, 398] on div "No items in this cart" at bounding box center [671, 416] width 417 height 474
click at [145, 382] on input "text" at bounding box center [195, 378] width 263 height 29
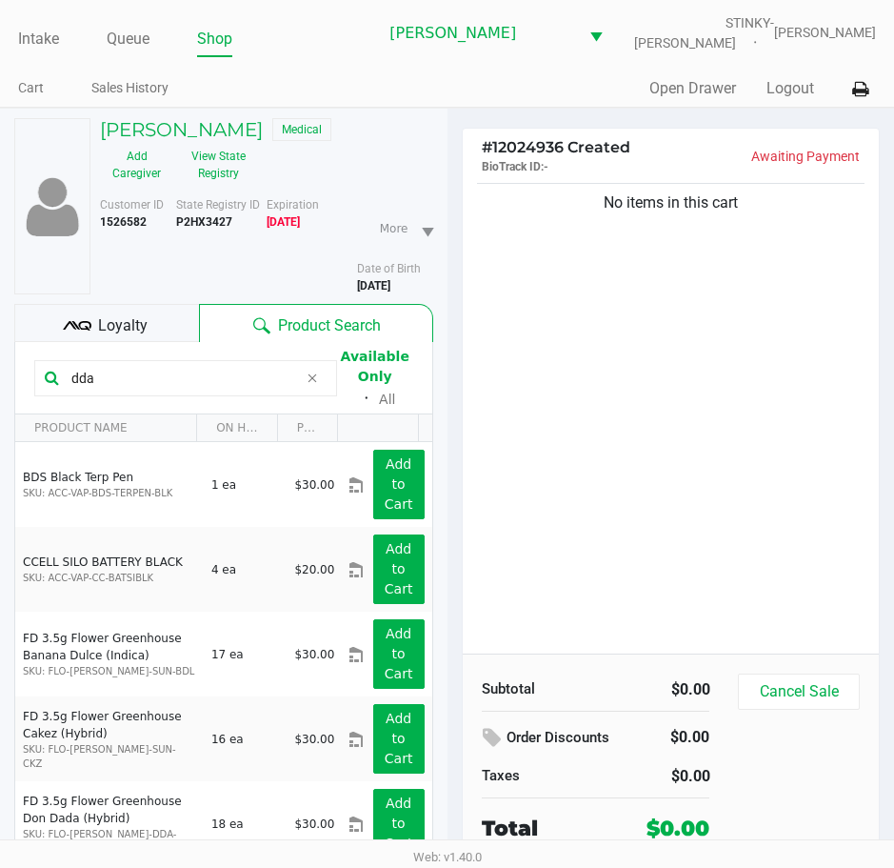
type input "dda"
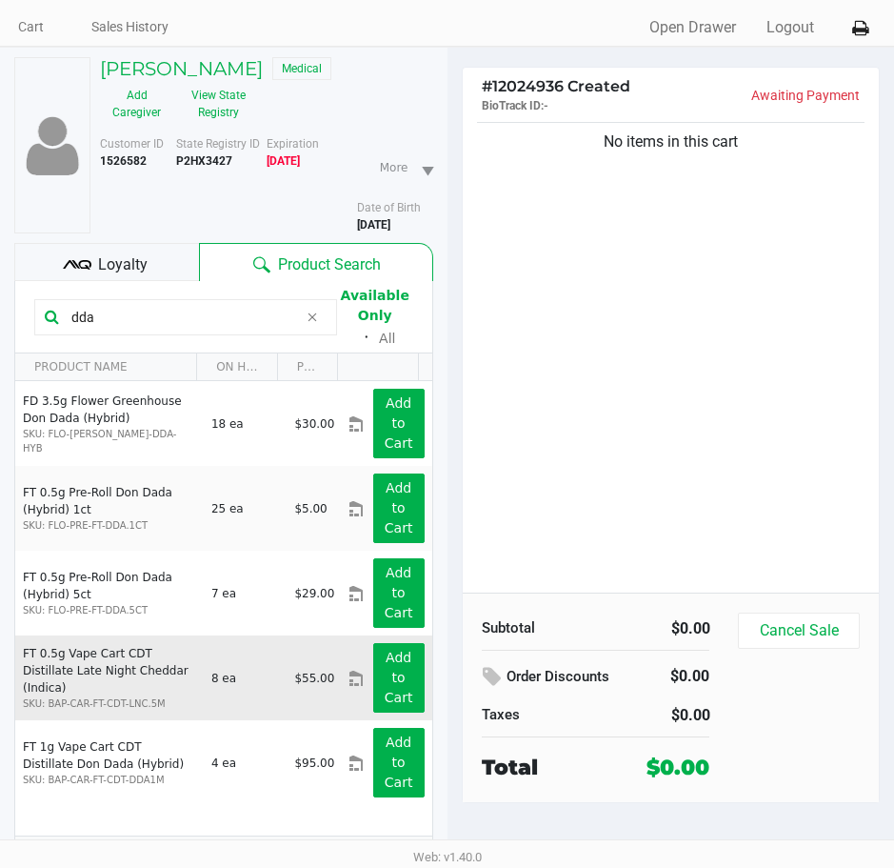
scroll to position [94, 0]
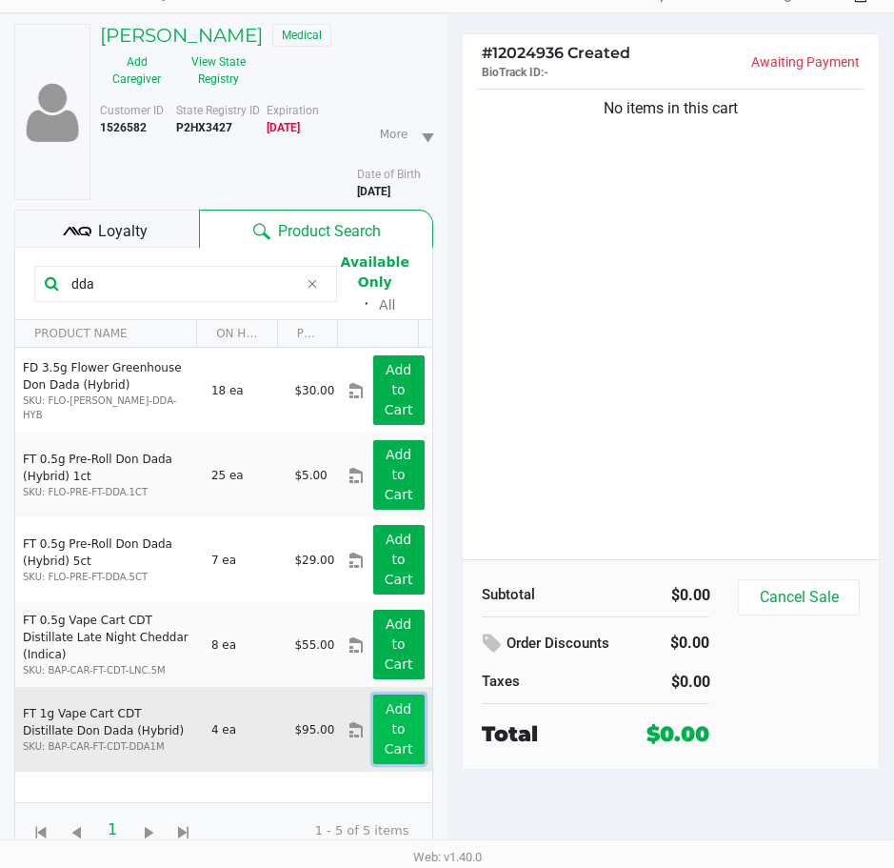
click at [385, 741] on app-button-loader "Add to Cart" at bounding box center [399, 728] width 29 height 55
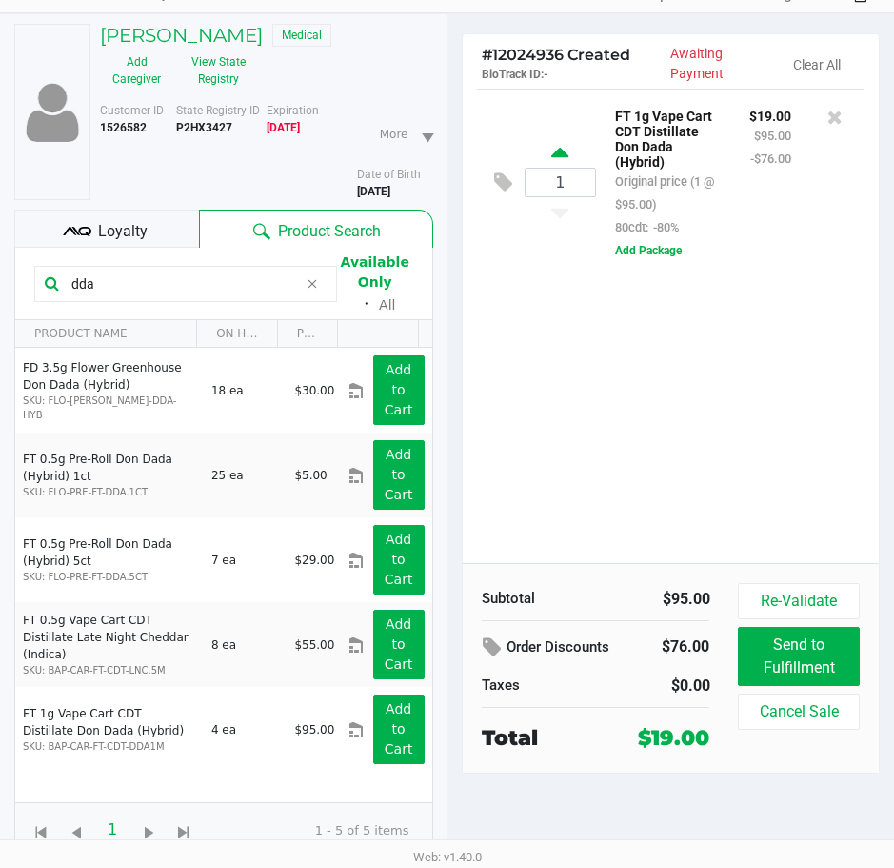
click at [554, 154] on icon at bounding box center [559, 156] width 17 height 24
type input "2"
drag, startPoint x: 98, startPoint y: 290, endPoint x: 812, endPoint y: 159, distance: 726.1
click at [14, 279] on kendo-grid "dda Available Only ᛫ All PRODUCT NAME ON HAND PRICE FD 3.5g Flower Greenhouse D…" at bounding box center [223, 553] width 419 height 610
type input "t"
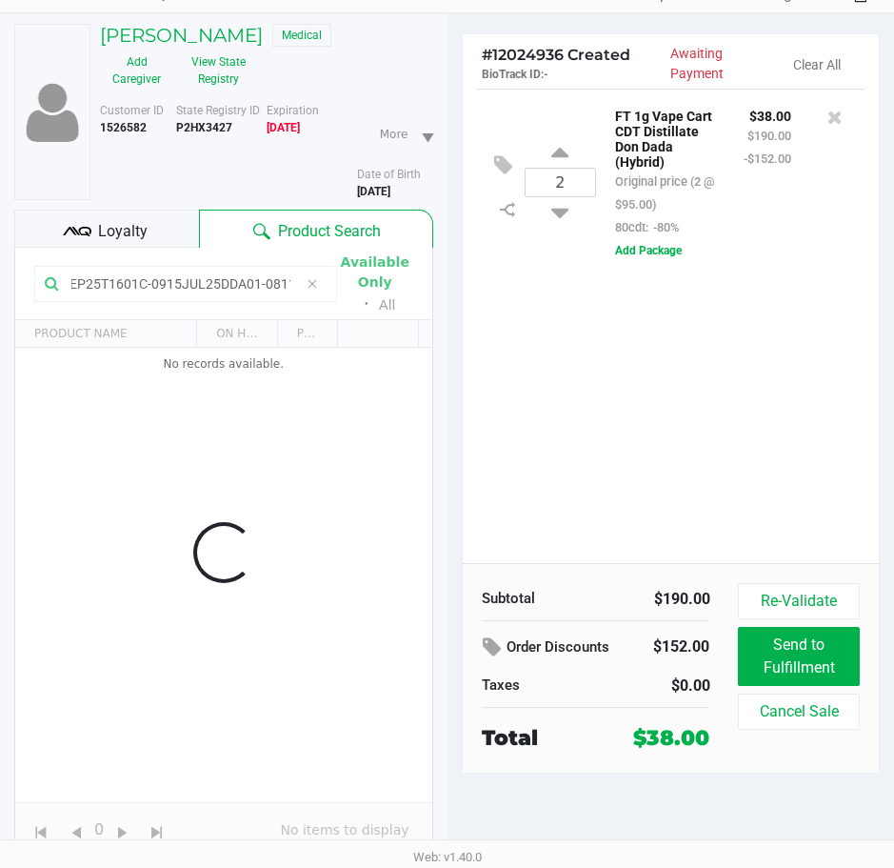
scroll to position [0, 357]
type input "AUG25AML02-0826AUG25ZKR01-0902SEP25T1601C-0915JUL25DDA01-0811JUL25DDA01-0811"
drag, startPoint x: 627, startPoint y: 421, endPoint x: 625, endPoint y: 400, distance: 21.0
click at [627, 420] on div "2 FT 1g Vape Cart CDT Distillate Don Dada (Hybrid) Original price (2 @ $95.00) …" at bounding box center [671, 326] width 417 height 474
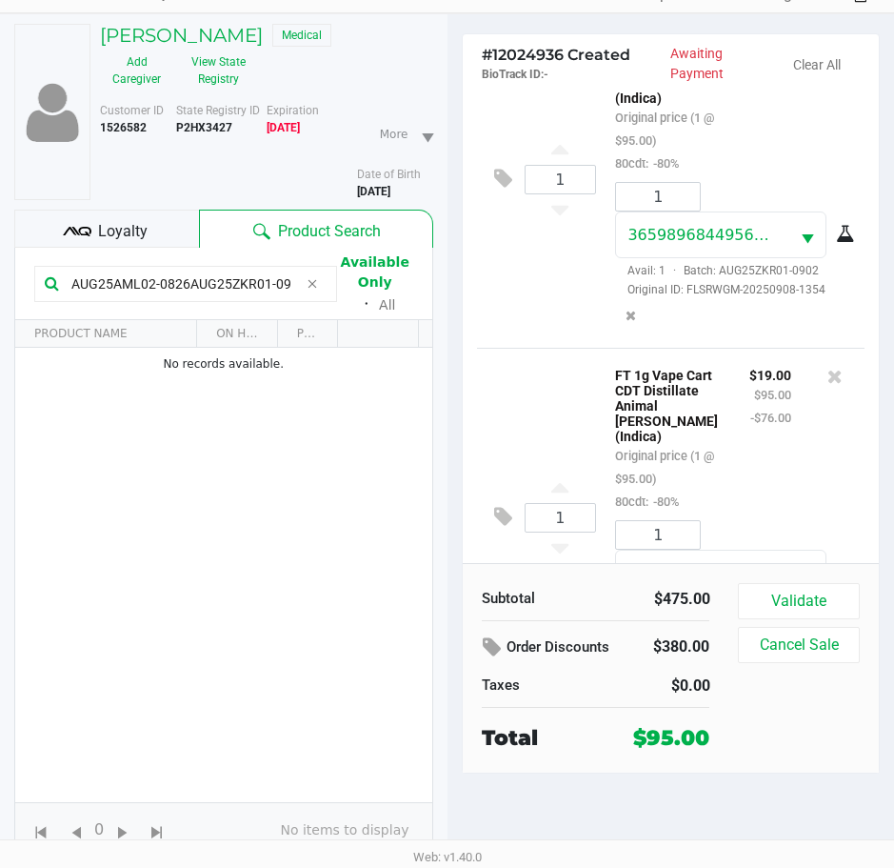
scroll to position [881, 0]
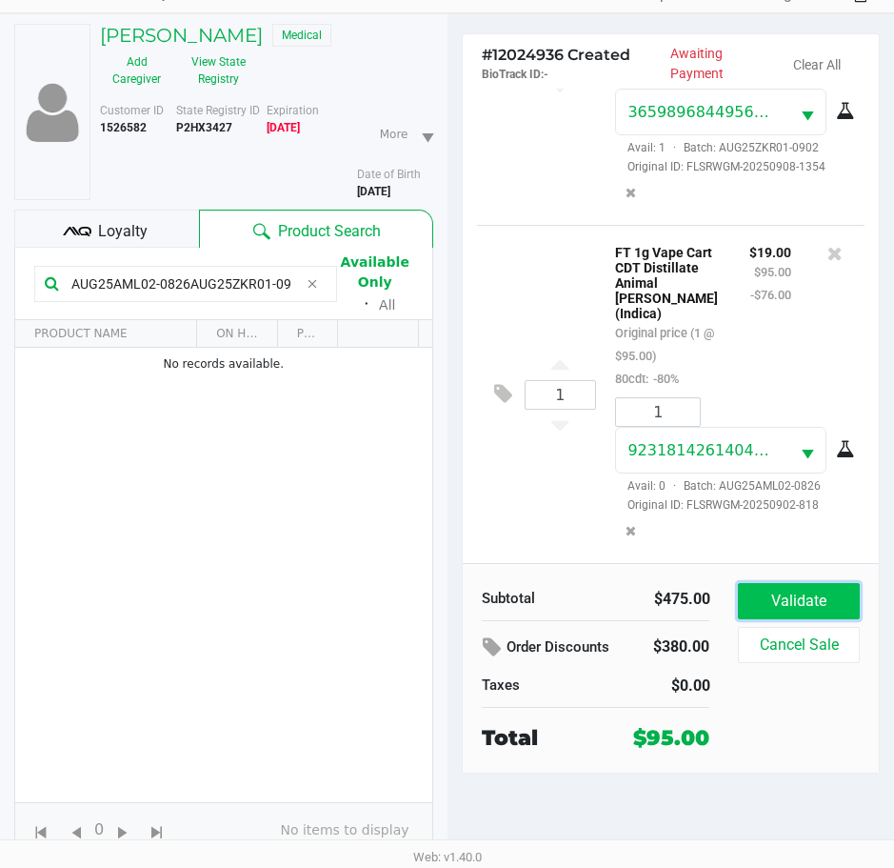
click at [782, 608] on button "Validate" at bounding box center [798, 601] width 121 height 36
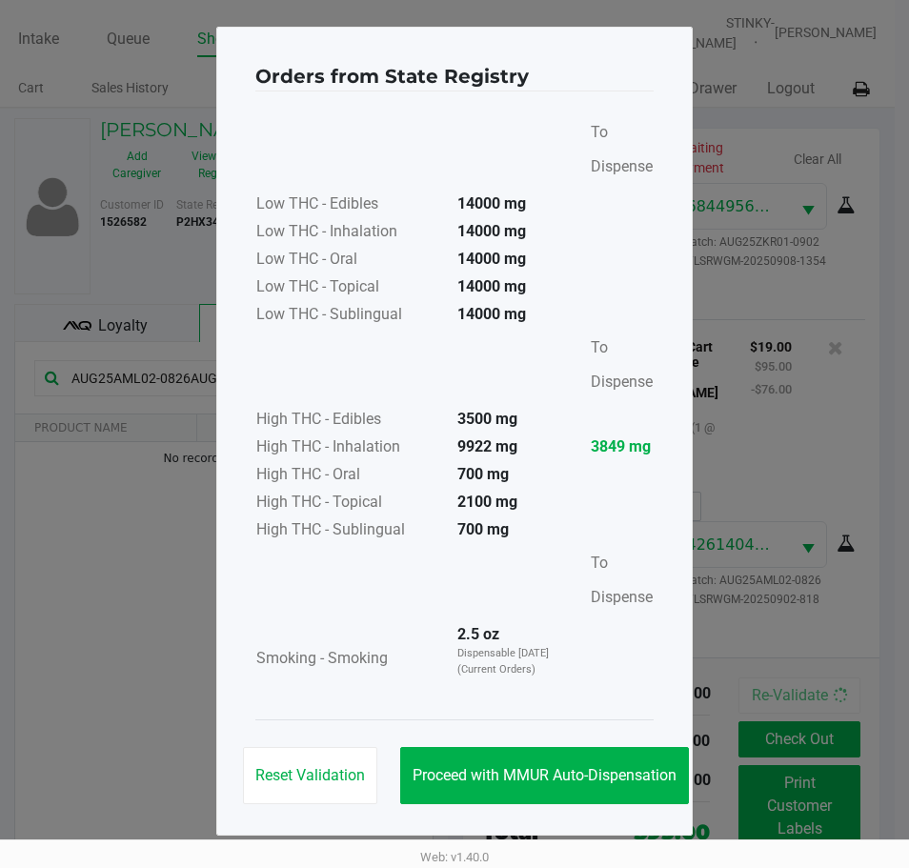
drag, startPoint x: 573, startPoint y: 807, endPoint x: 541, endPoint y: 729, distance: 84.5
click at [572, 805] on div "Reset Validation Proceed with MMUR Auto-Dispensation" at bounding box center [454, 767] width 398 height 96
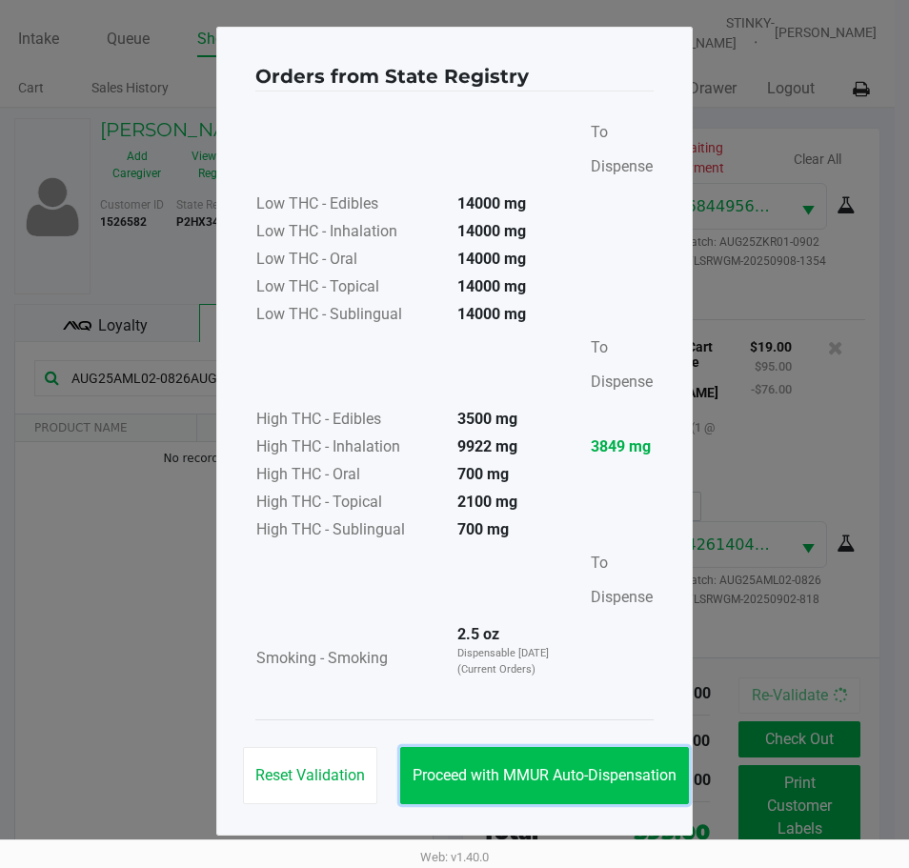
click at [553, 770] on span "Proceed with MMUR Auto-Dispensation" at bounding box center [544, 775] width 264 height 18
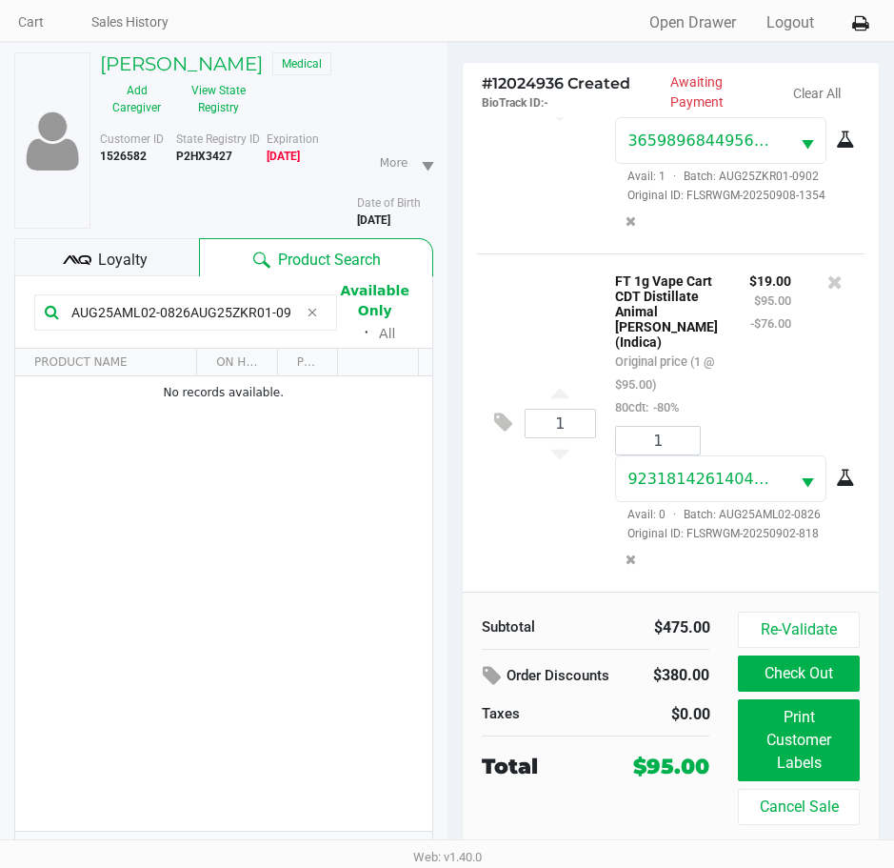
scroll to position [94, 0]
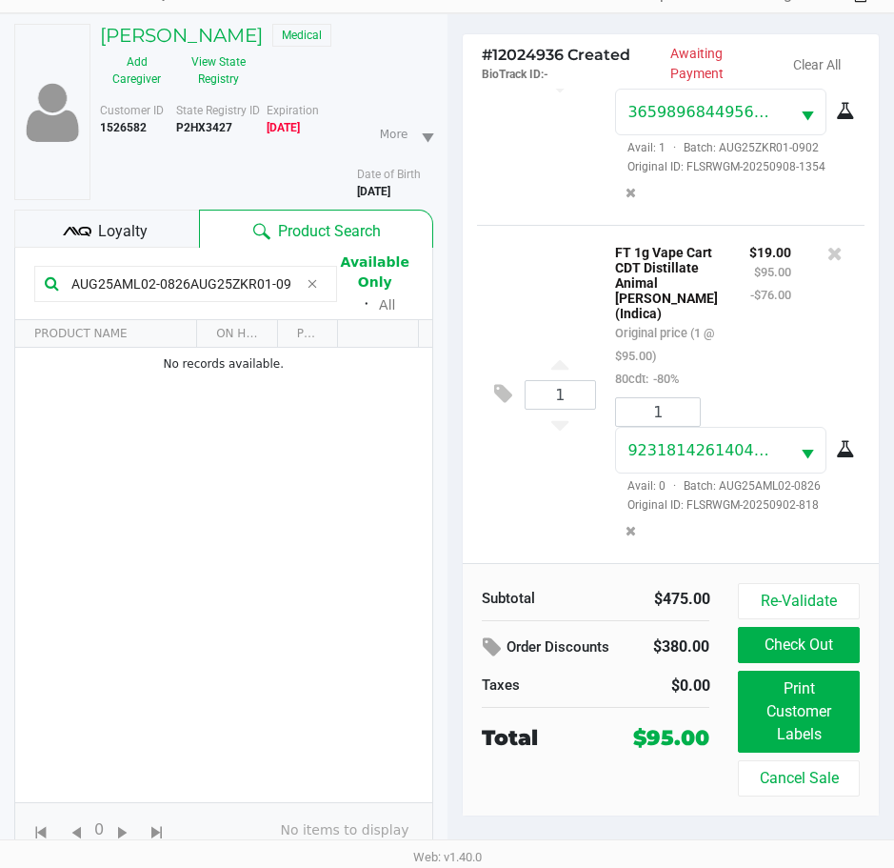
click at [153, 227] on div "Loyalty" at bounding box center [106, 229] width 185 height 38
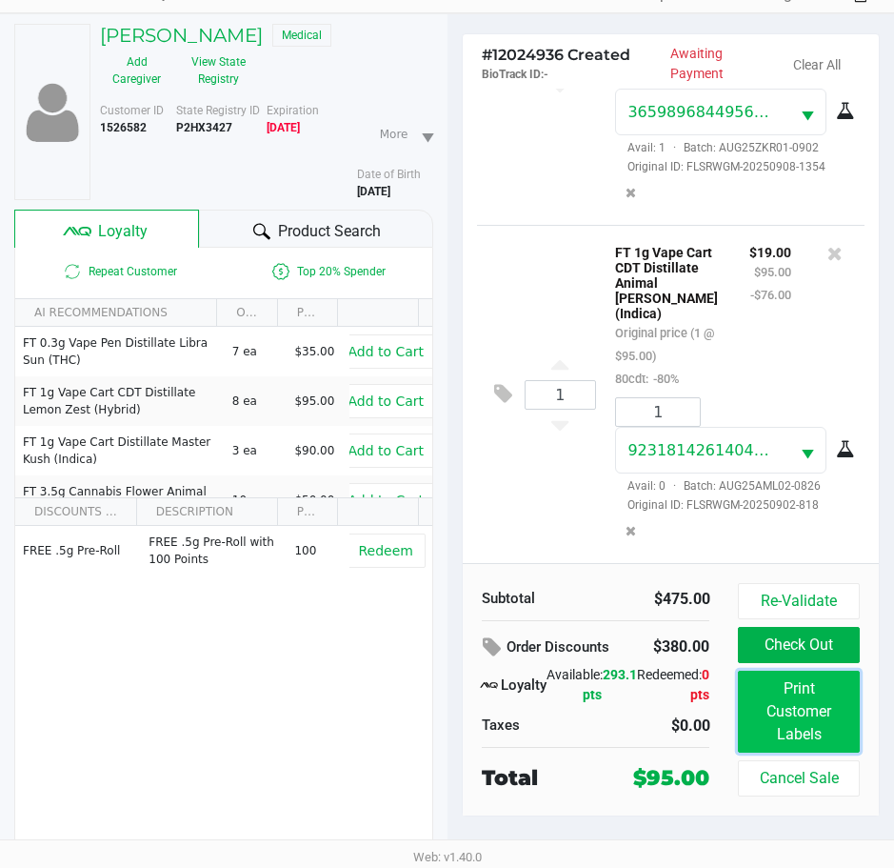
click at [802, 718] on button "Print Customer Labels" at bounding box center [798, 711] width 121 height 82
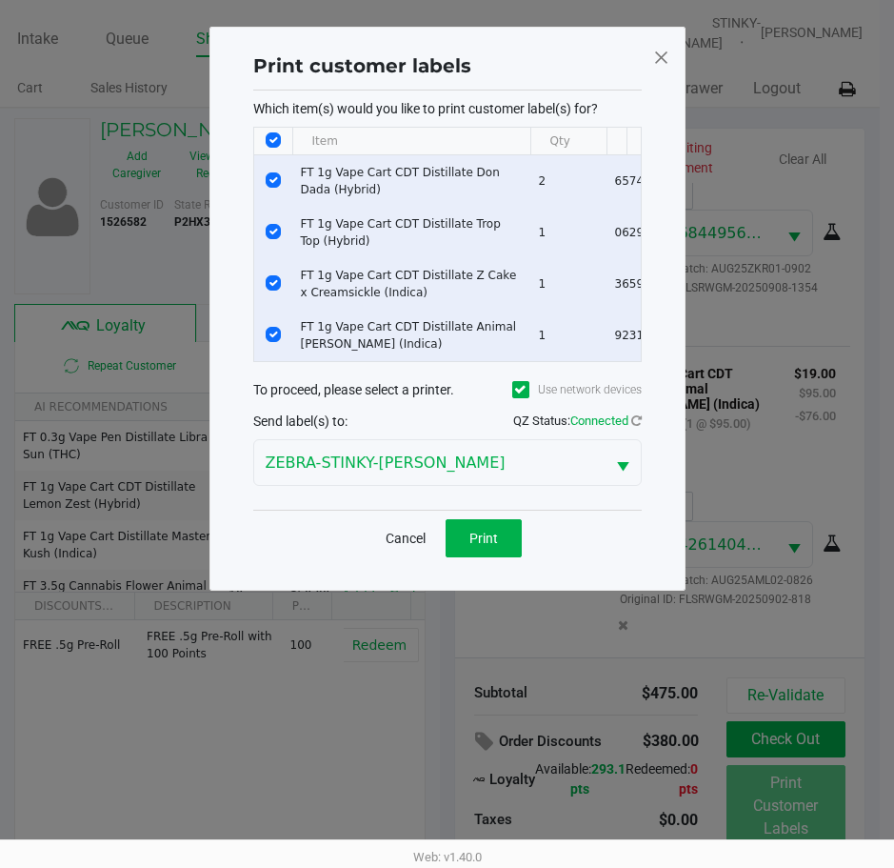
scroll to position [0, 0]
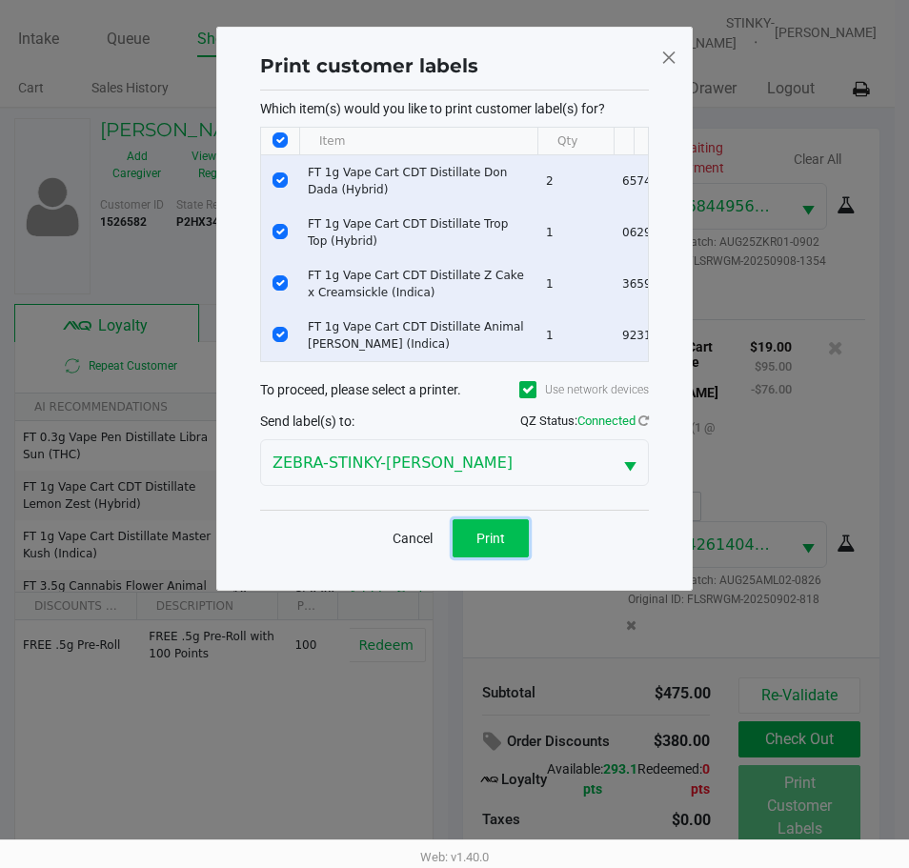
click at [492, 546] on span "Print" at bounding box center [490, 537] width 29 height 15
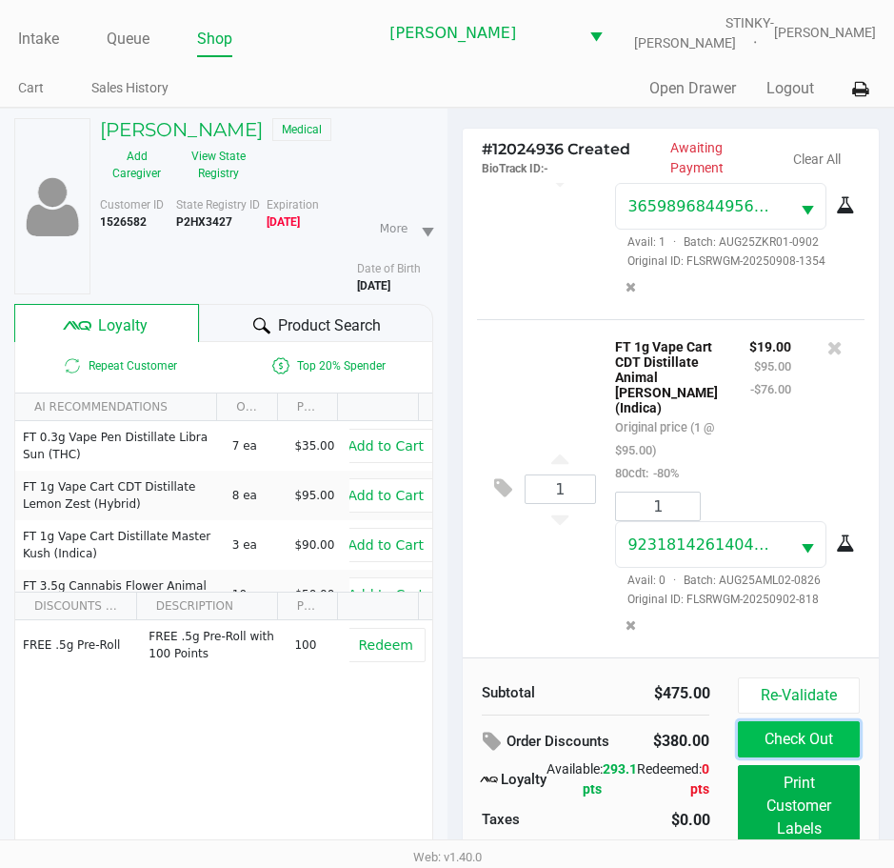
click at [802, 742] on button "Check Out" at bounding box center [798, 739] width 121 height 36
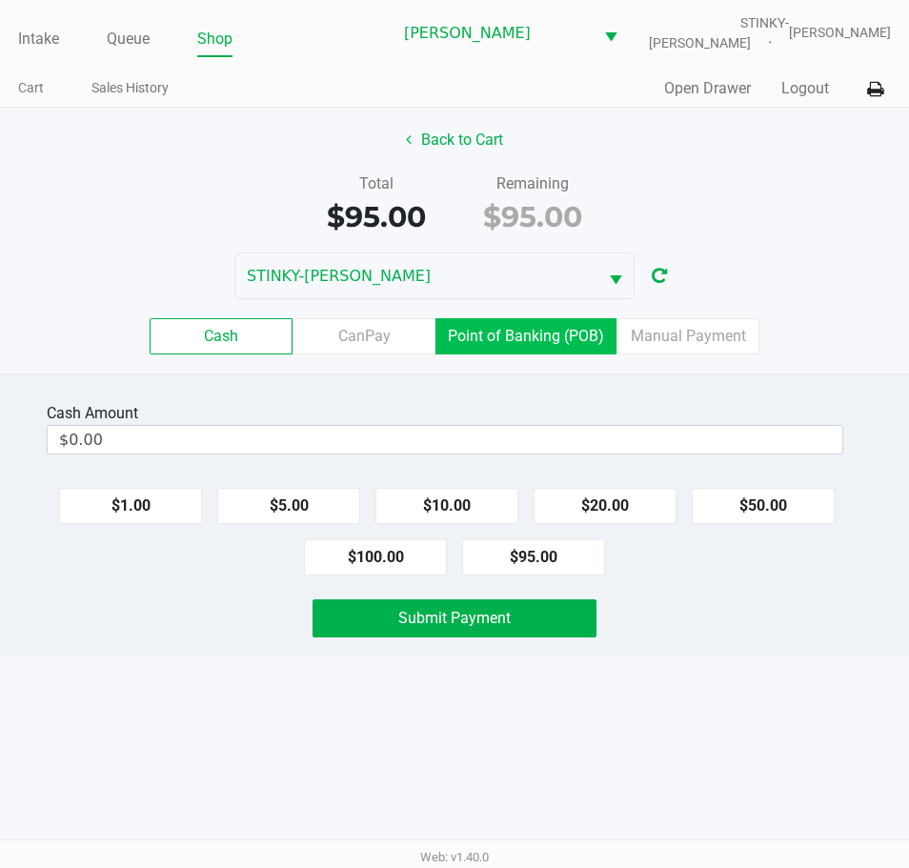
click at [525, 322] on label "Point of Banking (POB)" at bounding box center [525, 336] width 181 height 36
click at [0, 0] on 7 "Point of Banking (POB)" at bounding box center [0, 0] width 0 height 0
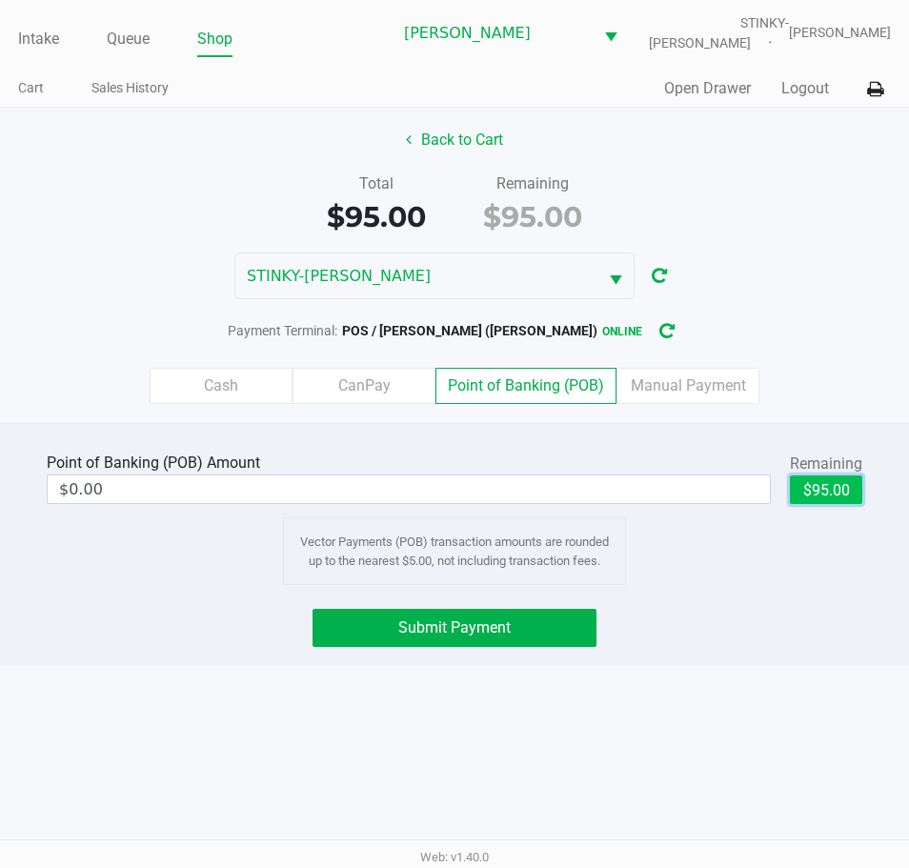
click at [825, 489] on button "$95.00" at bounding box center [826, 489] width 72 height 29
type input "$95.00"
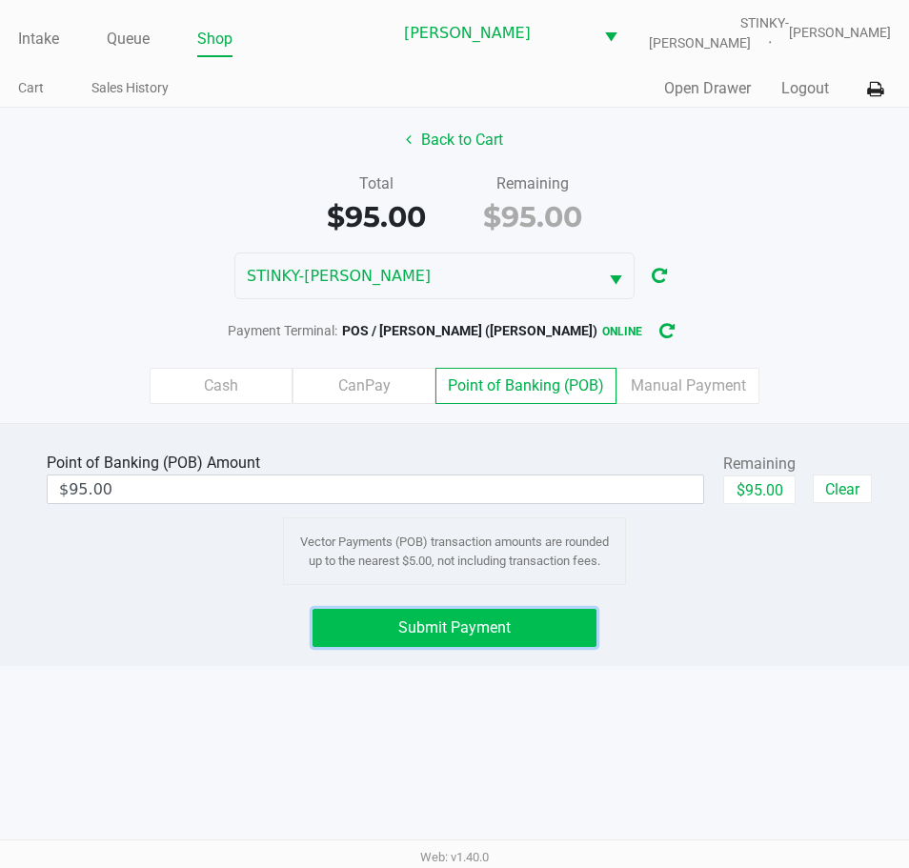
click at [409, 636] on button "Submit Payment" at bounding box center [454, 628] width 284 height 38
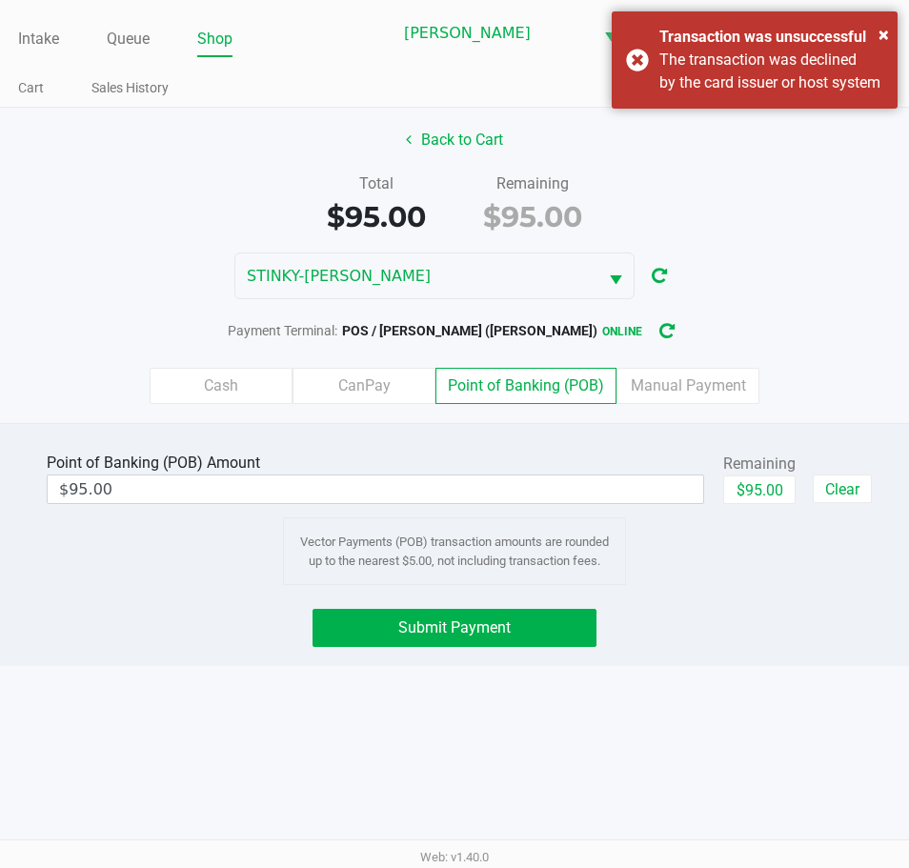
click at [630, 79] on div "× Transaction was unsuccessful The transaction was declined by the card issuer …" at bounding box center [754, 59] width 286 height 97
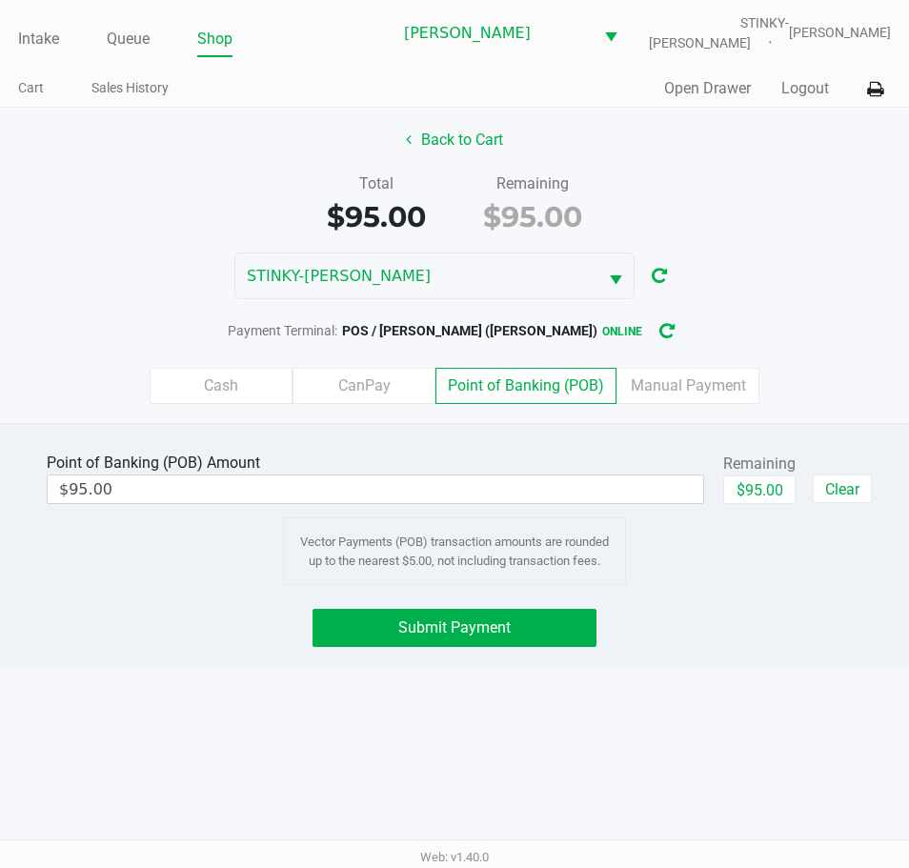
click at [492, 639] on button "Submit Payment" at bounding box center [454, 628] width 284 height 38
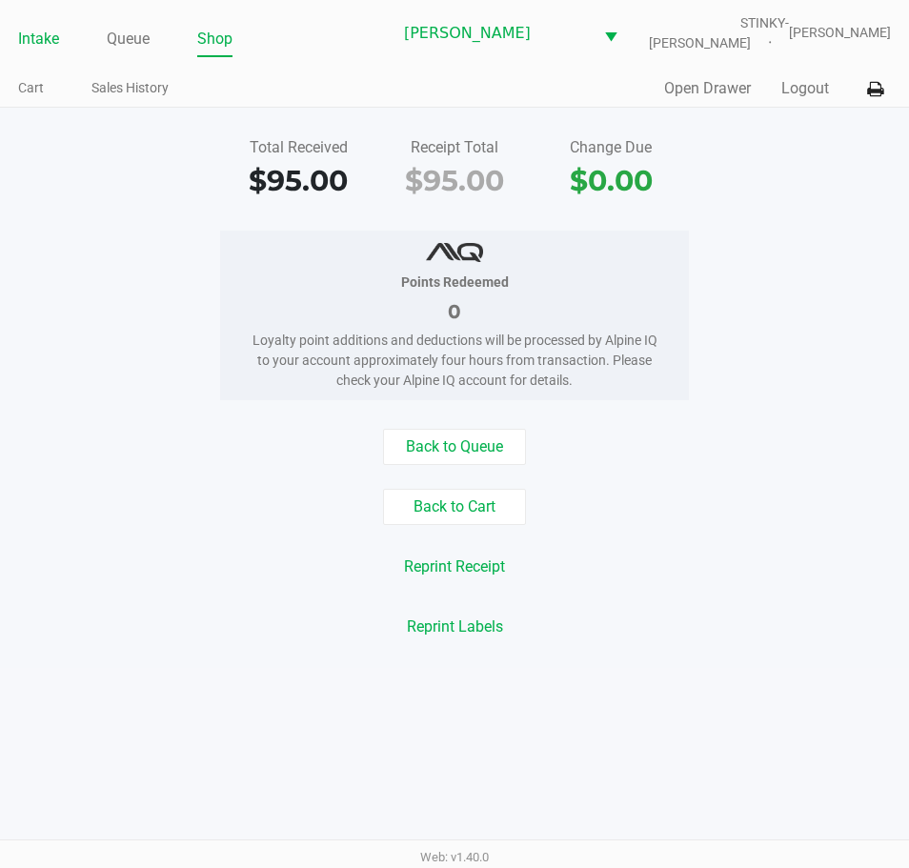
click at [44, 35] on link "Intake" at bounding box center [38, 39] width 41 height 27
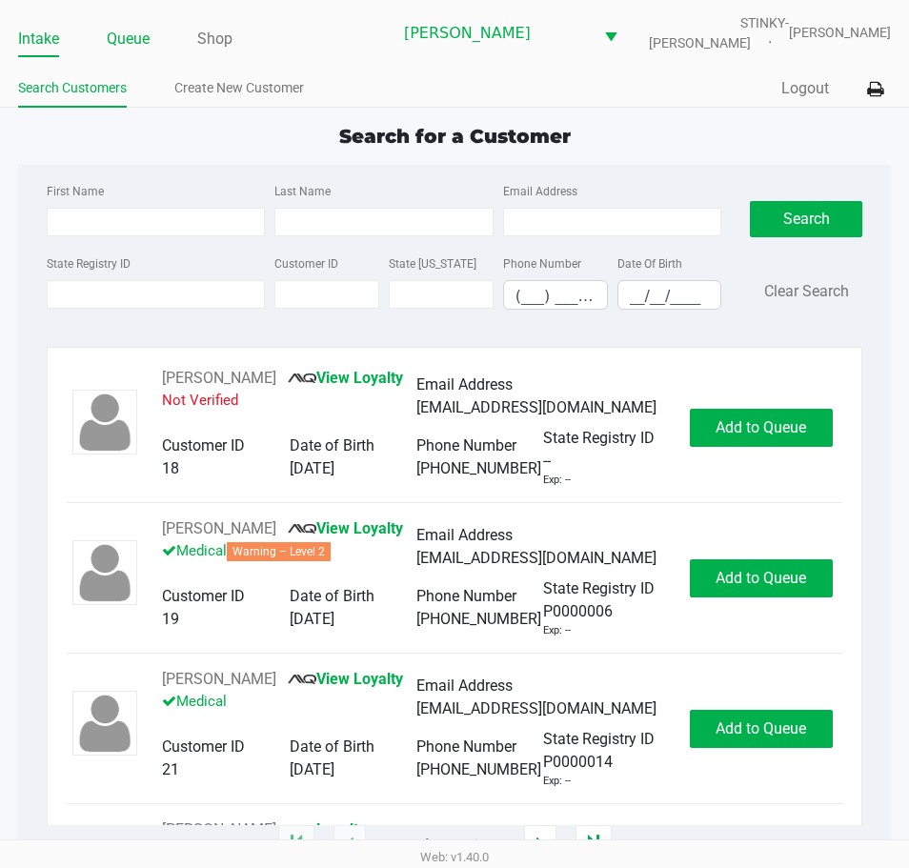
click at [122, 47] on link "Queue" at bounding box center [128, 39] width 43 height 27
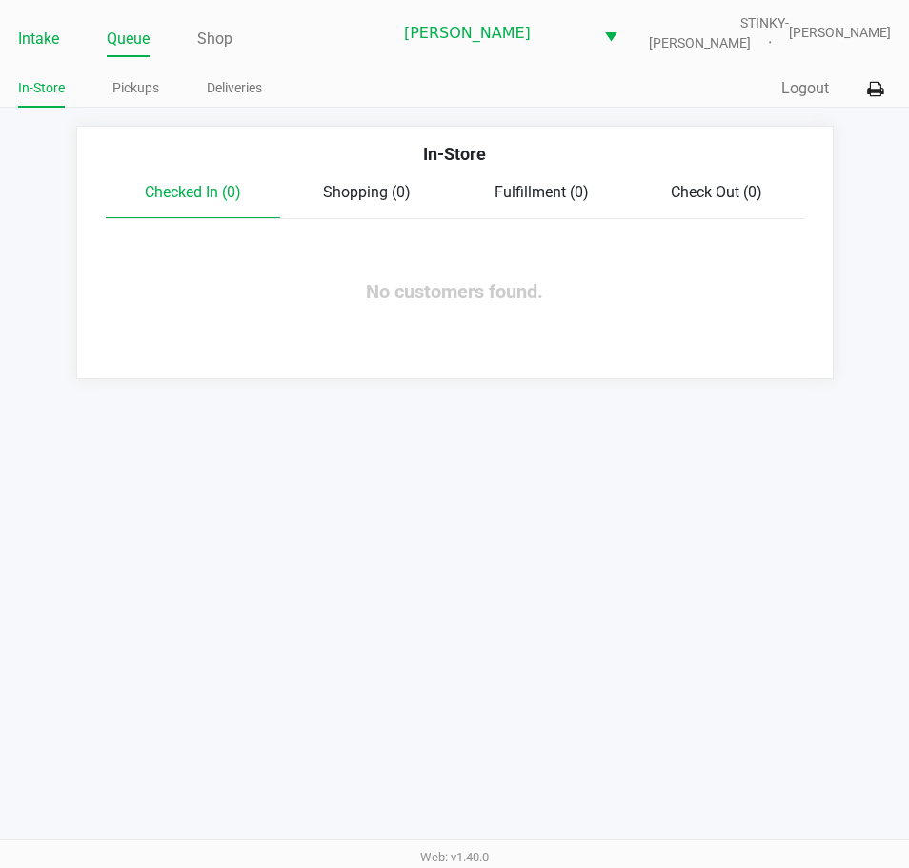
click at [40, 35] on link "Intake" at bounding box center [38, 39] width 41 height 27
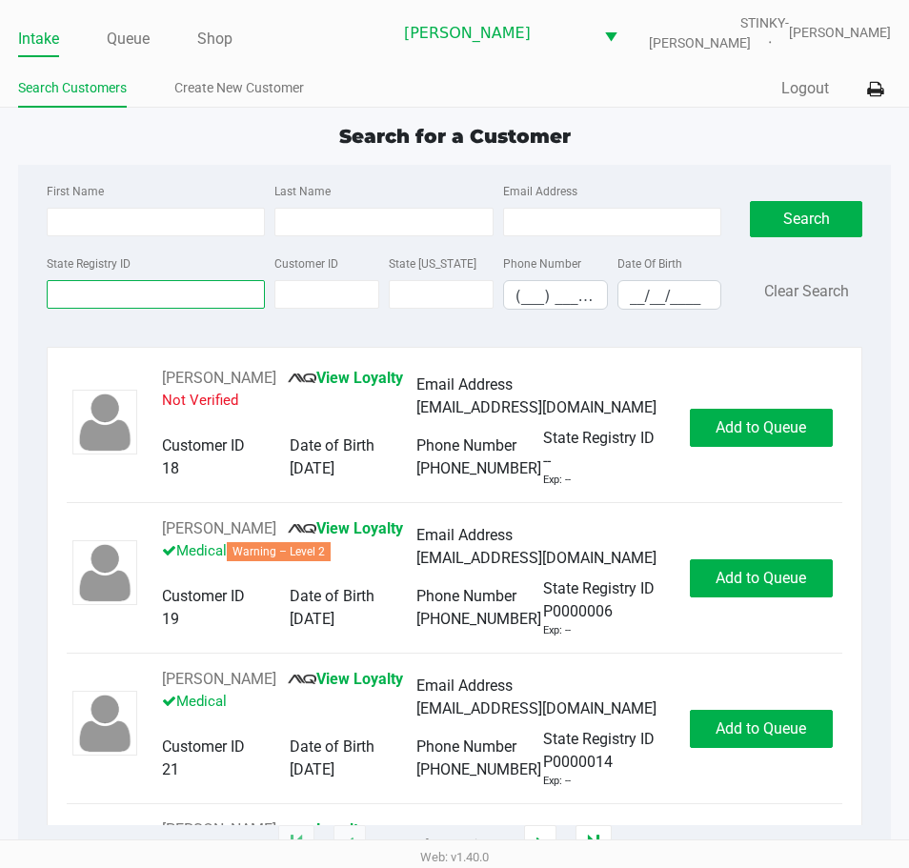
click at [165, 300] on input "State Registry ID" at bounding box center [156, 294] width 218 height 29
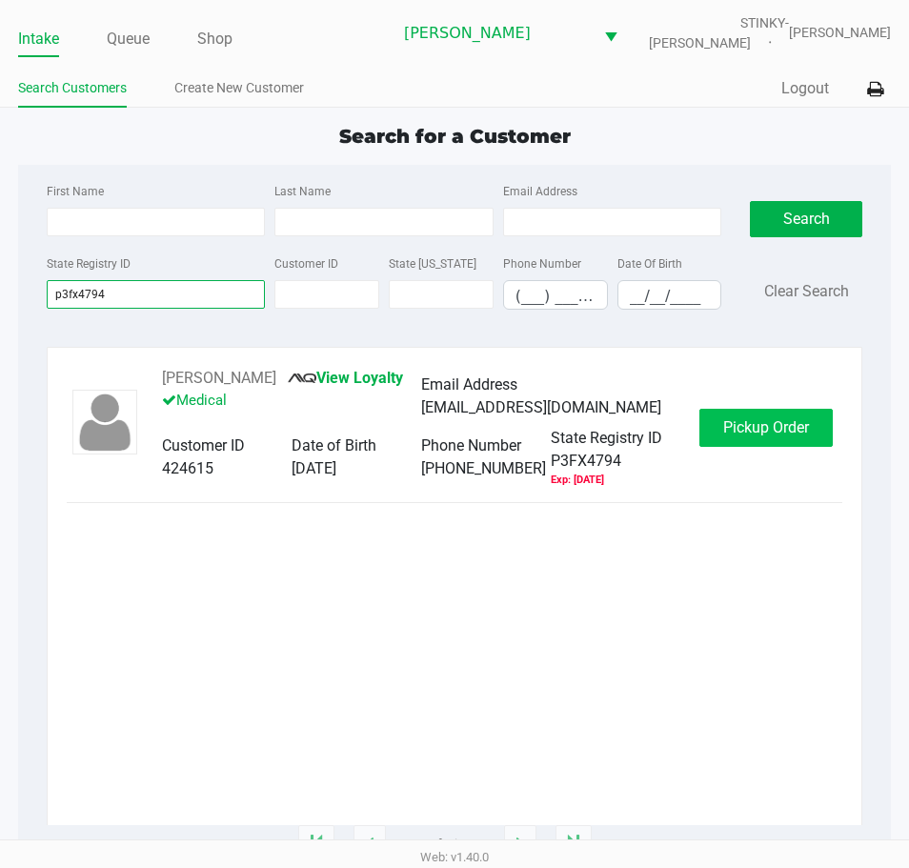
type input "p3fx4794"
click at [738, 430] on span "Pickup Order" at bounding box center [766, 427] width 86 height 18
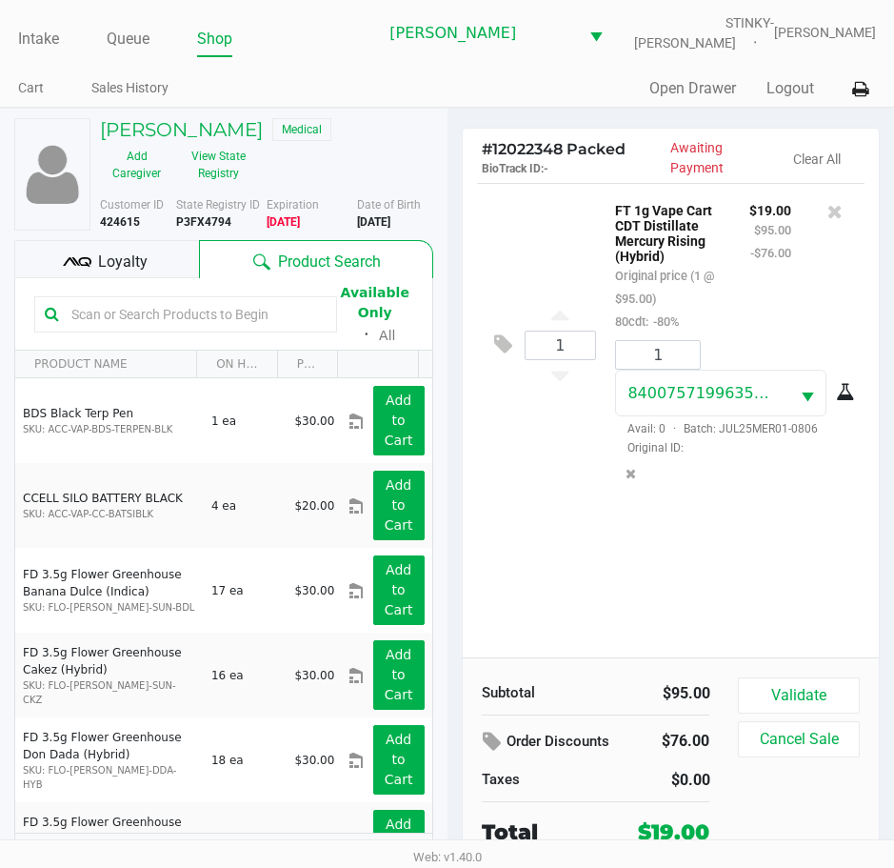
click at [580, 583] on div "1 FT 1g Vape Cart CDT Distillate Mercury Rising (Hybrid) Original price (1 @ $9…" at bounding box center [671, 420] width 417 height 474
click at [529, 532] on div "1 FT 1g Vape Cart CDT Distillate Mercury Rising (Hybrid) Original price (1 @ $9…" at bounding box center [671, 420] width 417 height 474
click at [518, 538] on div "1 FT 1g Vape Cart CDT Distillate Mercury Rising (Hybrid) Original price (1 @ $9…" at bounding box center [671, 420] width 417 height 474
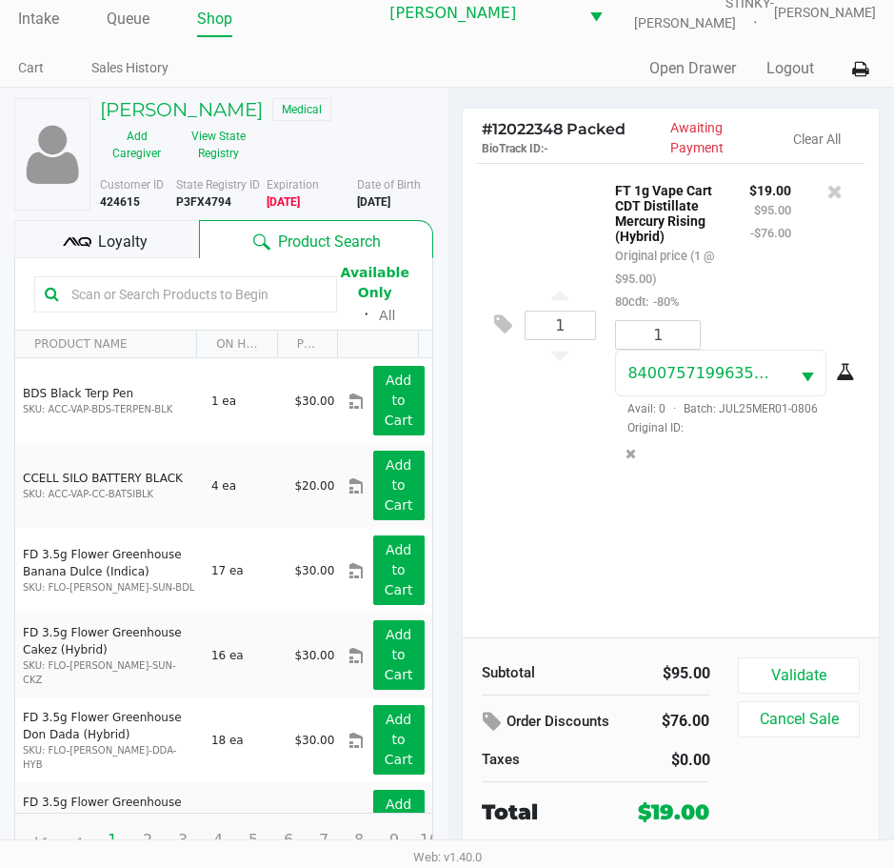
scroll to position [30, 0]
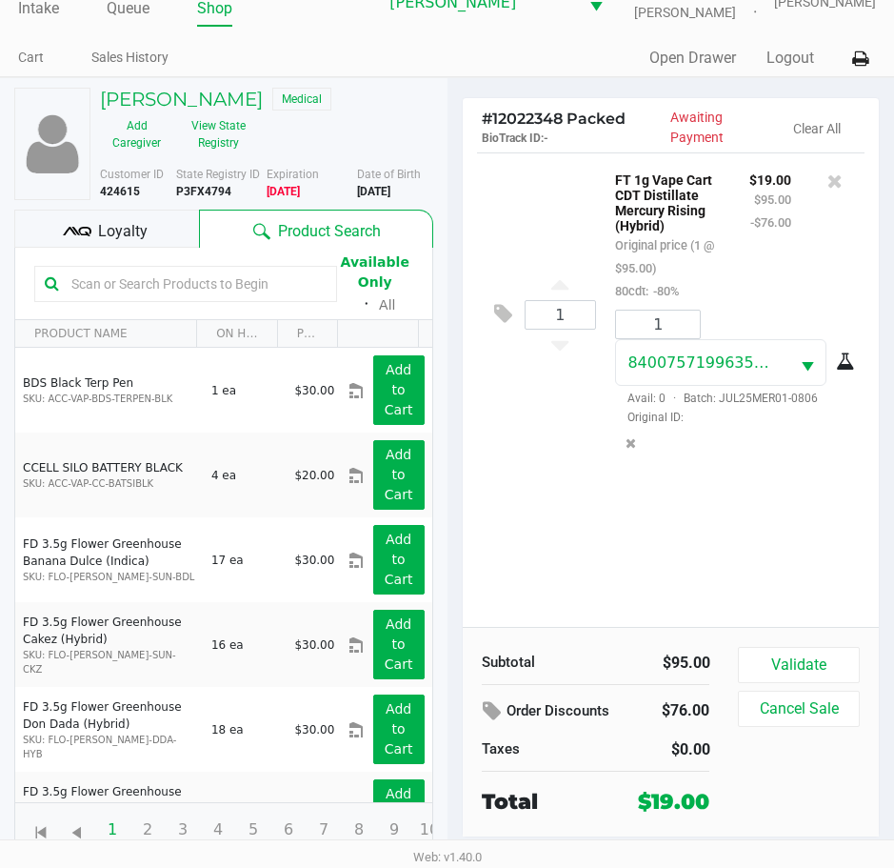
click at [538, 501] on div "1 FT 1g Vape Cart CDT Distillate Mercury Rising (Hybrid) Original price (1 @ $9…" at bounding box center [671, 389] width 417 height 474
click at [767, 591] on div "1 FT 1g Vape Cart CDT Distillate Mercury Rising (Hybrid) Original price (1 @ $9…" at bounding box center [671, 389] width 417 height 474
click at [798, 657] on button "Validate" at bounding box center [798, 665] width 121 height 36
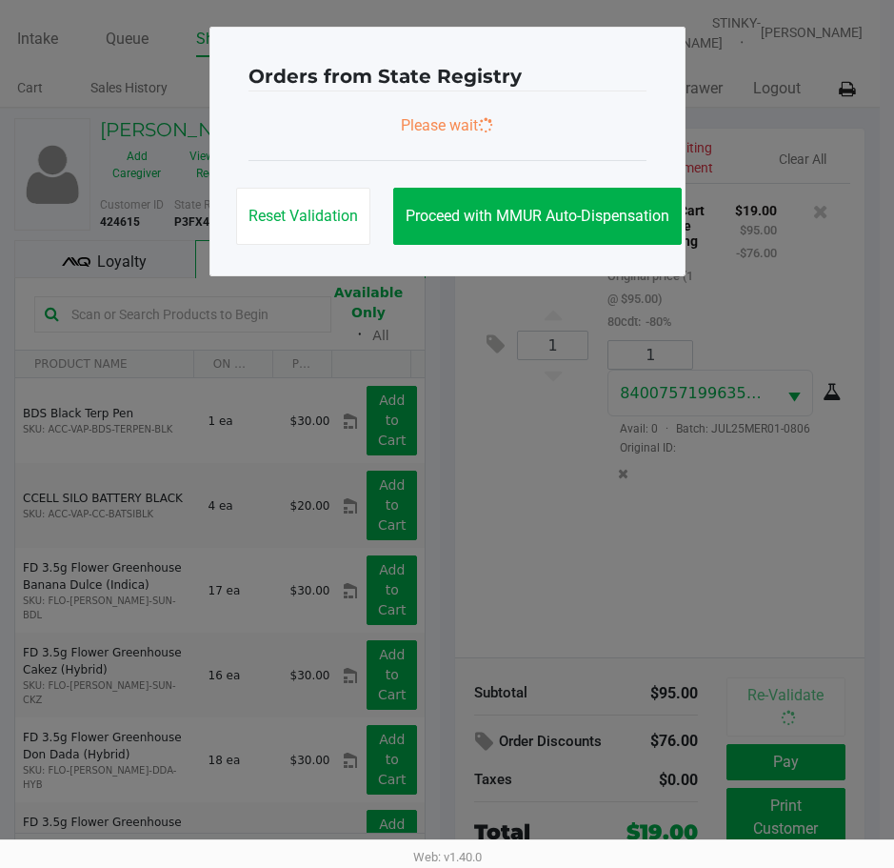
scroll to position [0, 0]
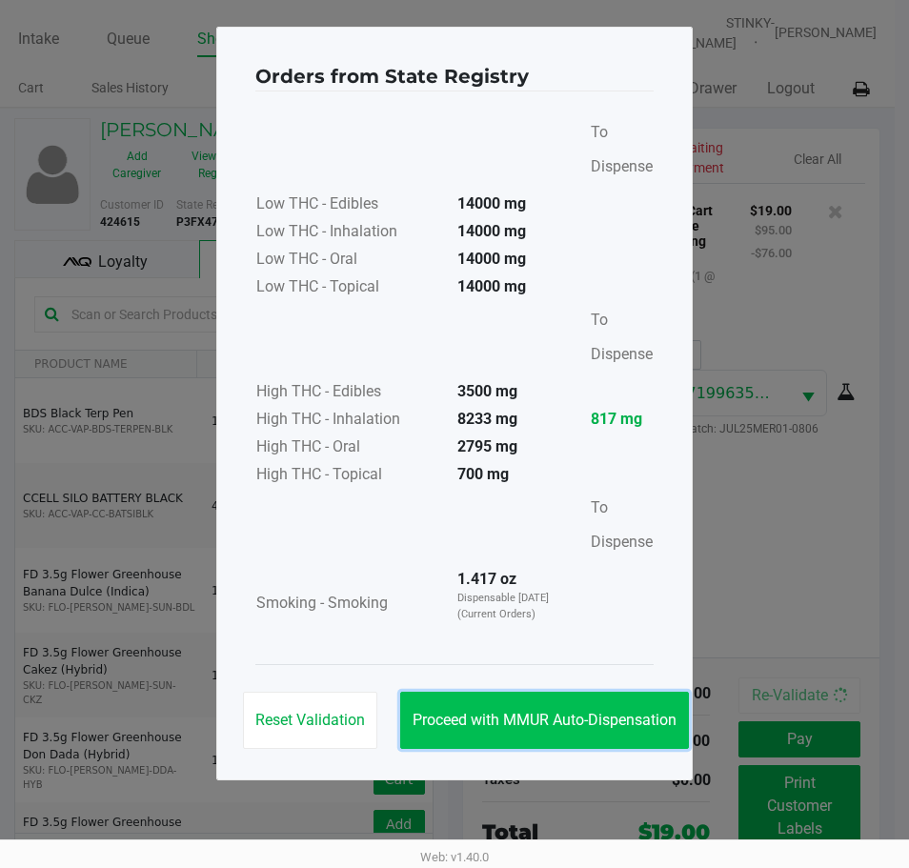
click at [536, 727] on span "Proceed with MMUR Auto-Dispensation" at bounding box center [544, 719] width 264 height 18
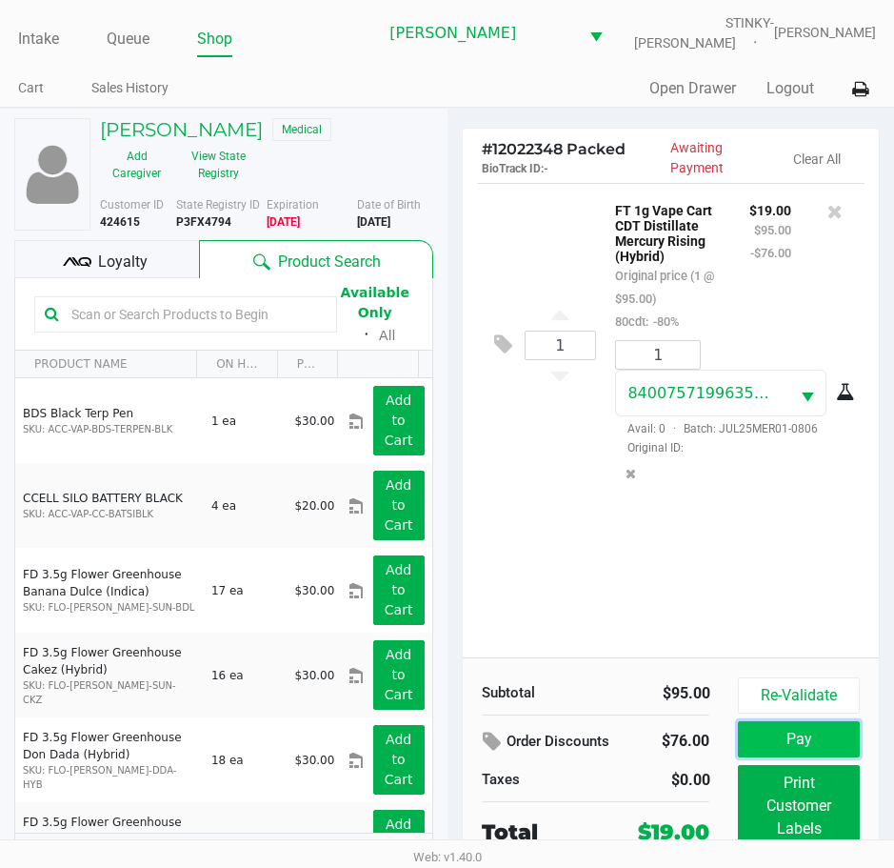
click at [853, 735] on button "Pay" at bounding box center [798, 739] width 121 height 36
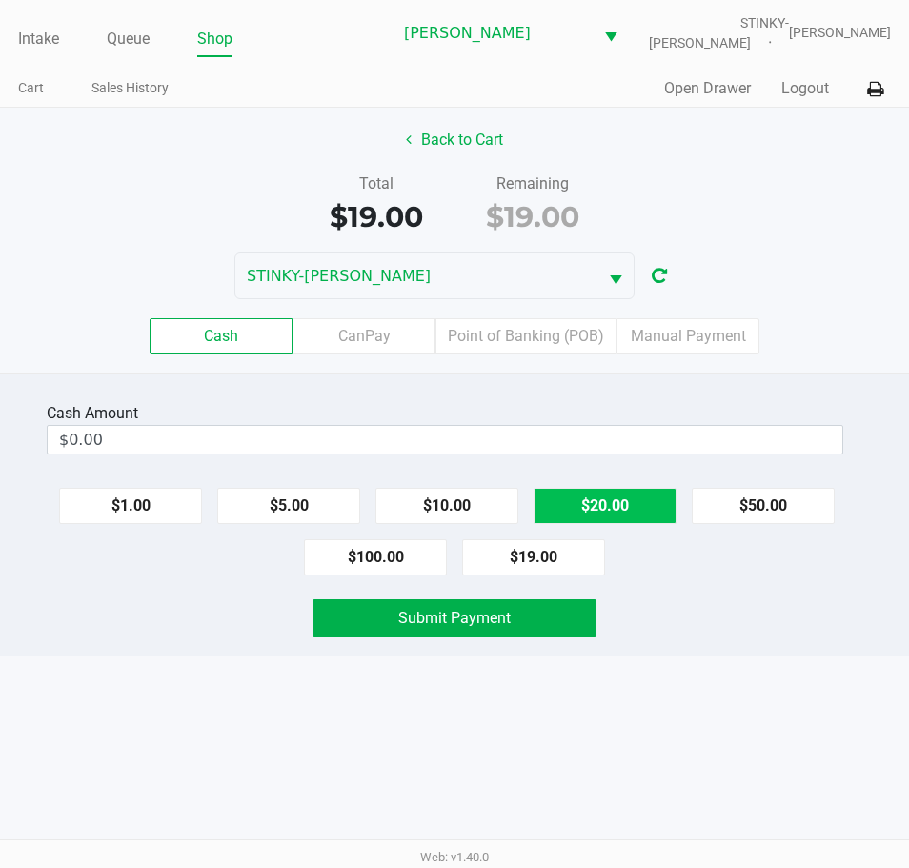
click at [649, 496] on button "$20.00" at bounding box center [604, 506] width 143 height 36
type input "$20.00"
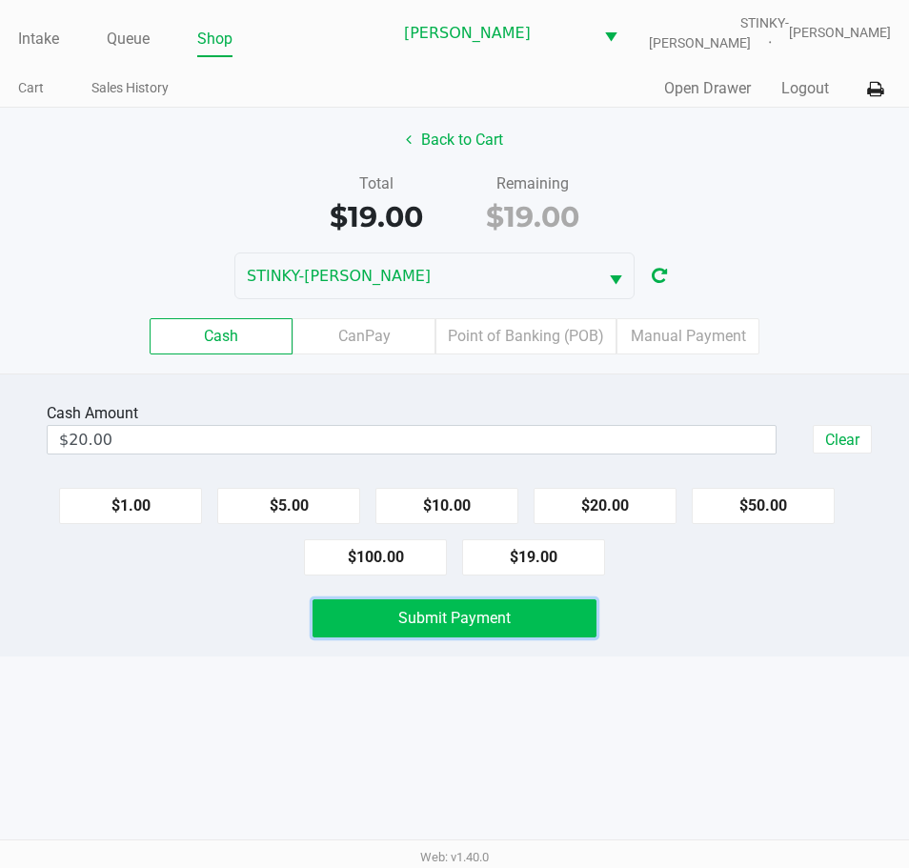
click at [431, 624] on span "Submit Payment" at bounding box center [454, 618] width 112 height 18
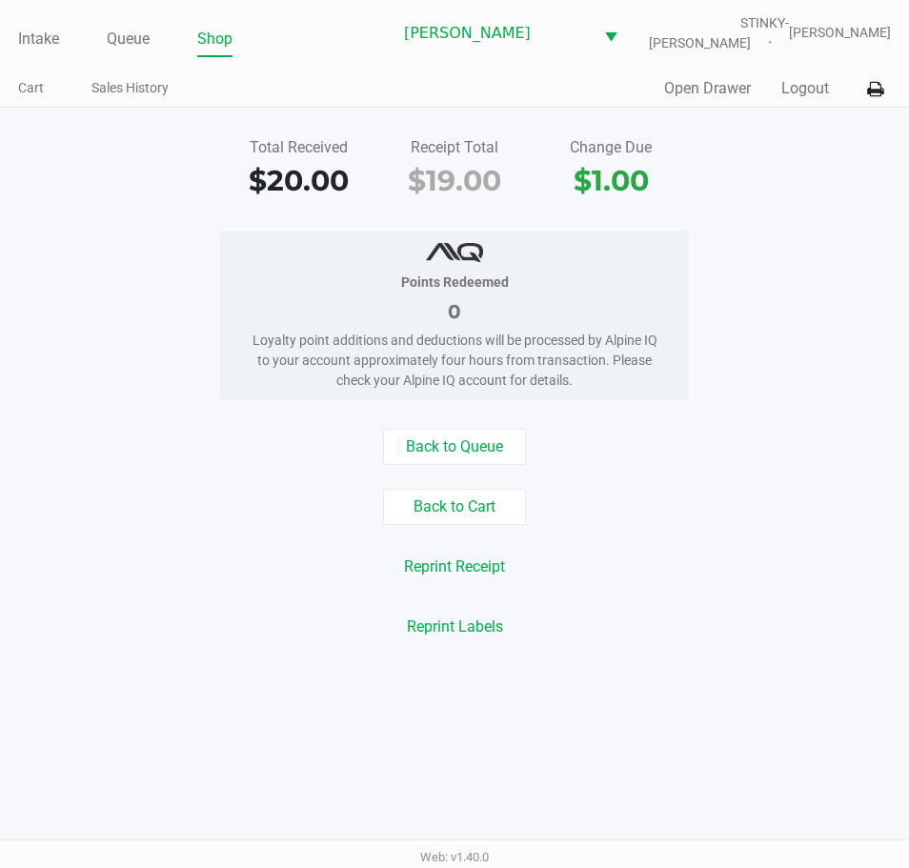
click at [76, 274] on div "Points Redeemed 0 Loyalty point additions and deductions will be processed by A…" at bounding box center [454, 315] width 937 height 170
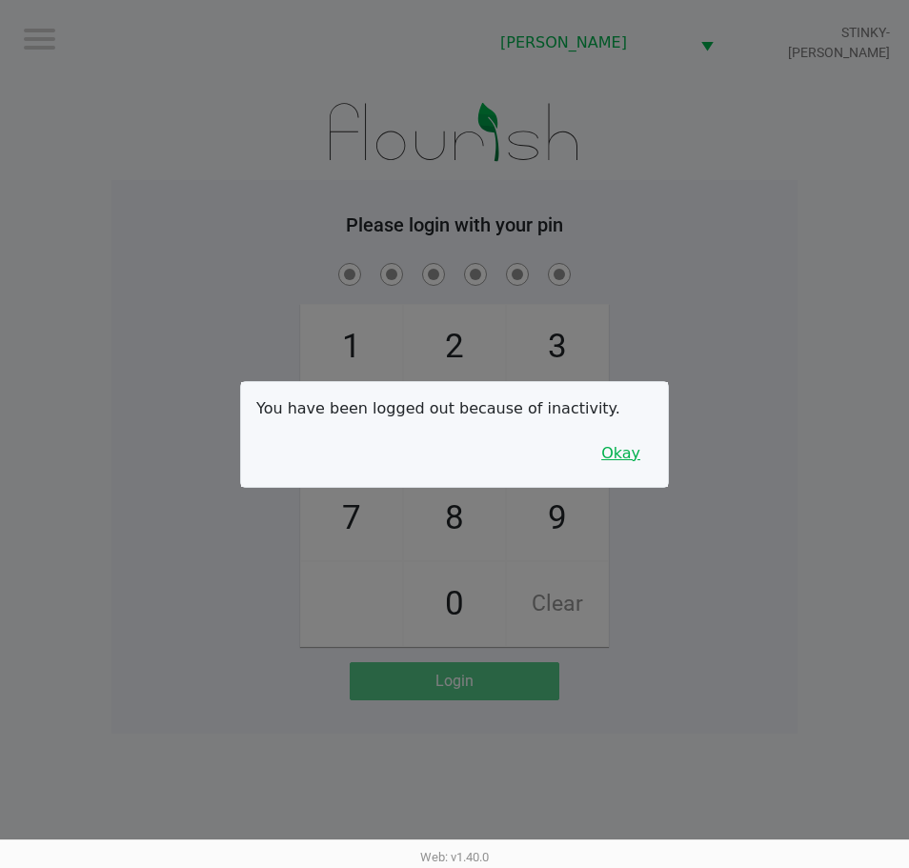
drag, startPoint x: 620, startPoint y: 454, endPoint x: 675, endPoint y: 240, distance: 221.3
click at [620, 451] on button "Okay" at bounding box center [621, 453] width 64 height 36
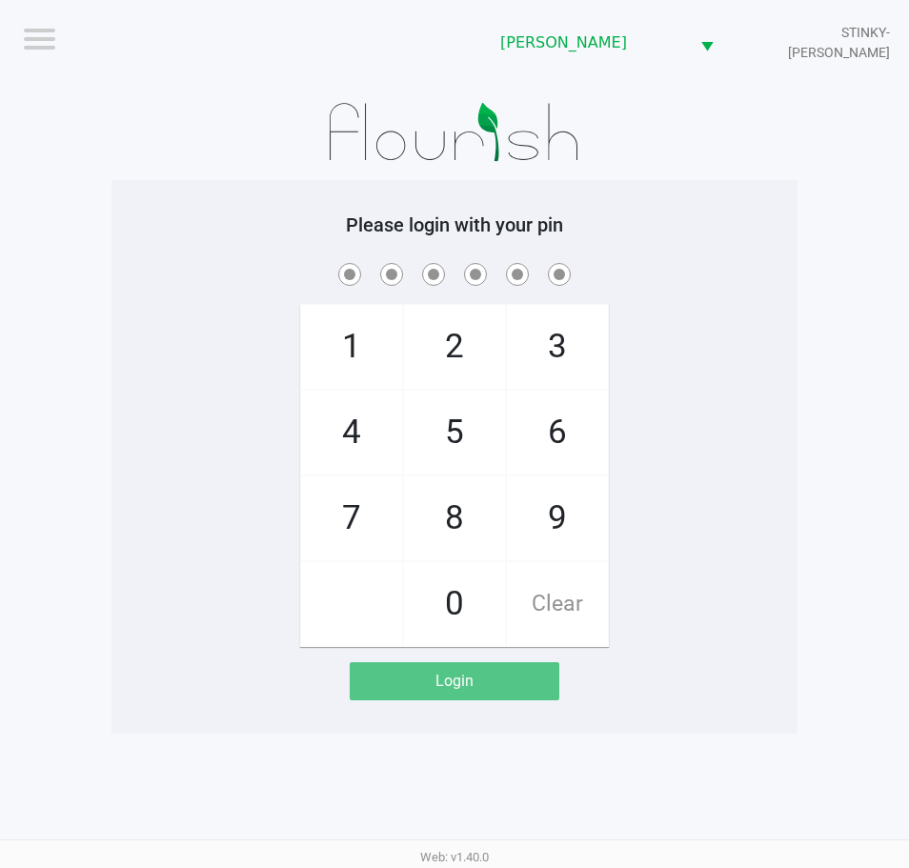
click at [675, 236] on div "Please login with your pin 1 4 7 2 5 8 0 3 6 9 Clear Login" at bounding box center [454, 456] width 686 height 487
checkbox input "true"
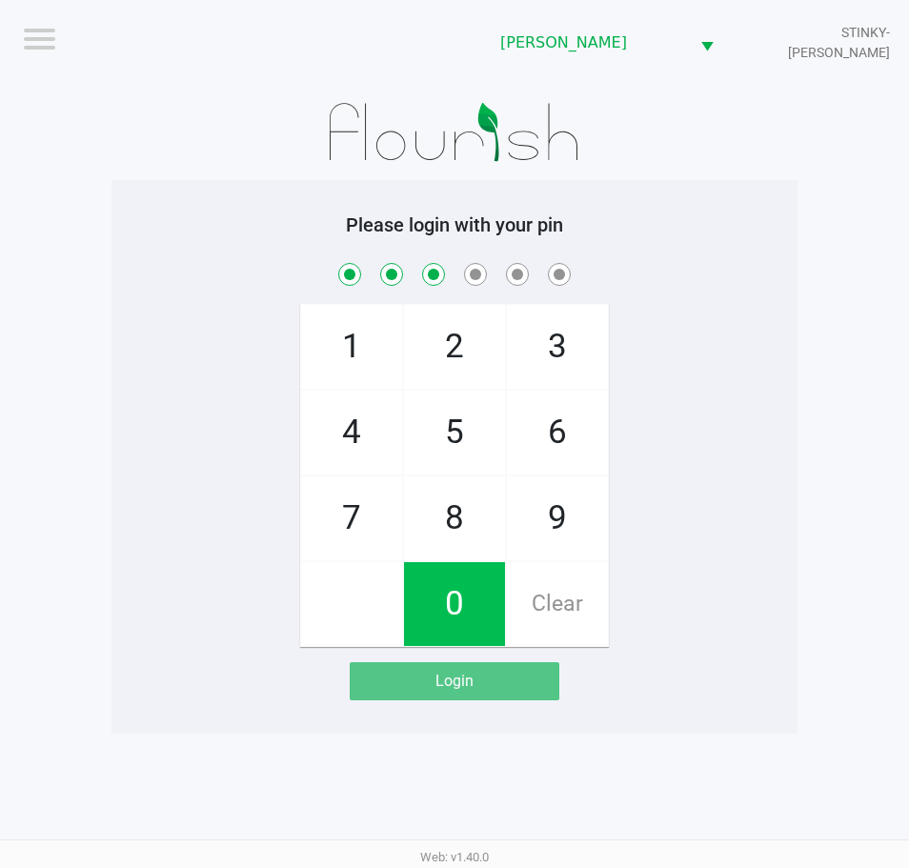
checkbox input "true"
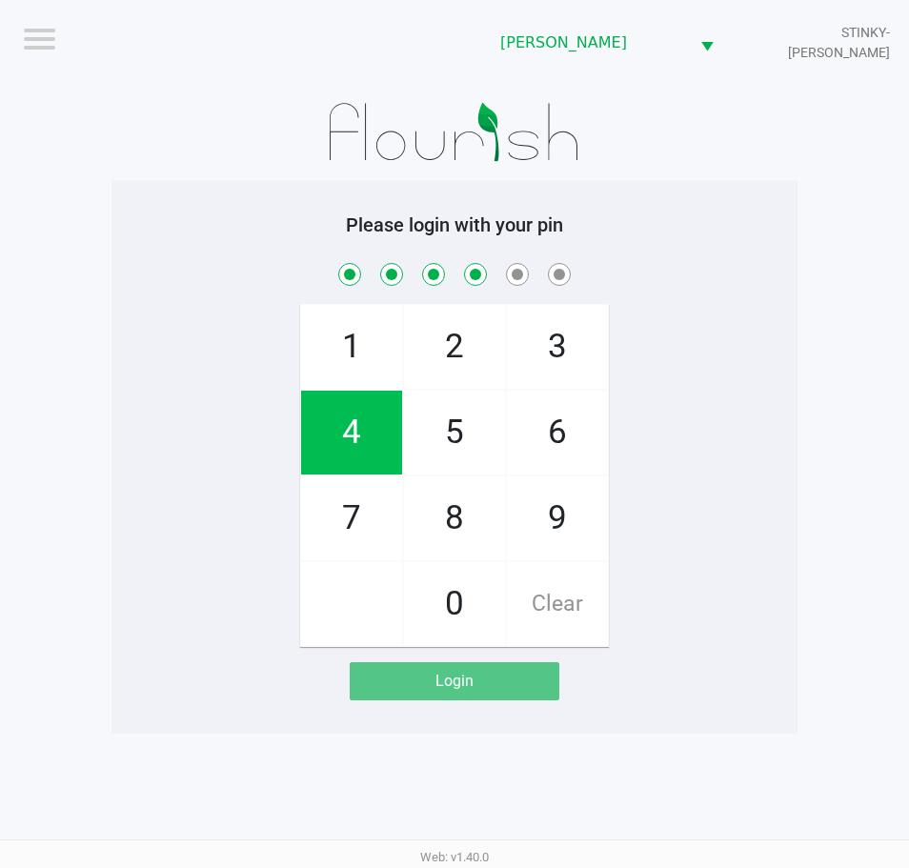
checkbox input "true"
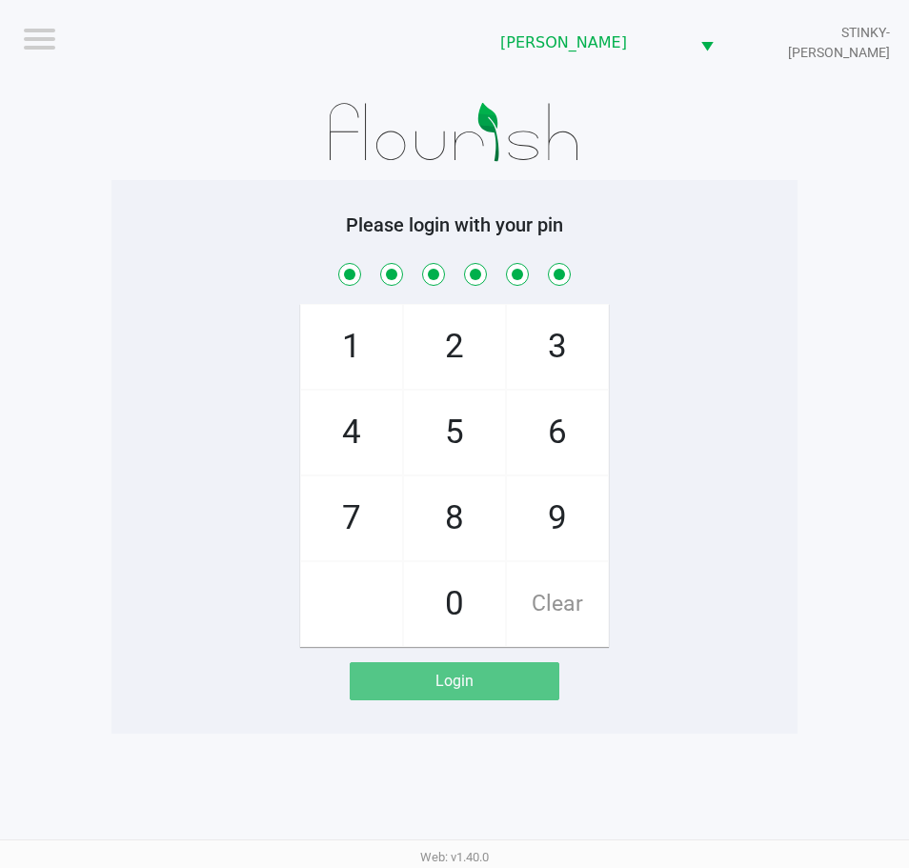
checkbox input "true"
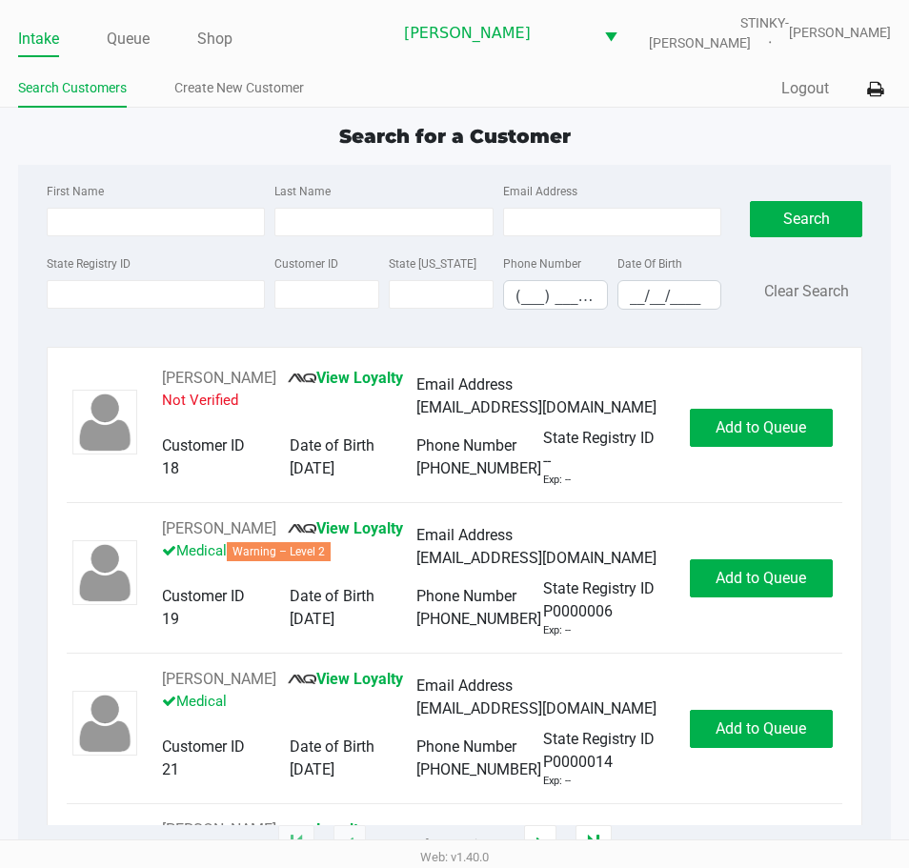
click at [195, 135] on div "Search for a Customer" at bounding box center [454, 136] width 901 height 29
type input "JANET"
type input "WHITEHEAD"
type input "01/14/1999"
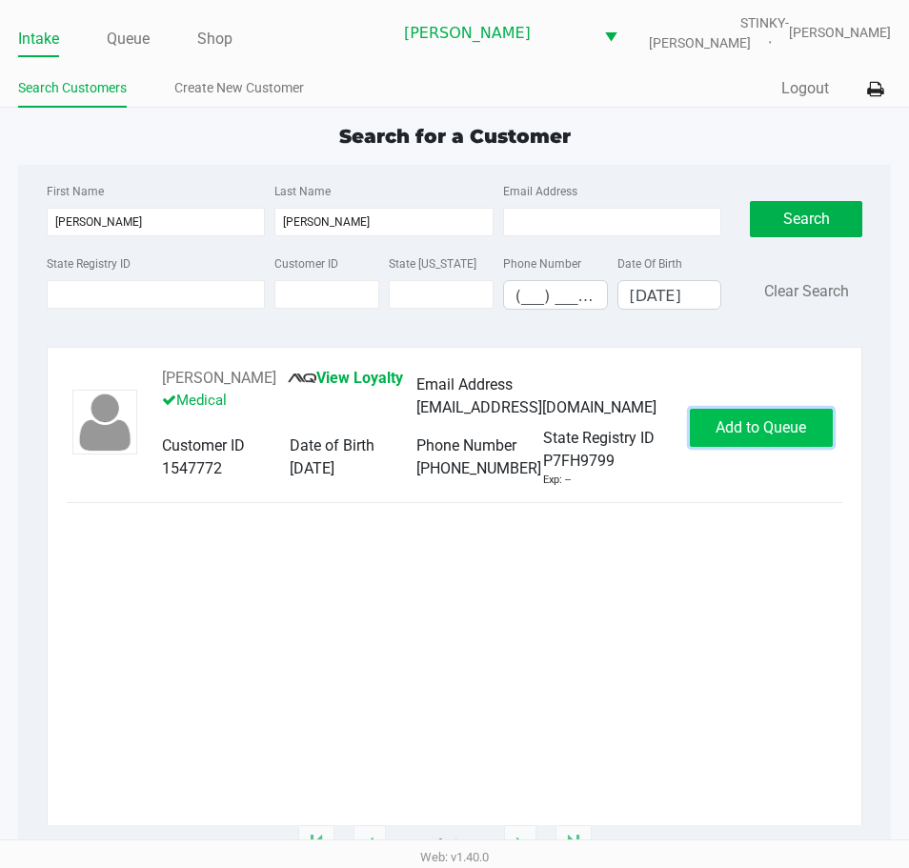
click at [715, 436] on span "Add to Queue" at bounding box center [760, 427] width 90 height 18
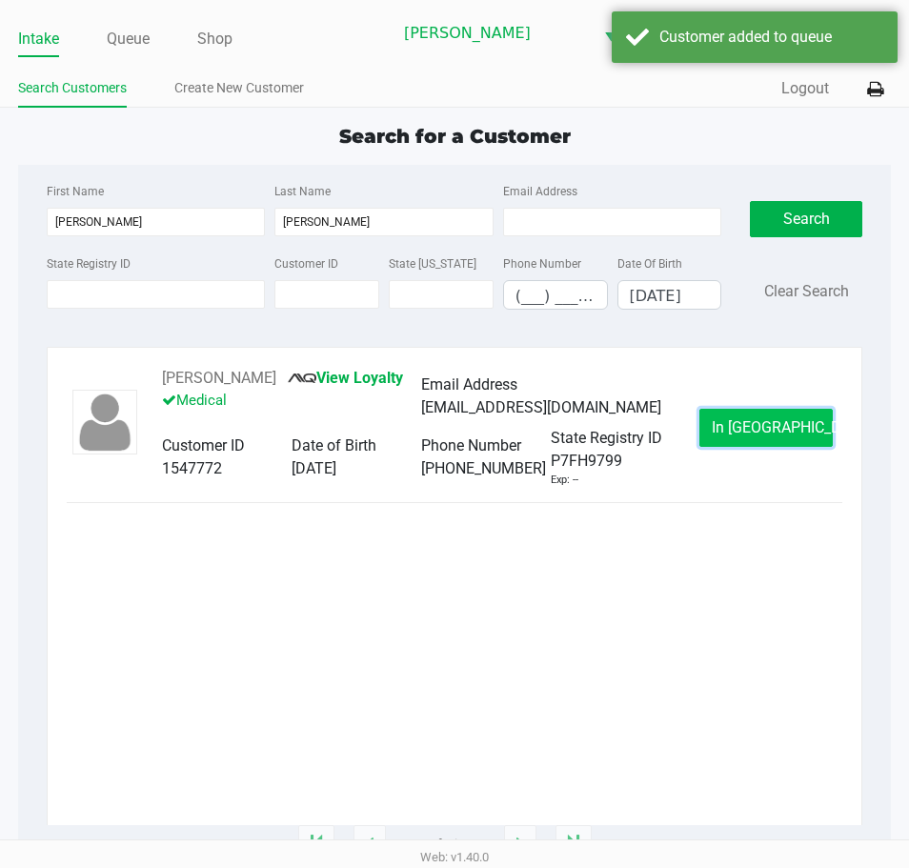
click at [720, 443] on button "In Queue" at bounding box center [765, 428] width 133 height 38
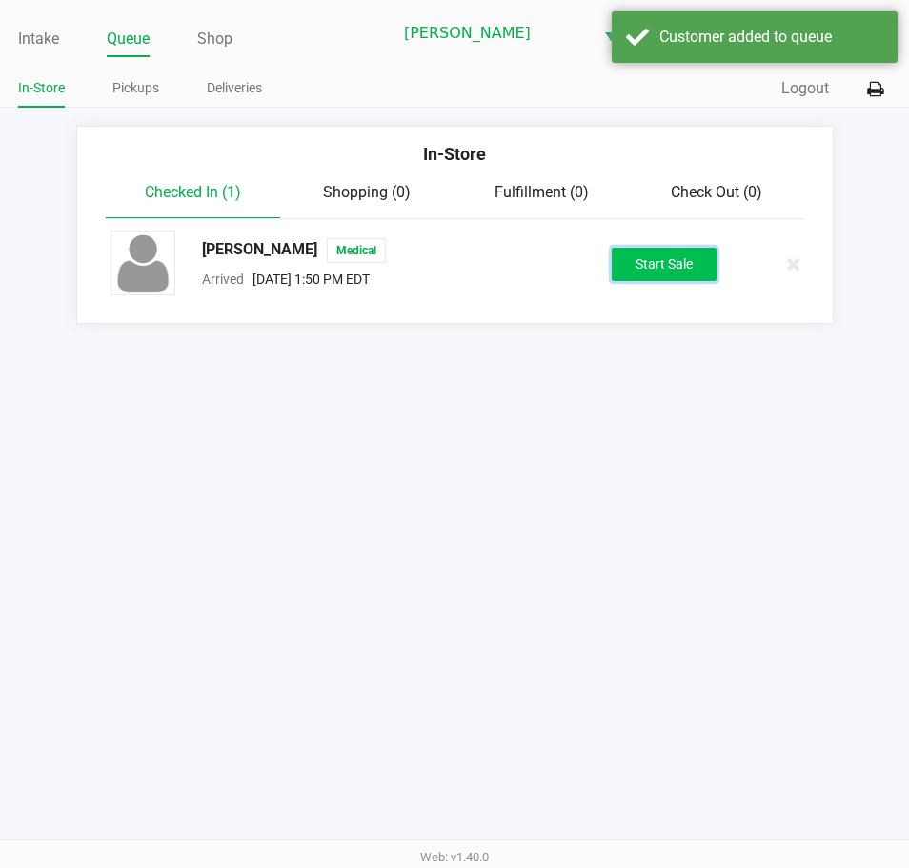
click at [647, 268] on button "Start Sale" at bounding box center [663, 264] width 105 height 33
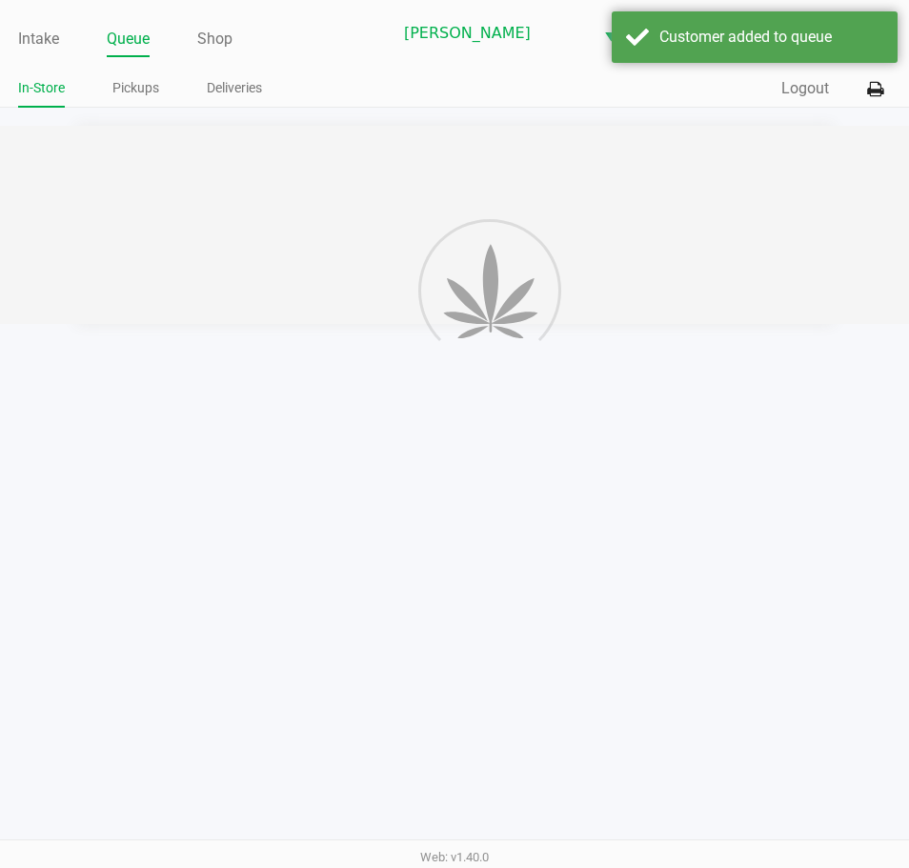
click at [663, 270] on div at bounding box center [454, 225] width 909 height 198
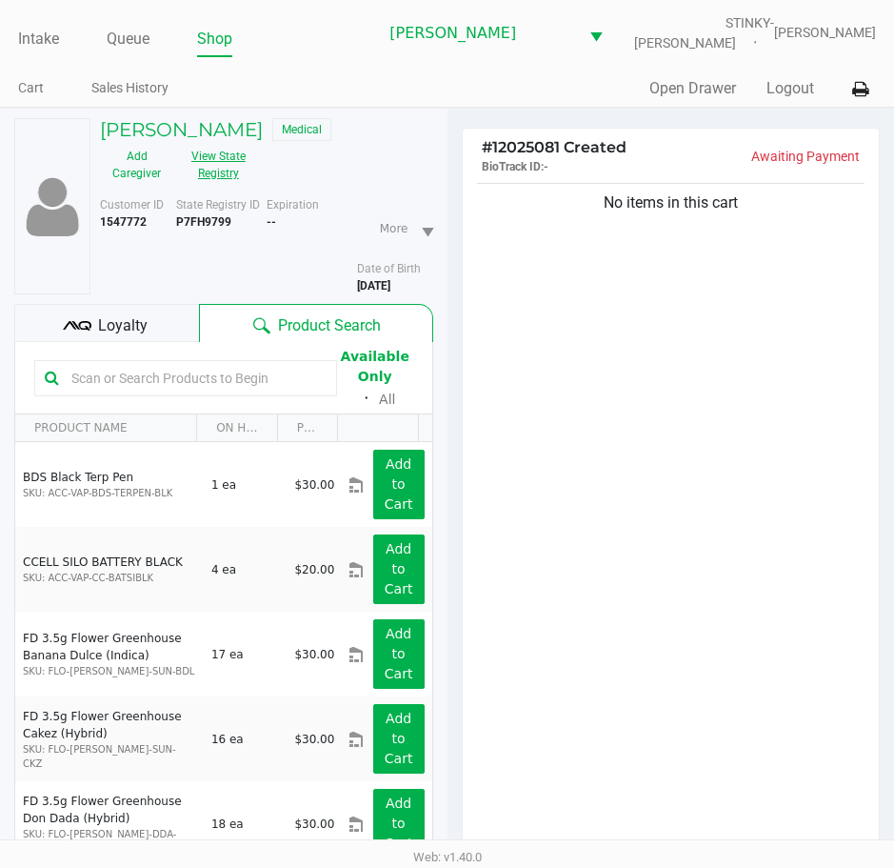
click at [232, 172] on button "View State Registry" at bounding box center [212, 165] width 79 height 48
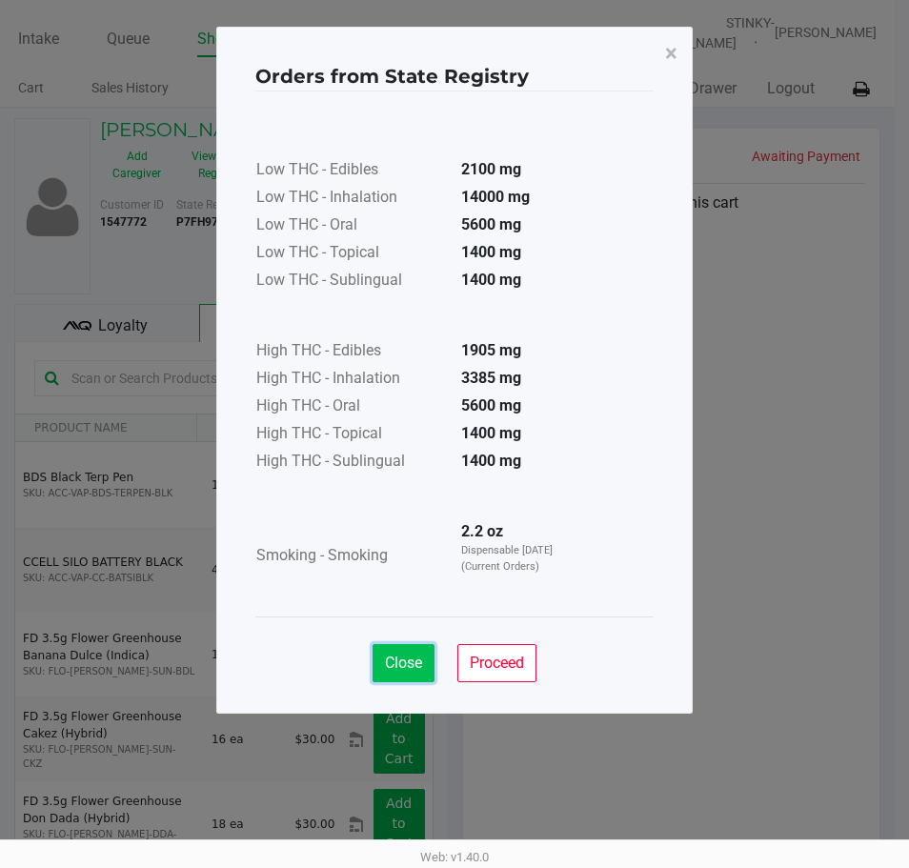
click at [385, 654] on span "Close" at bounding box center [403, 662] width 37 height 18
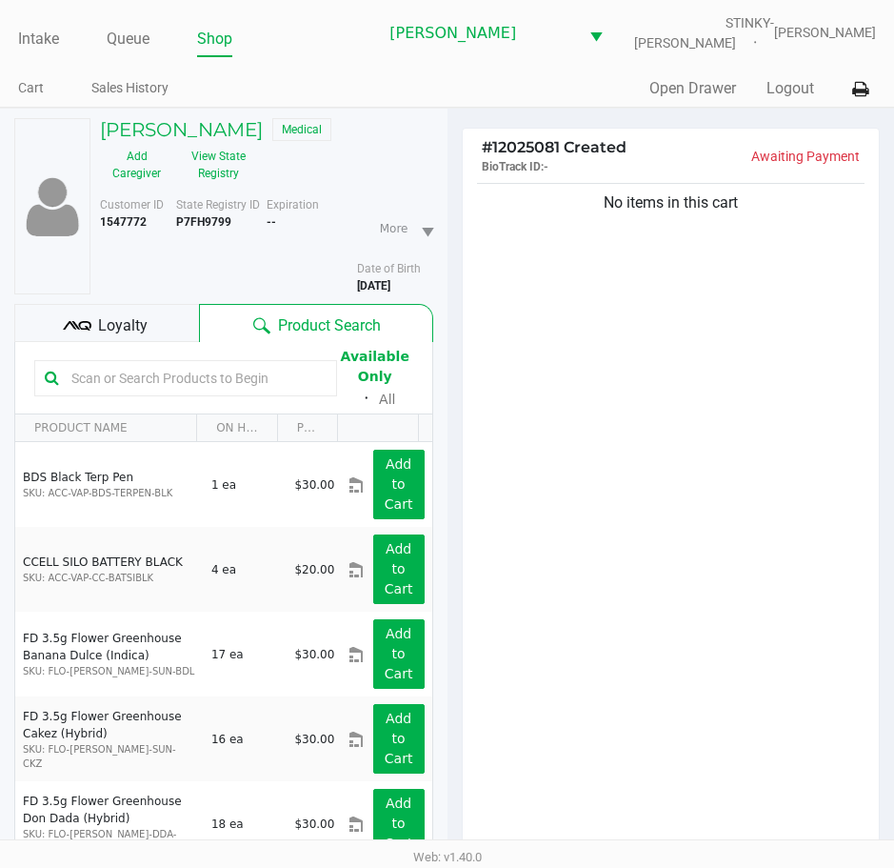
click at [725, 515] on div "No items in this cart" at bounding box center [671, 521] width 417 height 684
drag, startPoint x: 578, startPoint y: 574, endPoint x: 564, endPoint y: 570, distance: 14.8
click at [576, 572] on div "No items in this cart" at bounding box center [671, 521] width 417 height 684
drag, startPoint x: 218, startPoint y: 382, endPoint x: 877, endPoint y: 683, distance: 724.5
click at [219, 380] on input "text" at bounding box center [195, 378] width 263 height 29
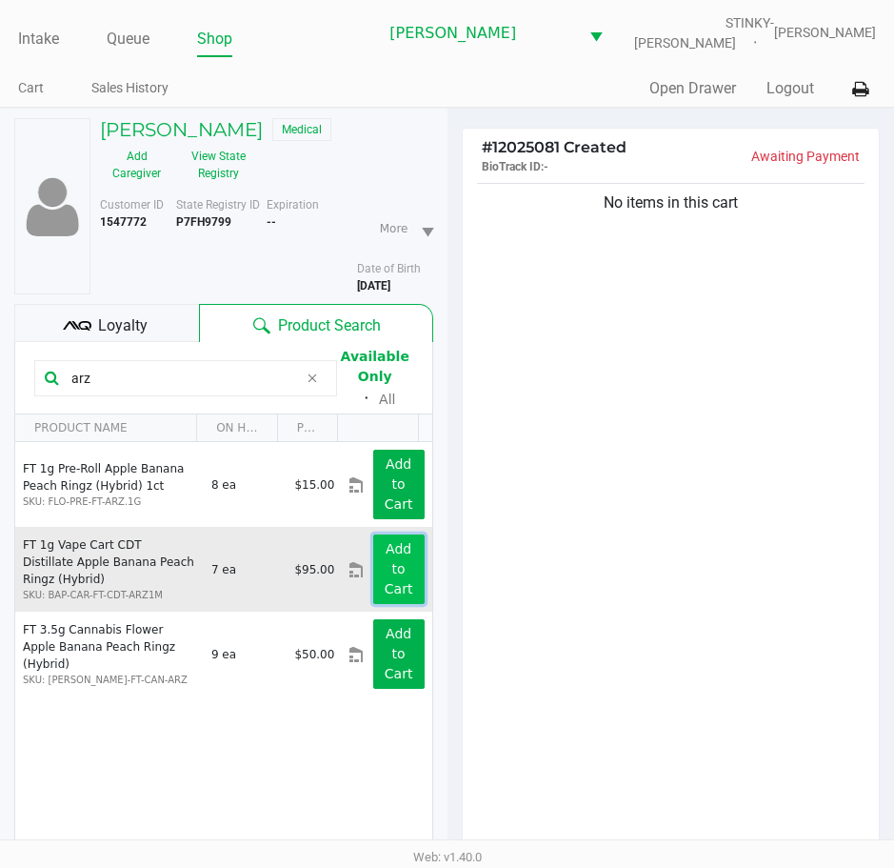
click at [385, 564] on app-button-loader "Add to Cart" at bounding box center [399, 568] width 29 height 55
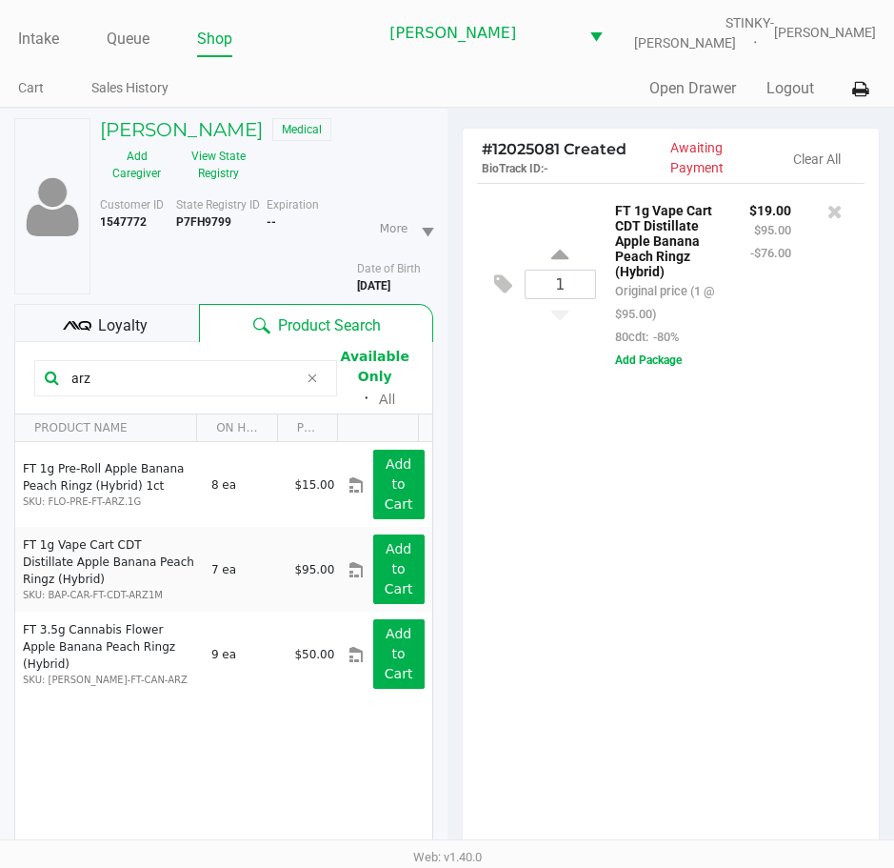
drag, startPoint x: 94, startPoint y: 379, endPoint x: 56, endPoint y: 369, distance: 39.5
click at [54, 375] on div "arz" at bounding box center [185, 378] width 303 height 36
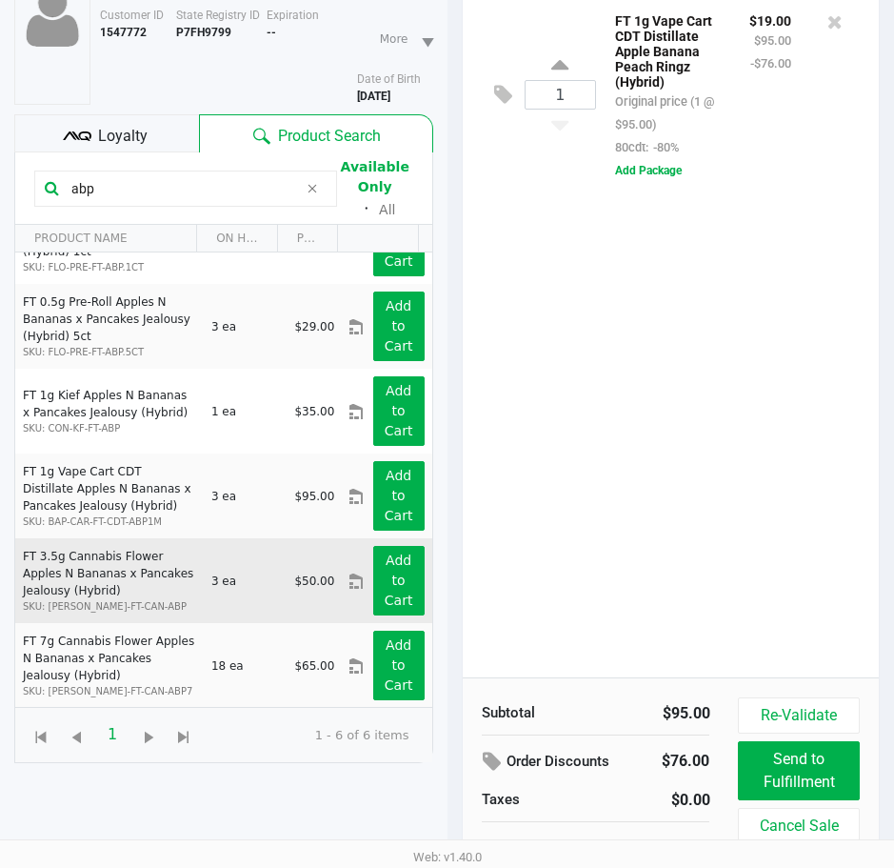
scroll to position [210, 0]
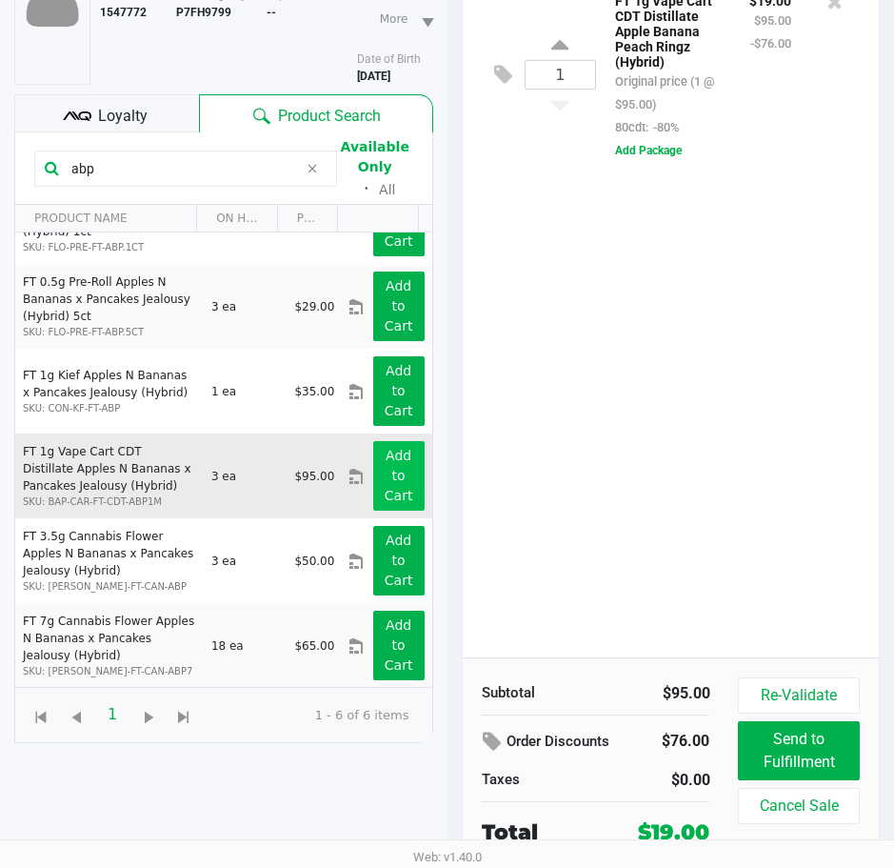
type input "abp"
click at [385, 478] on app-button-loader "Add to Cart" at bounding box center [399, 475] width 29 height 55
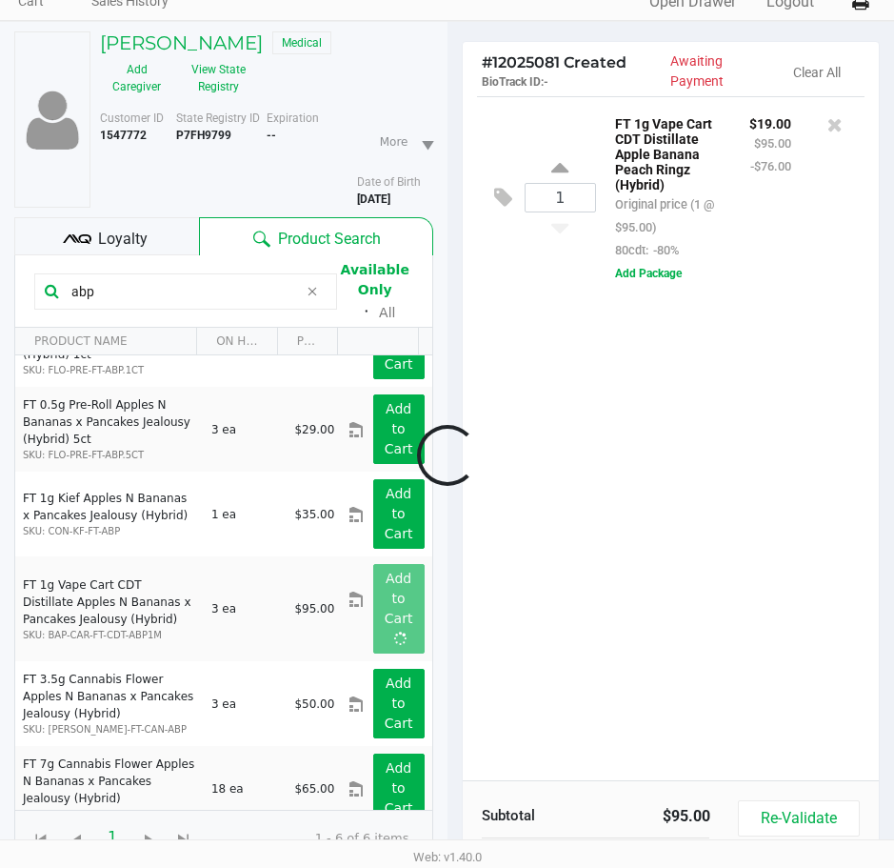
scroll to position [0, 0]
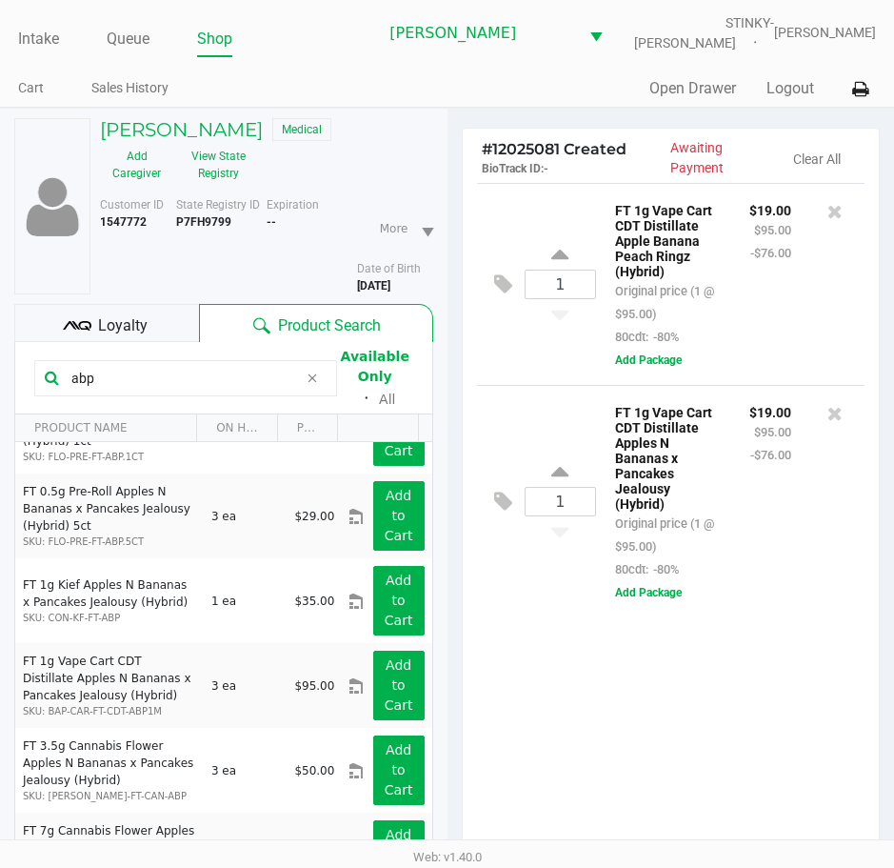
click at [831, 210] on icon at bounding box center [835, 211] width 15 height 19
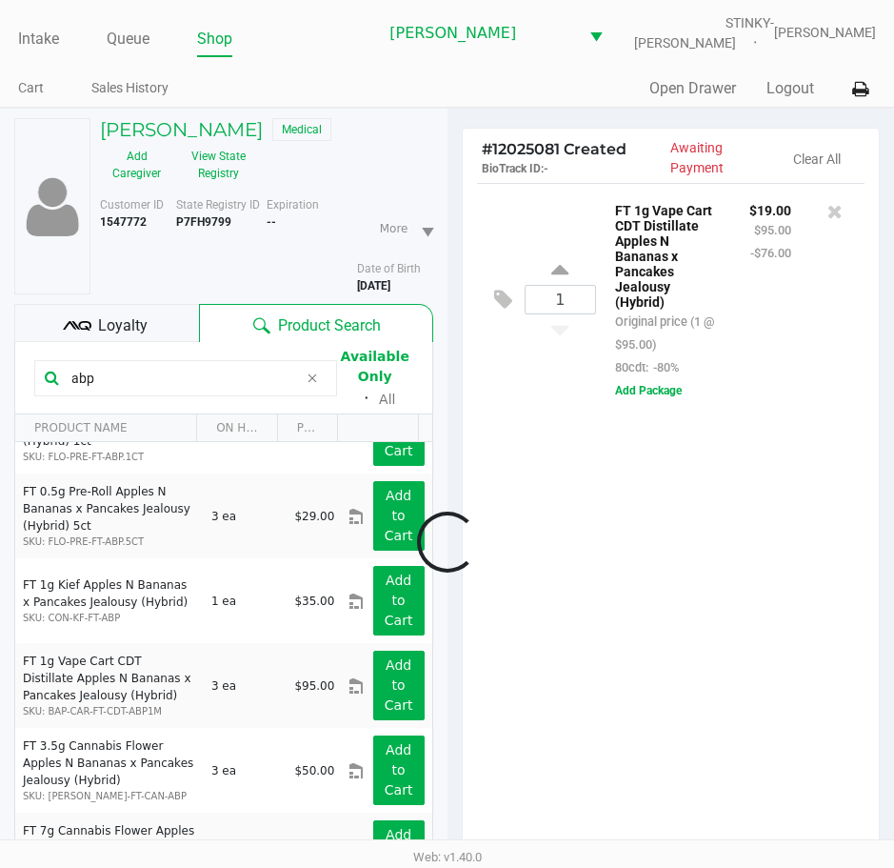
scroll to position [210, 0]
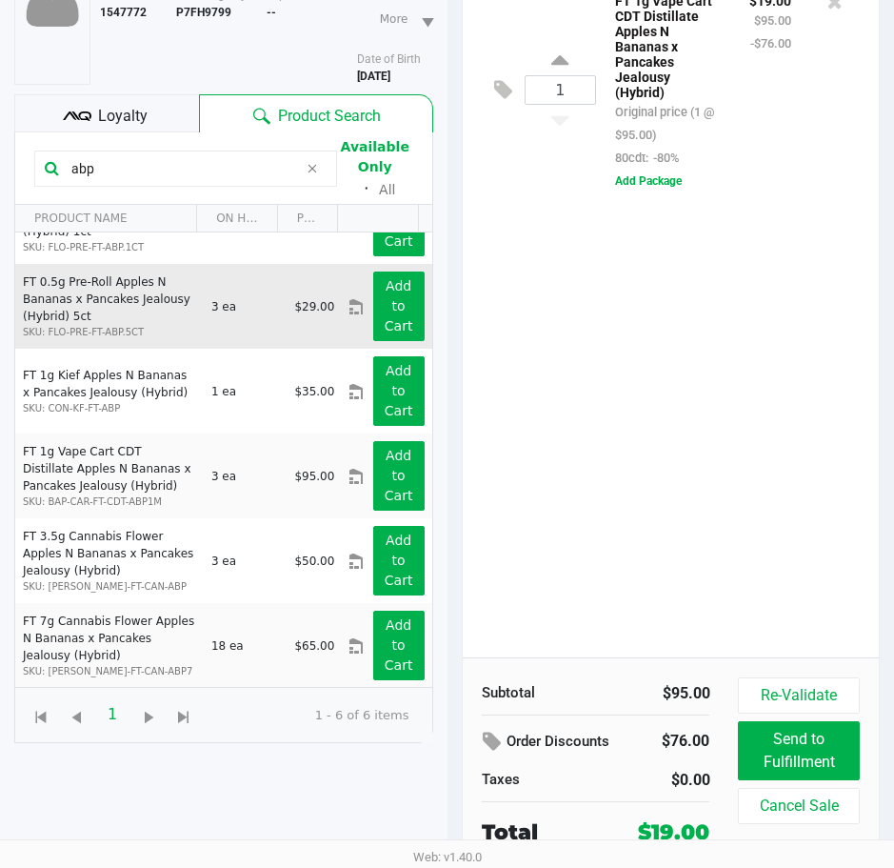
drag, startPoint x: 659, startPoint y: 490, endPoint x: 283, endPoint y: 314, distance: 415.4
click at [654, 488] on div "1 FT 1g Vape Cart CDT Distillate Apples N Bananas x Pancakes Jealousy (Hybrid) …" at bounding box center [671, 315] width 417 height 684
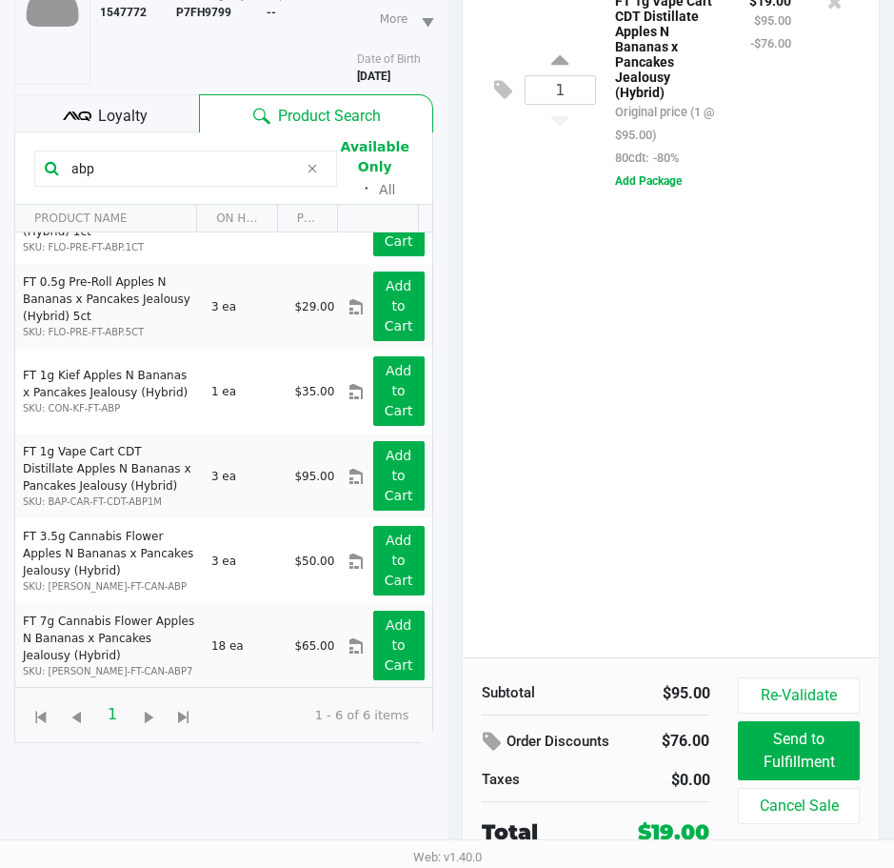
drag, startPoint x: 11, startPoint y: 174, endPoint x: 138, endPoint y: 121, distance: 137.4
click at [54, 150] on div "abp" at bounding box center [185, 168] width 303 height 36
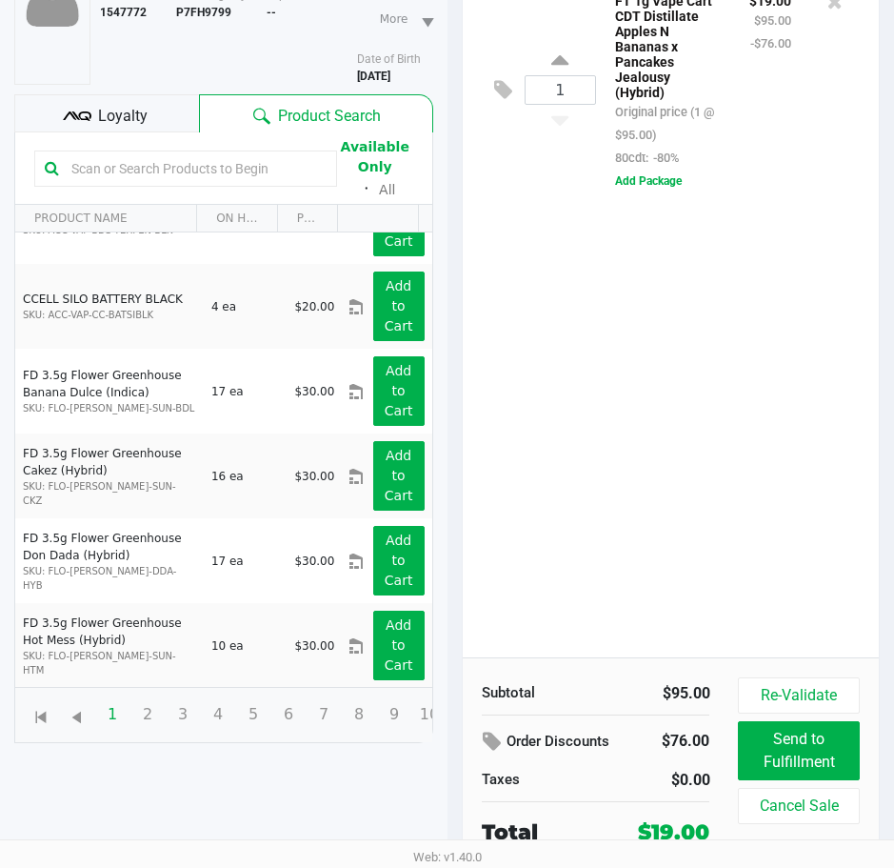
click at [603, 474] on div "1 FT 1g Vape Cart CDT Distillate Apples N Bananas x Pancakes Jealousy (Hybrid) …" at bounding box center [671, 315] width 417 height 684
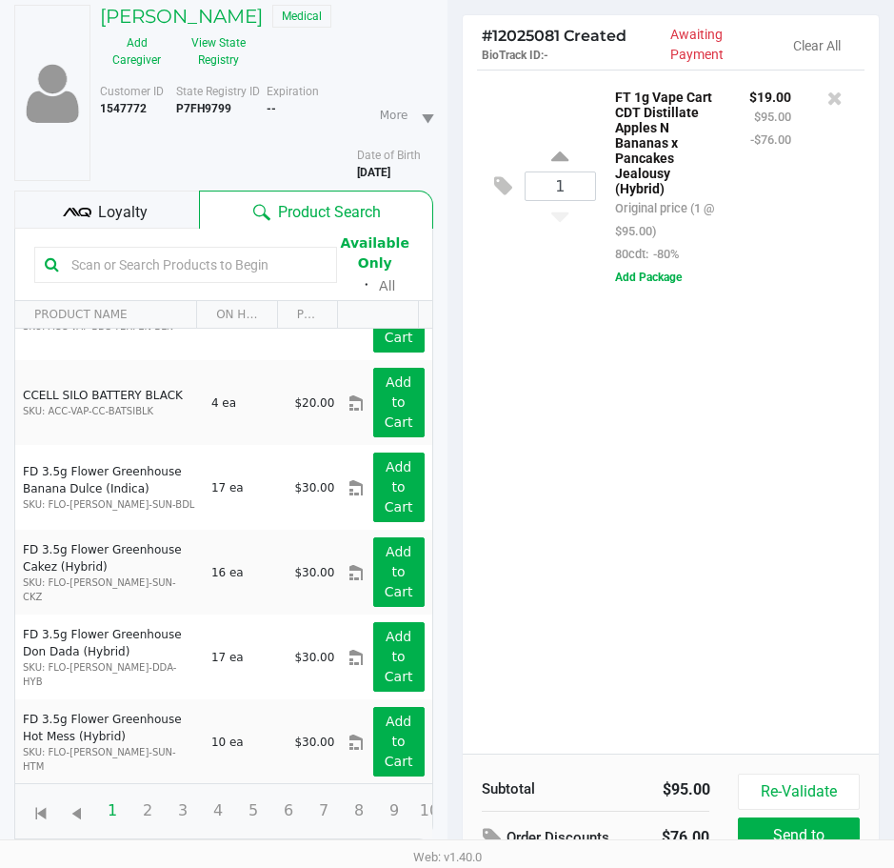
scroll to position [0, 0]
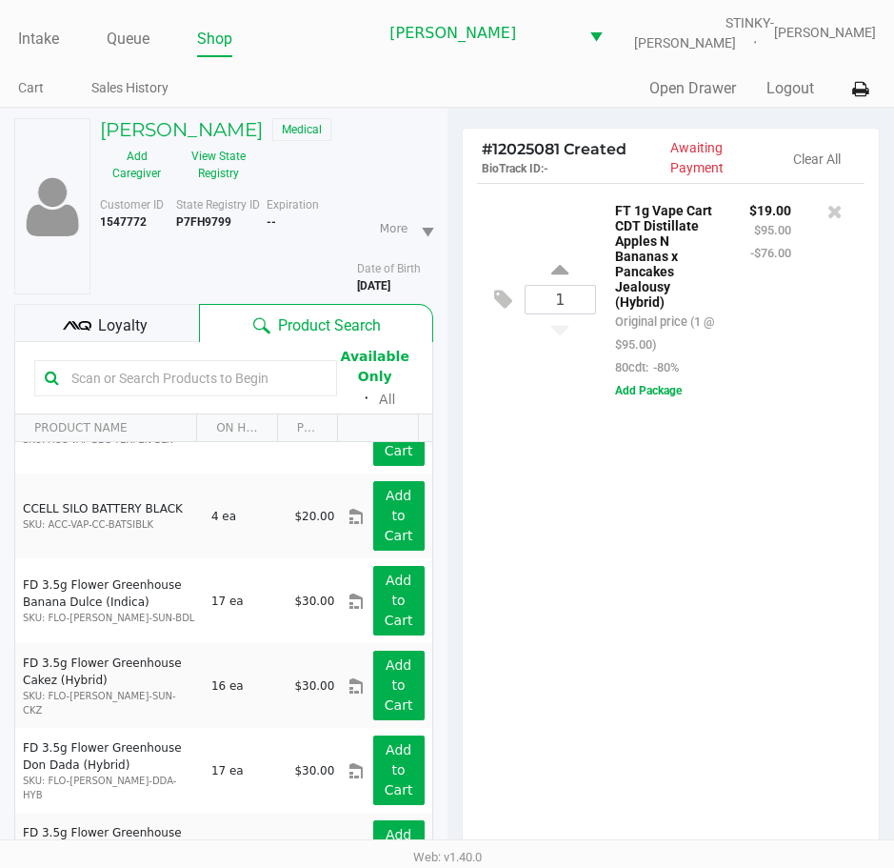
click at [634, 629] on div "1 FT 1g Vape Cart CDT Distillate Apples N Bananas x Pancakes Jealousy (Hybrid) …" at bounding box center [671, 525] width 417 height 684
click at [659, 715] on div "1 FT 1g Vape Cart CDT Distillate Apples N Bananas x Pancakes Jealousy (Hybrid) …" at bounding box center [671, 525] width 417 height 684
click at [685, 684] on div "1 FT 1g Vape Cart CDT Distillate Apples N Bananas x Pancakes Jealousy (Hybrid) …" at bounding box center [671, 525] width 417 height 684
click at [630, 690] on div "1 FT 1g Vape Cart CDT Distillate Apples N Bananas x Pancakes Jealousy (Hybrid) …" at bounding box center [671, 525] width 417 height 684
click at [652, 636] on div "1 FT 1g Vape Cart CDT Distillate Apples N Bananas x Pancakes Jealousy (Hybrid) …" at bounding box center [671, 525] width 417 height 684
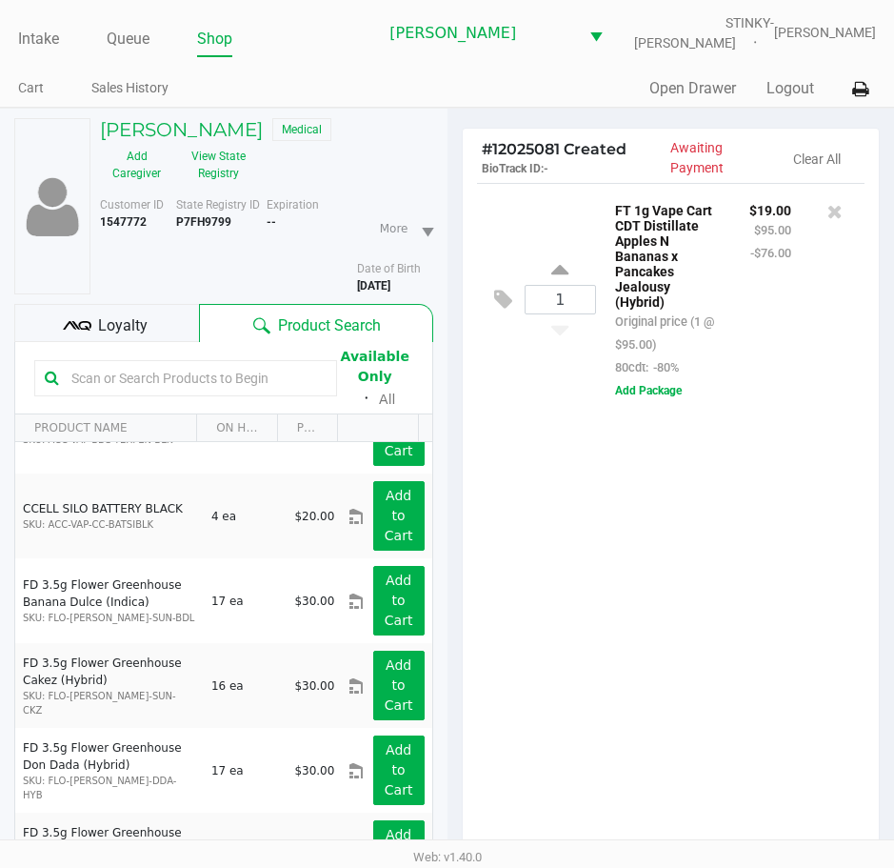
click at [121, 394] on div at bounding box center [185, 378] width 303 height 36
click at [127, 374] on input "text" at bounding box center [195, 378] width 263 height 29
type input "ied"
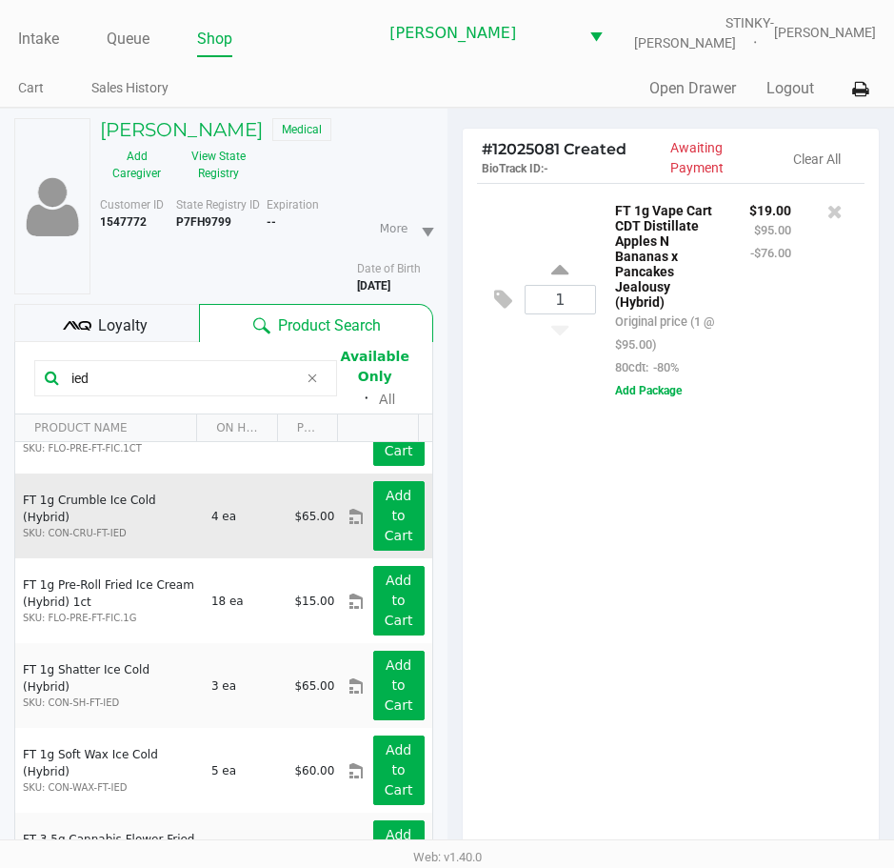
click at [410, 517] on div "Add to Cart" at bounding box center [399, 516] width 80 height 70
click at [397, 517] on button "Add to Cart" at bounding box center [398, 516] width 51 height 70
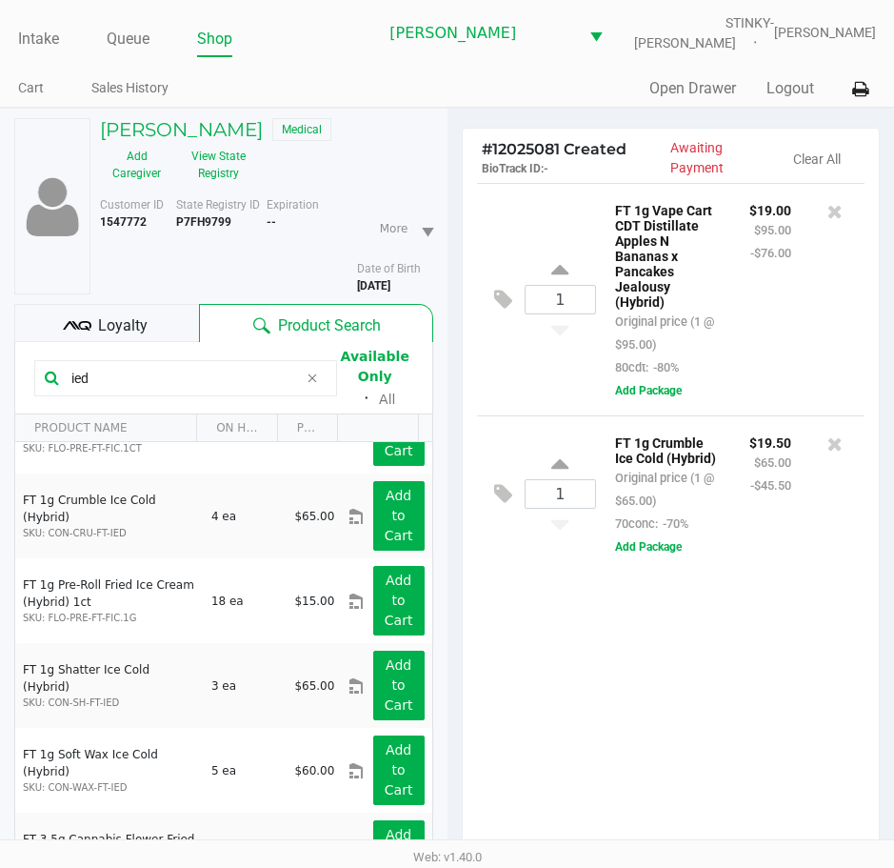
click at [571, 656] on div "1 FT 1g Vape Cart CDT Distillate Apples N Bananas x Pancakes Jealousy (Hybrid) …" at bounding box center [671, 525] width 417 height 684
drag, startPoint x: 574, startPoint y: 651, endPoint x: 566, endPoint y: 637, distance: 16.7
click at [571, 648] on div "1 FT 1g Vape Cart CDT Distillate Apples N Bananas x Pancakes Jealousy (Hybrid) …" at bounding box center [671, 525] width 417 height 684
click at [567, 643] on div "1 FT 1g Vape Cart CDT Distillate Apples N Bananas x Pancakes Jealousy (Hybrid) …" at bounding box center [671, 525] width 417 height 684
click at [621, 602] on div "1 FT 1g Vape Cart CDT Distillate Apples N Bananas x Pancakes Jealousy (Hybrid) …" at bounding box center [671, 525] width 417 height 684
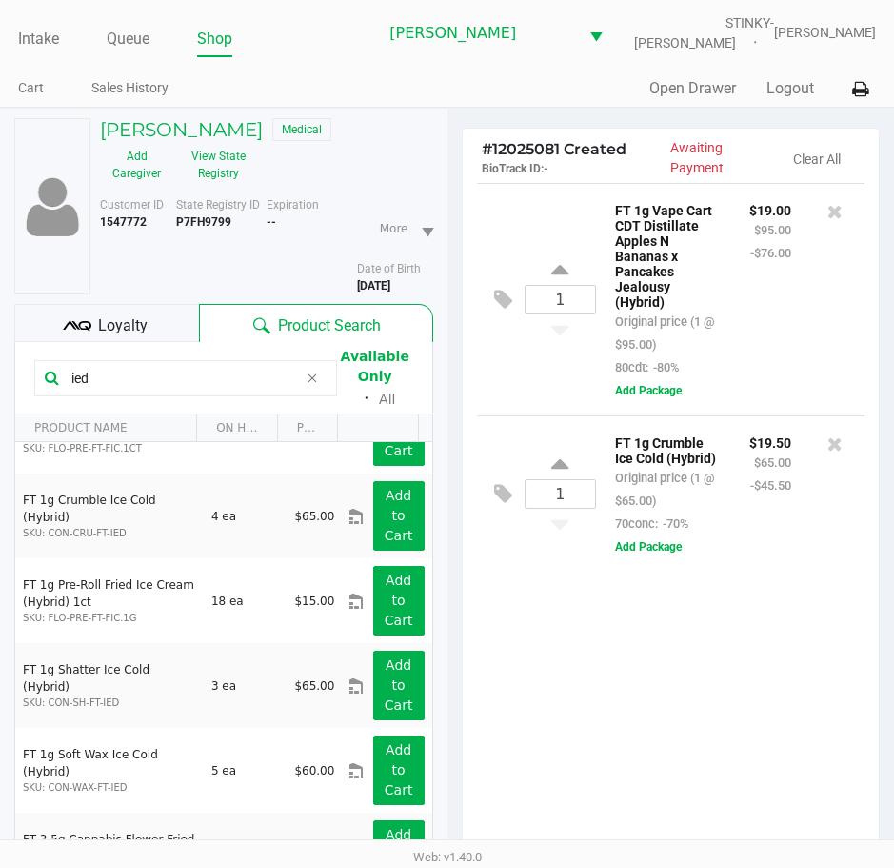
drag, startPoint x: 627, startPoint y: 685, endPoint x: 634, endPoint y: 678, distance: 10.1
click at [630, 679] on div "1 FT 1g Vape Cart CDT Distillate Apples N Bananas x Pancakes Jealousy (Hybrid) …" at bounding box center [671, 525] width 417 height 684
click at [551, 693] on div "1 FT 1g Vape Cart CDT Distillate Apples N Bananas x Pancakes Jealousy (Hybrid) …" at bounding box center [671, 525] width 417 height 684
click at [544, 760] on div "1 FT 1g Vape Cart CDT Distillate Apples N Bananas x Pancakes Jealousy (Hybrid) …" at bounding box center [671, 525] width 417 height 684
click at [533, 744] on div "1 FT 1g Vape Cart CDT Distillate Apples N Bananas x Pancakes Jealousy (Hybrid) …" at bounding box center [671, 525] width 417 height 684
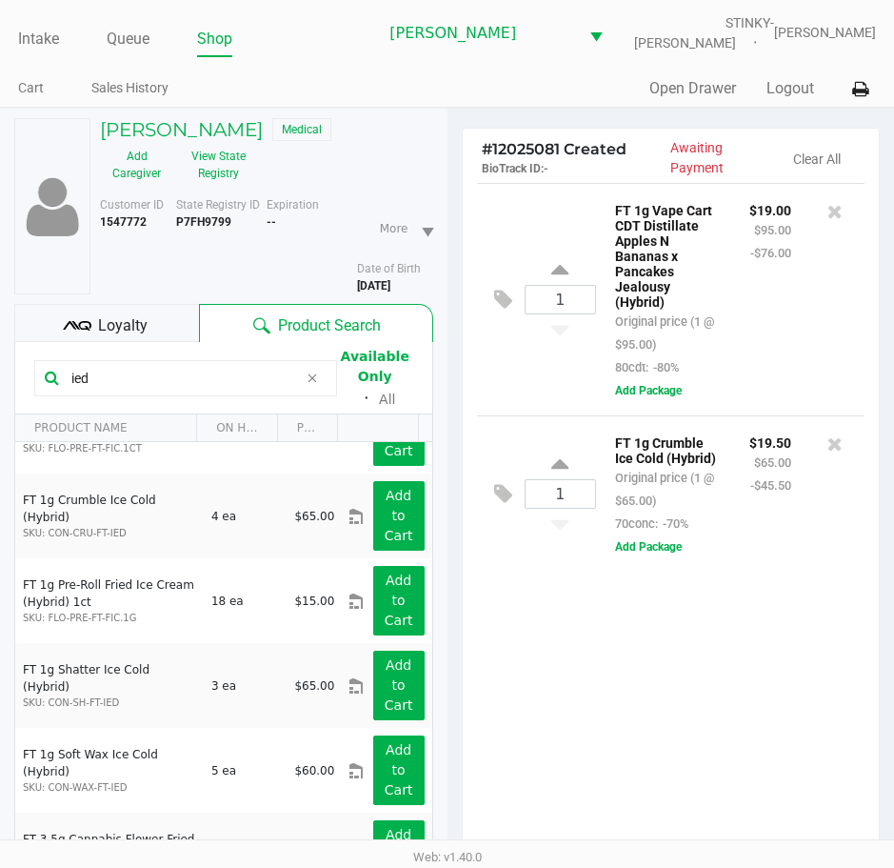
click at [603, 709] on div "1 FT 1g Vape Cart CDT Distillate Apples N Bananas x Pancakes Jealousy (Hybrid) …" at bounding box center [671, 525] width 417 height 684
drag, startPoint x: 593, startPoint y: 713, endPoint x: 607, endPoint y: 686, distance: 30.7
click at [596, 686] on div "1 FT 1g Vape Cart CDT Distillate Apples N Bananas x Pancakes Jealousy (Hybrid) …" at bounding box center [671, 525] width 417 height 684
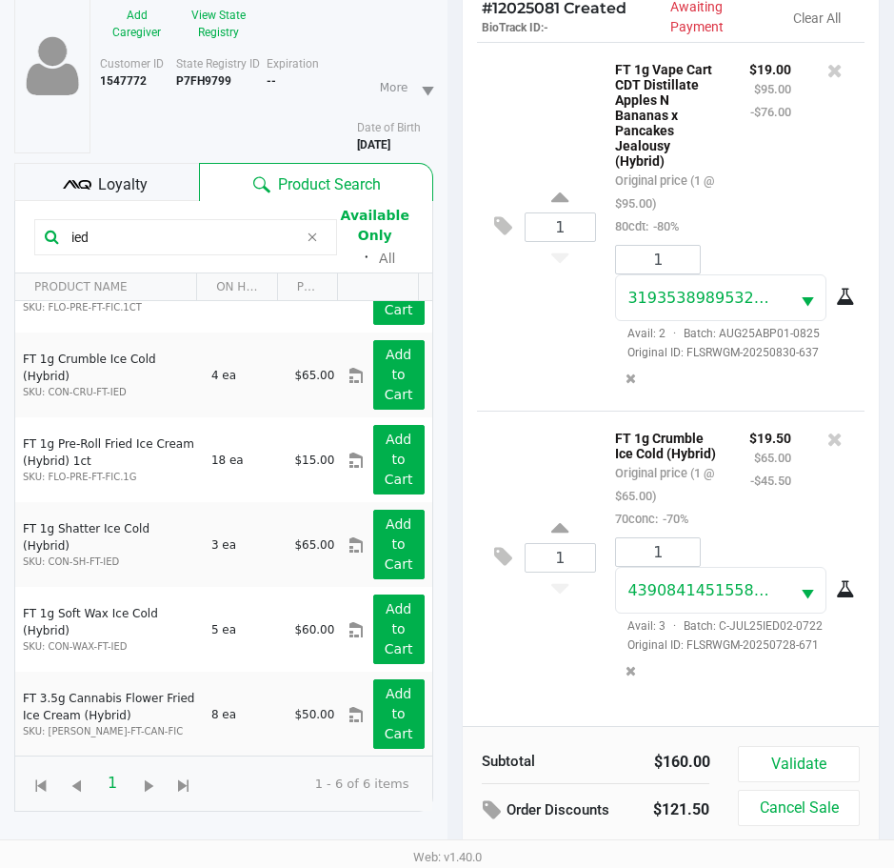
scroll to position [210, 0]
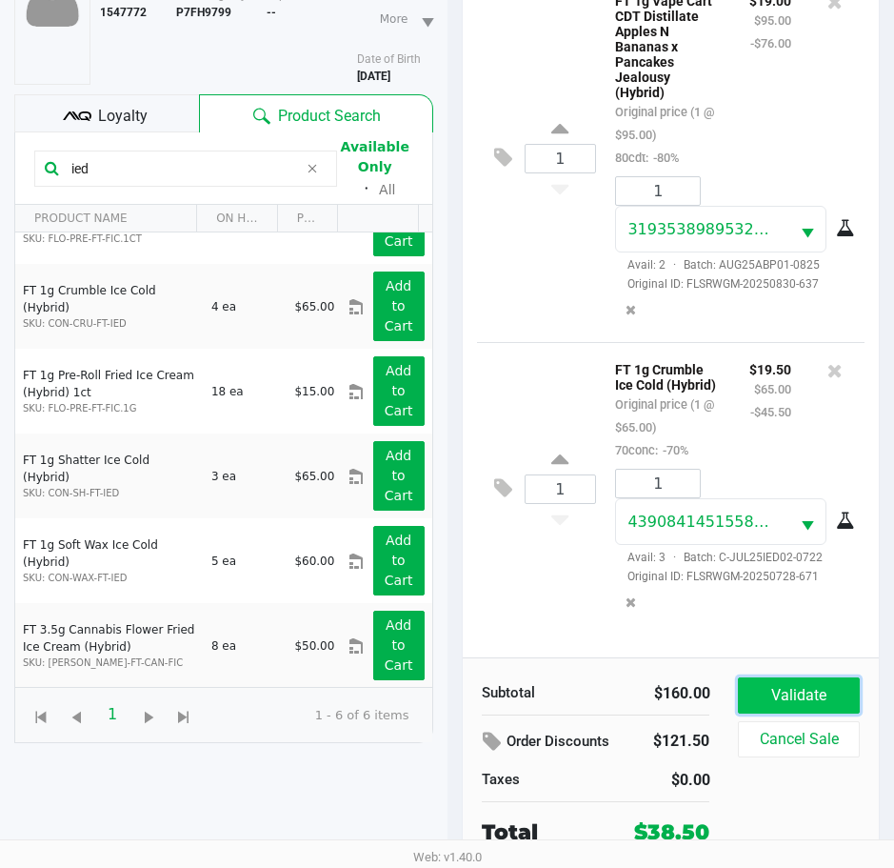
click at [762, 690] on button "Validate" at bounding box center [798, 695] width 121 height 36
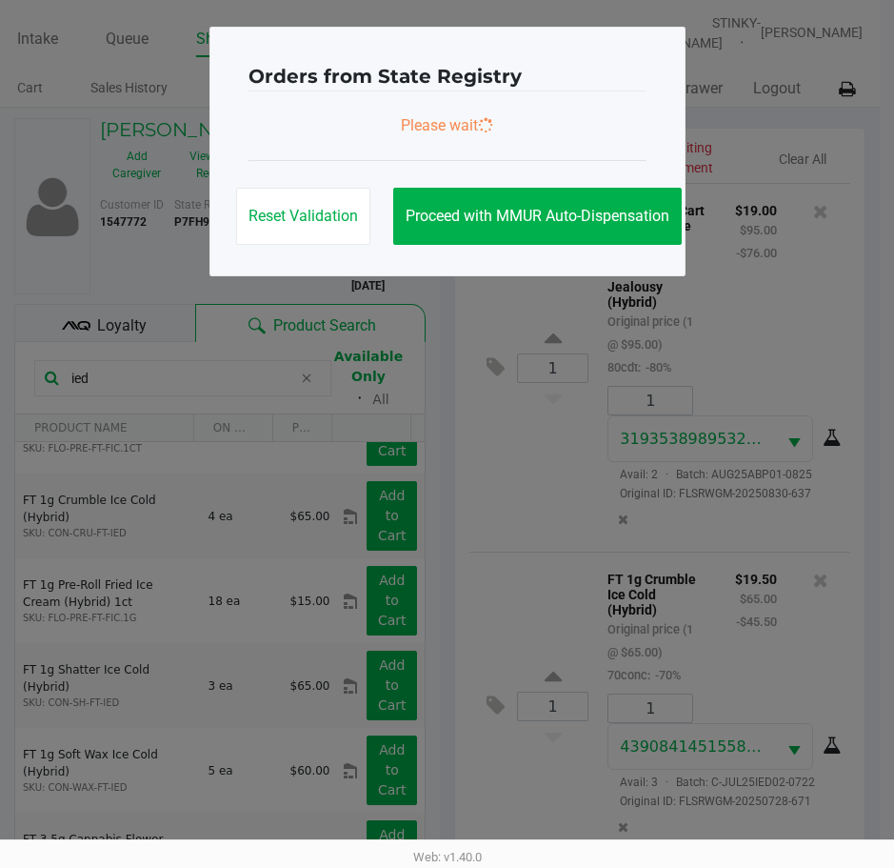
scroll to position [0, 0]
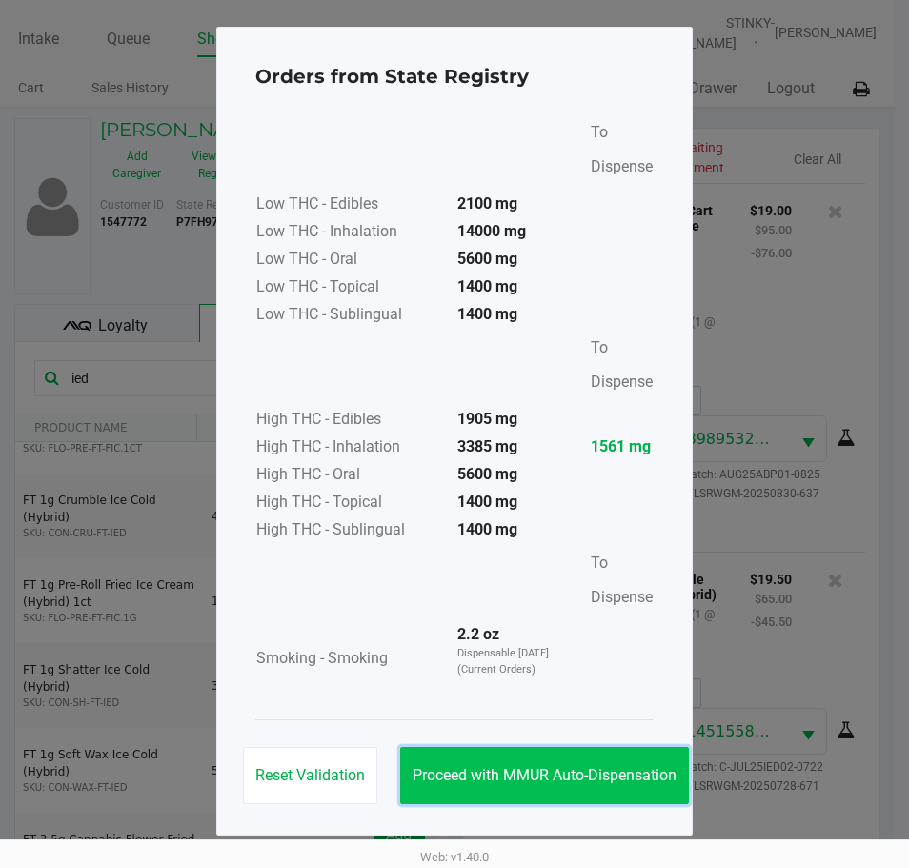
click at [571, 770] on span "Proceed with MMUR Auto-Dispensation" at bounding box center [544, 775] width 264 height 18
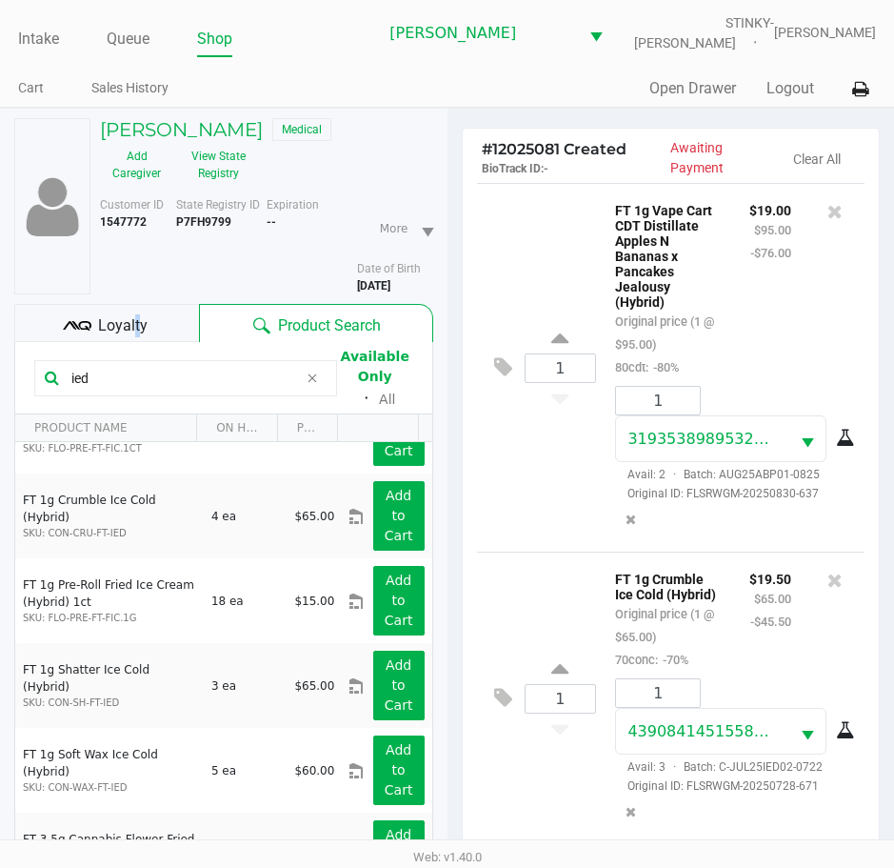
click at [131, 315] on span "Loyalty" at bounding box center [123, 325] width 50 height 23
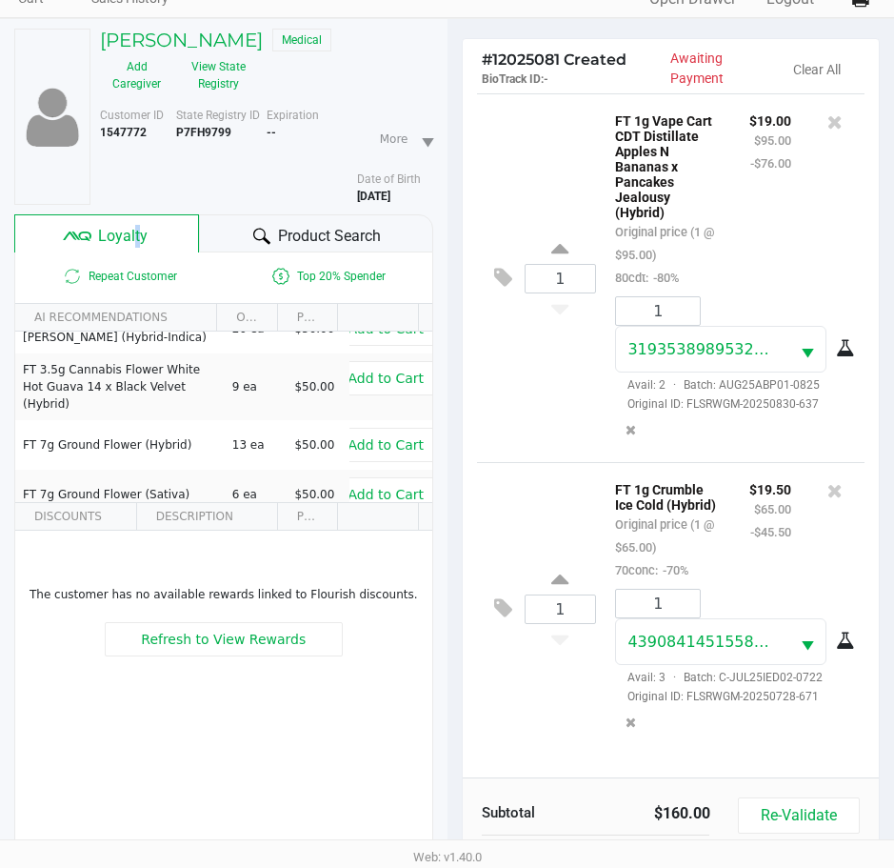
scroll to position [252, 0]
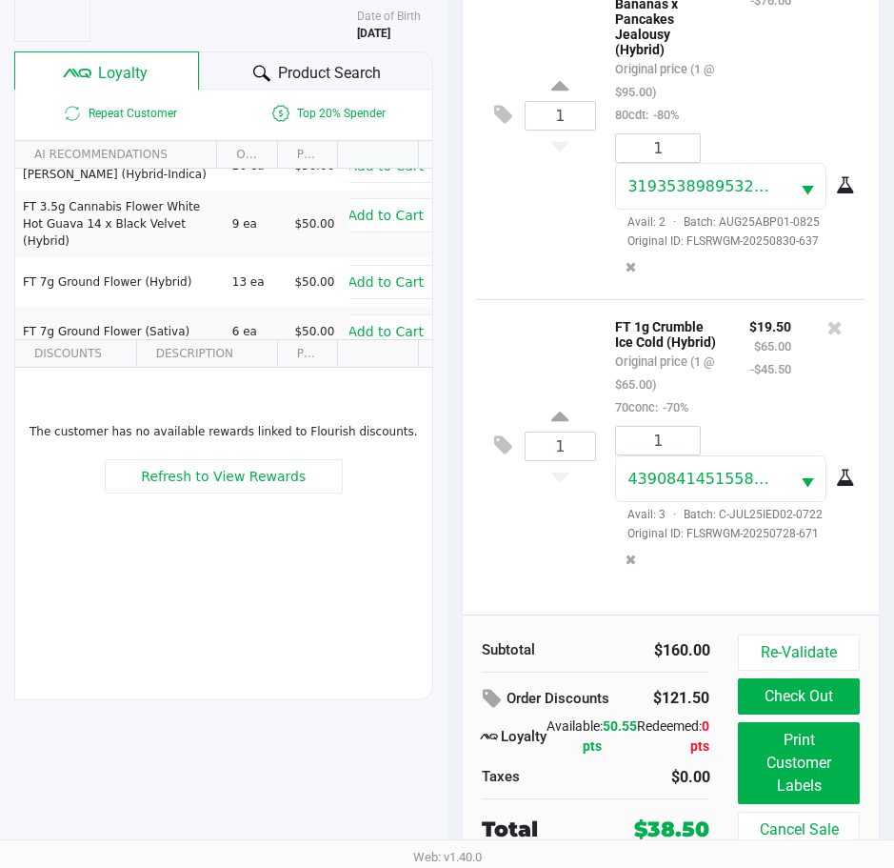
click at [508, 591] on div "1 FT 1g Crumble Ice Cold (Hybrid) Original price (1 @ $65.00) 70conc: -70% $19.…" at bounding box center [671, 445] width 389 height 292
click at [501, 591] on div "1 FT 1g Crumble Ice Cold (Hybrid) Original price (1 @ $65.00) 70conc: -70% $19.…" at bounding box center [671, 445] width 389 height 292
click at [291, 67] on span "Product Search" at bounding box center [329, 73] width 103 height 23
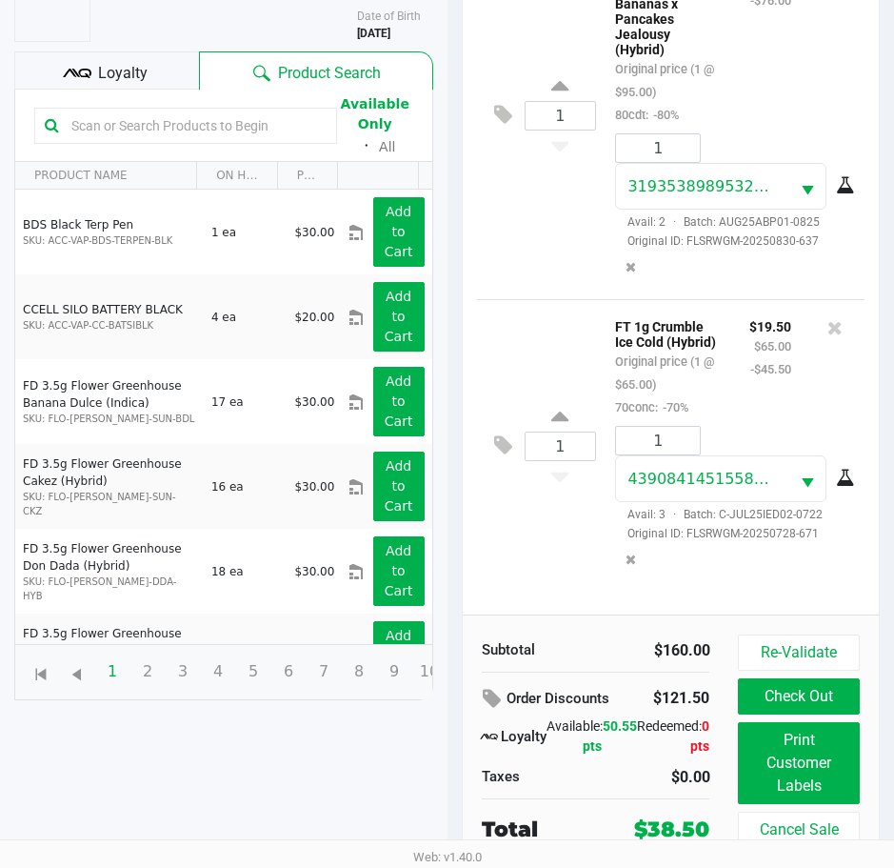
click at [142, 130] on input "text" at bounding box center [195, 125] width 263 height 29
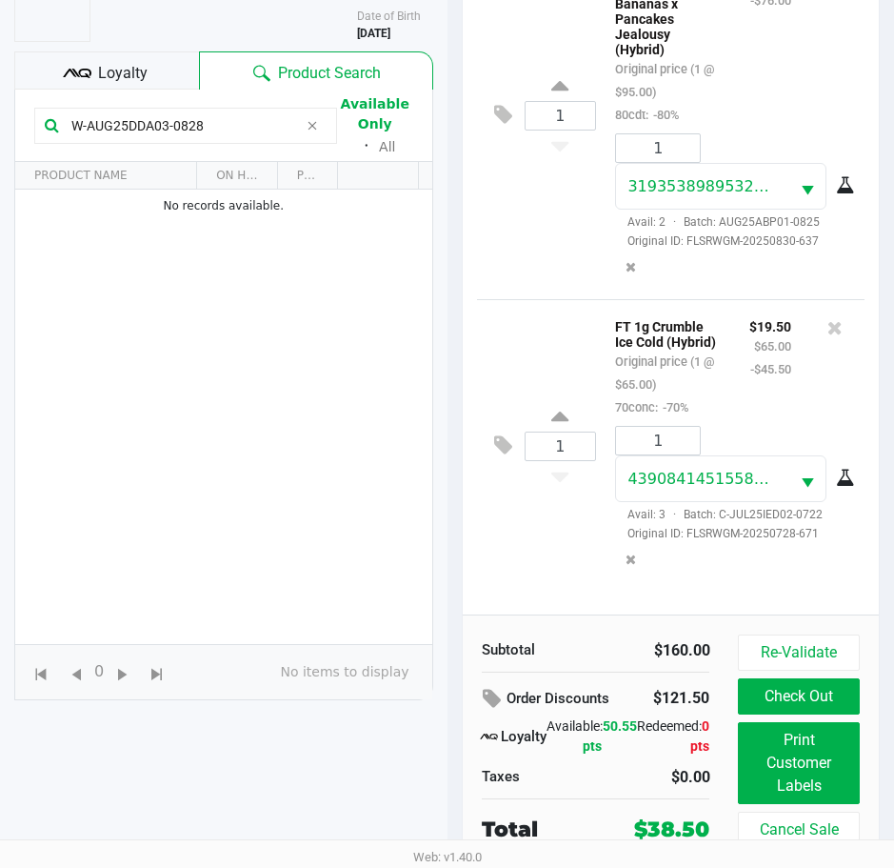
type input "W-AUG25DDA03-0828"
click at [491, 531] on div "1 FT 1g Crumble Ice Cold (Hybrid) Original price (1 @ $65.00) 70conc: -70% $19.…" at bounding box center [671, 445] width 389 height 292
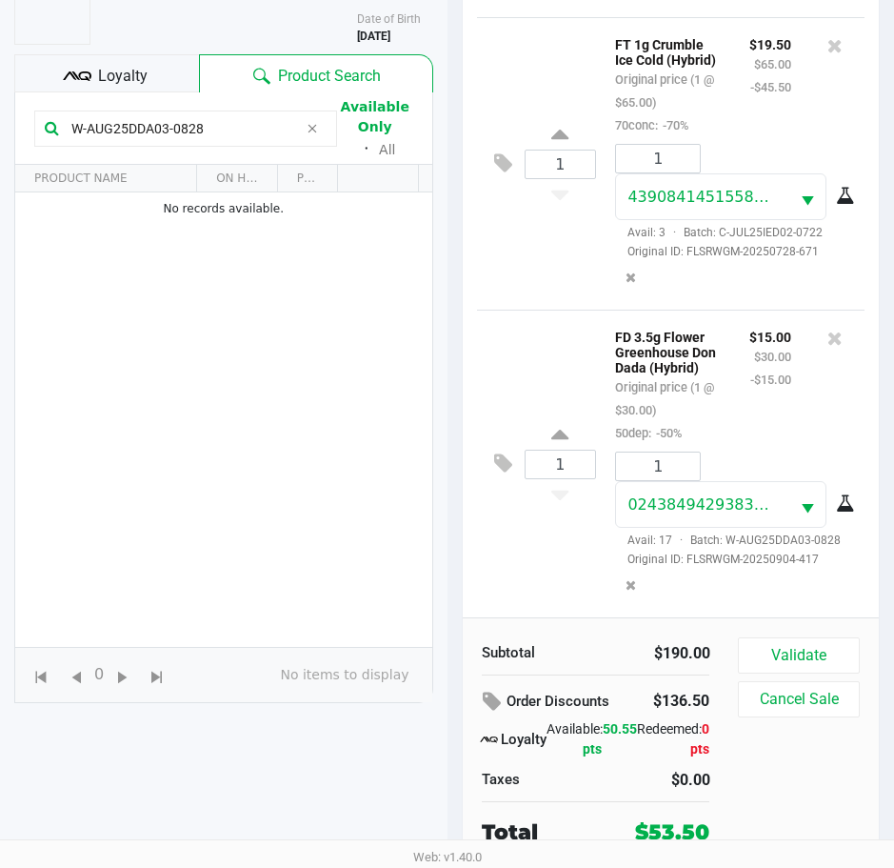
scroll to position [368, 0]
click at [530, 558] on div "1 FD 3.5g Flower Greenhouse Don Dada (Hybrid) Original price (1 @ $30.00) 50dep…" at bounding box center [671, 464] width 389 height 308
click at [815, 657] on button "Validate" at bounding box center [798, 655] width 121 height 36
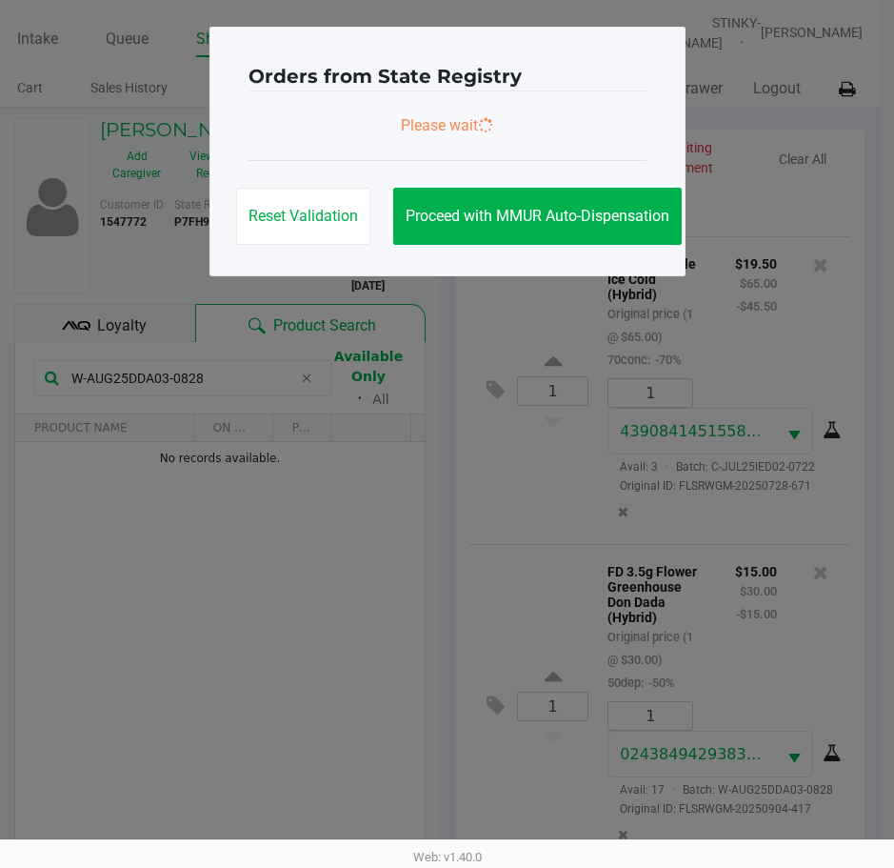
scroll to position [0, 0]
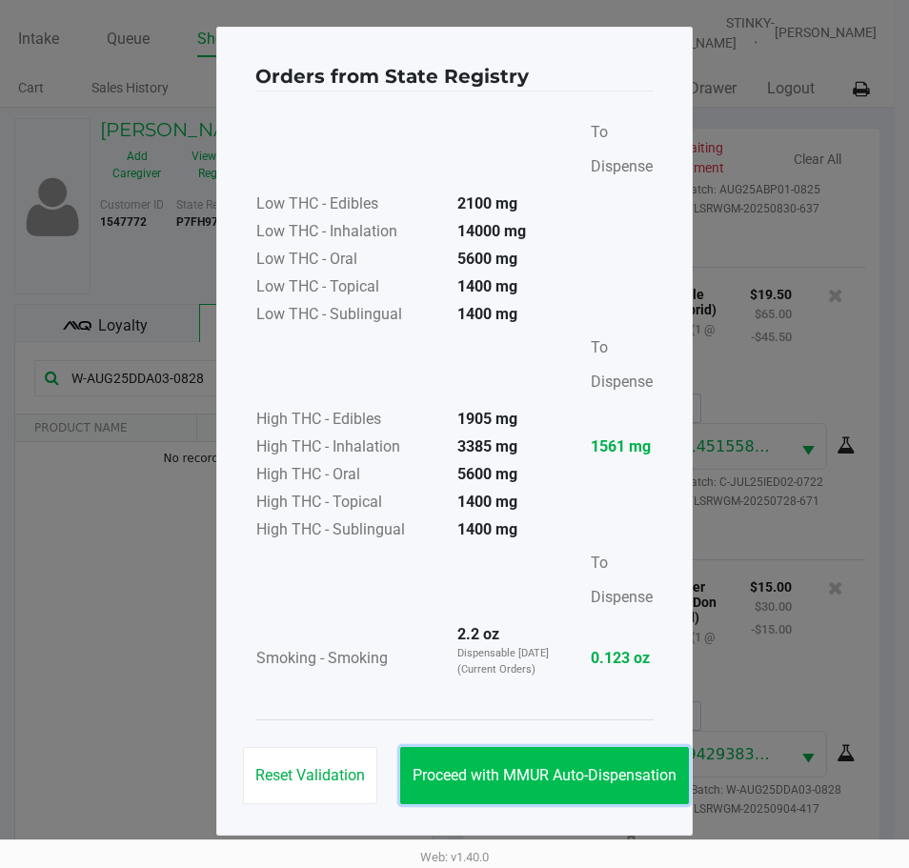
click at [520, 761] on button "Proceed with MMUR Auto-Dispensation" at bounding box center [544, 775] width 289 height 57
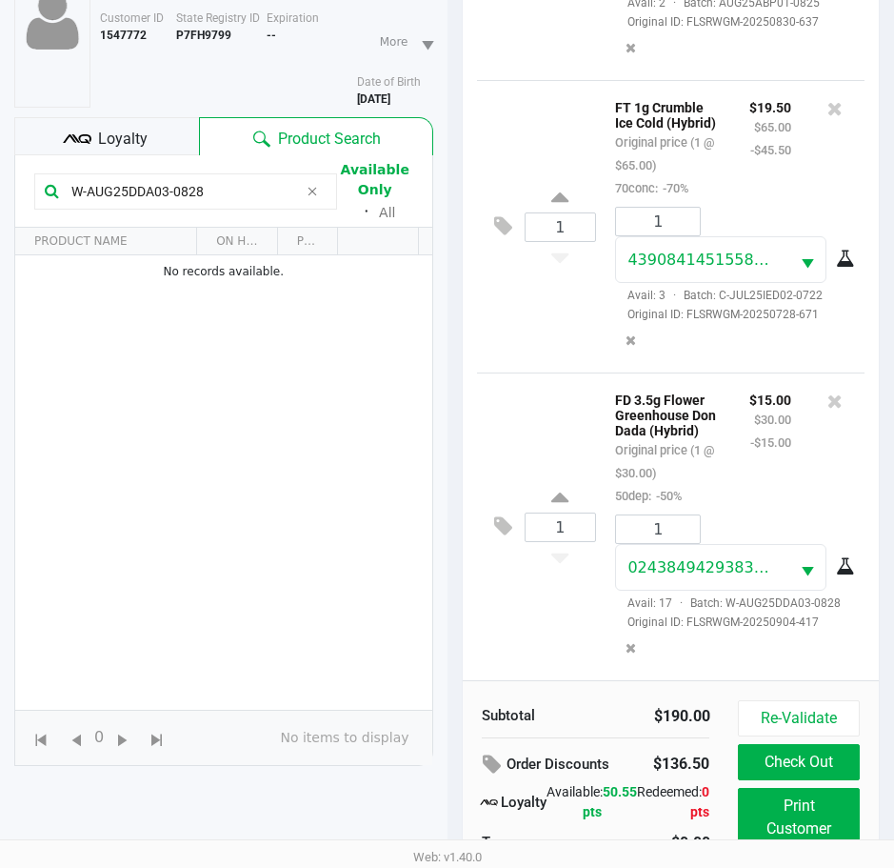
scroll to position [252, 0]
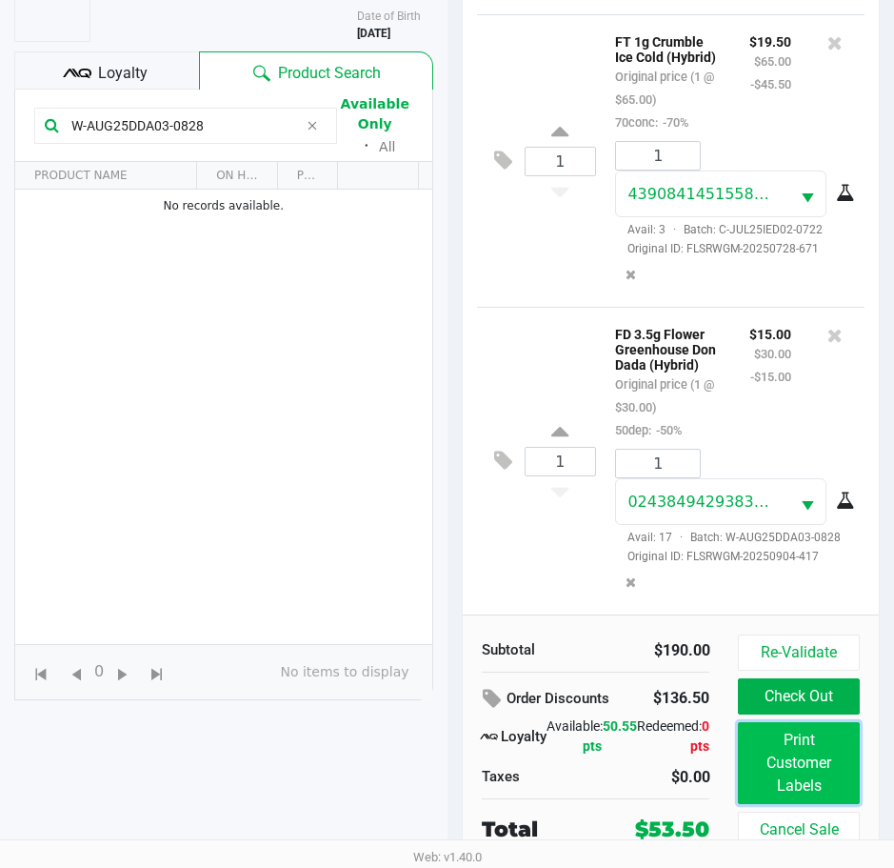
click at [803, 768] on button "Print Customer Labels" at bounding box center [798, 763] width 121 height 82
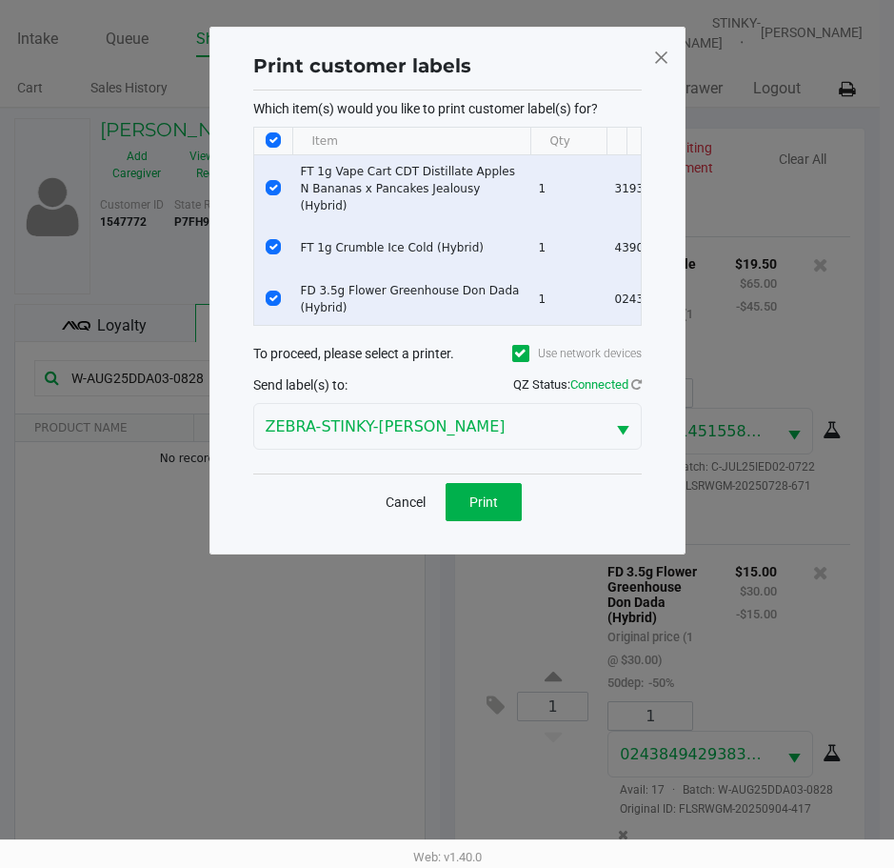
scroll to position [0, 0]
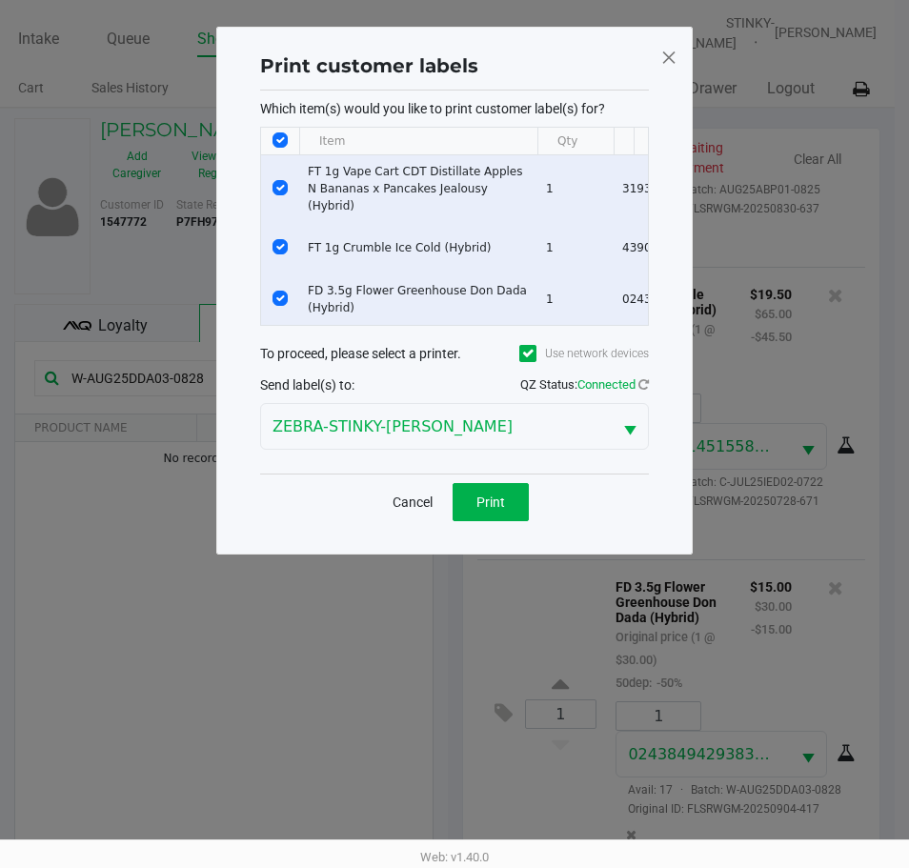
click at [502, 527] on div "Cancel Print" at bounding box center [454, 501] width 389 height 56
click at [487, 507] on span "Print" at bounding box center [490, 501] width 29 height 15
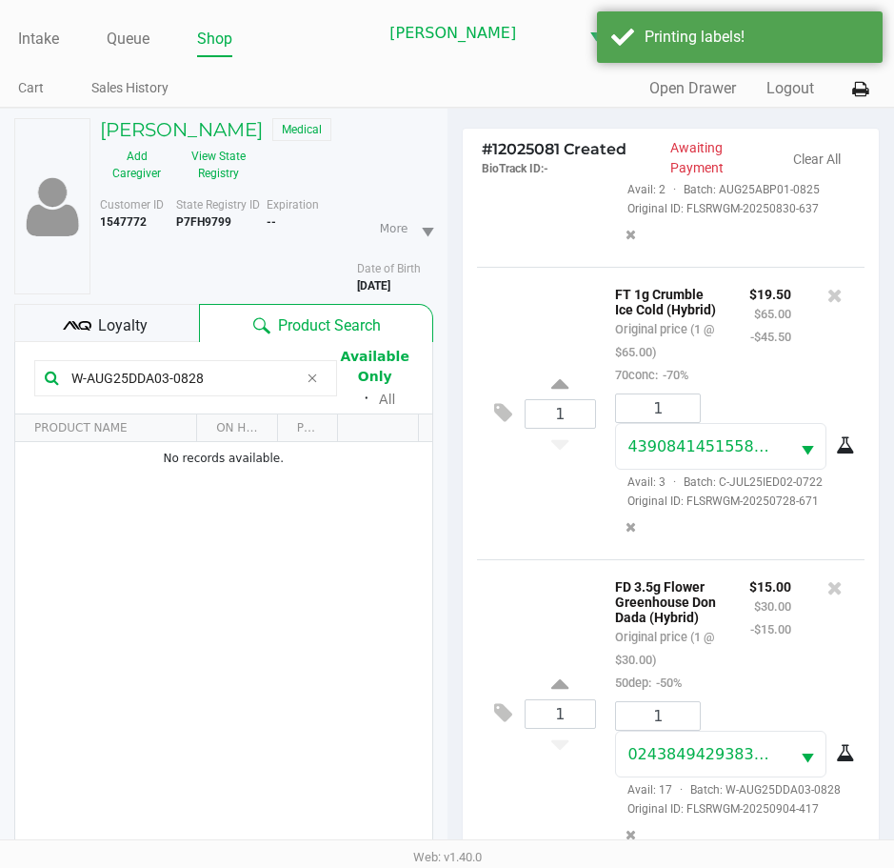
click at [488, 791] on div "1 FD 3.5g Flower Greenhouse Don Dada (Hybrid) Original price (1 @ $30.00) 50dep…" at bounding box center [671, 713] width 389 height 308
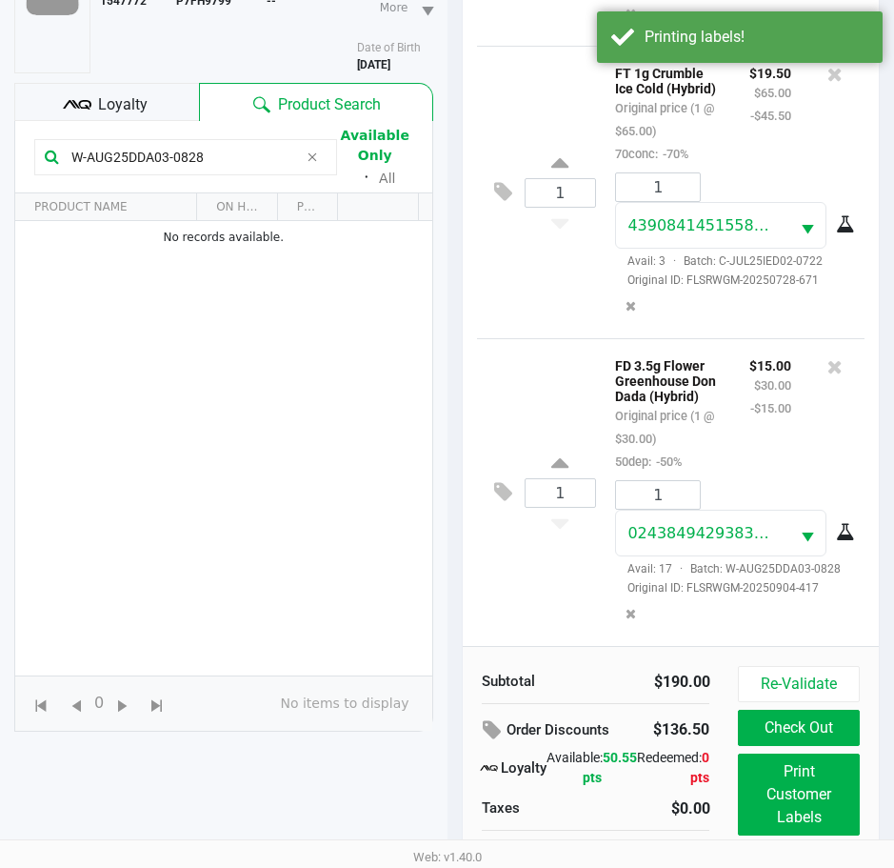
scroll to position [252, 0]
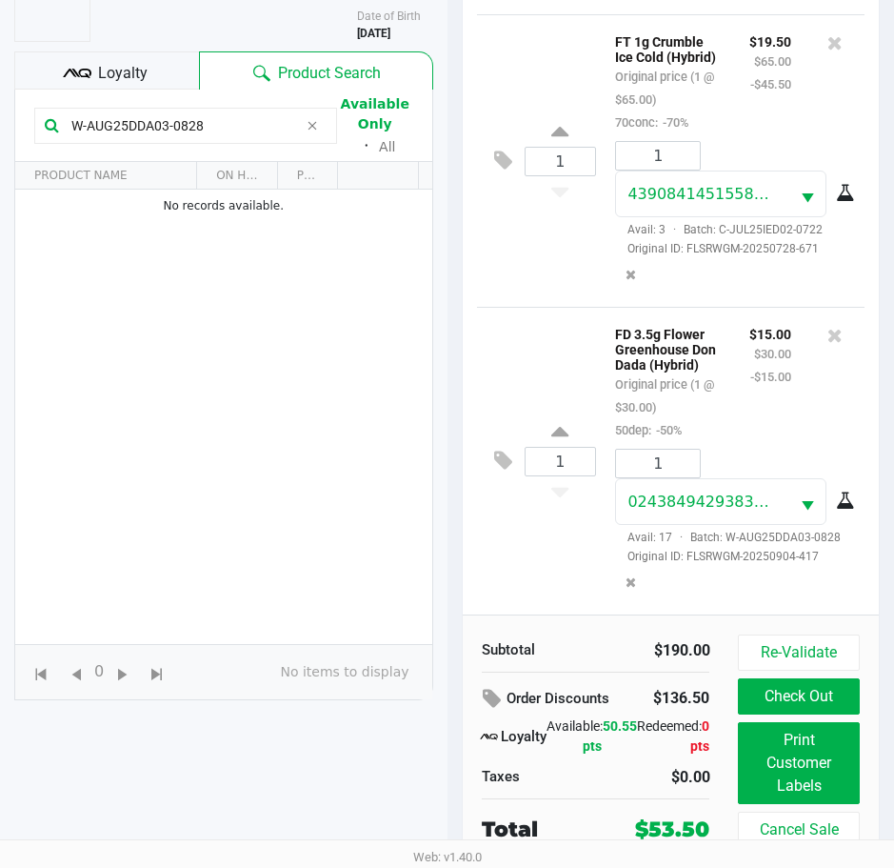
click at [515, 569] on div "1 FD 3.5g Flower Greenhouse Don Dada (Hybrid) Original price (1 @ $30.00) 50dep…" at bounding box center [671, 461] width 389 height 308
click at [806, 703] on button "Check Out" at bounding box center [798, 696] width 121 height 36
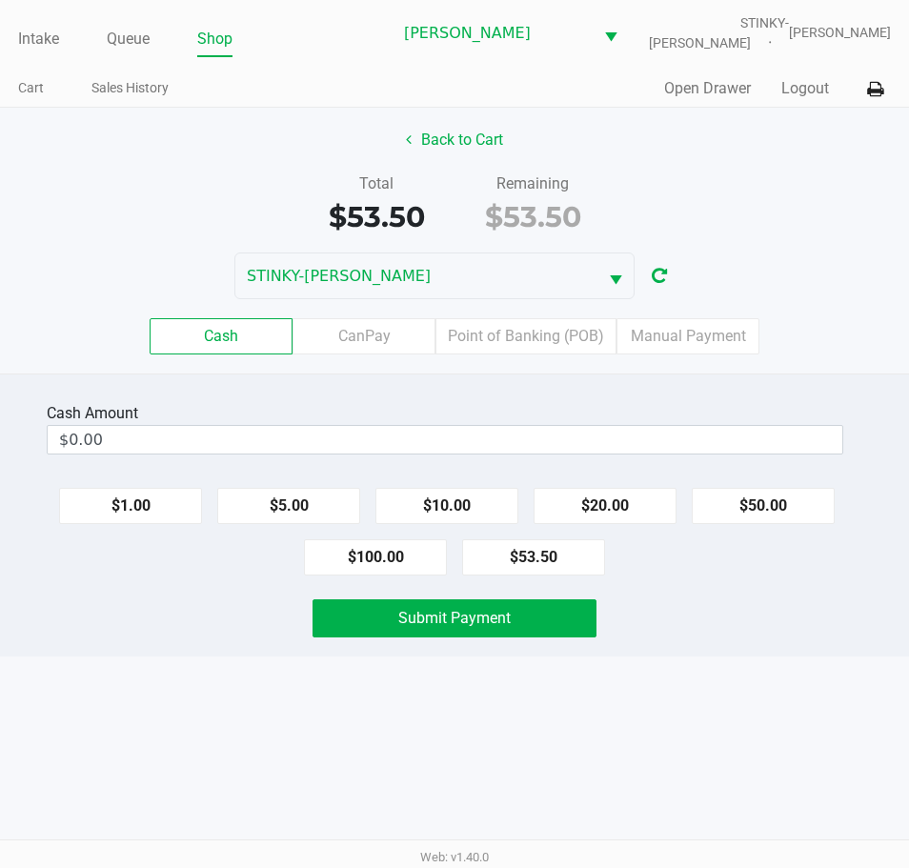
click at [726, 184] on div "Total $53.50 Remaining $53.50" at bounding box center [454, 205] width 937 height 66
click at [802, 225] on div "Total $53.50 Remaining $53.50" at bounding box center [454, 205] width 937 height 66
click at [548, 341] on label "Point of Banking (POB)" at bounding box center [525, 336] width 181 height 36
click at [0, 0] on 7 "Point of Banking (POB)" at bounding box center [0, 0] width 0 height 0
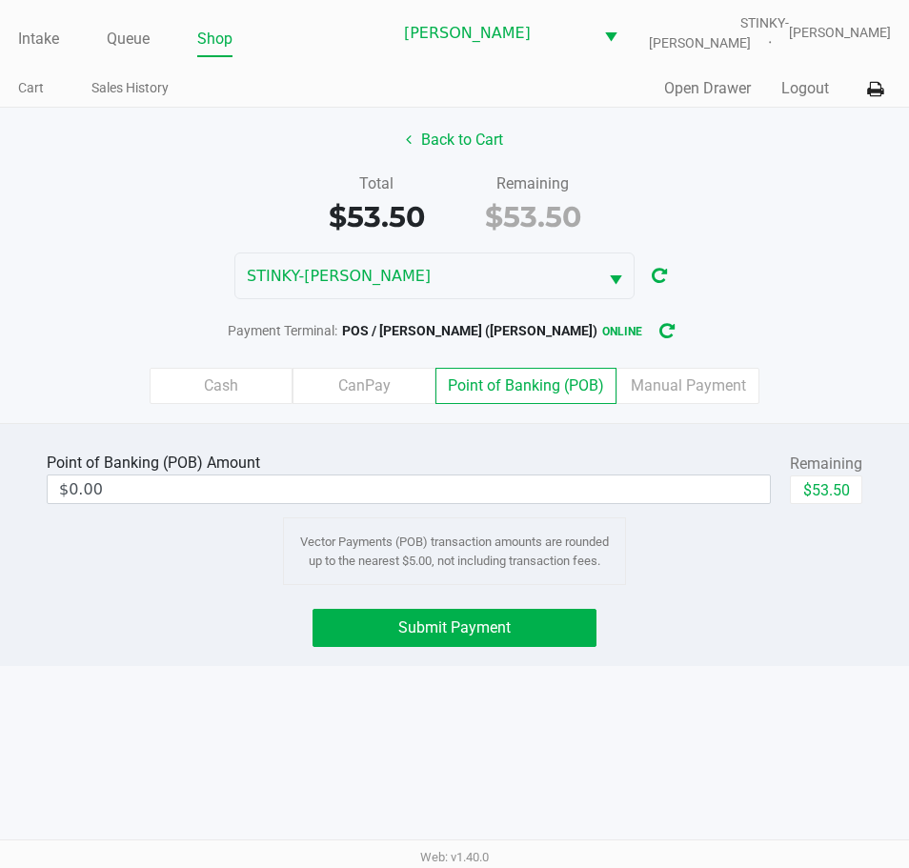
click at [838, 478] on button "$53.50" at bounding box center [826, 489] width 72 height 29
type input "$53.50"
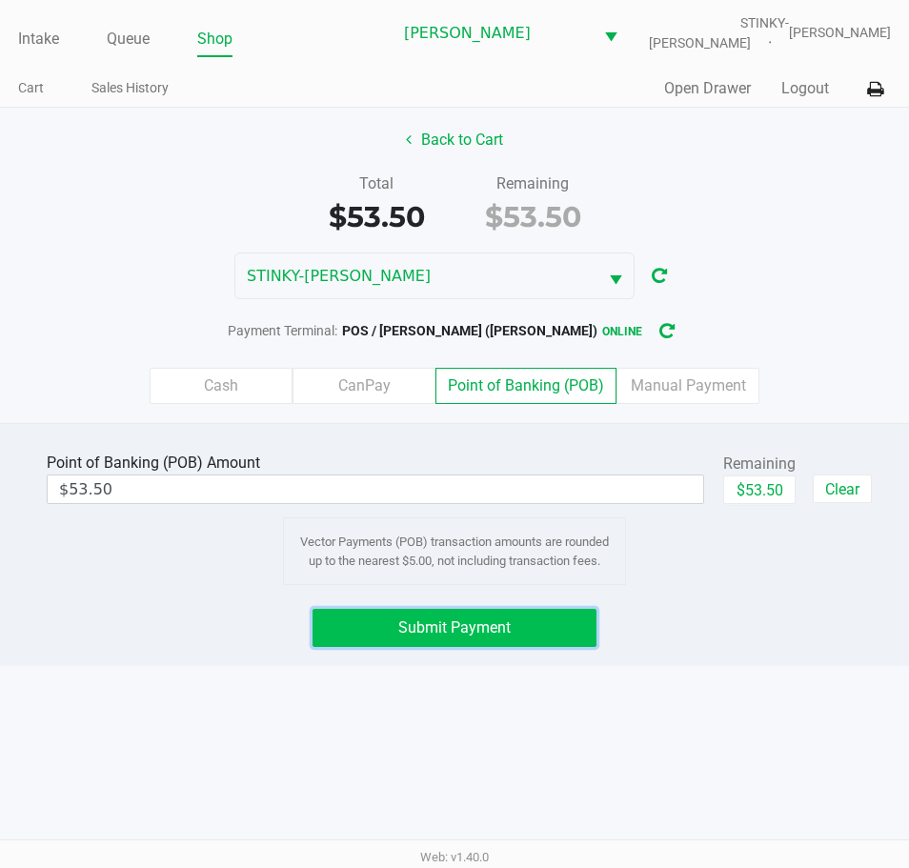
click at [464, 629] on span "Submit Payment" at bounding box center [454, 627] width 112 height 18
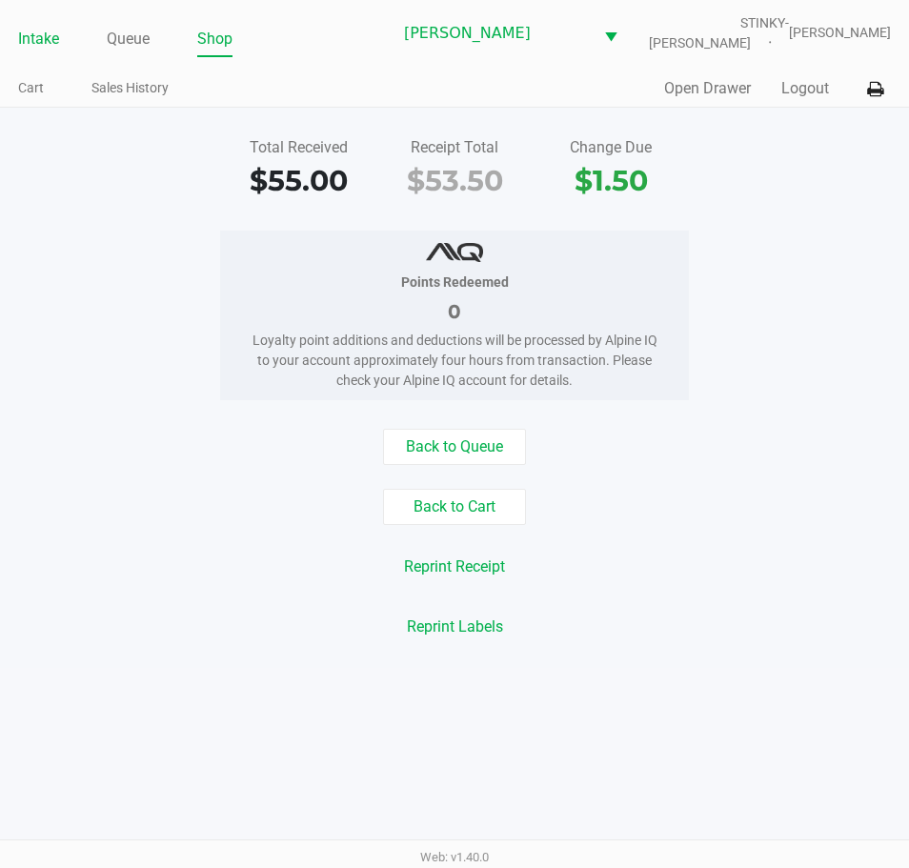
click at [39, 30] on link "Intake" at bounding box center [38, 39] width 41 height 27
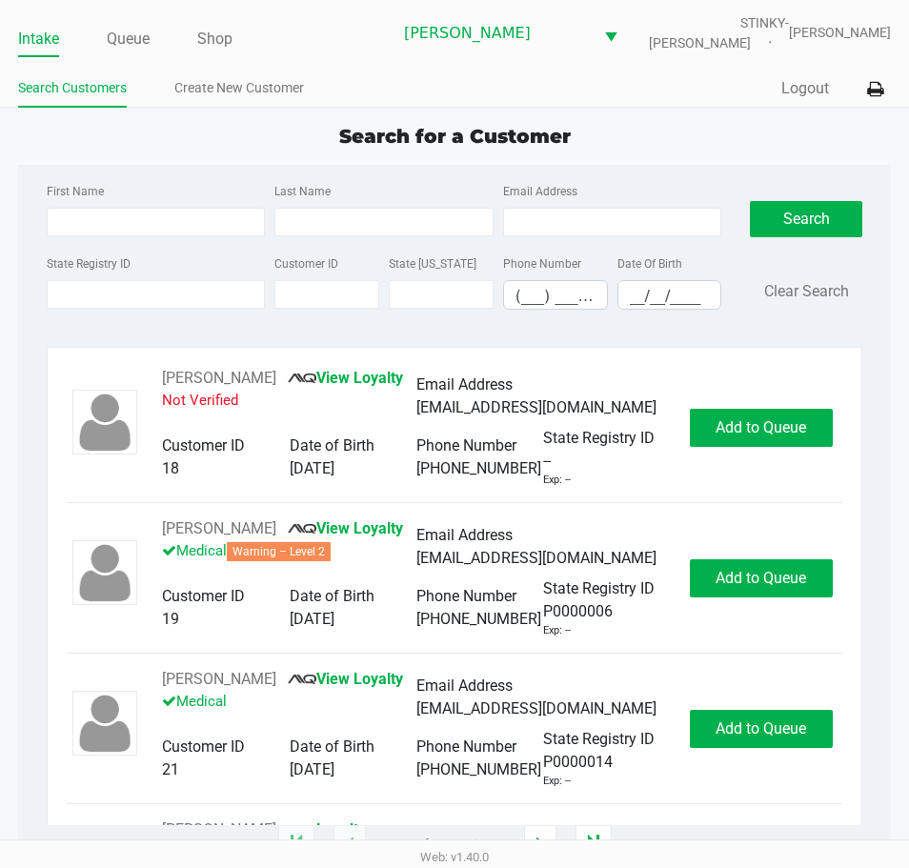
click at [130, 138] on div "Search for a Customer" at bounding box center [454, 136] width 901 height 29
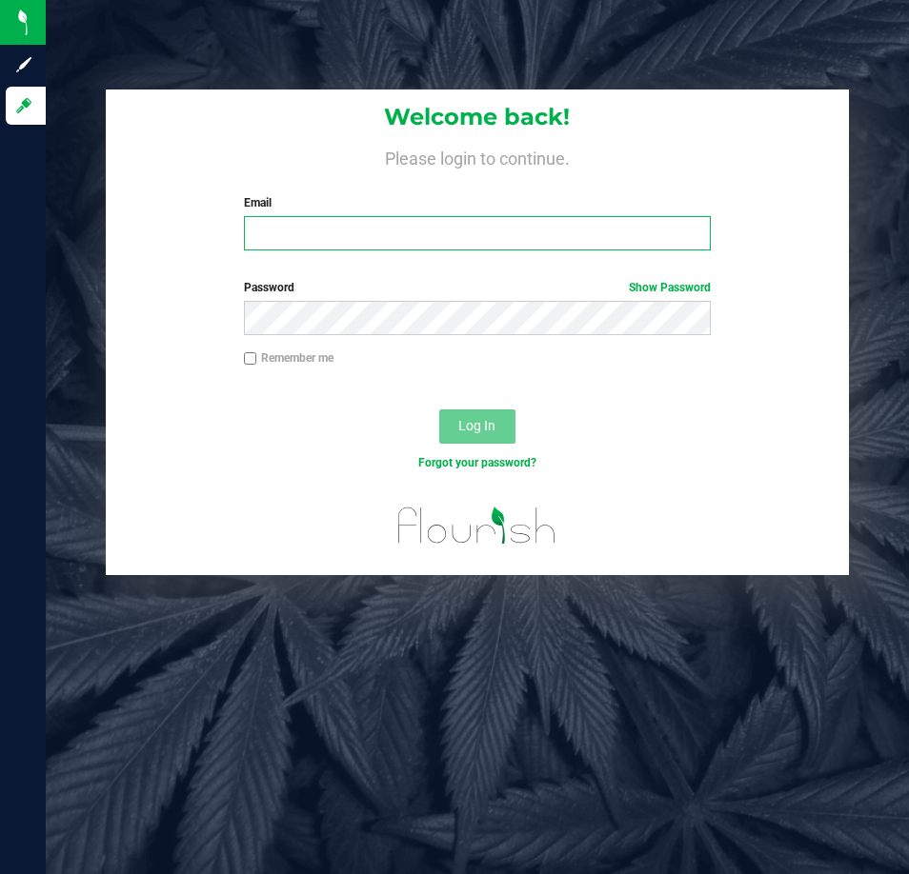
click at [290, 235] on input "Email" at bounding box center [477, 233] width 467 height 34
type input "[EMAIL_ADDRESS][DOMAIN_NAME]"
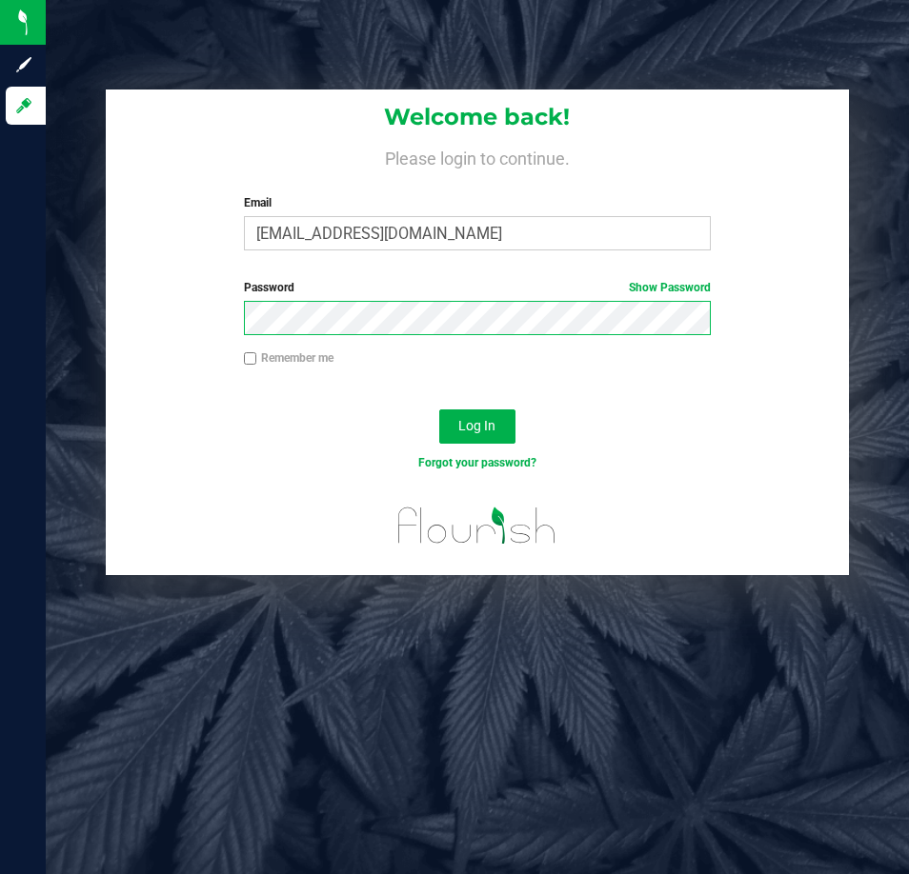
click at [439, 410] on button "Log In" at bounding box center [477, 427] width 76 height 34
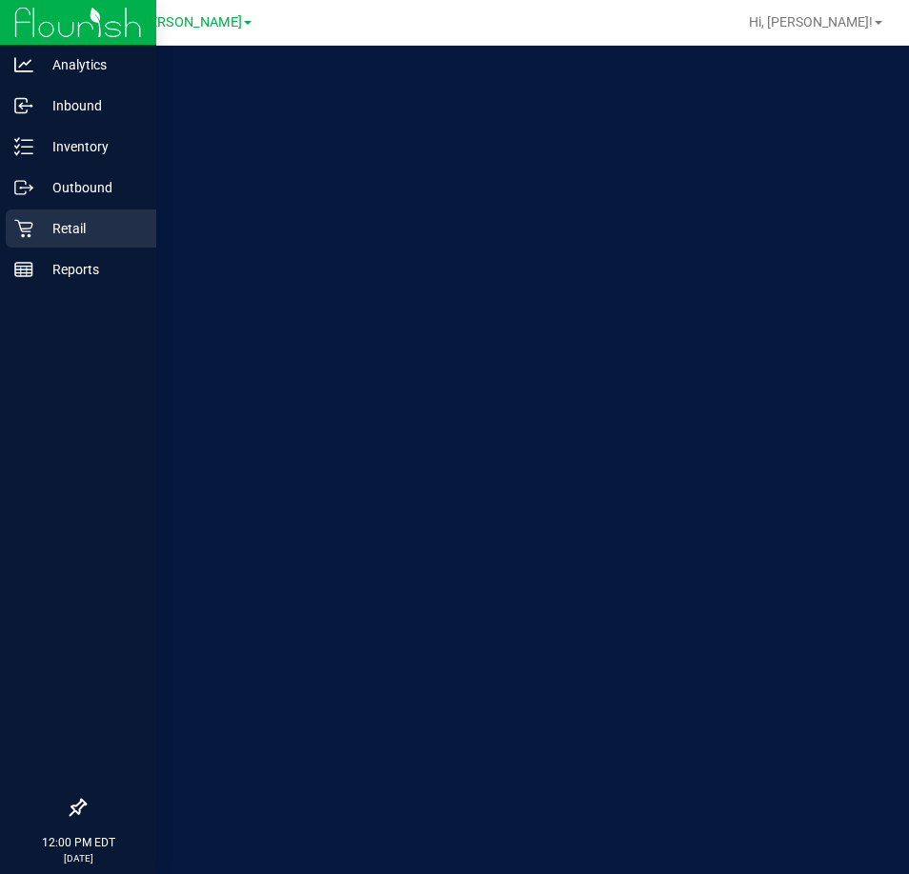
click at [79, 224] on p "Retail" at bounding box center [90, 228] width 114 height 23
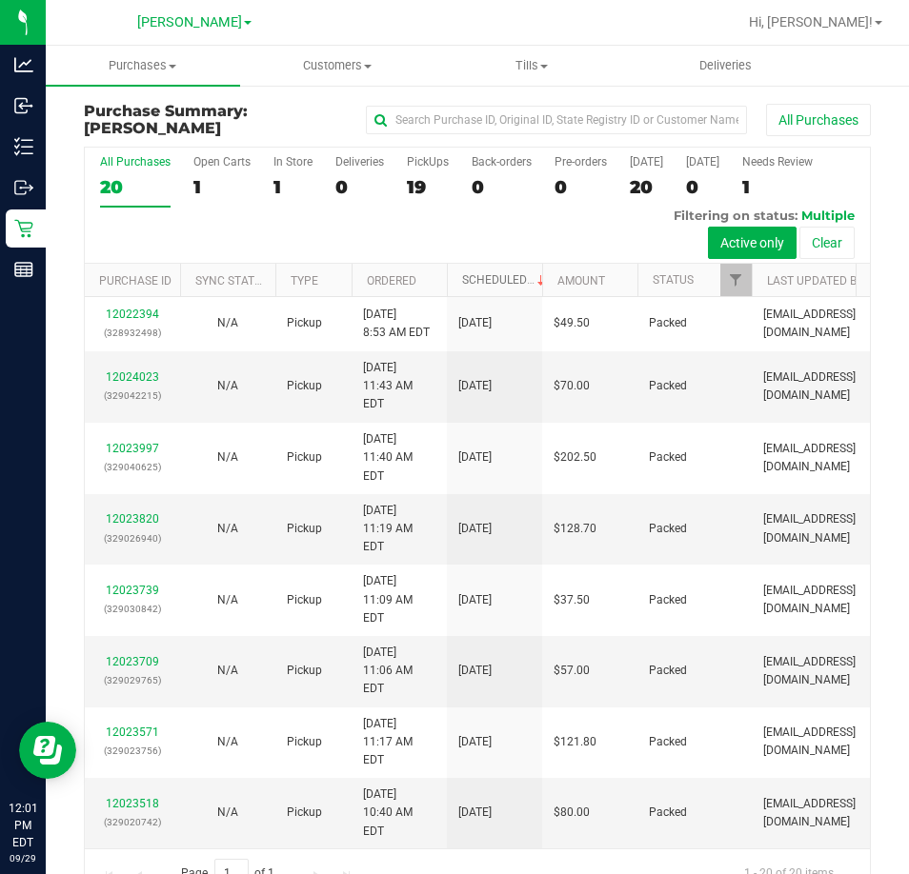
click at [512, 283] on link "Scheduled" at bounding box center [505, 279] width 87 height 13
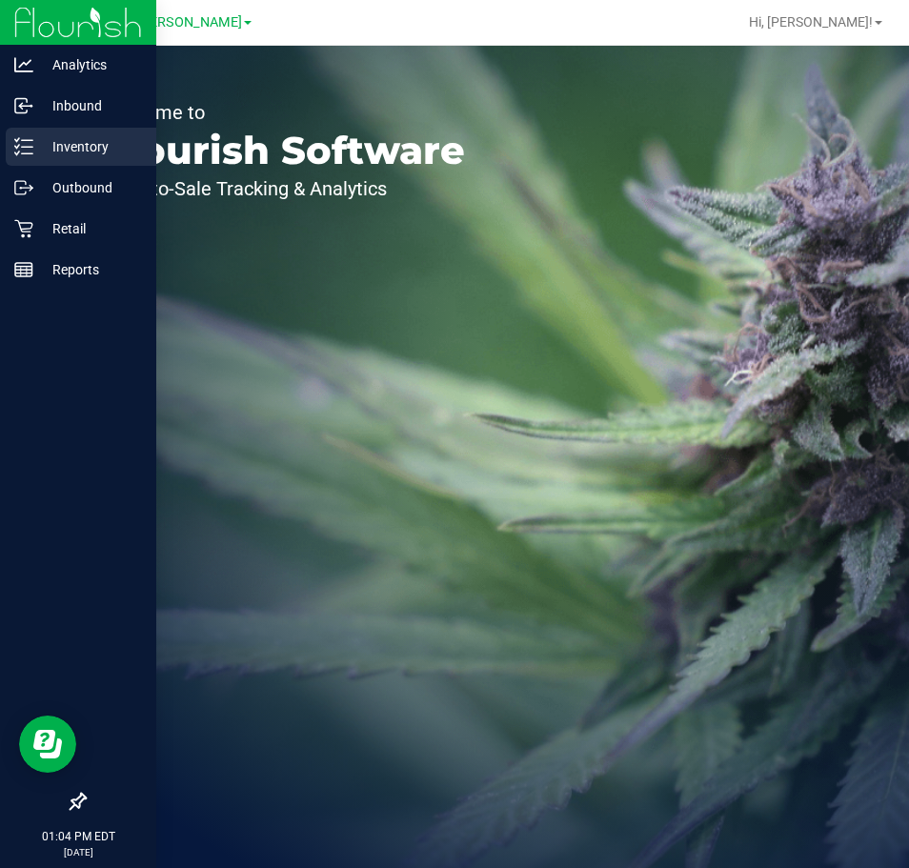
click at [58, 156] on p "Inventory" at bounding box center [90, 146] width 114 height 23
